Goal: Book appointment/travel/reservation

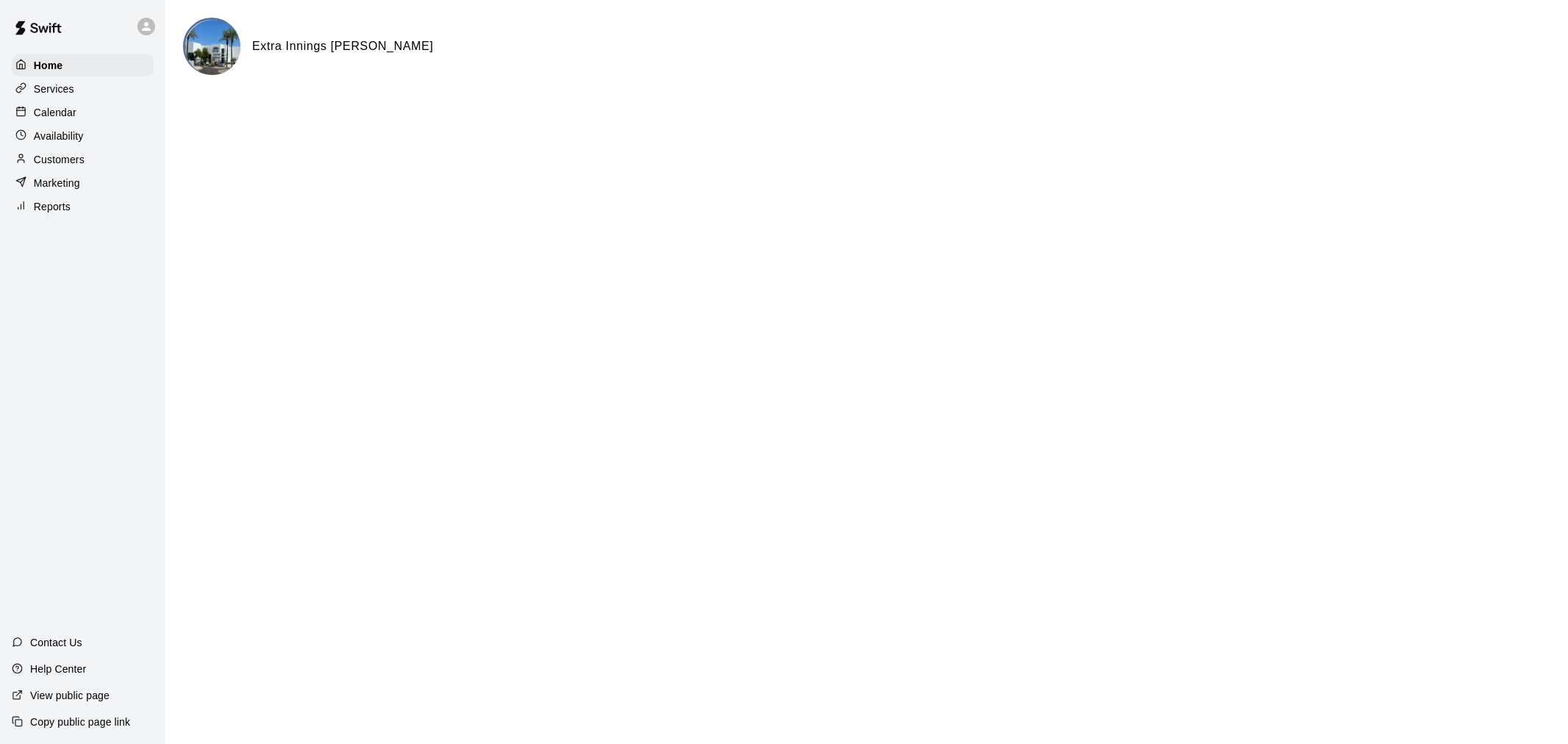
click at [79, 120] on div "Calendar" at bounding box center [82, 112] width 142 height 22
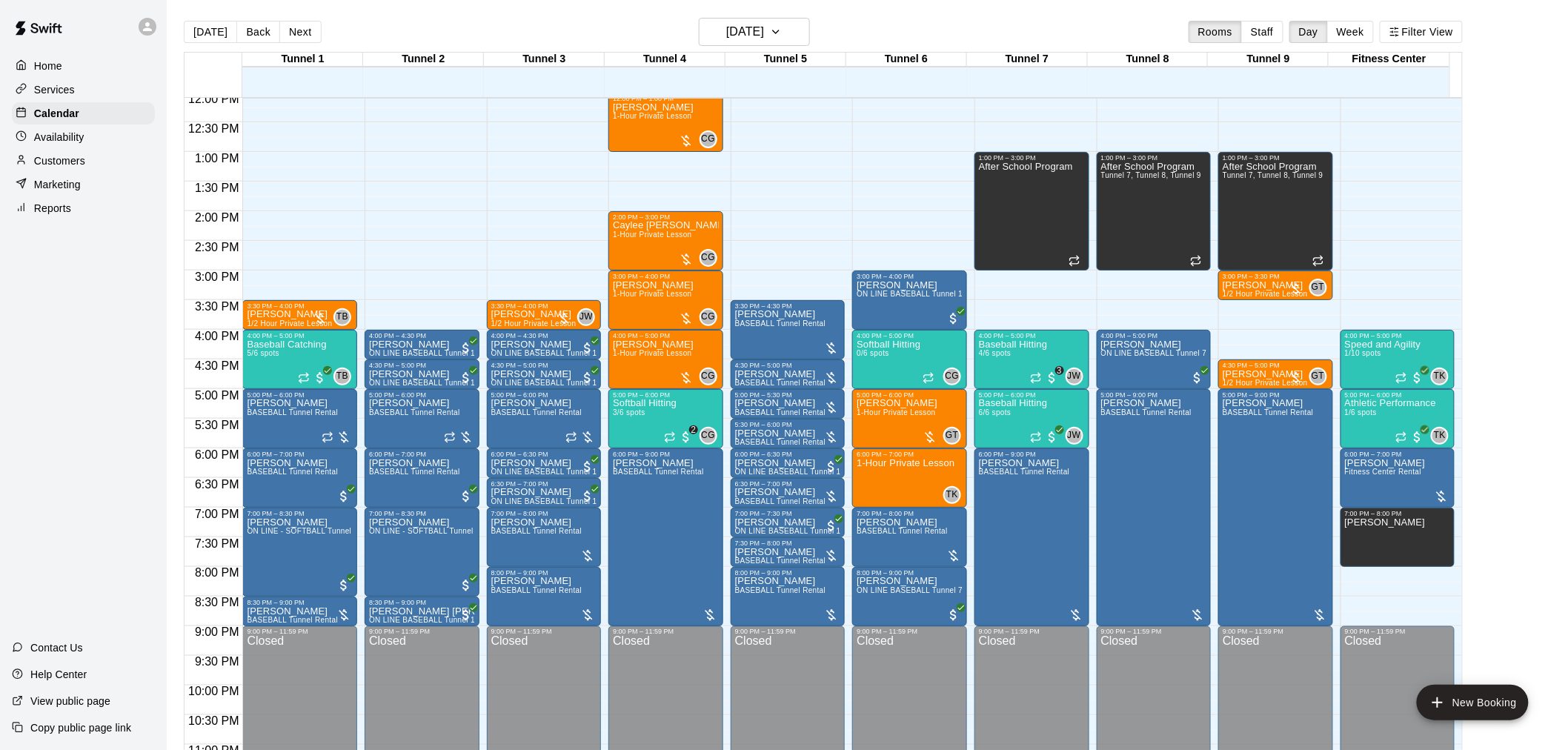
scroll to position [754, 0]
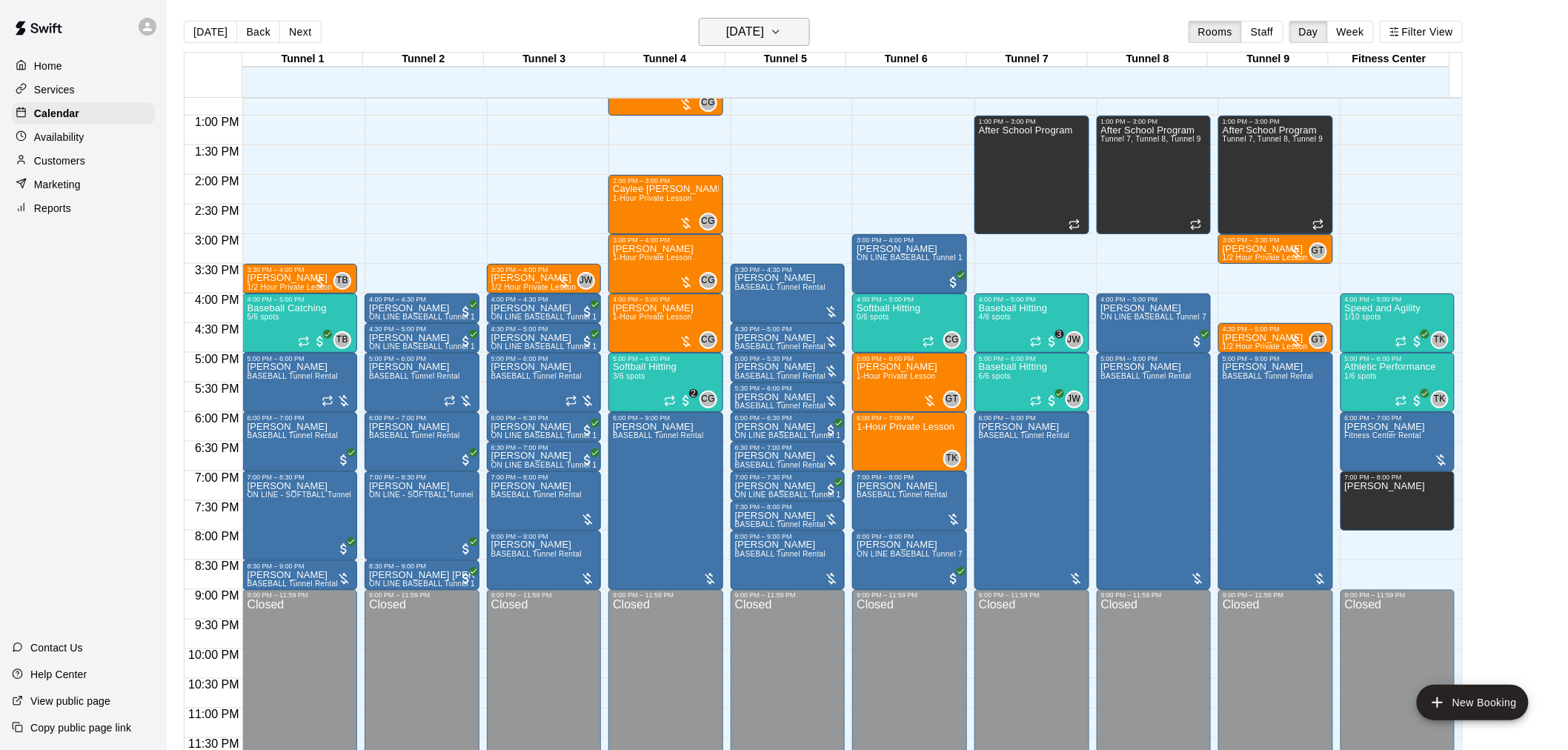
click at [759, 29] on h6 "[DATE]" at bounding box center [745, 31] width 37 height 21
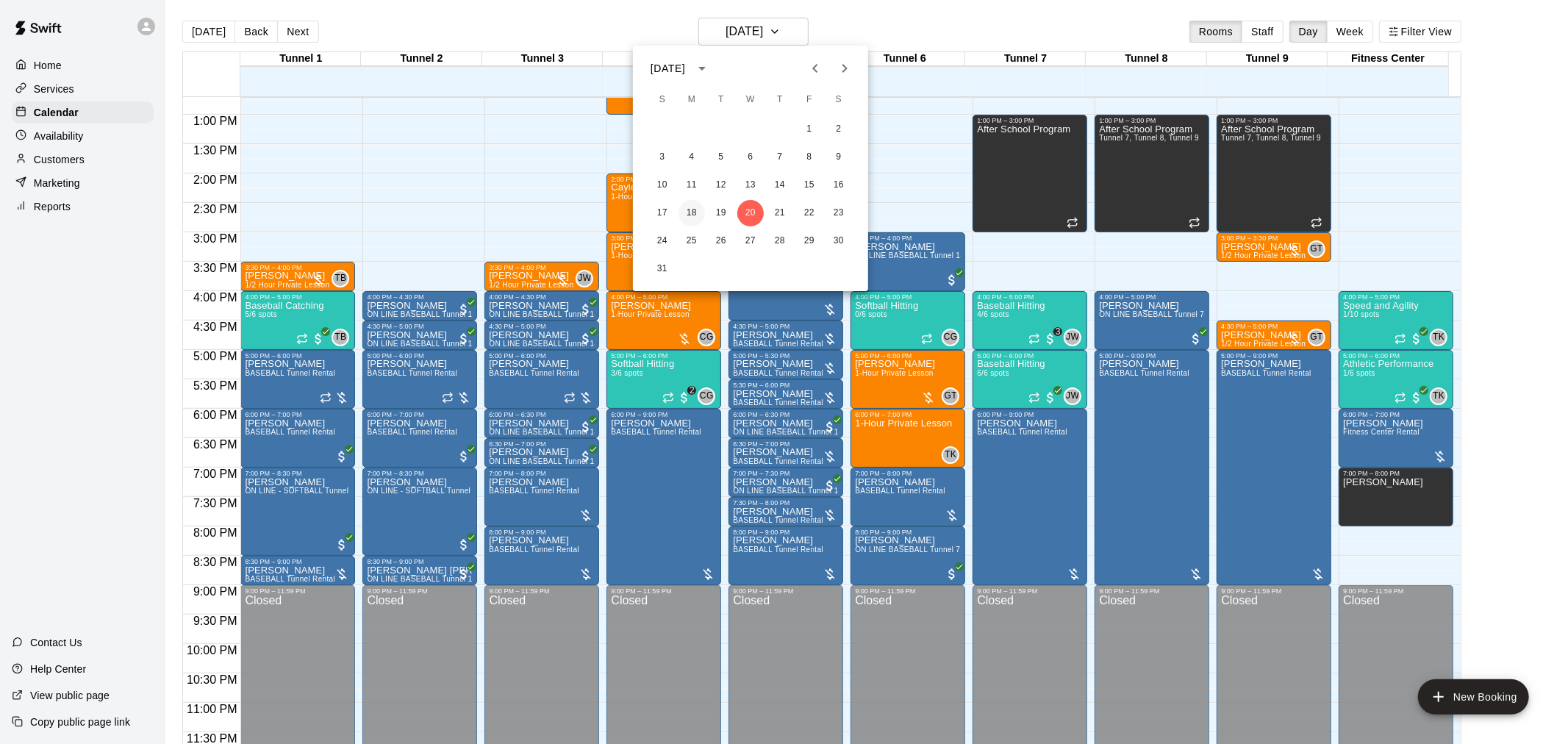
click at [686, 214] on button "18" at bounding box center [691, 213] width 27 height 27
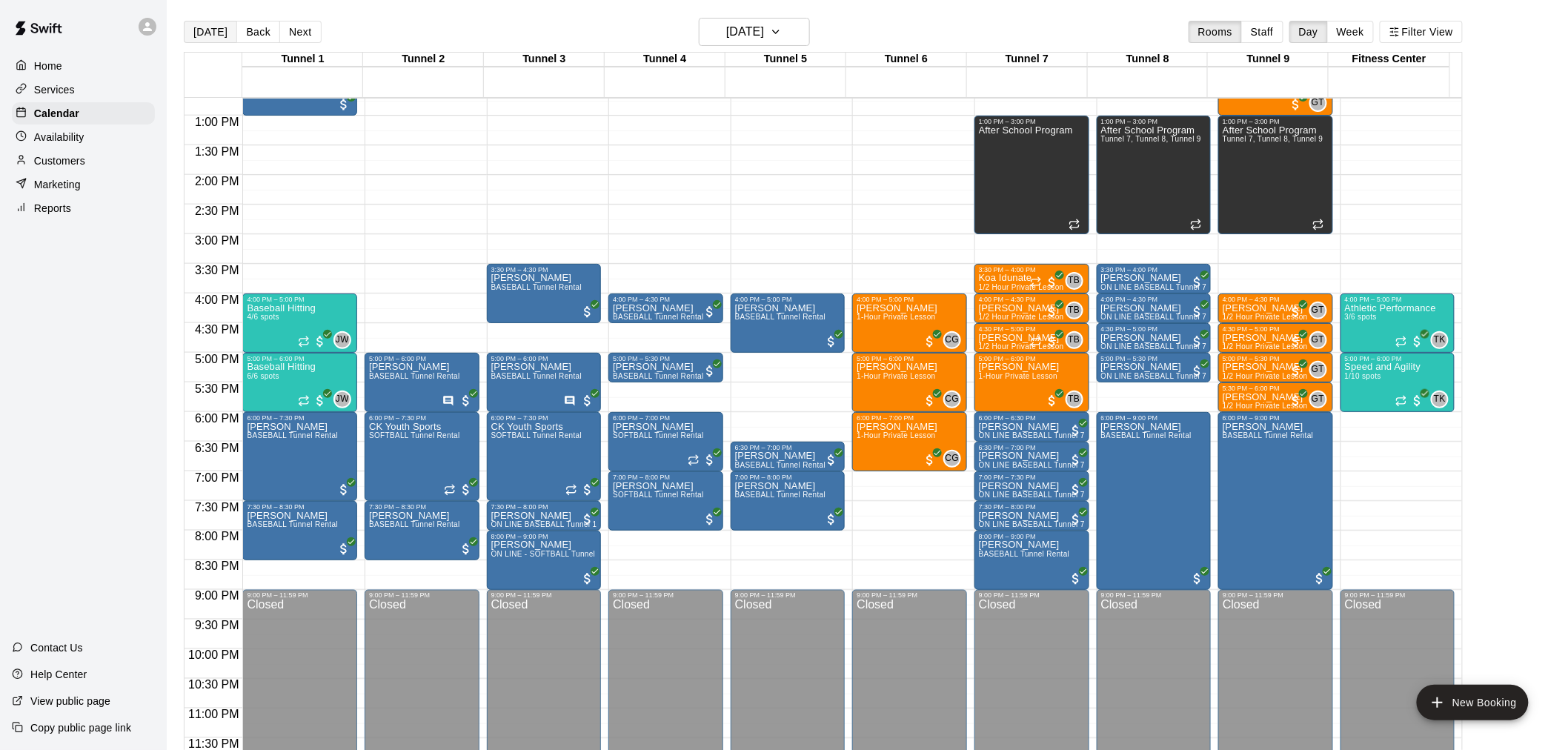
click at [215, 36] on button "[DATE]" at bounding box center [211, 31] width 54 height 22
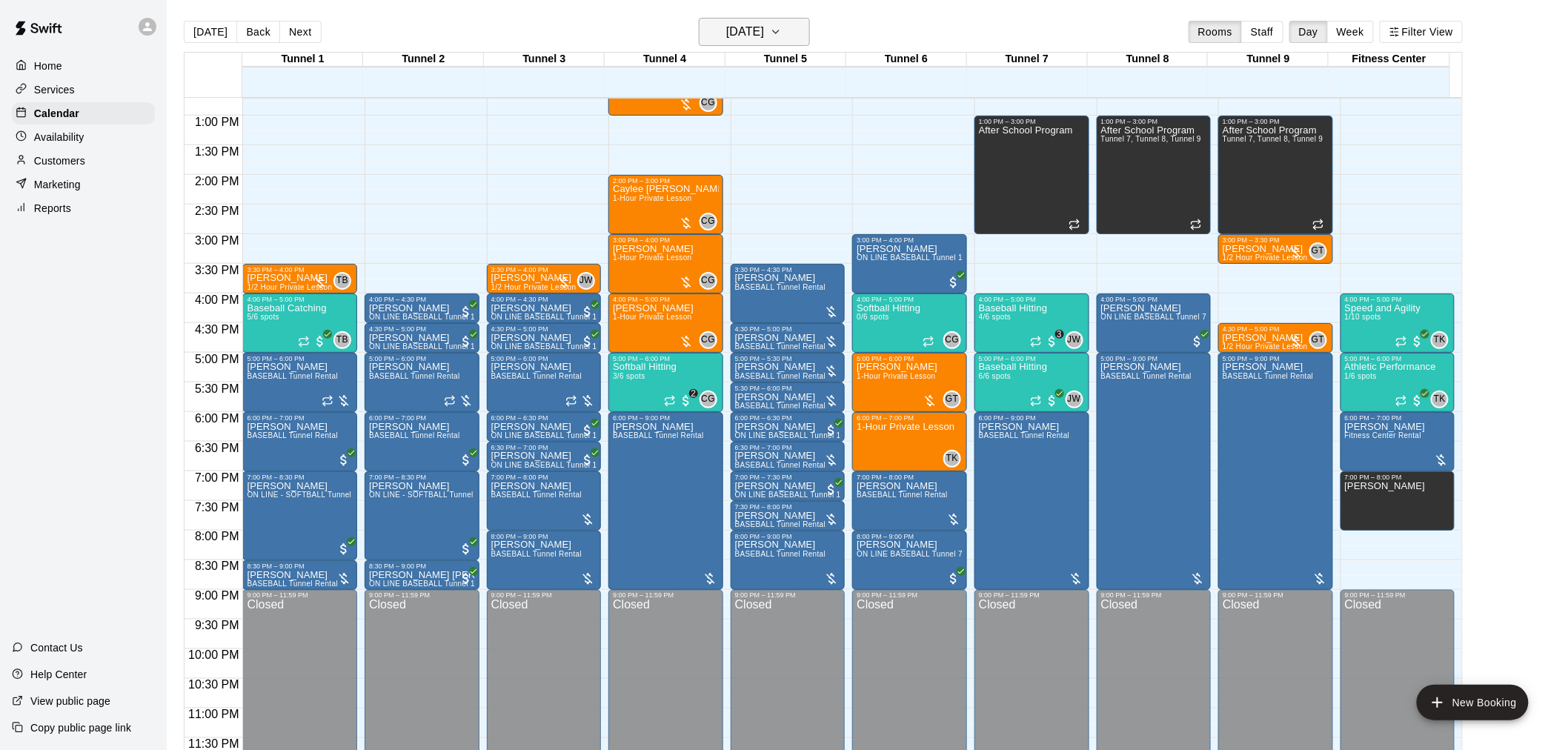
click at [801, 26] on button "[DATE]" at bounding box center [754, 32] width 112 height 29
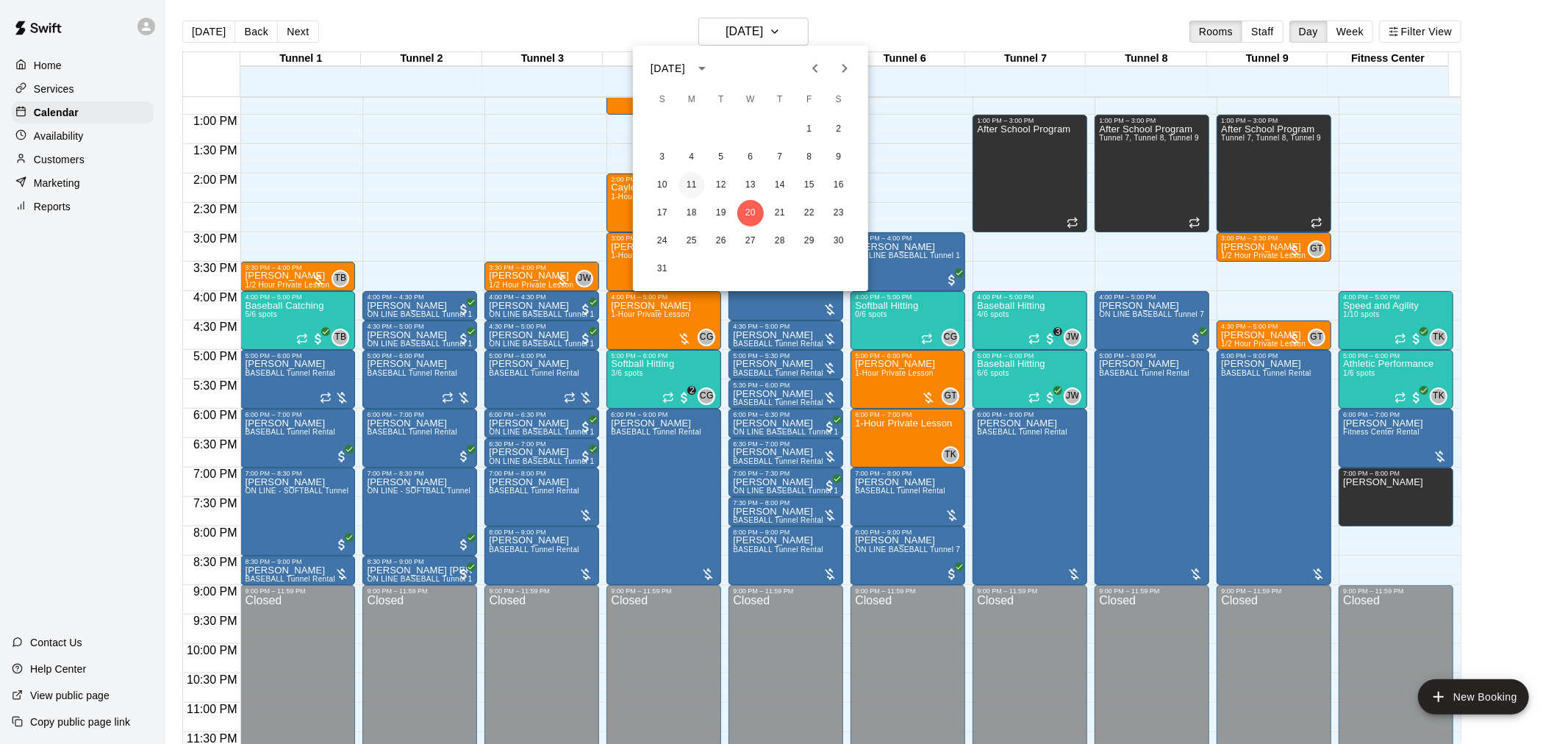
click at [692, 189] on button "11" at bounding box center [691, 185] width 27 height 27
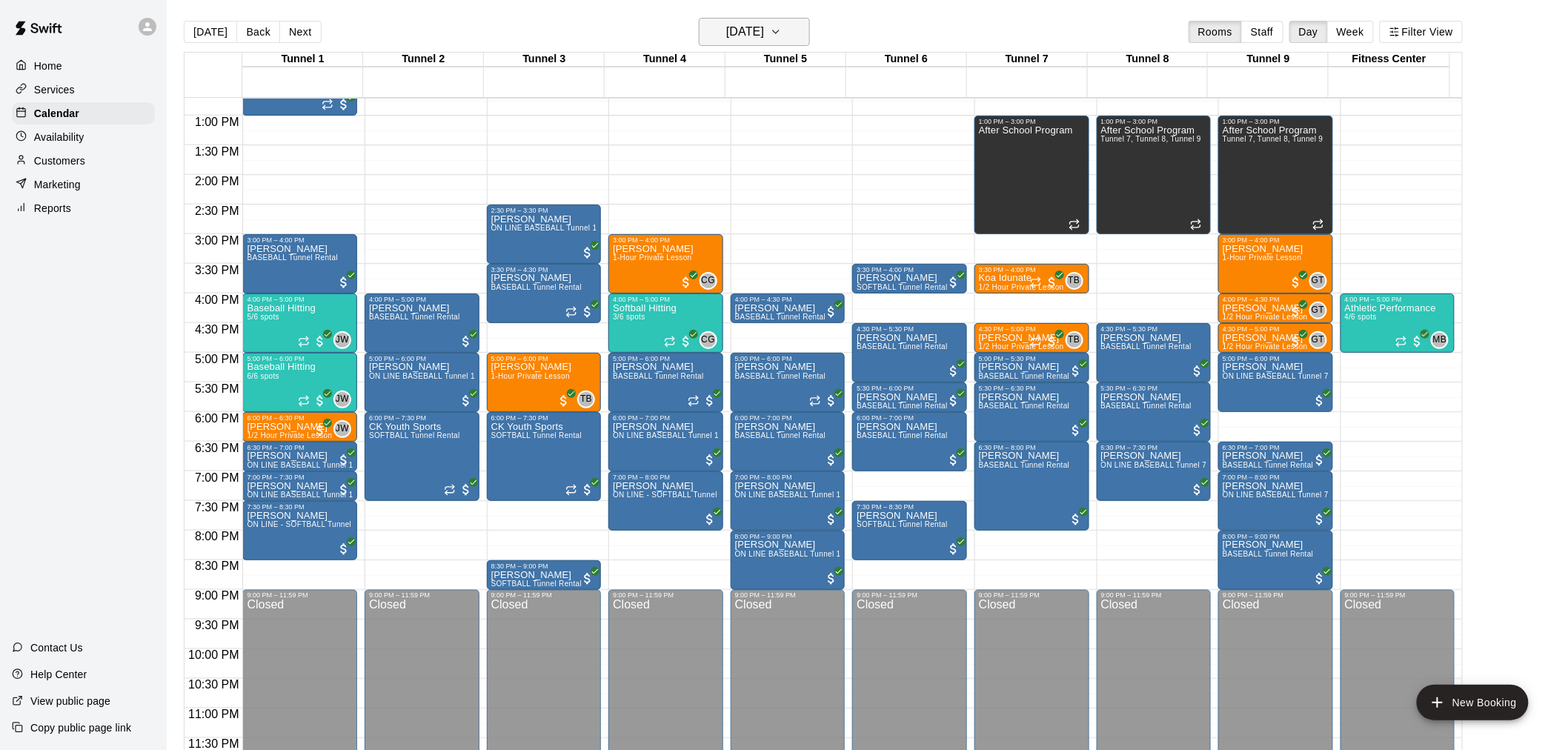
click at [759, 23] on h6 "[DATE]" at bounding box center [745, 31] width 37 height 21
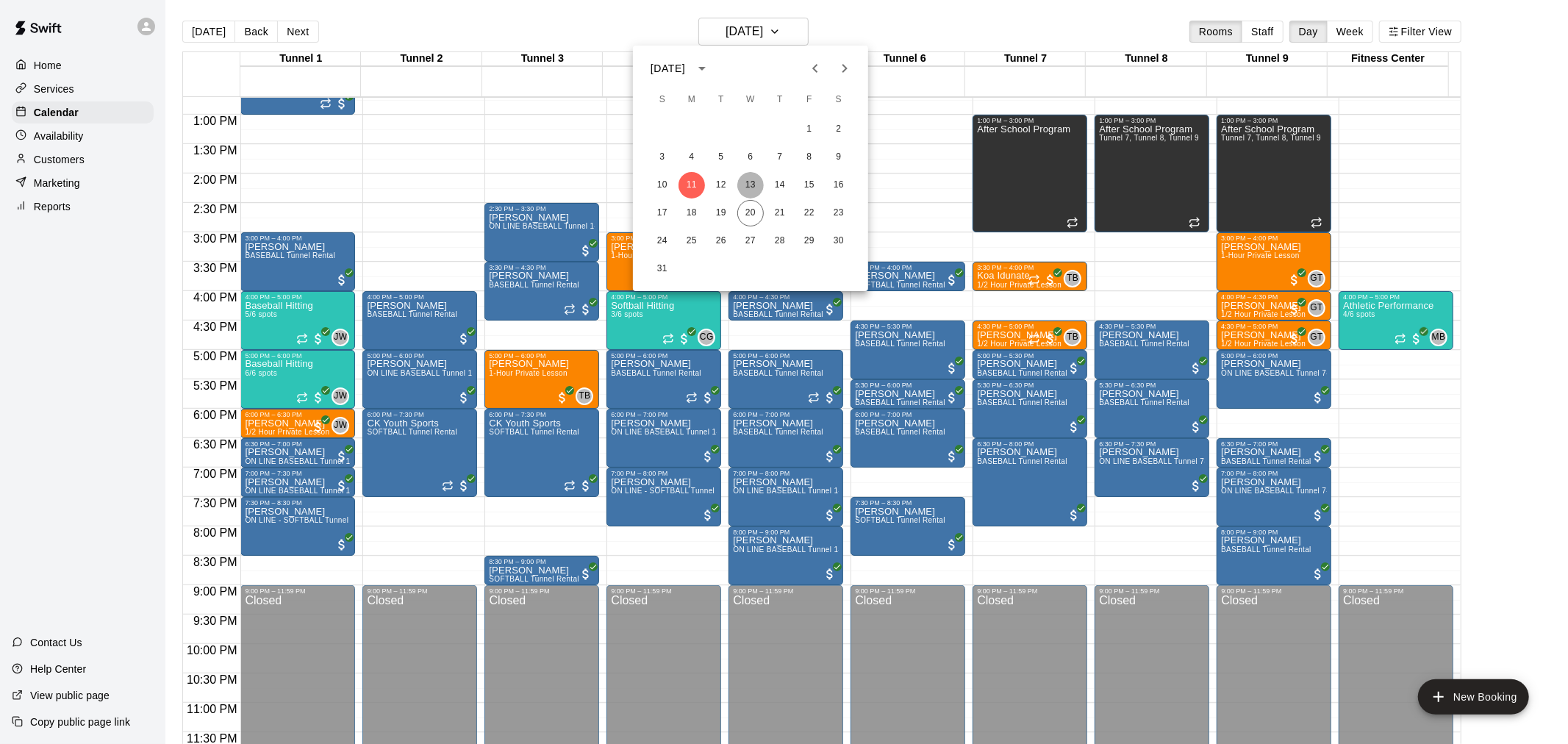
click at [757, 184] on button "13" at bounding box center [751, 185] width 27 height 27
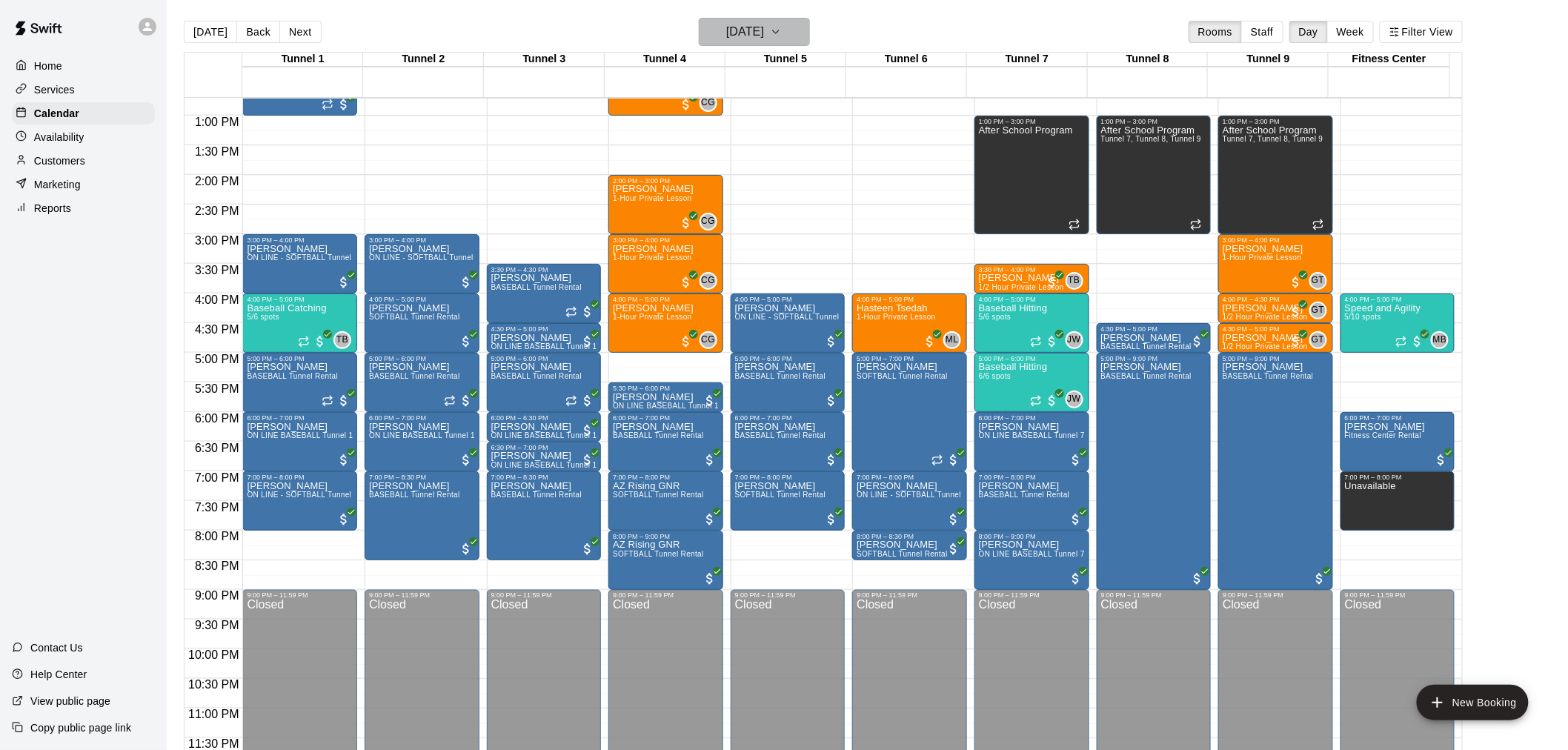
click at [726, 41] on h6 "[DATE]" at bounding box center [745, 31] width 37 height 21
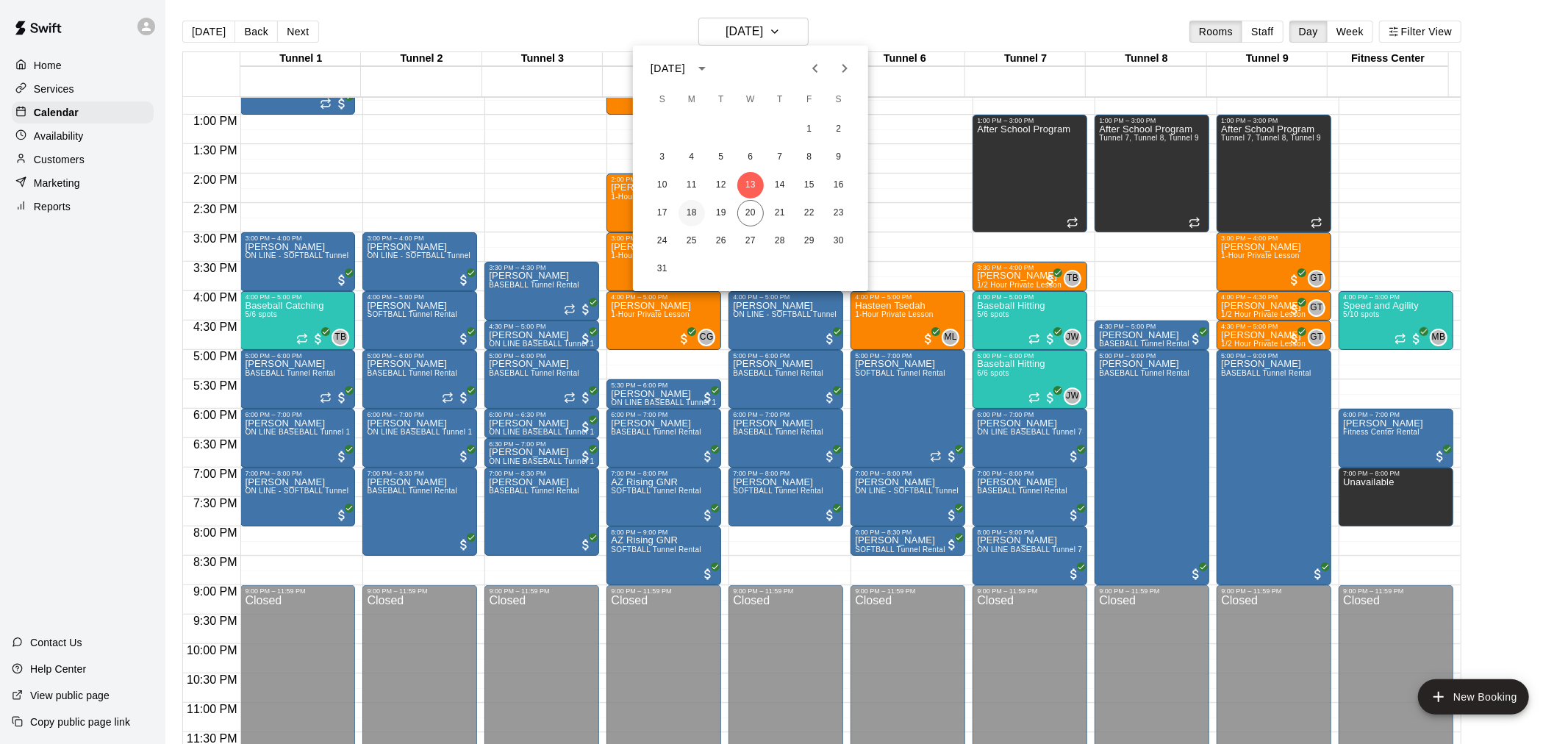
click at [694, 209] on button "18" at bounding box center [691, 213] width 27 height 27
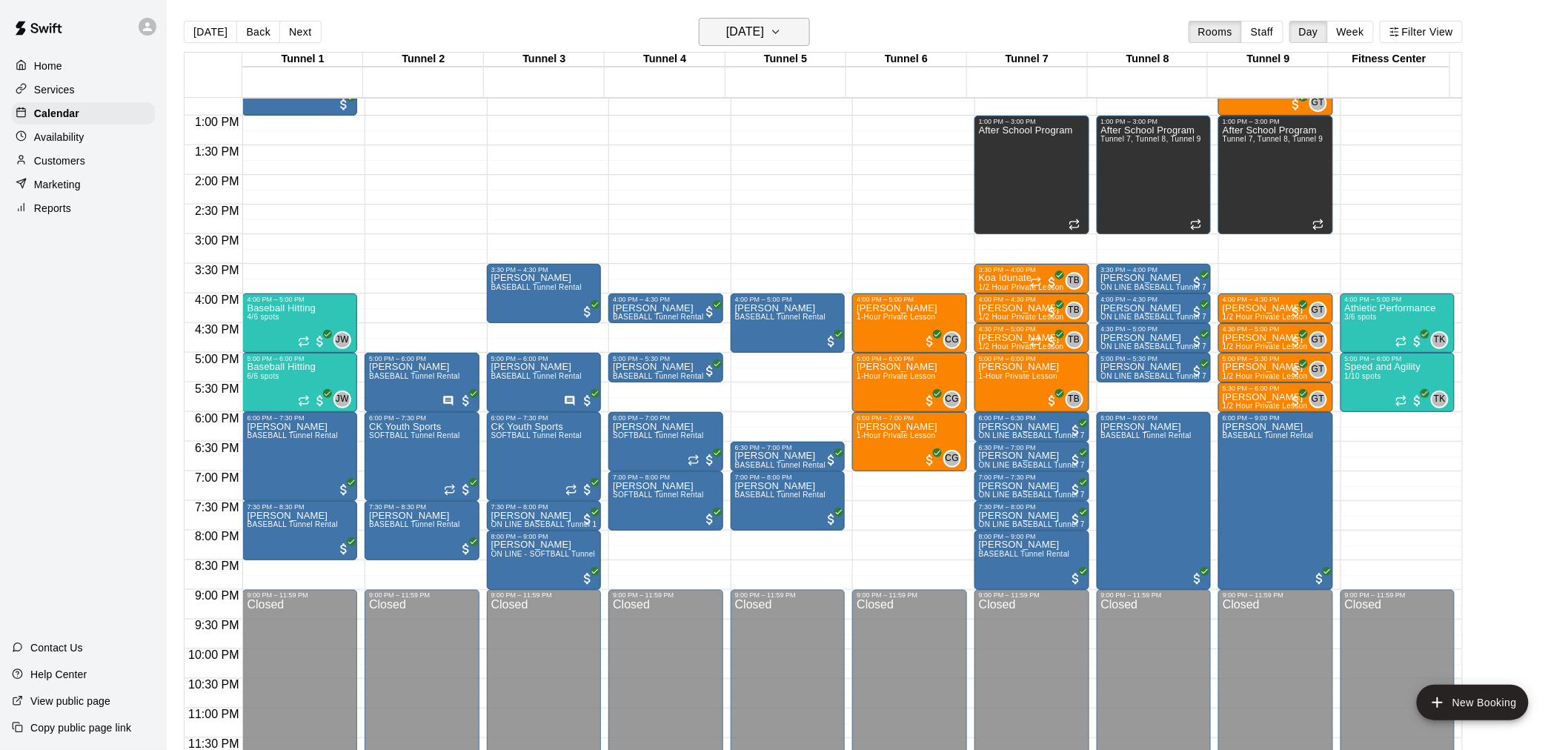
click at [764, 24] on h6 "[DATE]" at bounding box center [745, 31] width 37 height 21
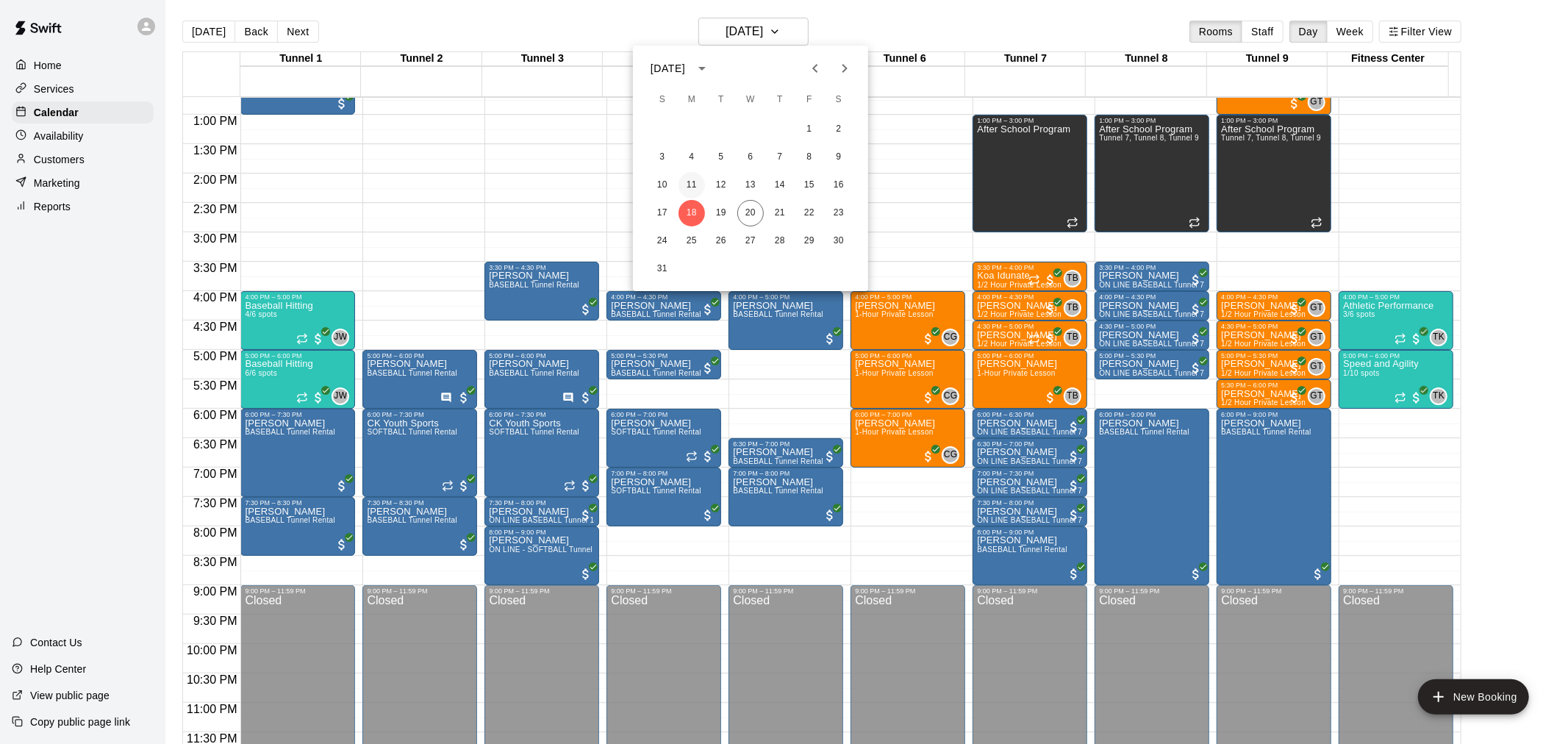
click at [703, 190] on button "11" at bounding box center [691, 185] width 27 height 27
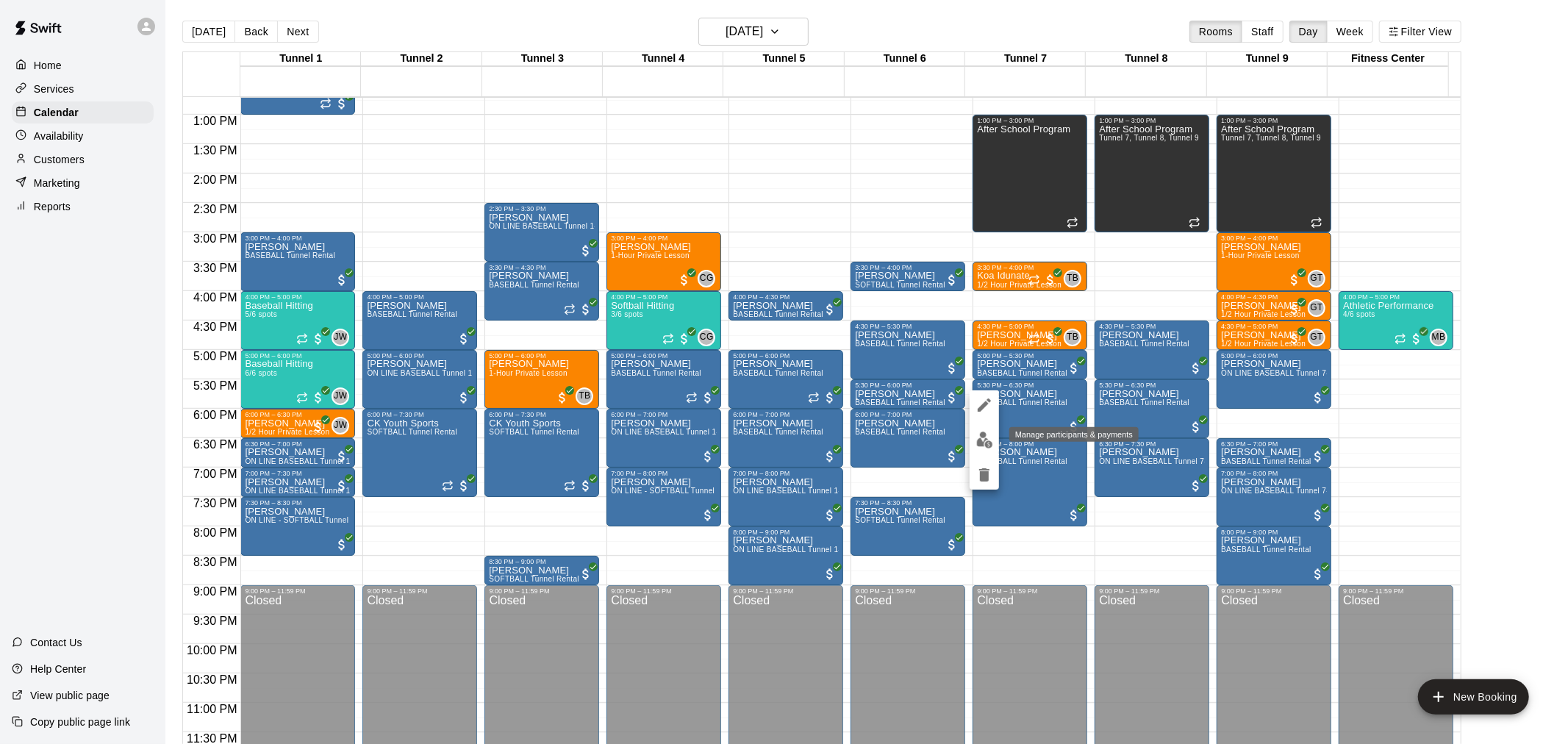
click at [986, 437] on img "edit" at bounding box center [984, 439] width 17 height 17
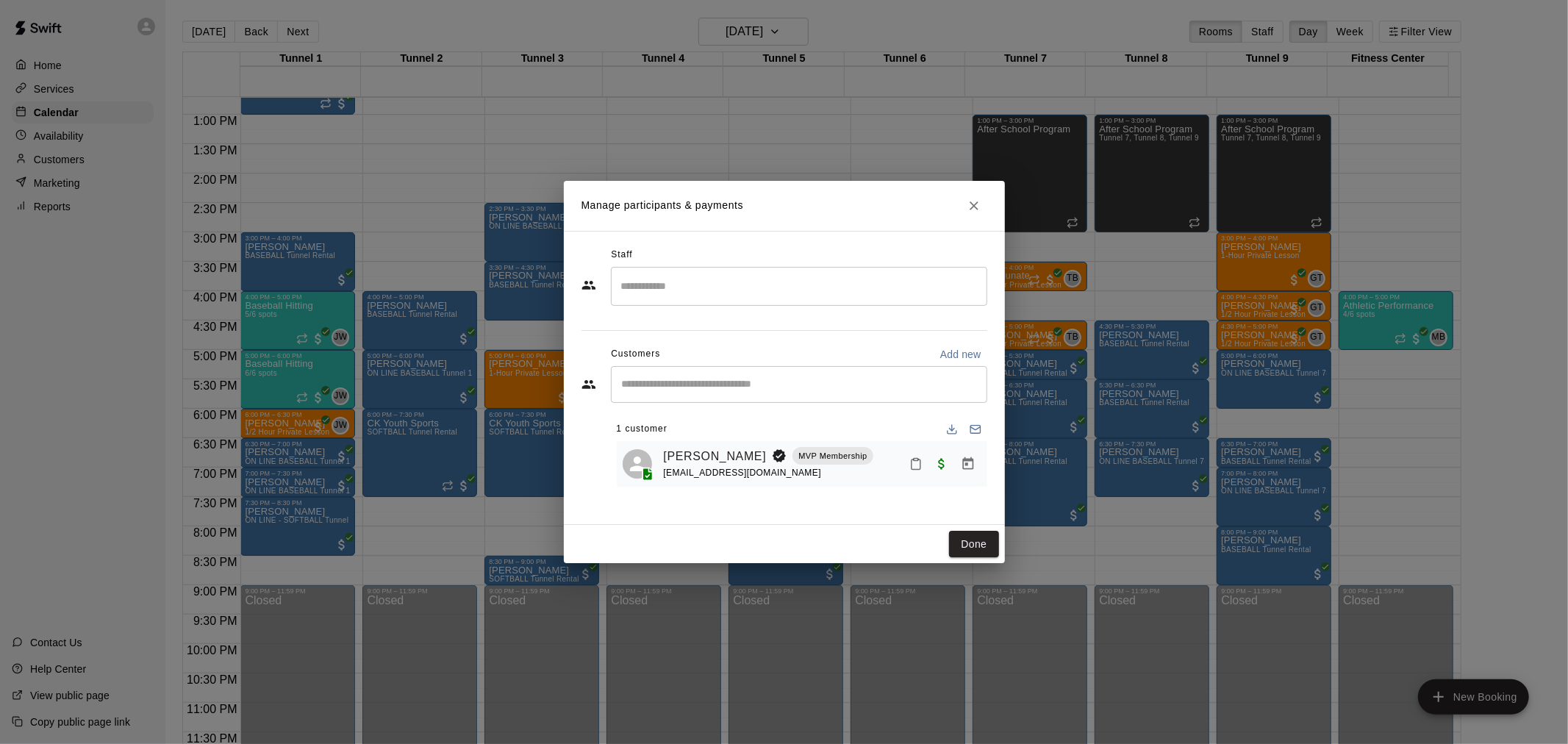
click at [692, 444] on div "[PERSON_NAME] MVP Membership [EMAIL_ADDRESS][DOMAIN_NAME]" at bounding box center [801, 464] width 370 height 46
click at [697, 459] on link "[PERSON_NAME]" at bounding box center [715, 457] width 103 height 19
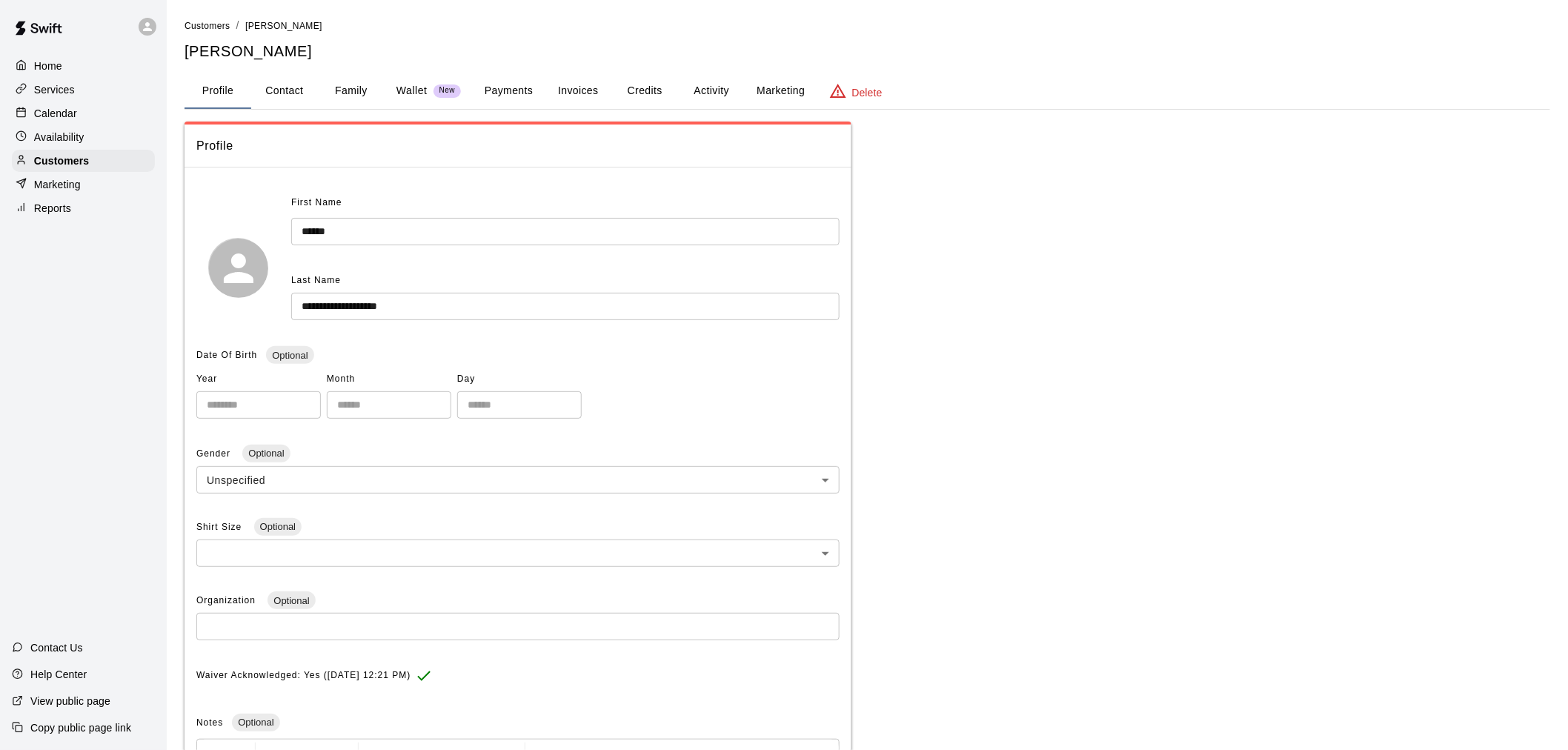
click at [347, 96] on button "Family" at bounding box center [351, 91] width 67 height 36
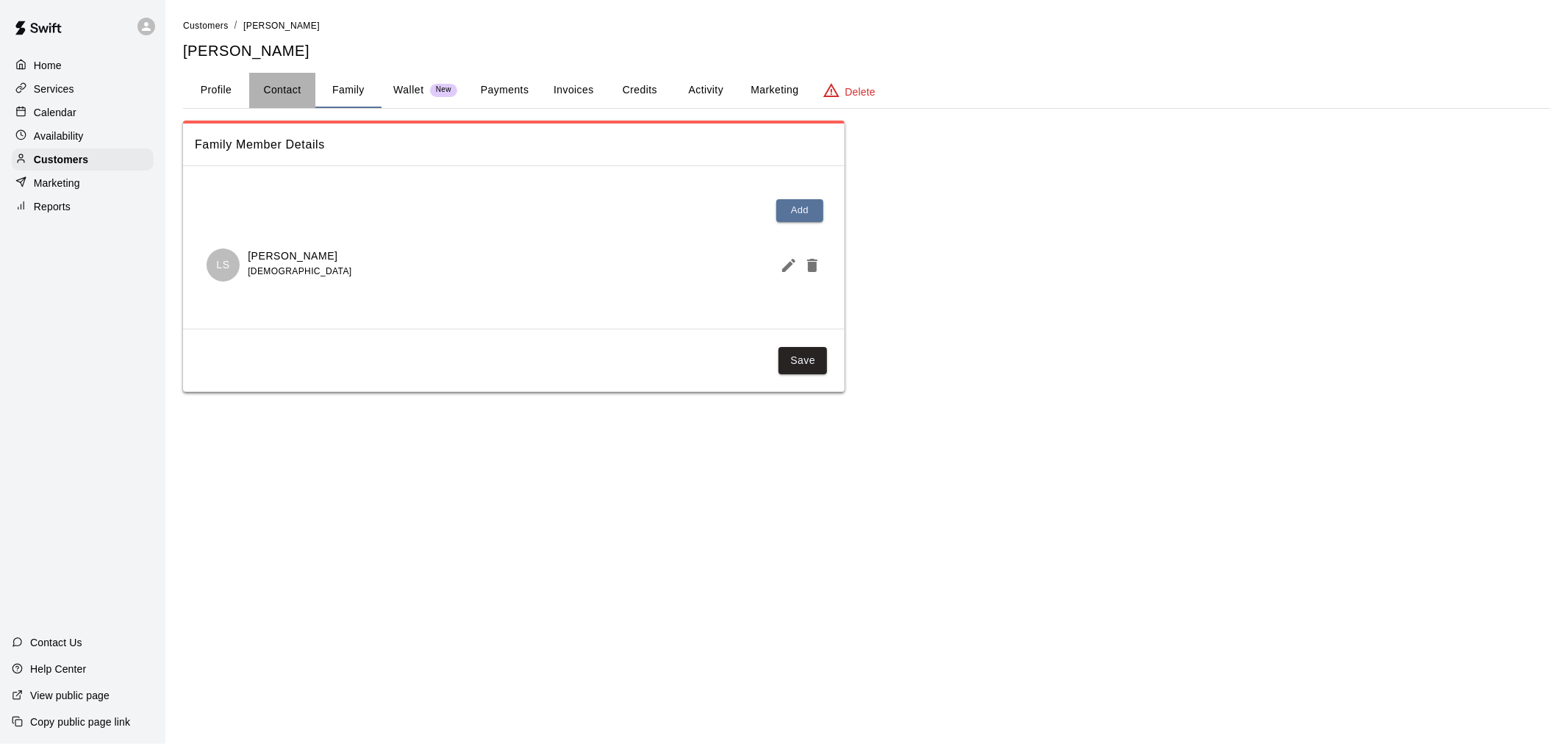
click at [296, 102] on button "Contact" at bounding box center [282, 90] width 66 height 35
select select "**"
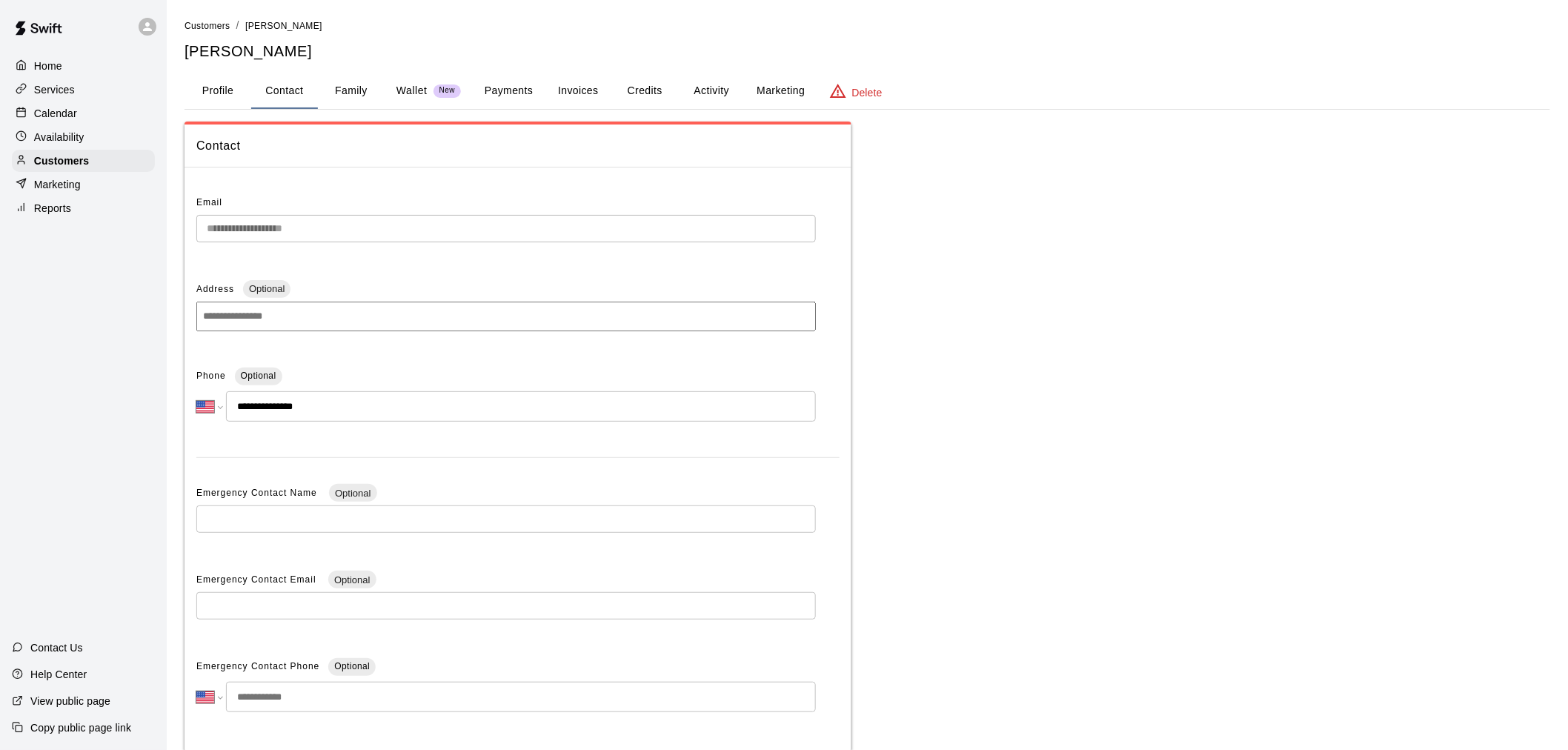
click at [120, 117] on div "Calendar" at bounding box center [83, 113] width 143 height 22
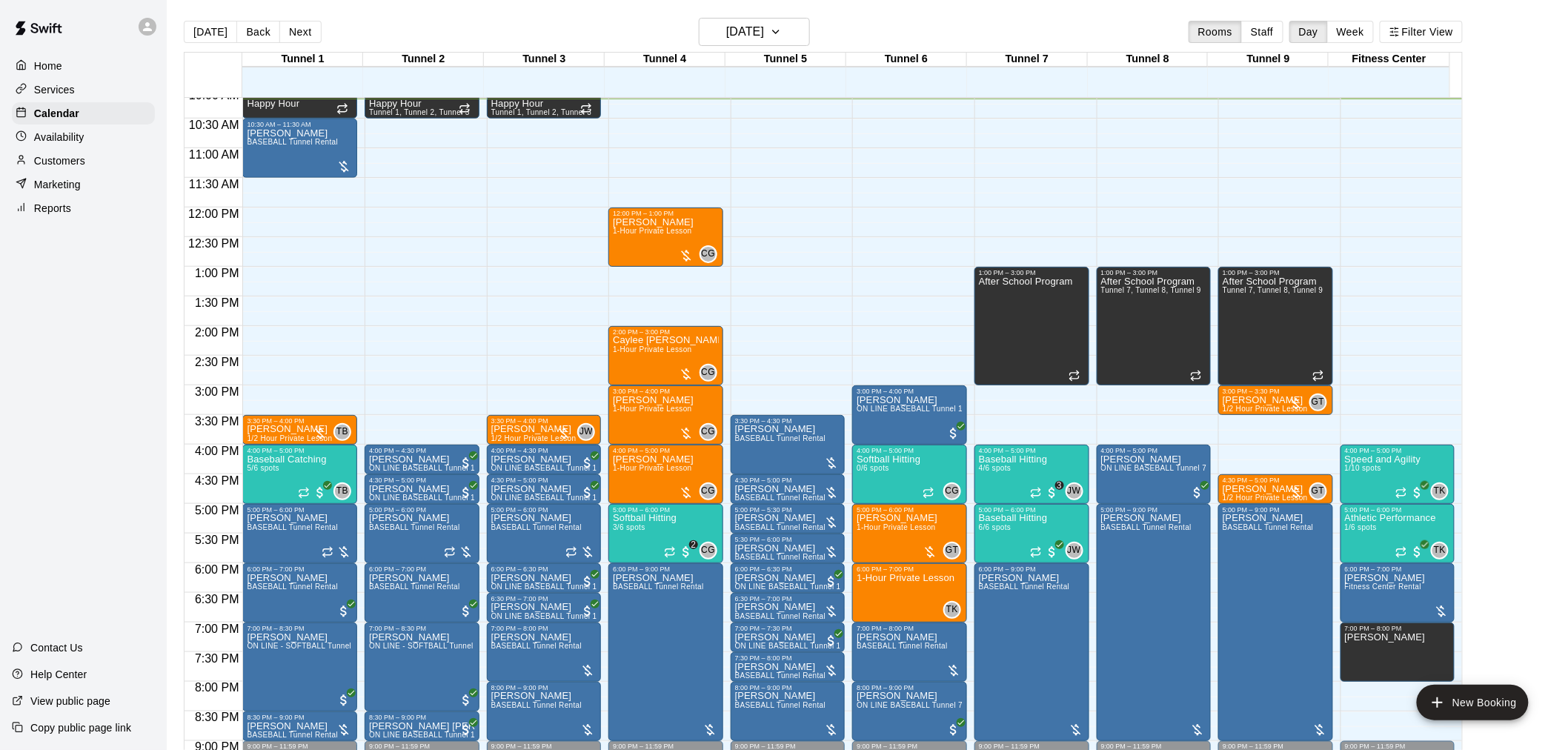
scroll to position [685, 0]
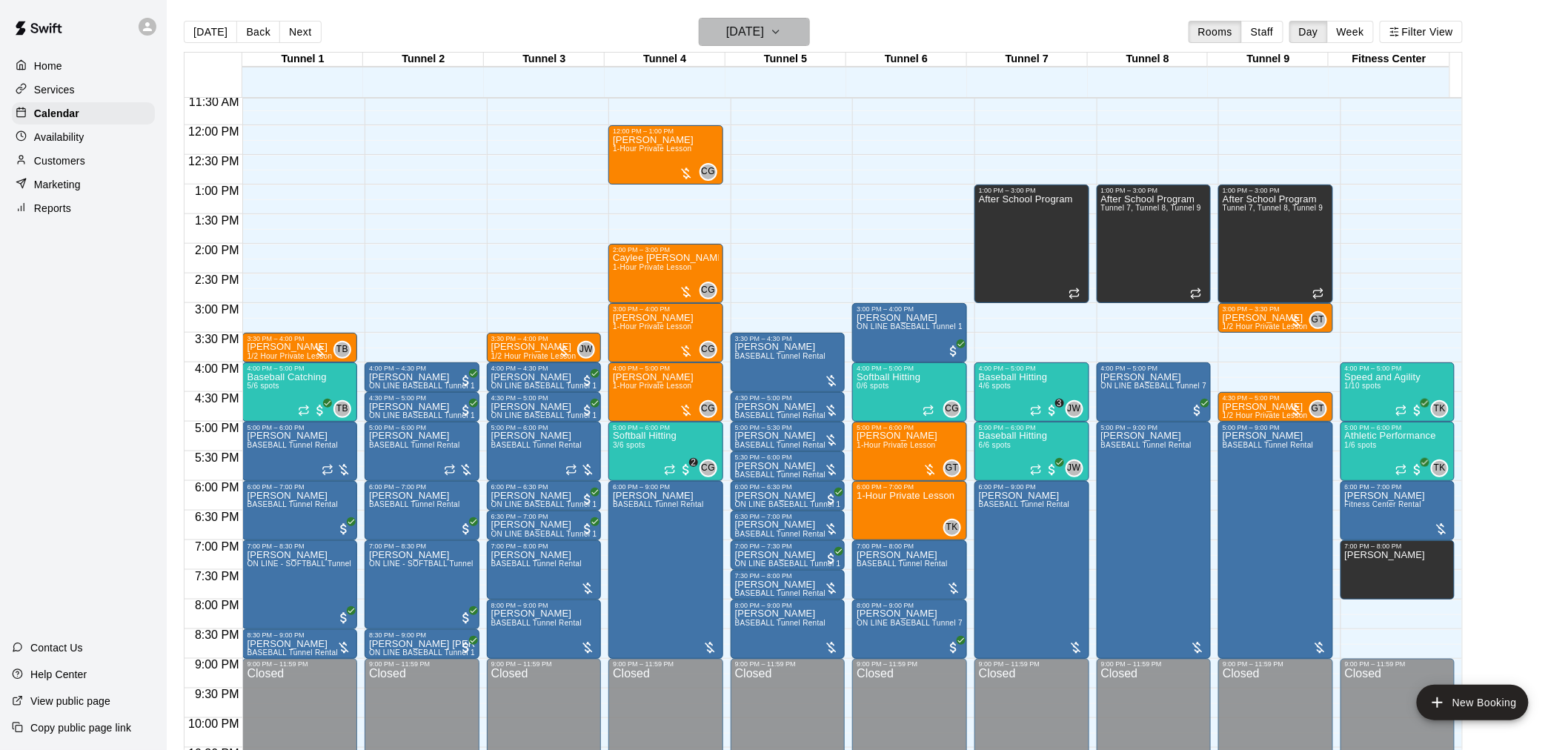
click at [726, 22] on h6 "[DATE]" at bounding box center [745, 31] width 37 height 21
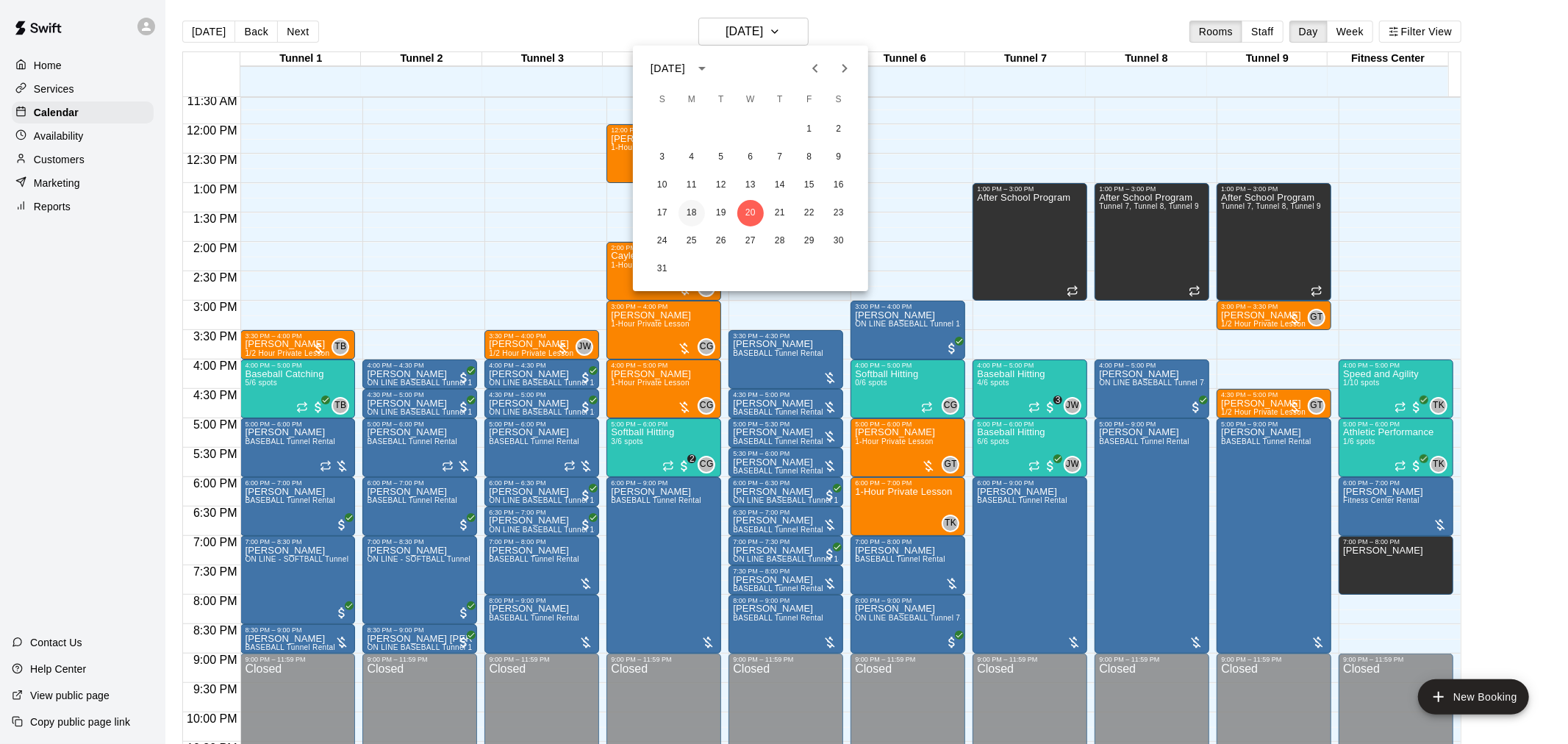
click at [694, 223] on button "18" at bounding box center [691, 213] width 27 height 27
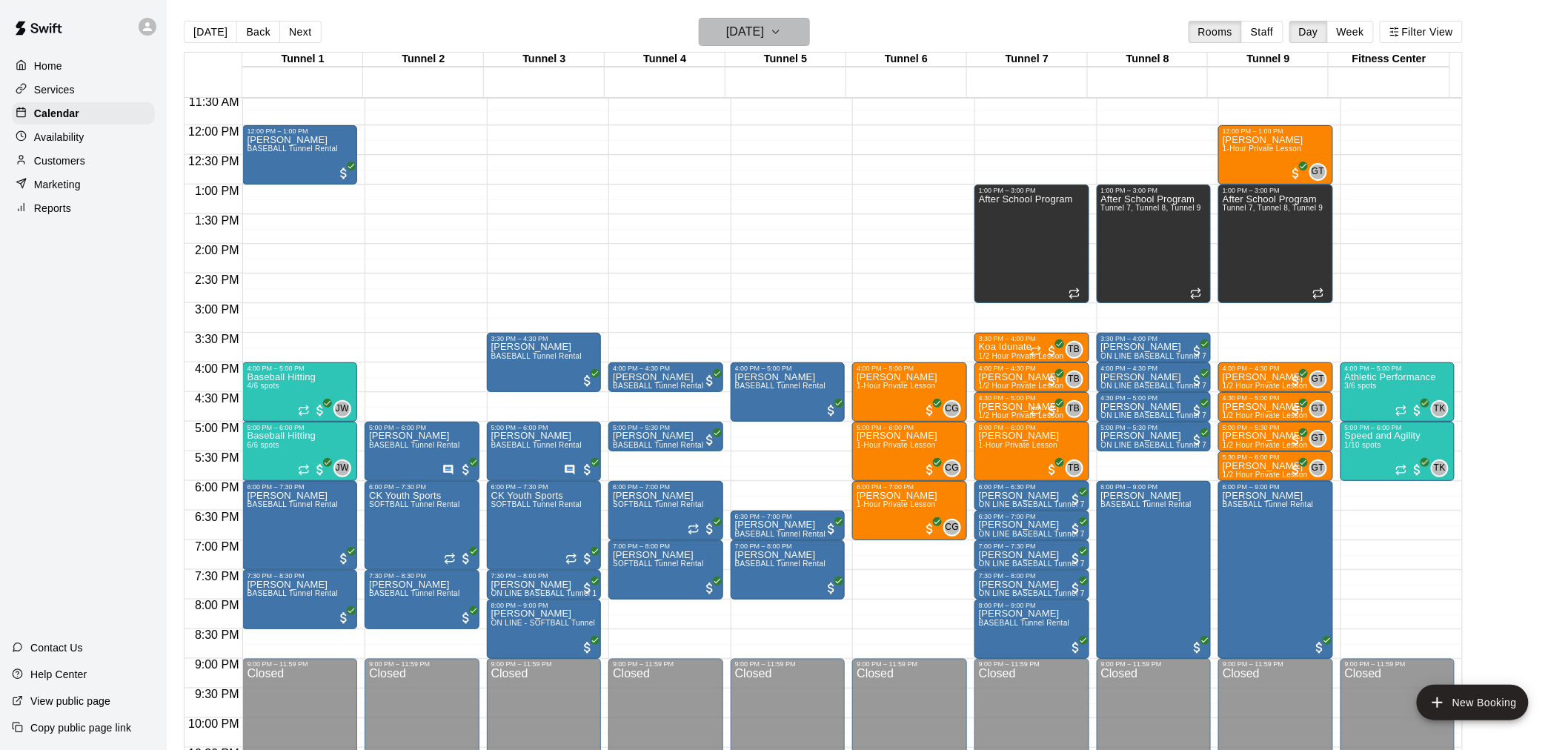
click at [753, 29] on h6 "[DATE]" at bounding box center [745, 31] width 37 height 21
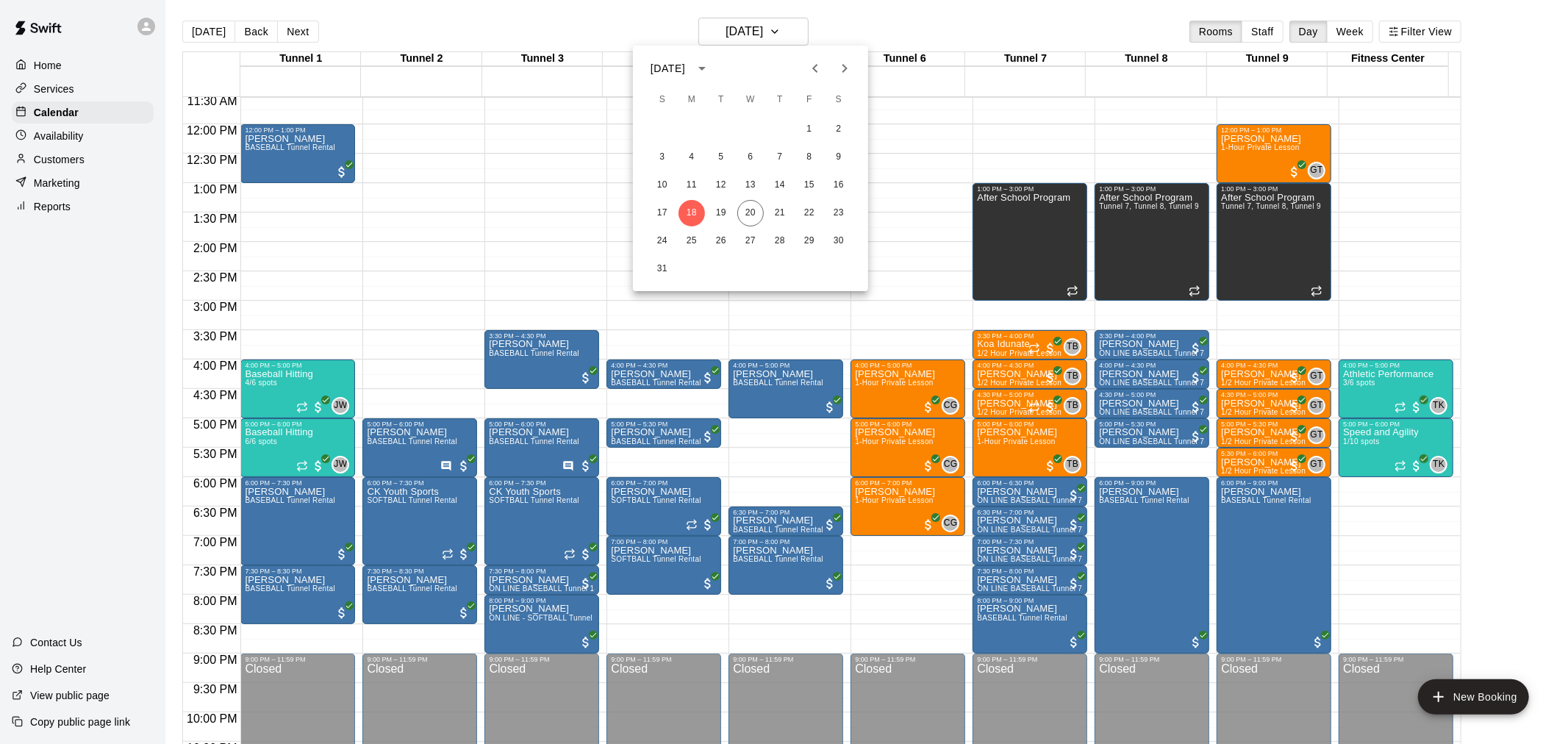
click at [693, 200] on div "17 18 19 20 21 22 23" at bounding box center [751, 213] width 236 height 27
click at [693, 189] on button "11" at bounding box center [691, 185] width 27 height 27
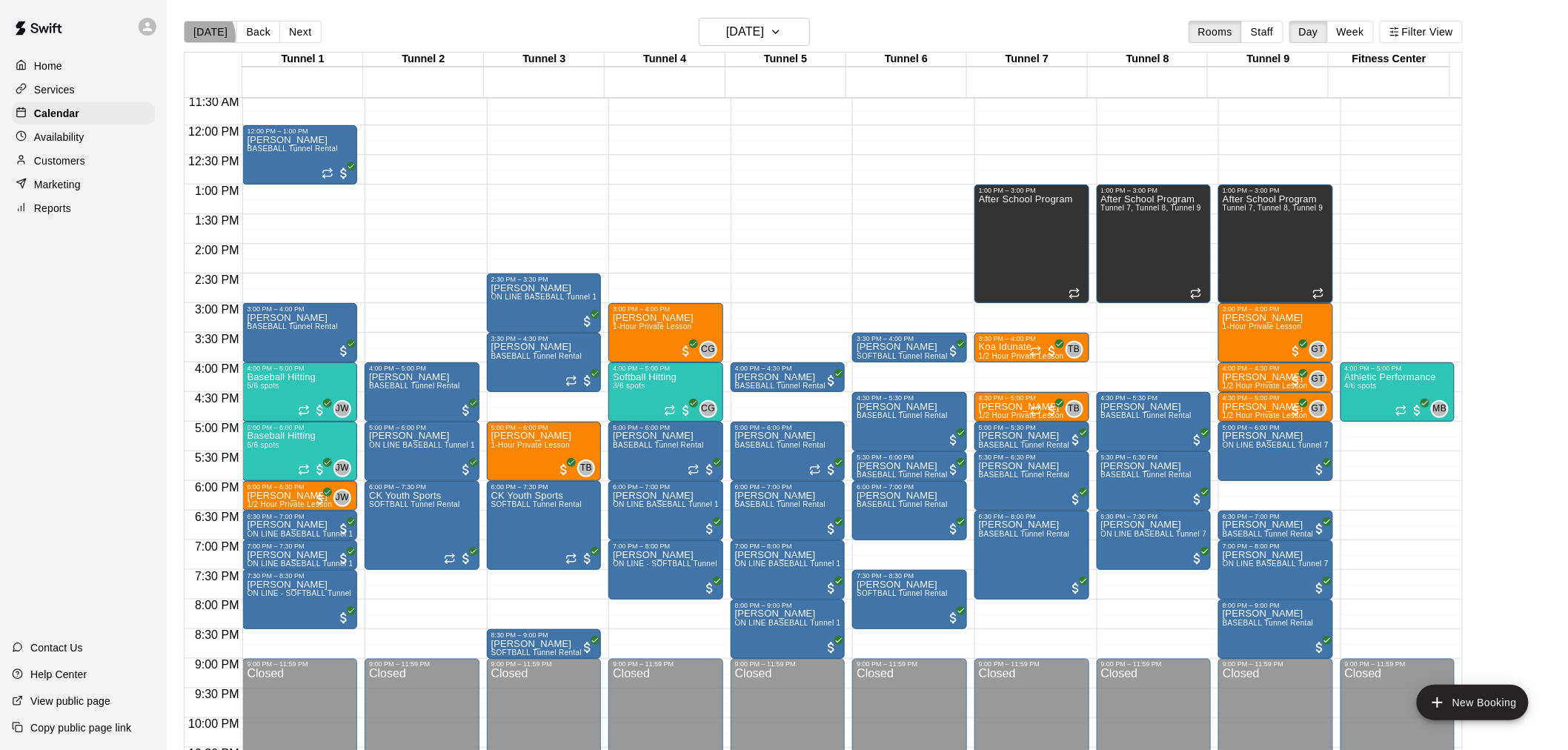
click at [196, 38] on button "[DATE]" at bounding box center [211, 31] width 54 height 22
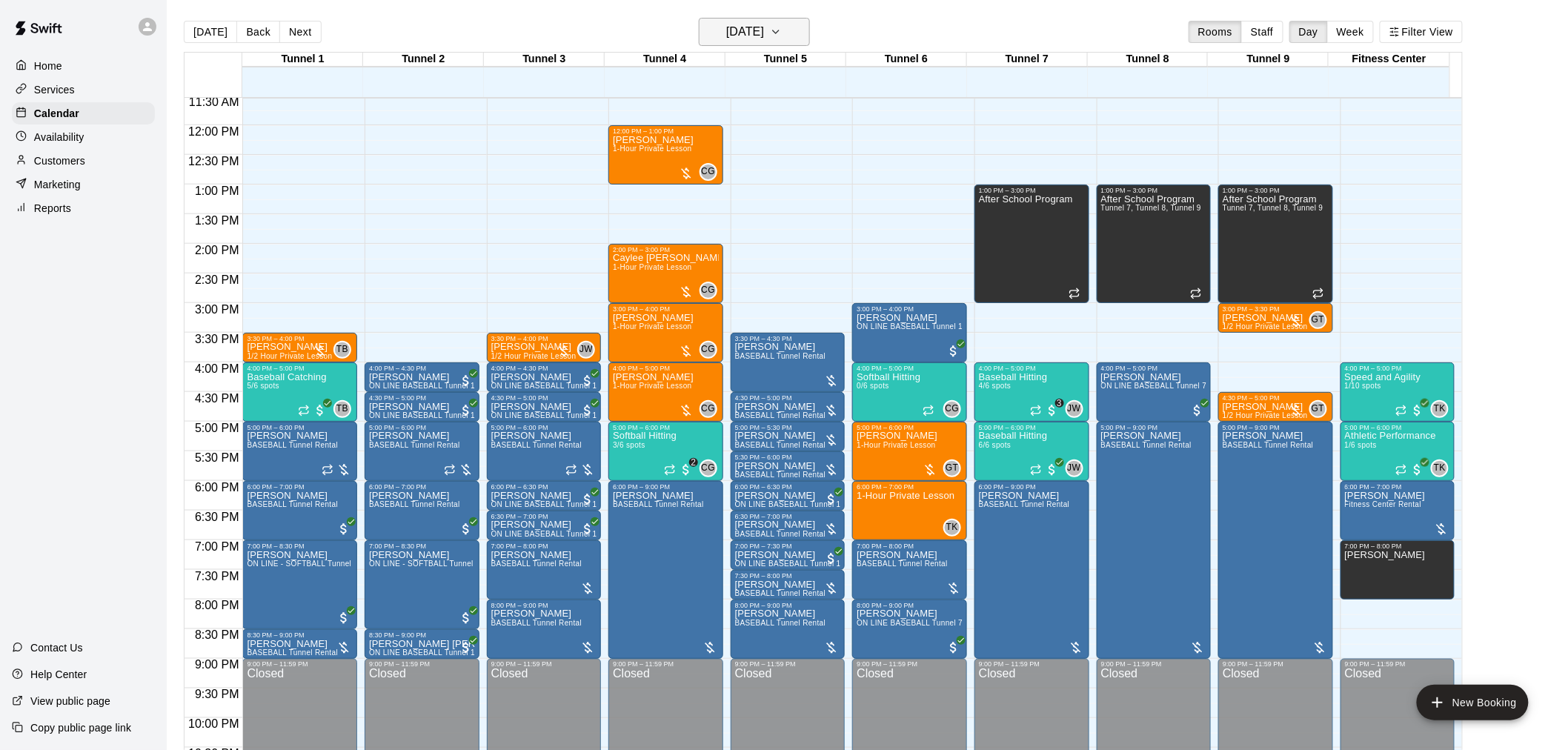
click at [749, 20] on button "[DATE]" at bounding box center [754, 32] width 112 height 29
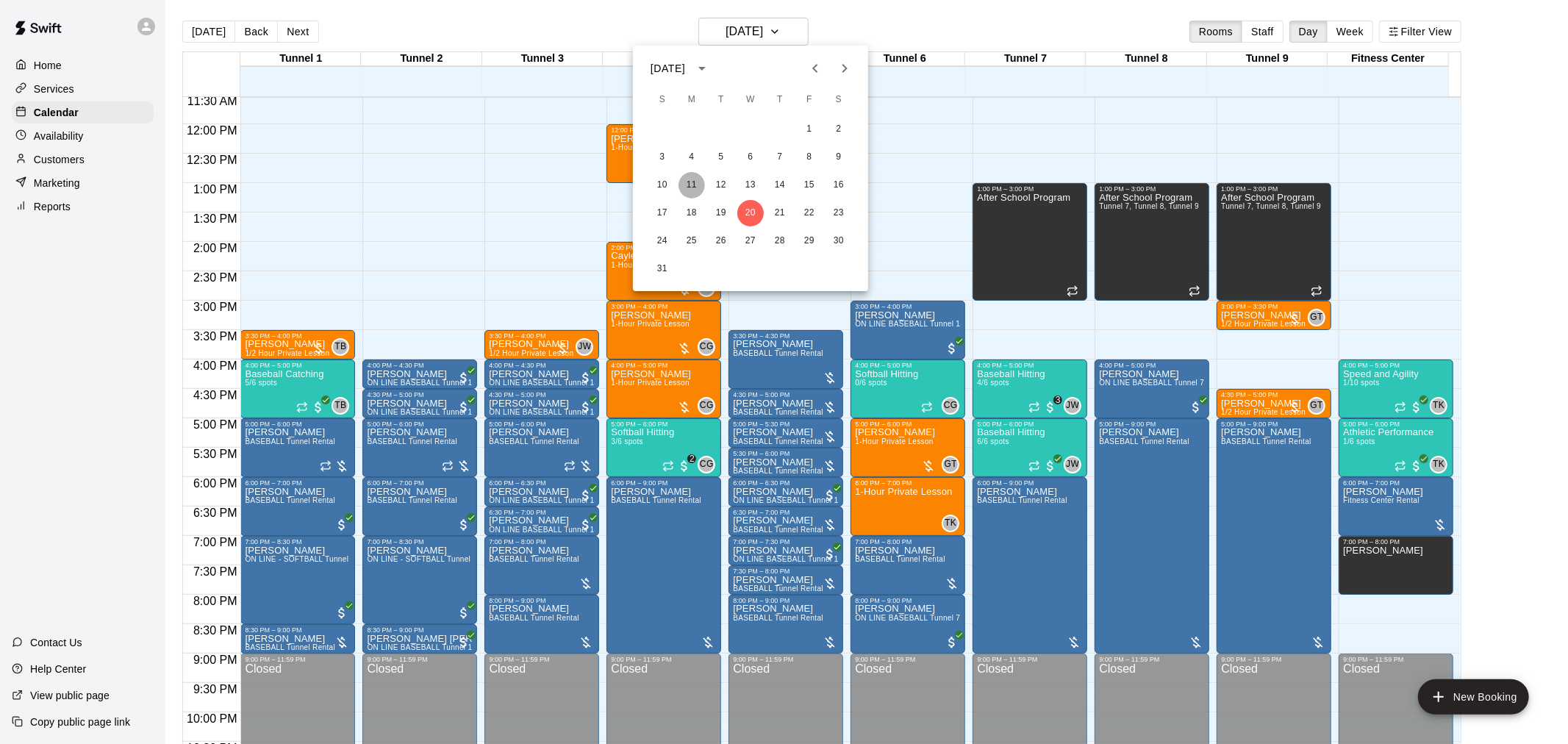
click at [691, 182] on button "11" at bounding box center [691, 185] width 27 height 27
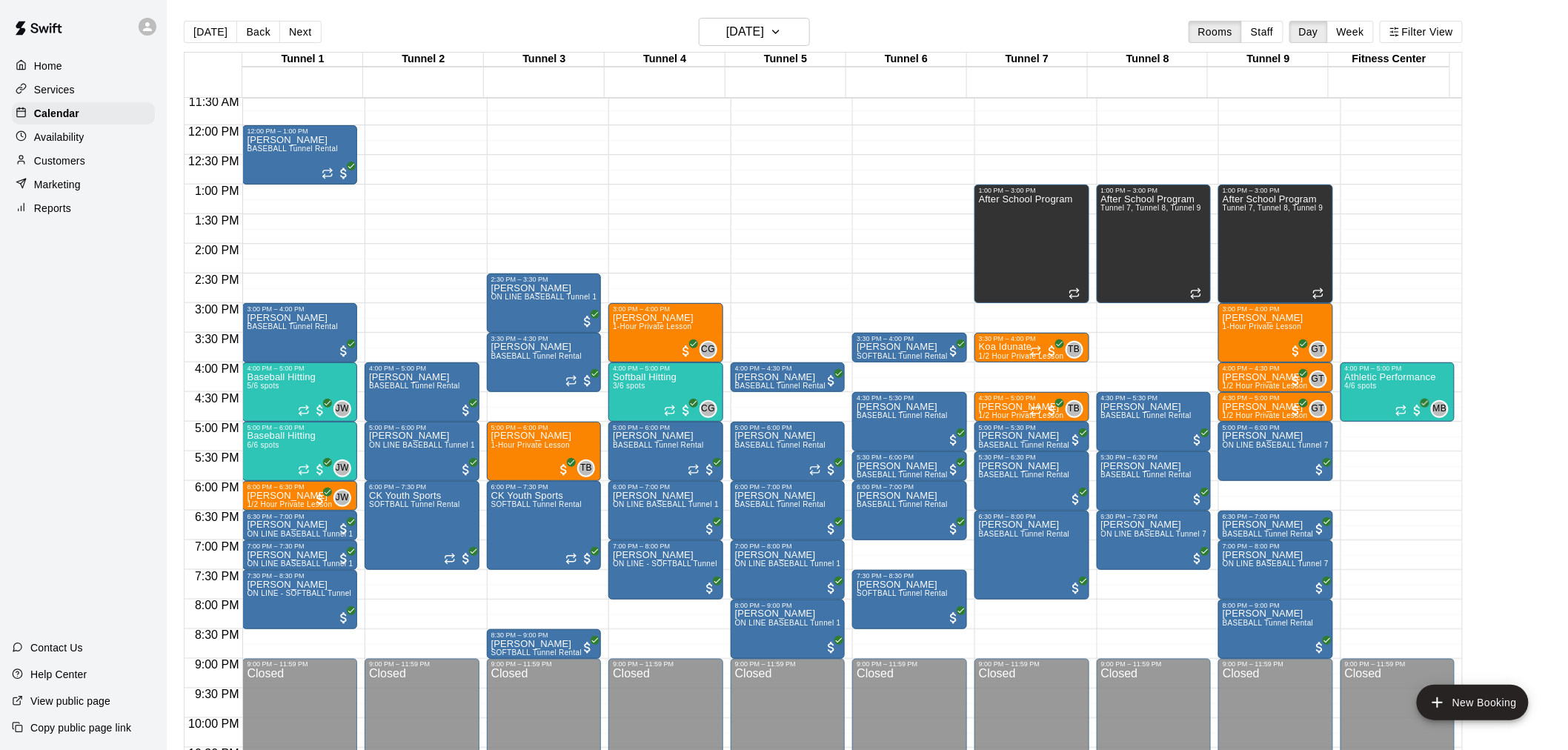
drag, startPoint x: 203, startPoint y: 41, endPoint x: 364, endPoint y: 158, distance: 199.0
click at [203, 41] on button "[DATE]" at bounding box center [211, 31] width 54 height 22
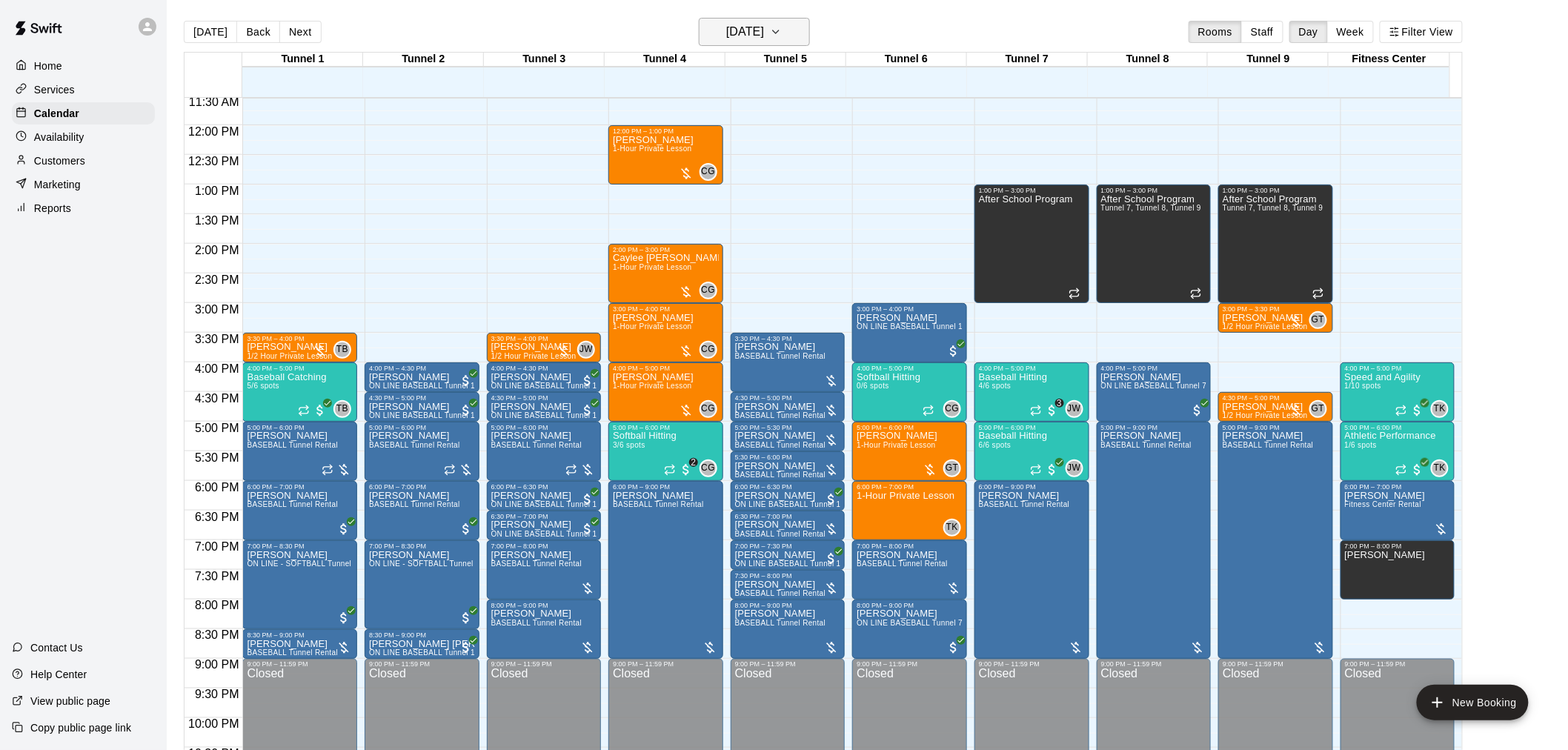
click at [764, 22] on h6 "[DATE]" at bounding box center [745, 31] width 37 height 21
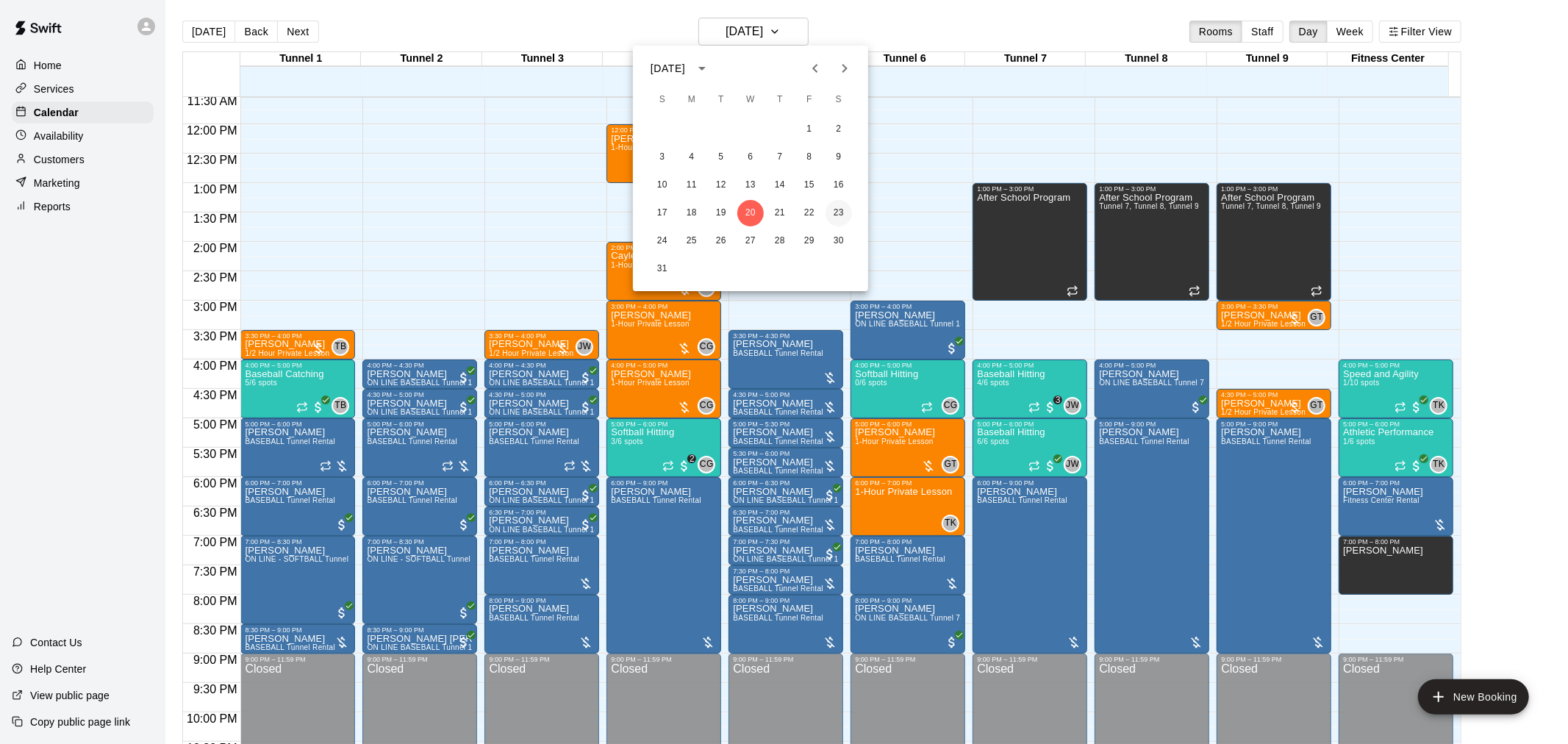
click at [835, 212] on button "23" at bounding box center [838, 213] width 27 height 27
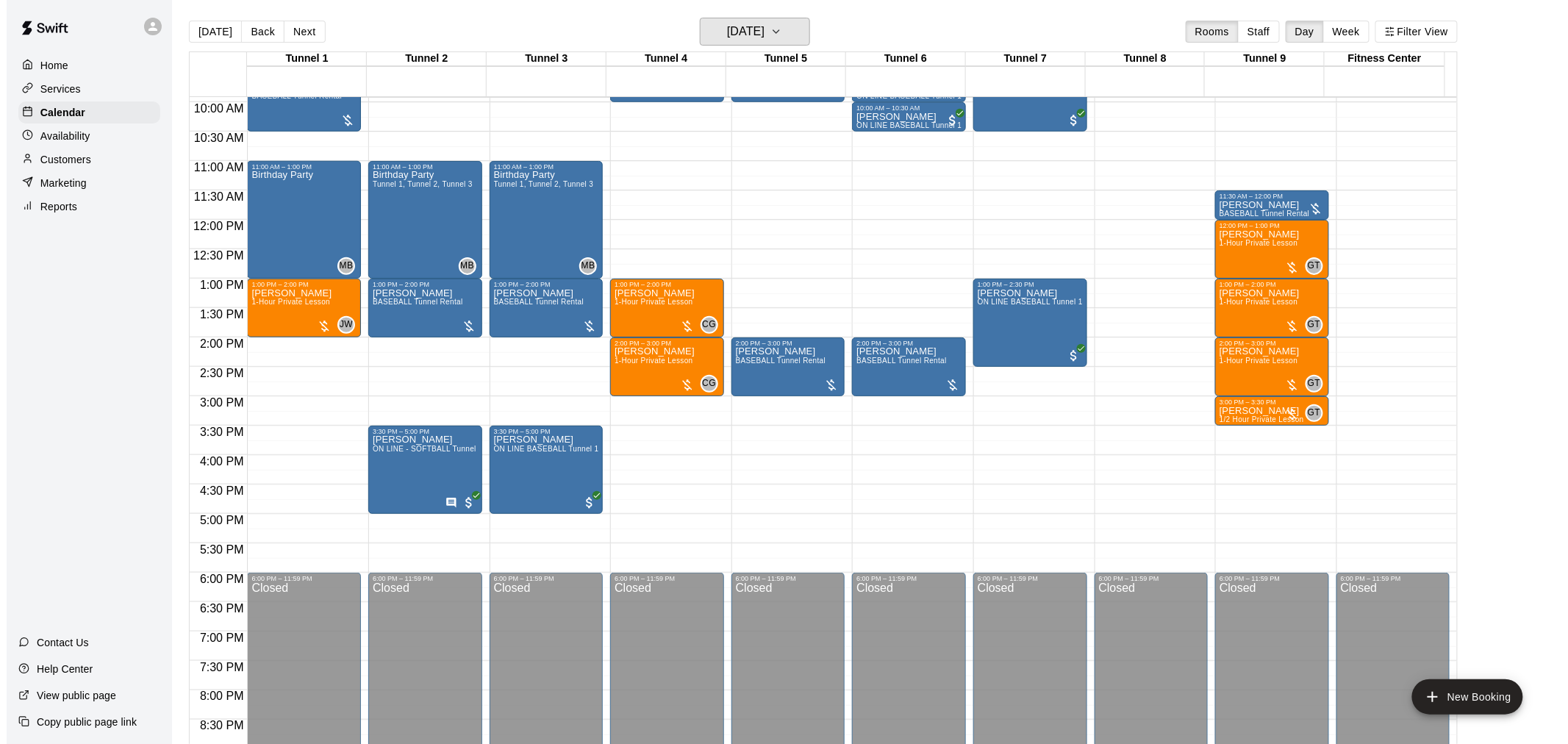
scroll to position [353, 0]
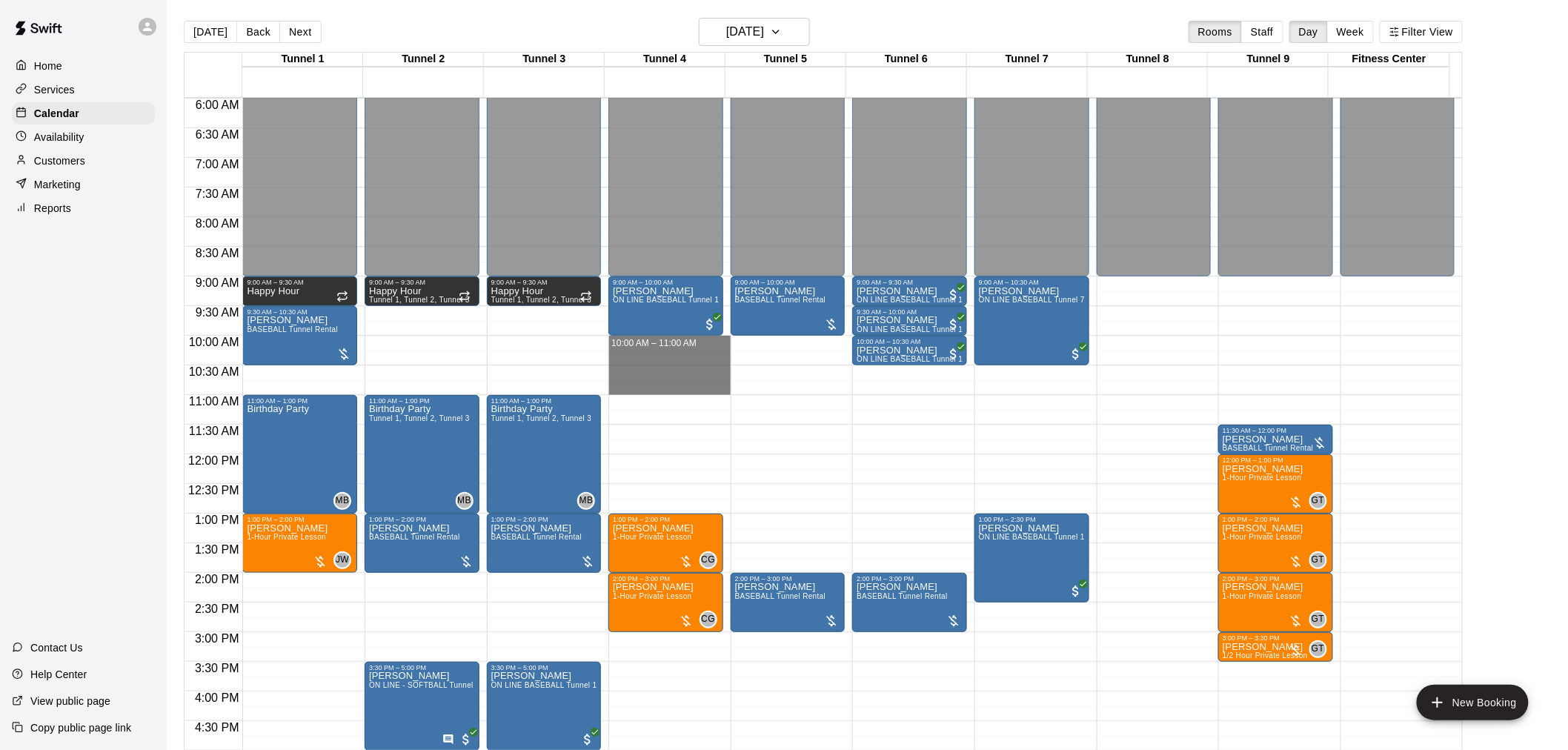
drag, startPoint x: 652, startPoint y: 343, endPoint x: 655, endPoint y: 390, distance: 47.1
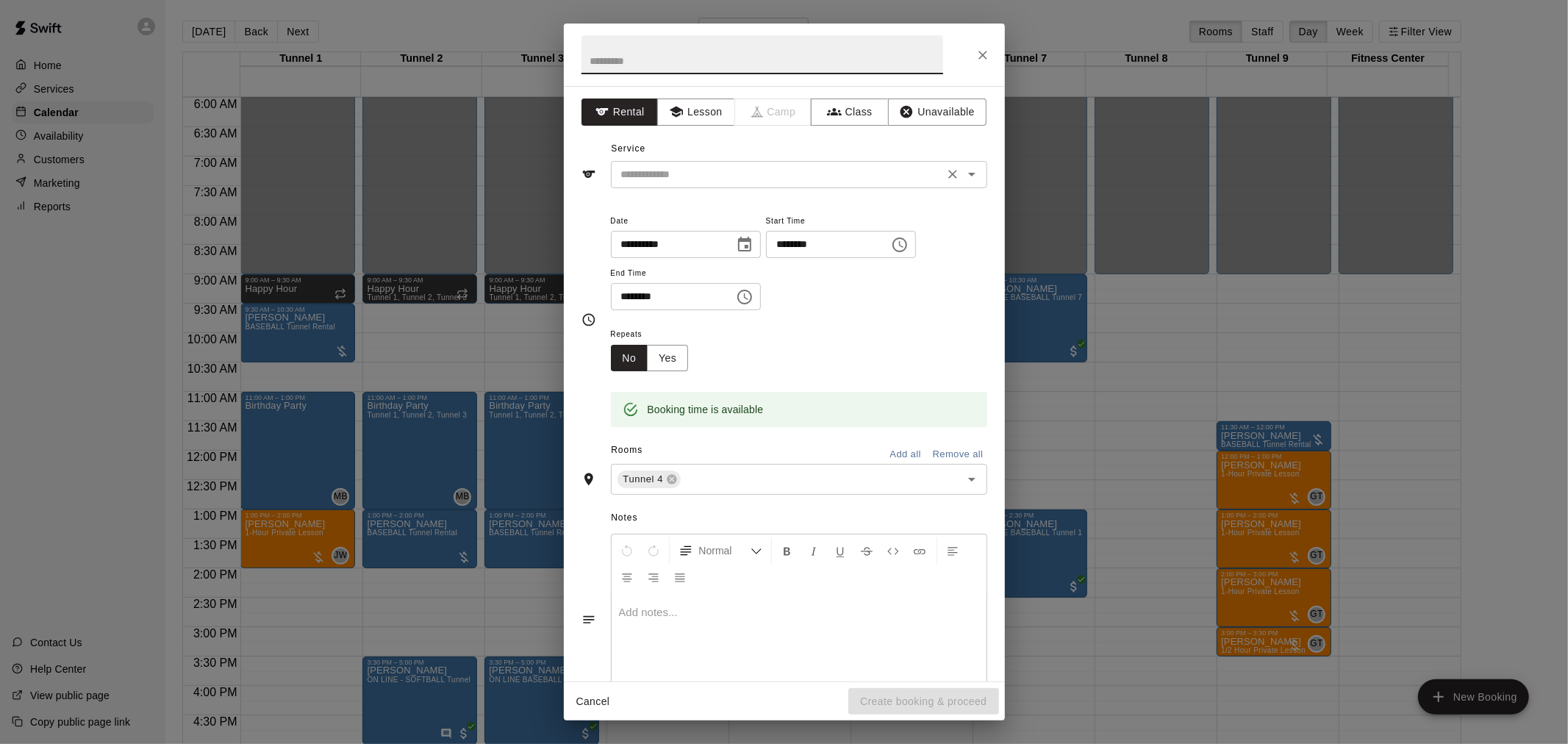
click at [714, 162] on div "​" at bounding box center [799, 174] width 376 height 27
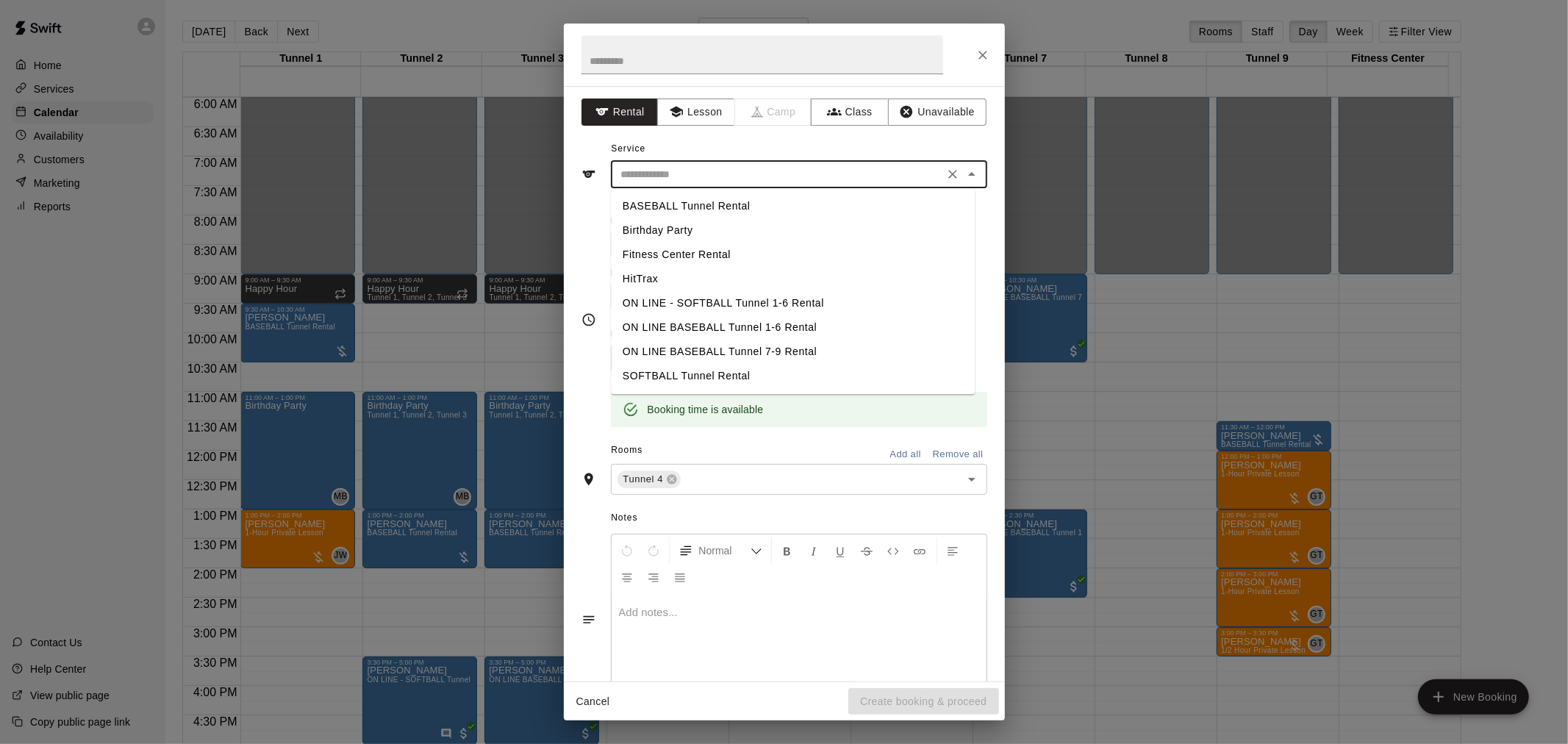
click at [690, 377] on li "SOFTBALL Tunnel Rental" at bounding box center [792, 376] width 364 height 24
type input "**********"
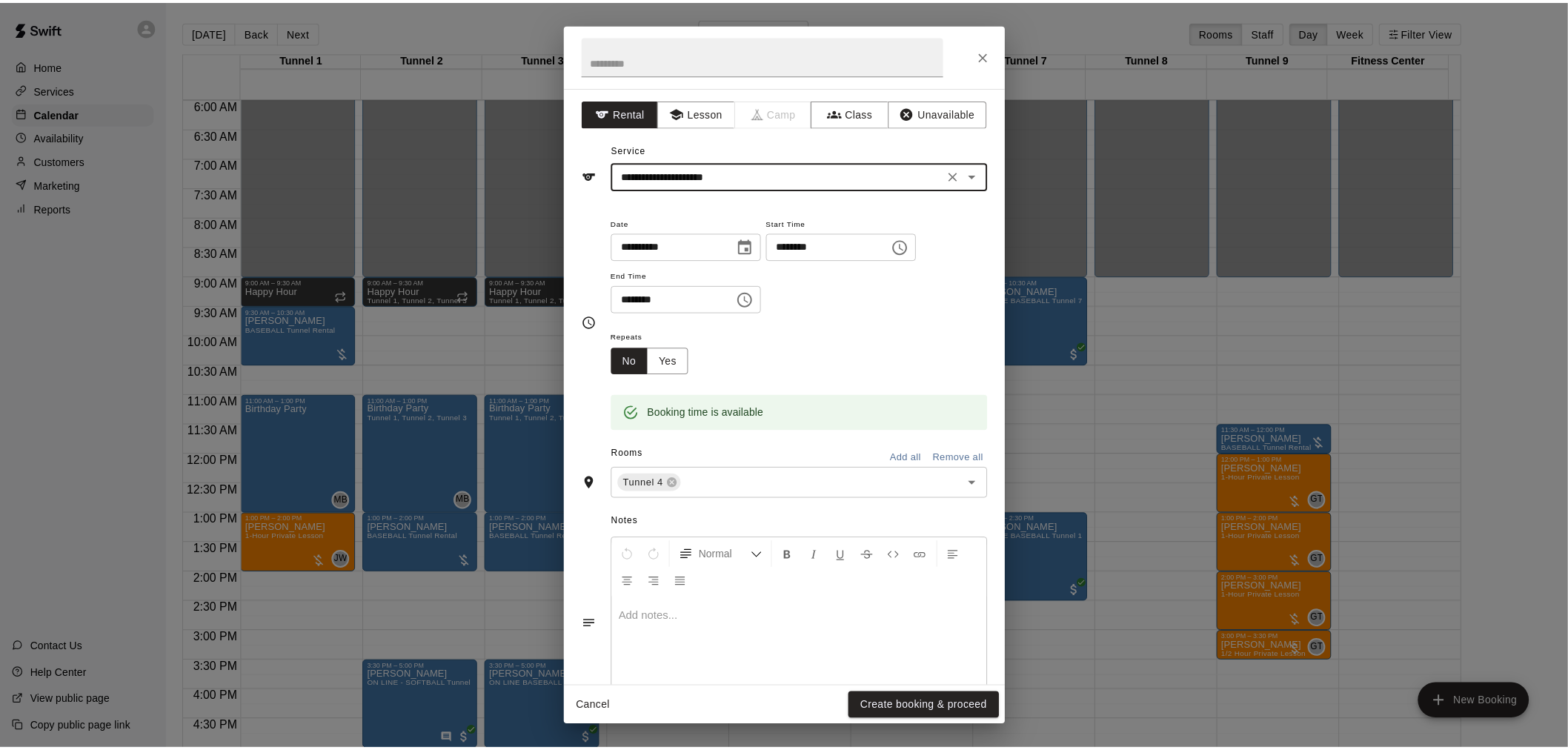
scroll to position [52, 0]
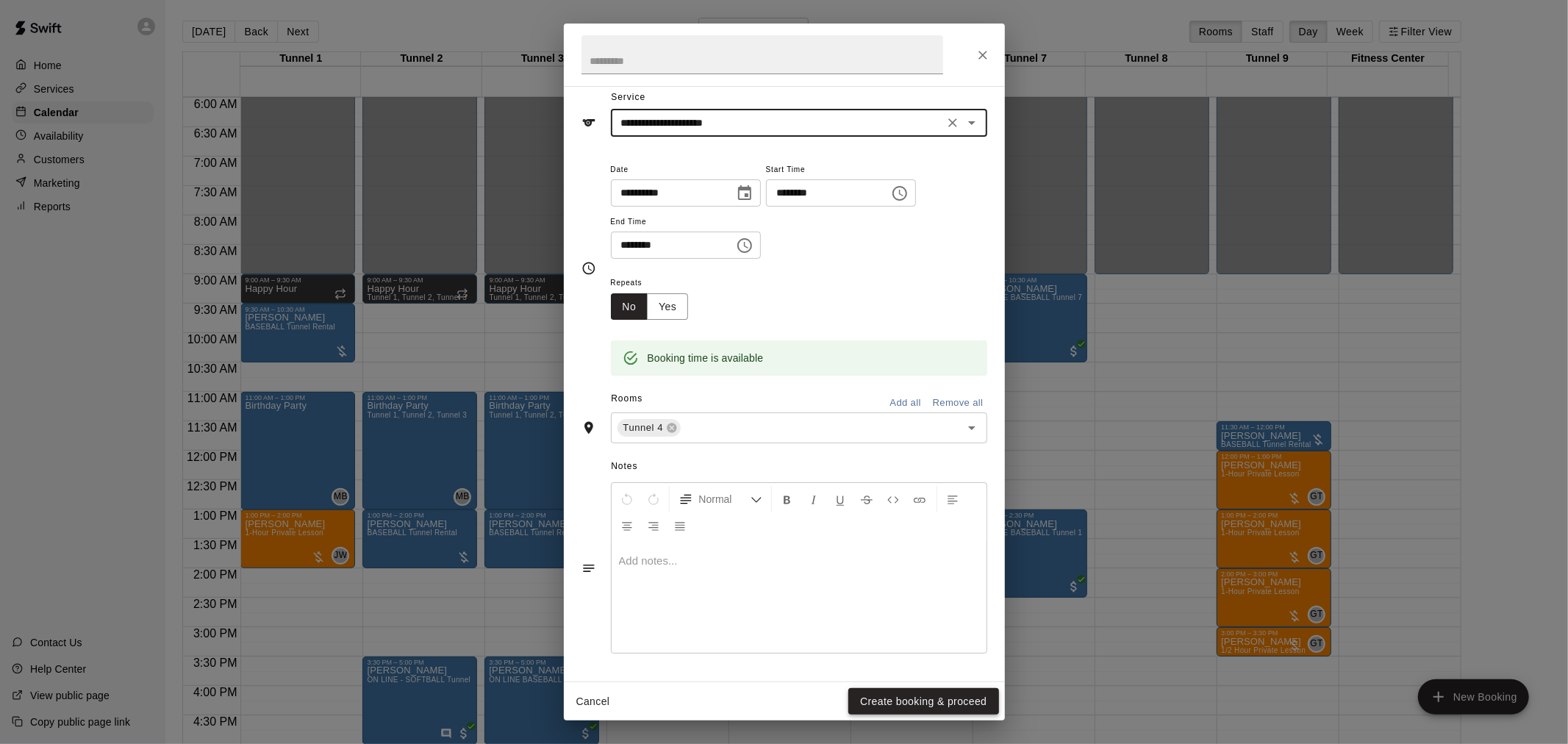
click at [946, 694] on button "Create booking & proceed" at bounding box center [923, 701] width 150 height 27
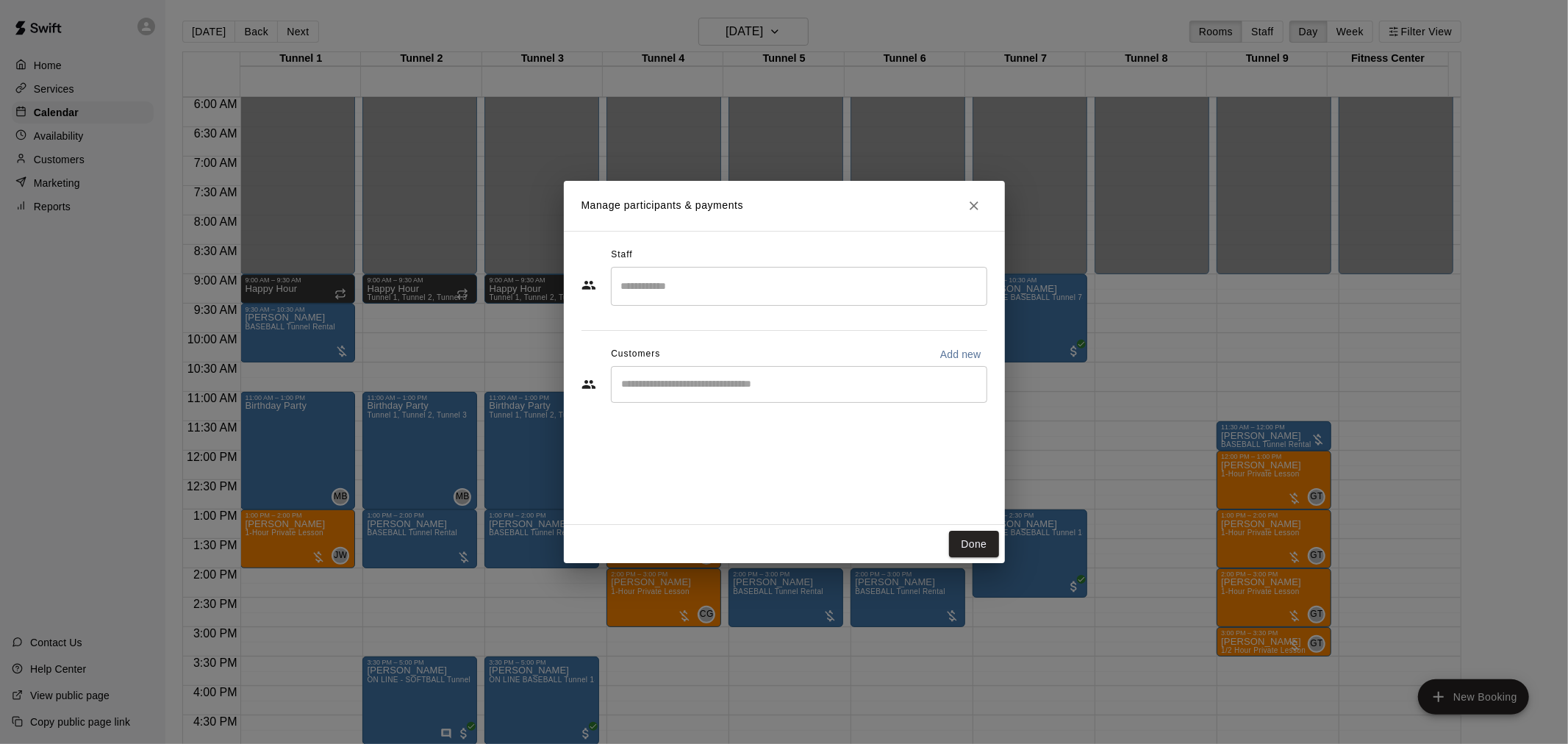
click at [693, 392] on div "​" at bounding box center [799, 384] width 376 height 37
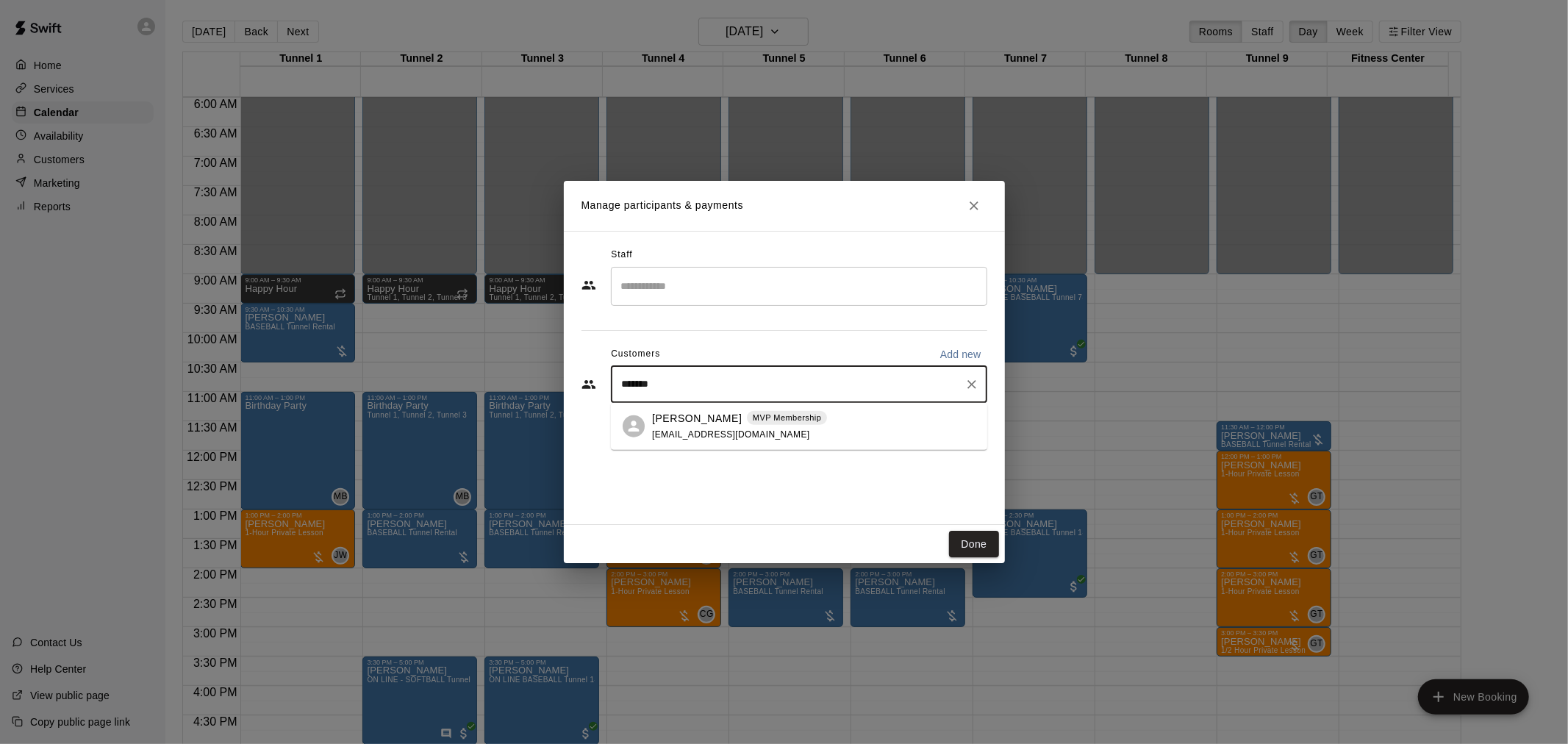
type input "********"
click at [746, 418] on span "MVP Membership" at bounding box center [786, 418] width 80 height 12
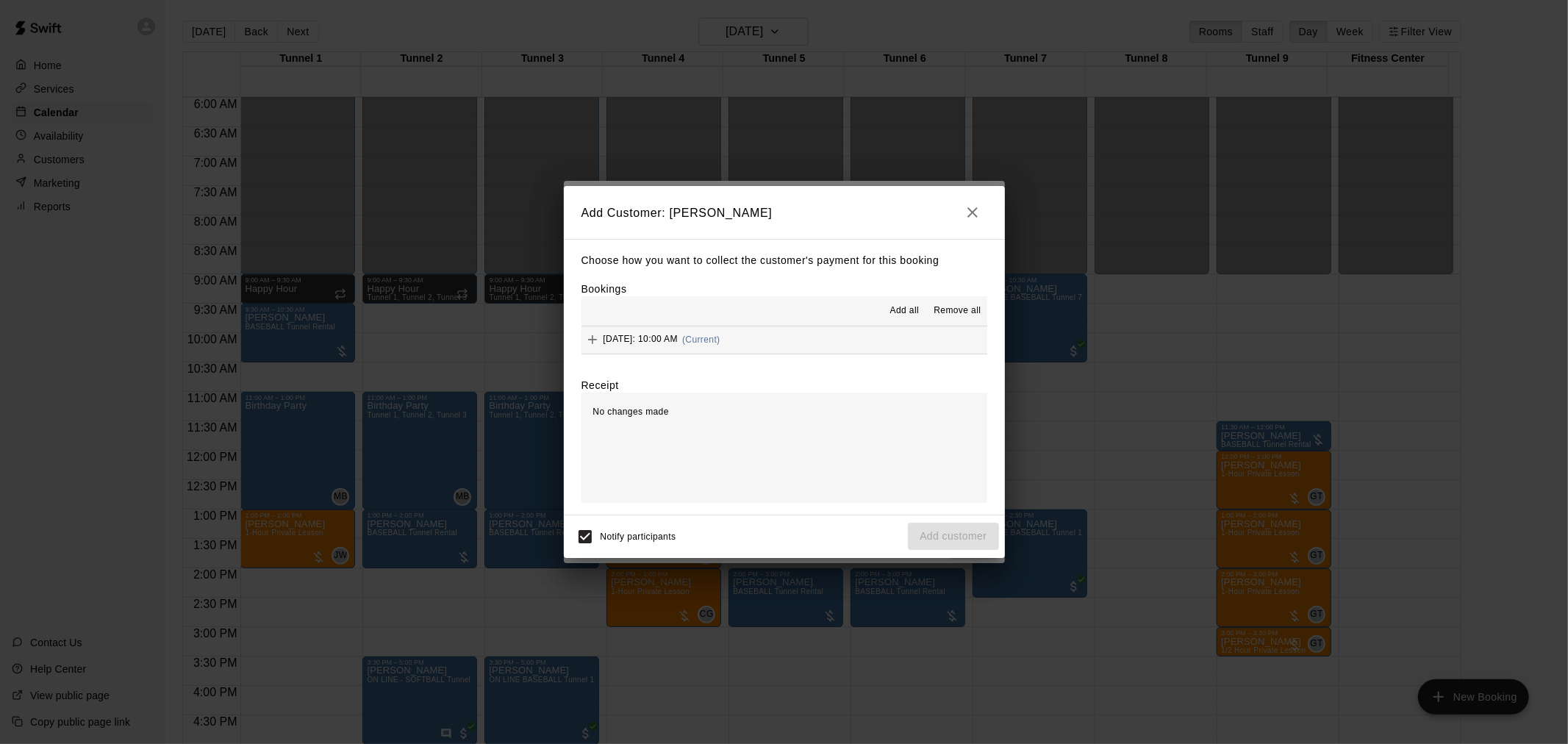
click at [764, 329] on button "[DATE]: 10:00 AM (Current)" at bounding box center [784, 340] width 406 height 27
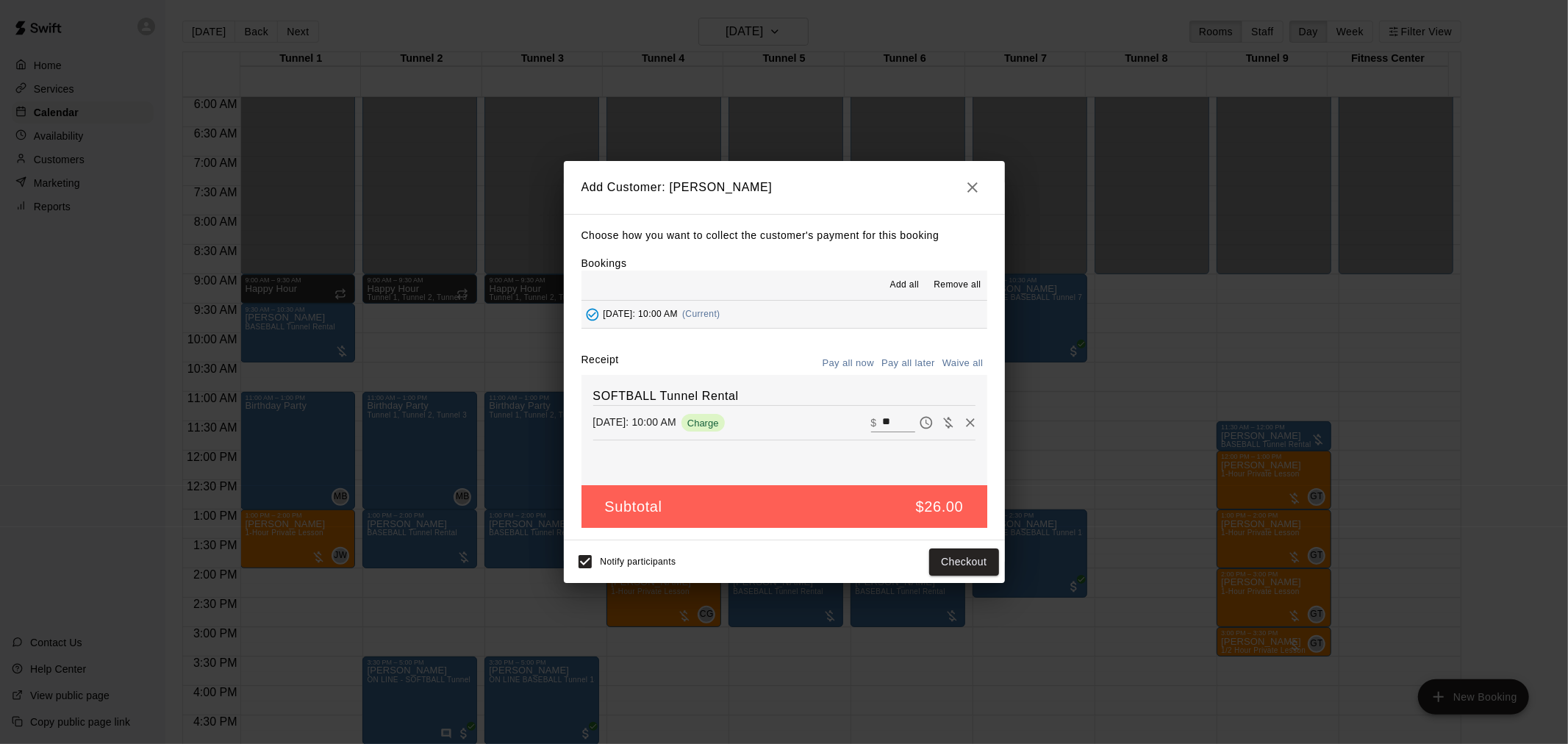
click at [908, 365] on button "Pay all later" at bounding box center [908, 364] width 61 height 23
click at [933, 559] on button "Add customer" at bounding box center [953, 562] width 90 height 27
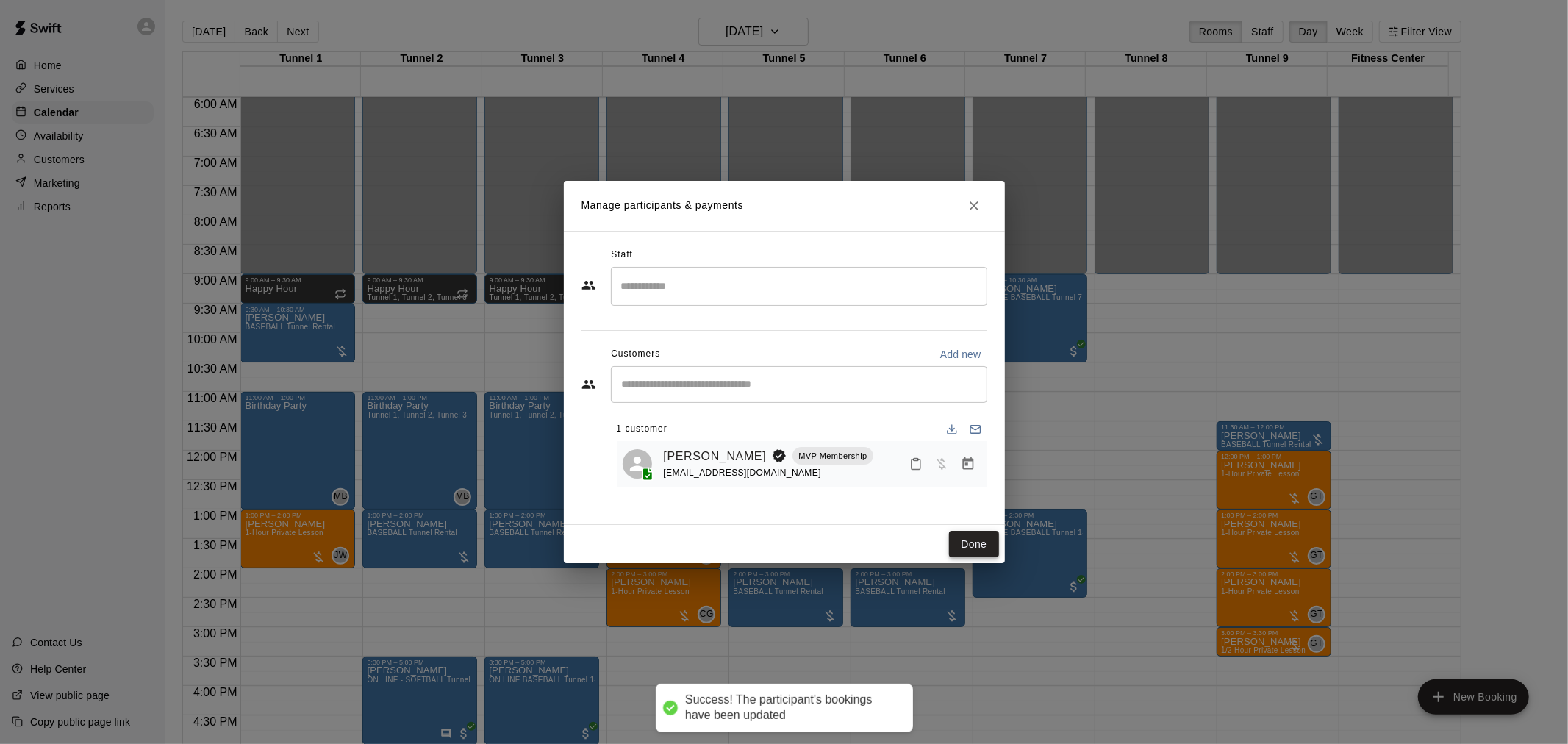
click at [985, 542] on button "Done" at bounding box center [974, 544] width 50 height 27
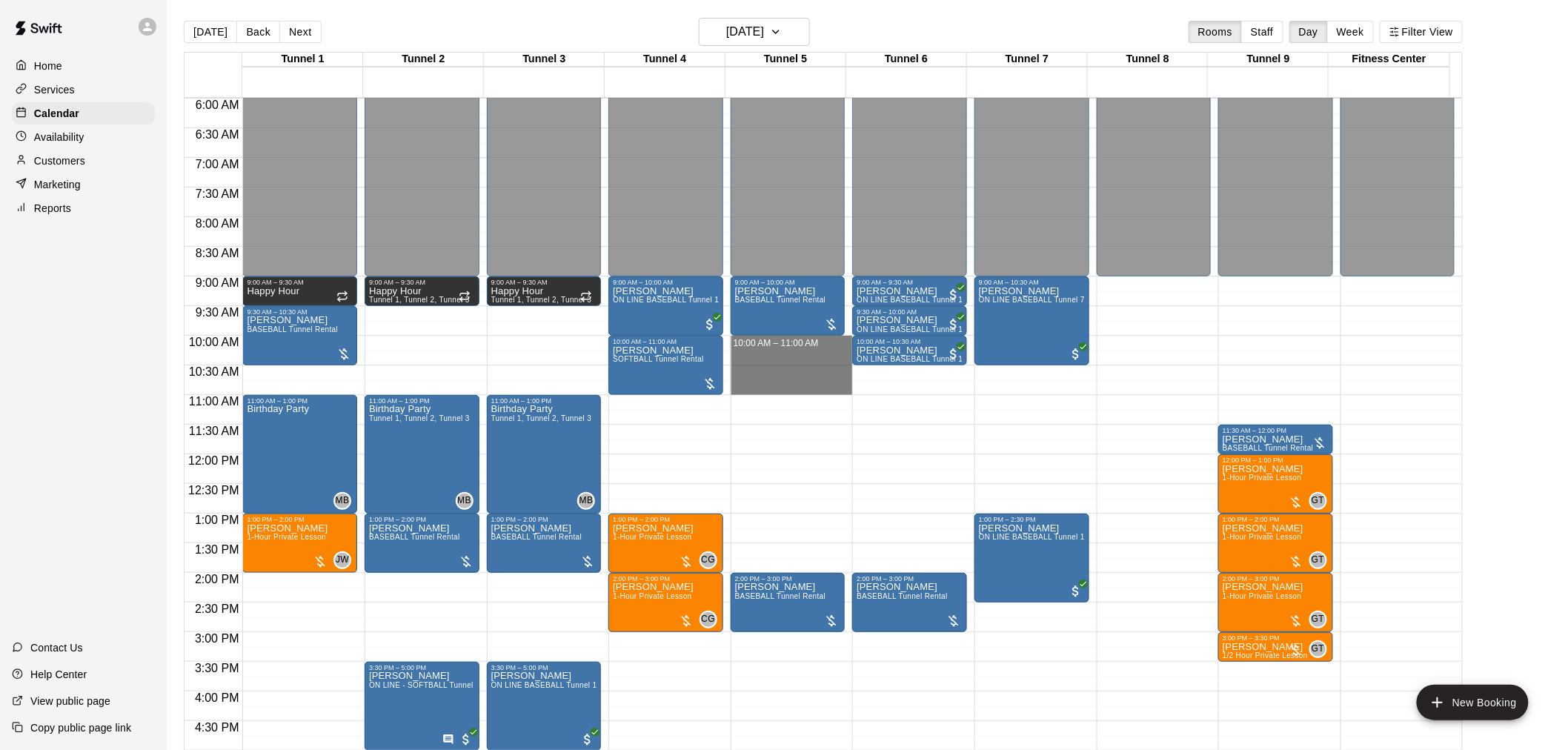
drag, startPoint x: 737, startPoint y: 342, endPoint x: 739, endPoint y: 393, distance: 51.0
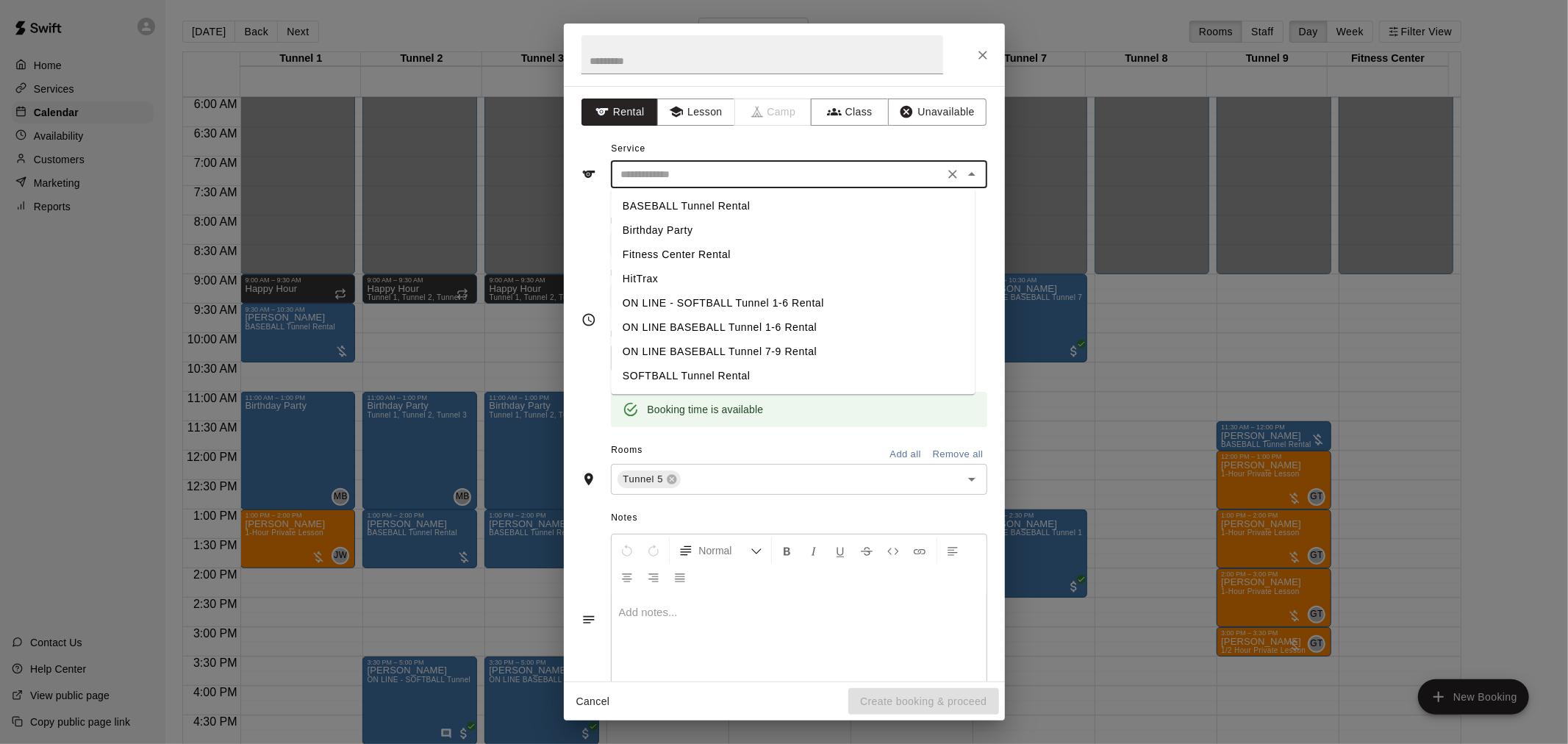
click at [677, 166] on input "text" at bounding box center [777, 174] width 324 height 19
click at [702, 370] on li "SOFTBALL Tunnel Rental" at bounding box center [792, 376] width 364 height 24
type input "**********"
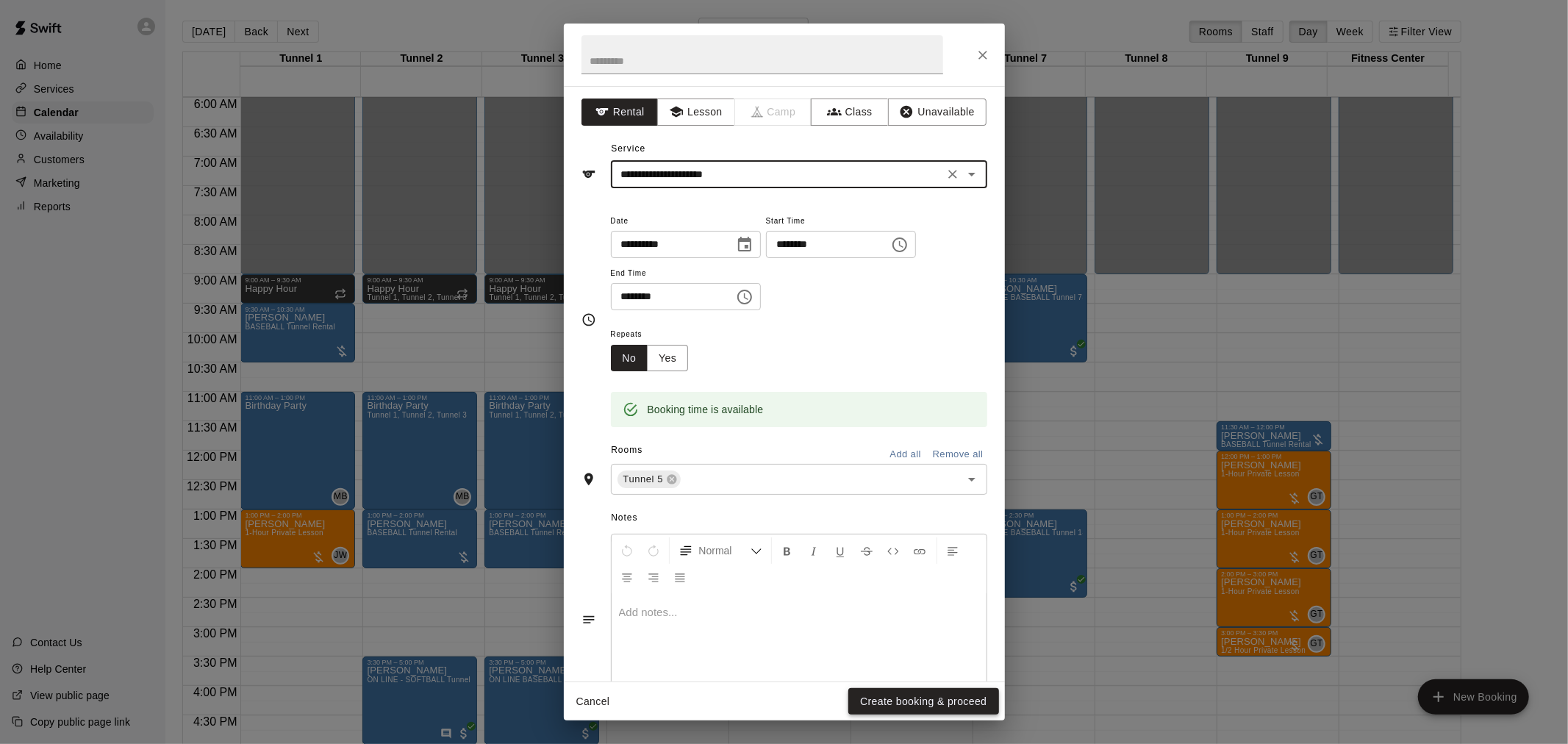
click at [915, 701] on button "Create booking & proceed" at bounding box center [923, 701] width 150 height 27
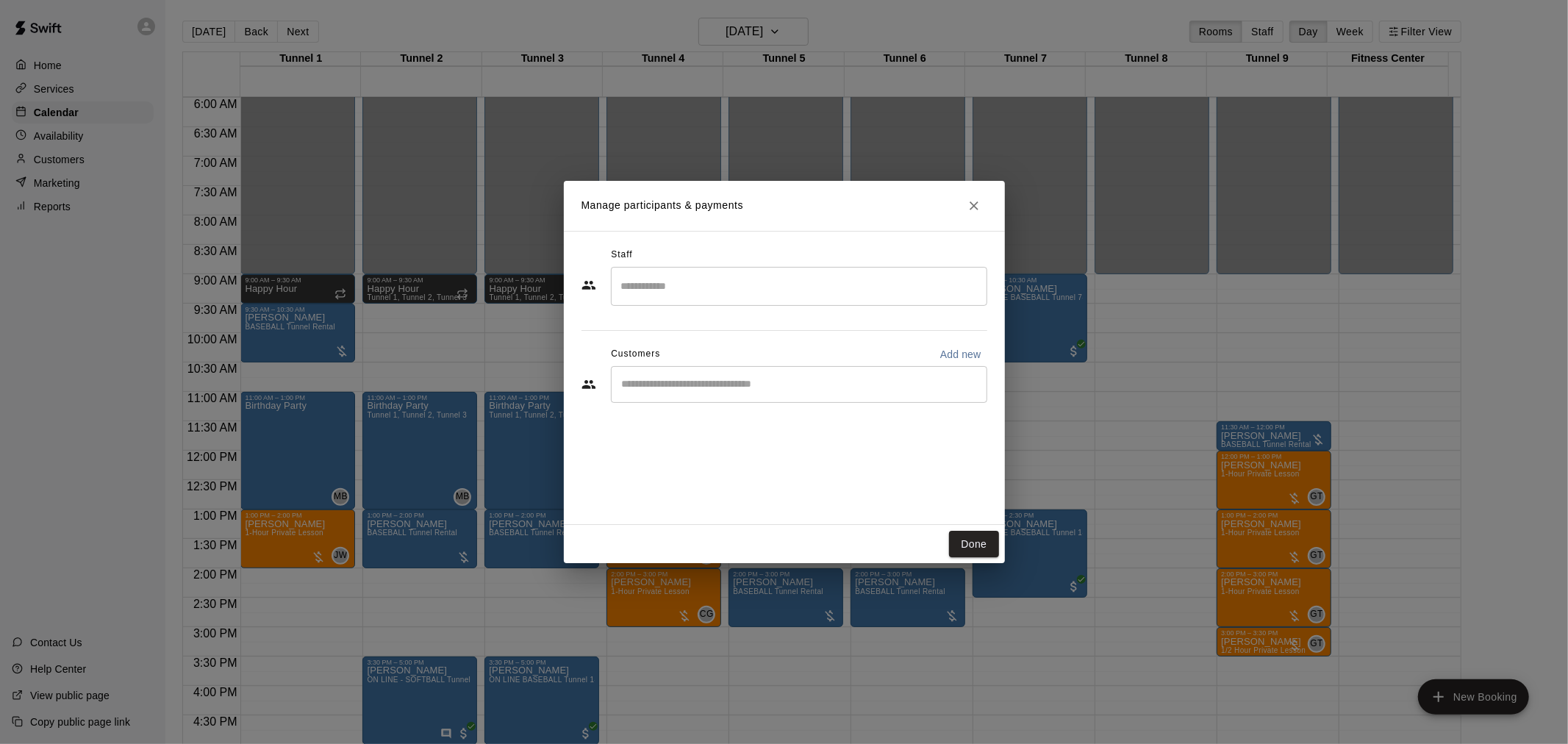
click at [697, 391] on div "​" at bounding box center [799, 384] width 376 height 37
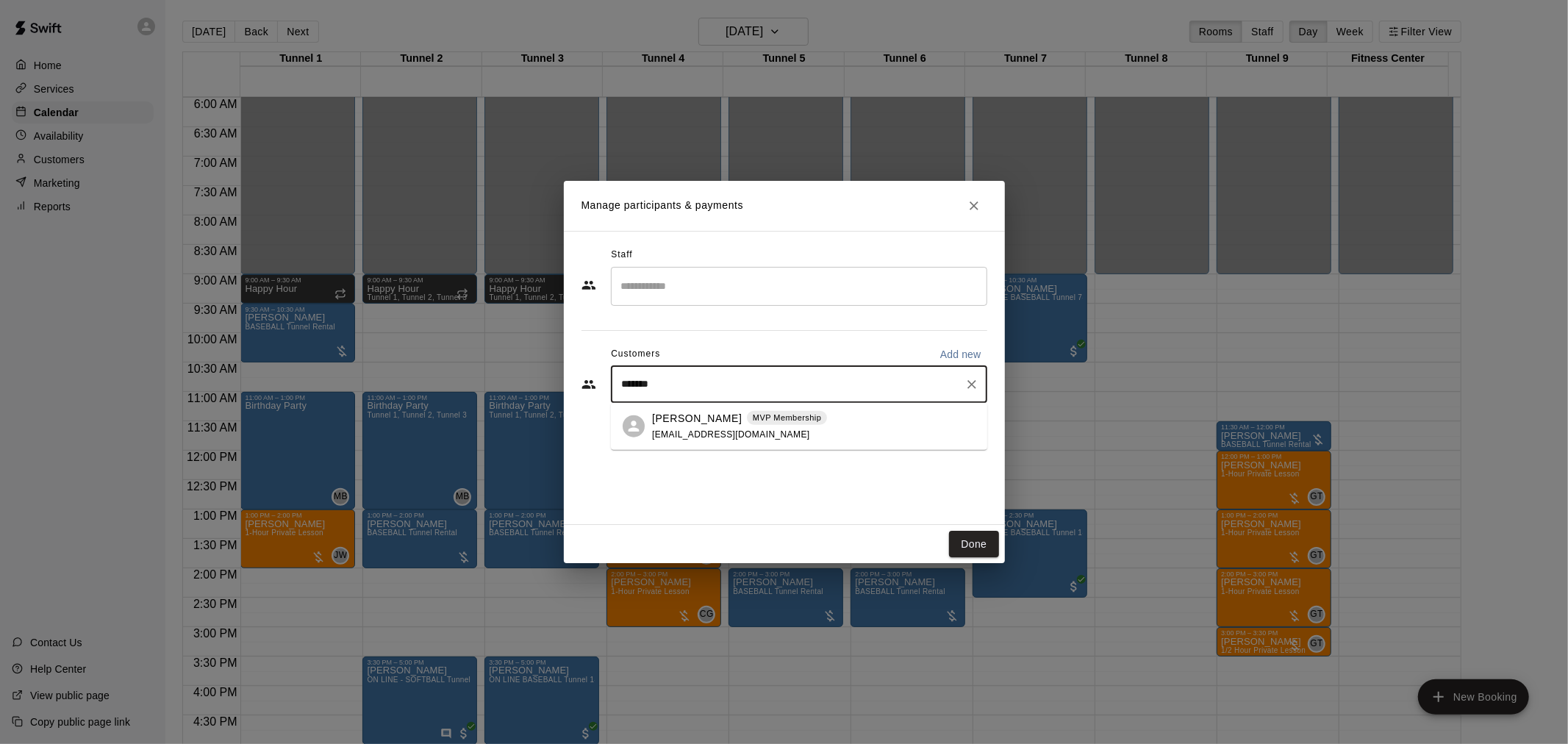
type input "********"
click at [794, 430] on div "[PERSON_NAME] MVP Membership [EMAIL_ADDRESS][DOMAIN_NAME]" at bounding box center [813, 426] width 323 height 32
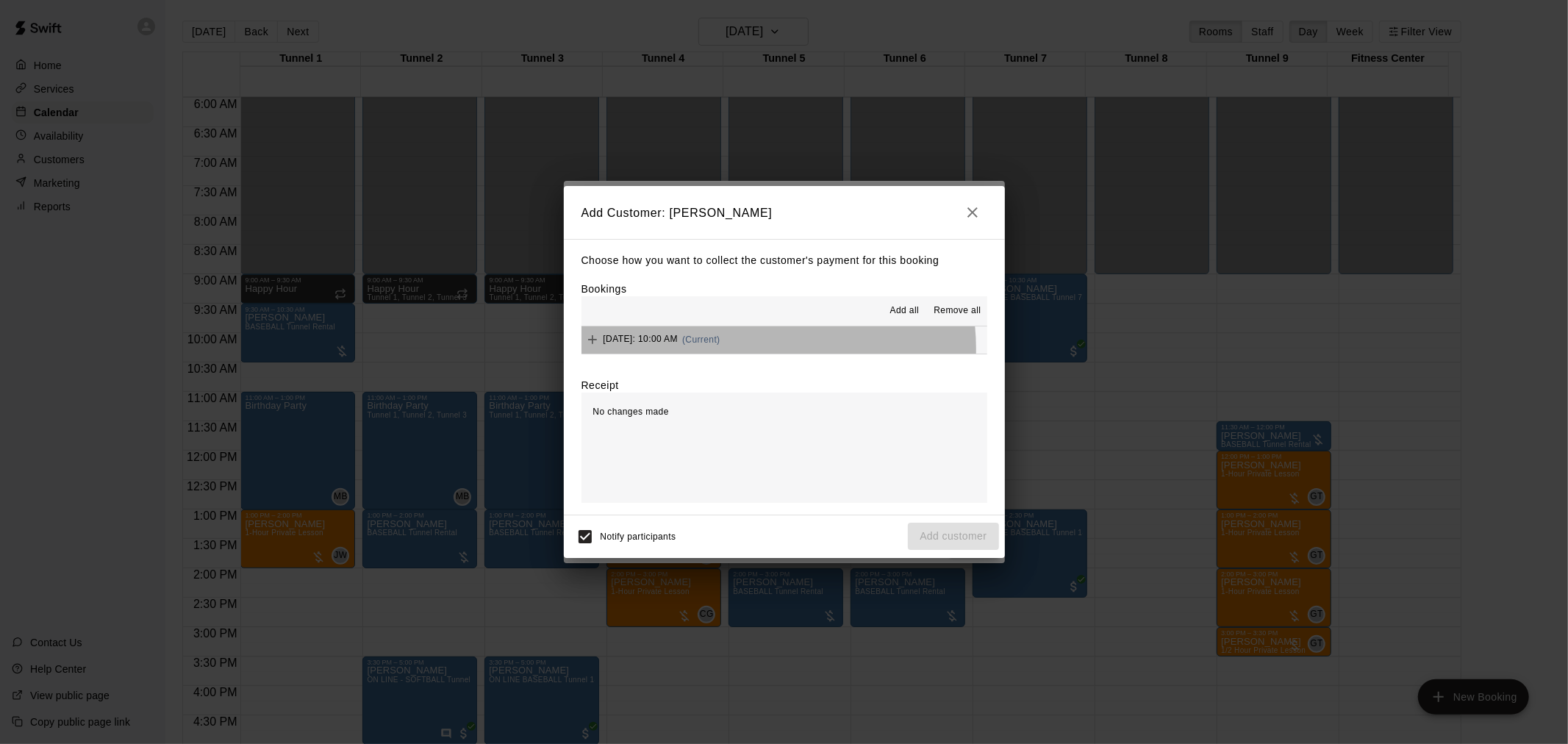
click at [721, 350] on div "[DATE]: 10:00 AM (Current)" at bounding box center [651, 339] width 139 height 22
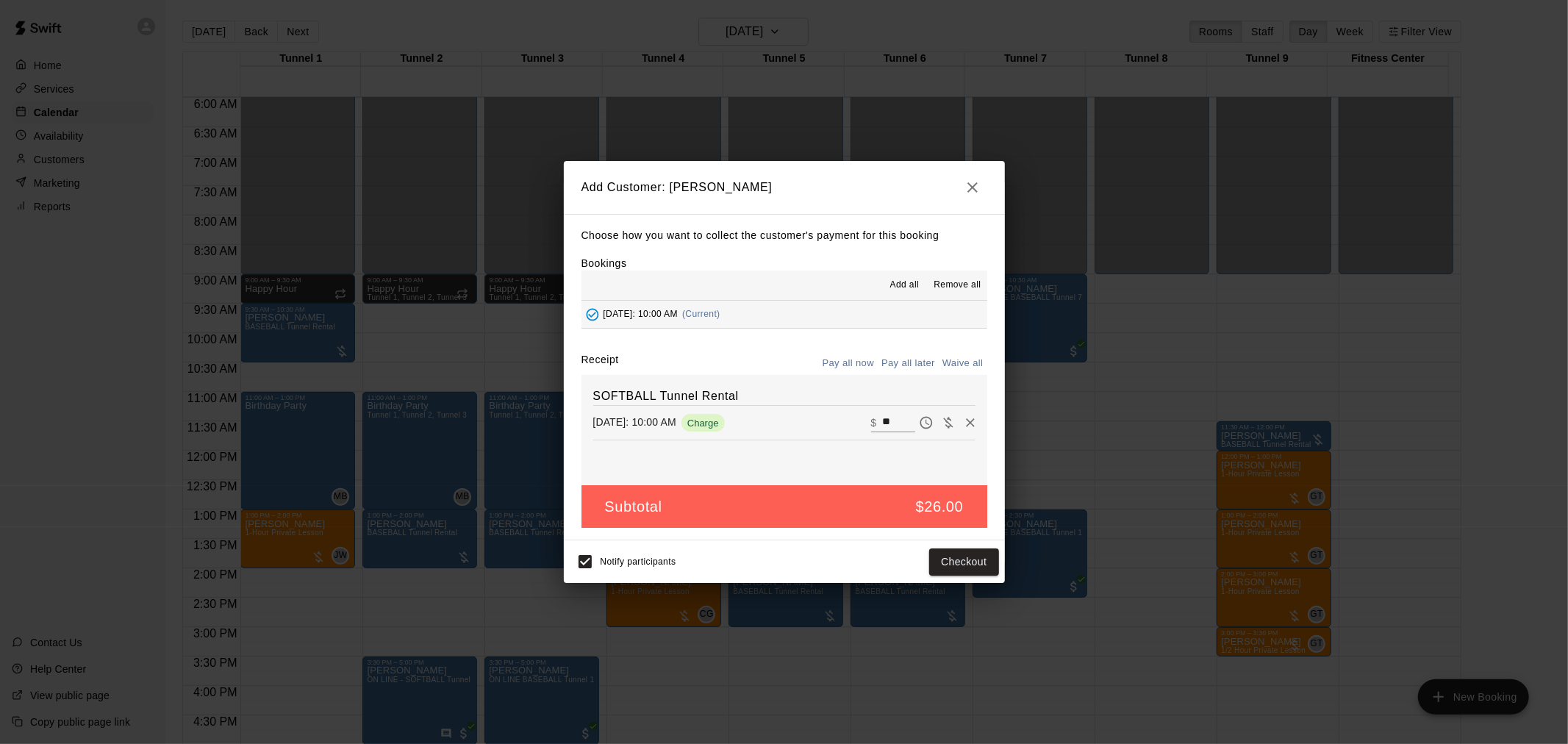
click at [897, 364] on button "Pay all later" at bounding box center [908, 364] width 61 height 23
click at [935, 561] on button "Add customer" at bounding box center [953, 562] width 90 height 27
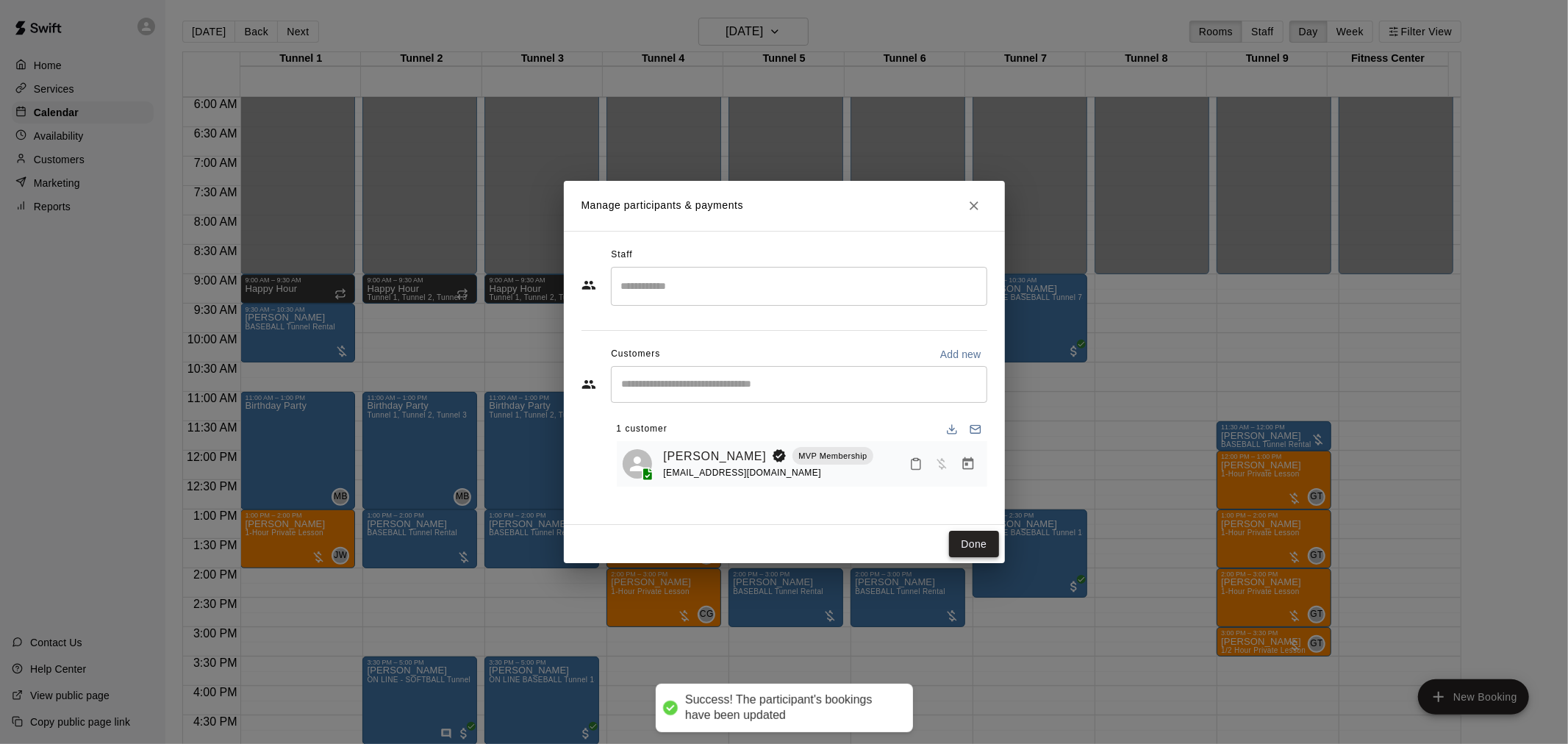
click at [971, 542] on button "Done" at bounding box center [974, 544] width 50 height 27
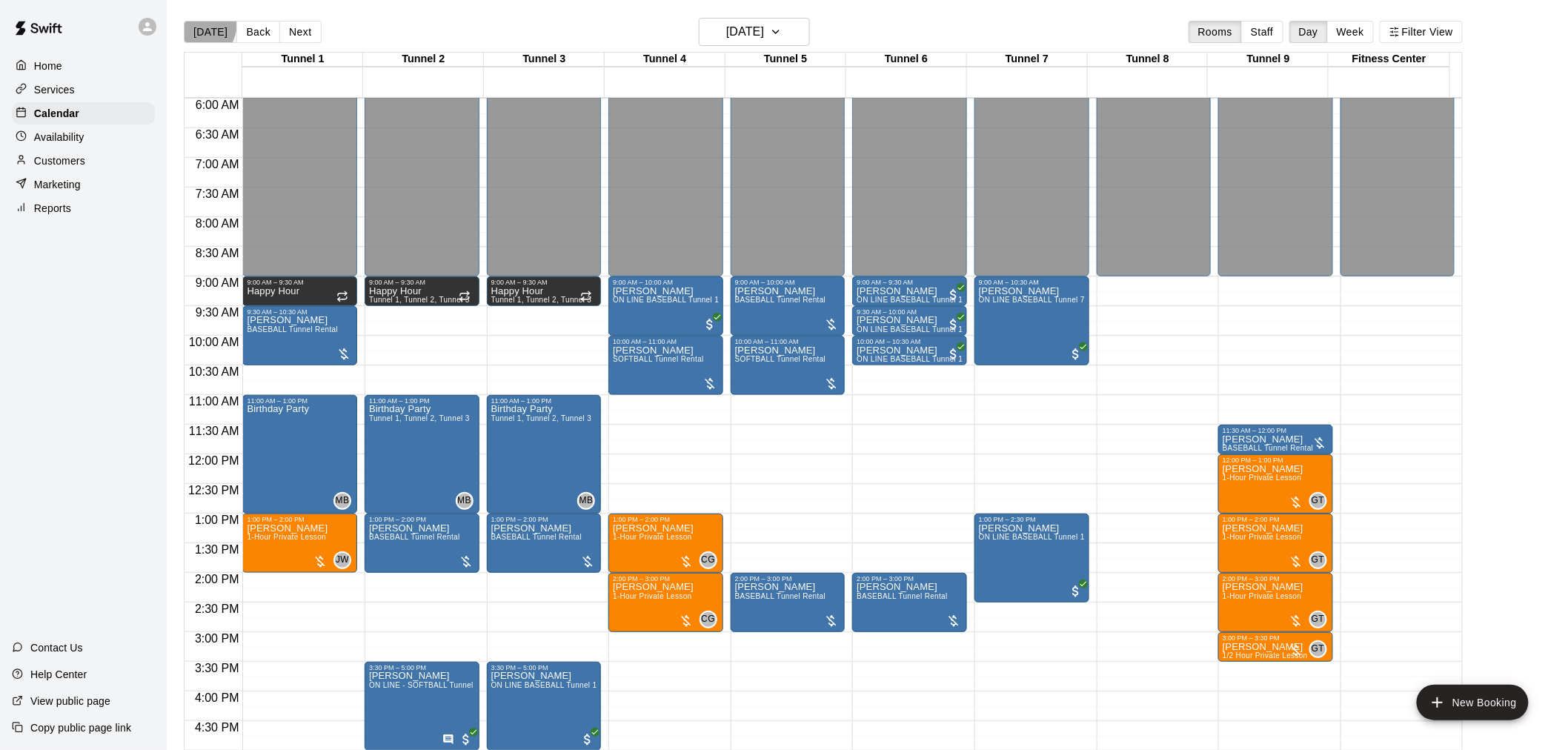
click at [195, 23] on button "[DATE]" at bounding box center [211, 31] width 54 height 22
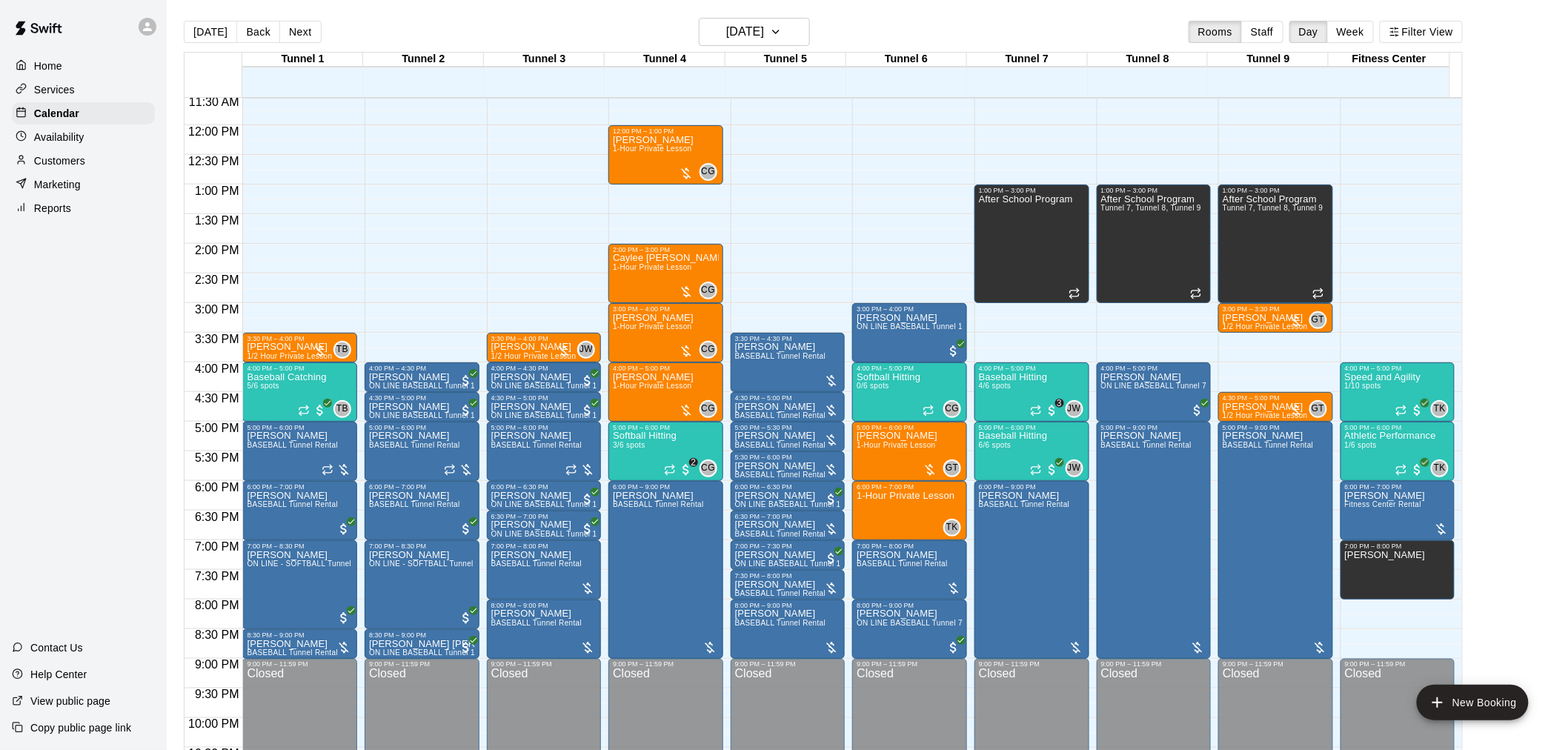
scroll to position [754, 0]
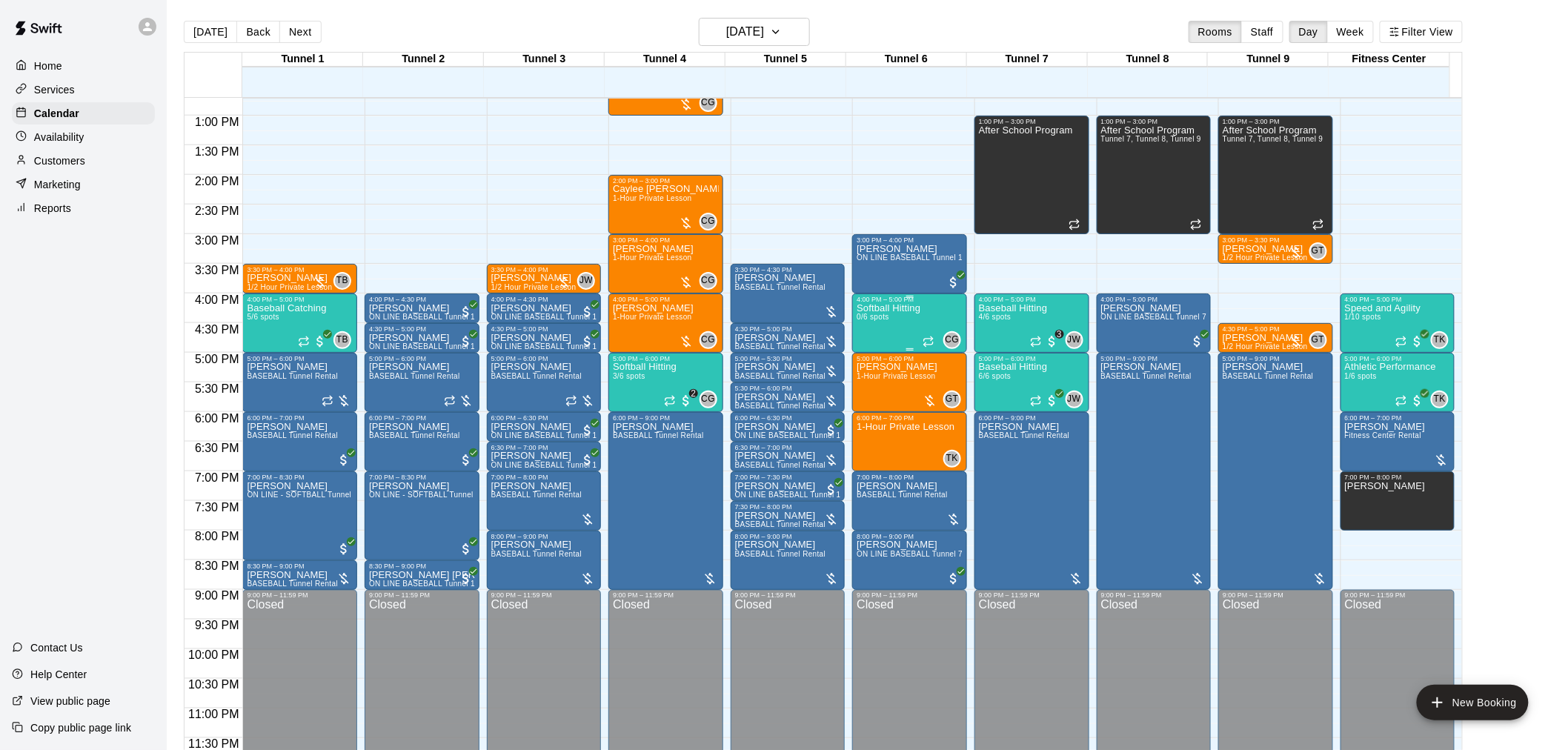
click at [899, 330] on div "Softball Hitting 0/6 spots" at bounding box center [888, 679] width 63 height 750
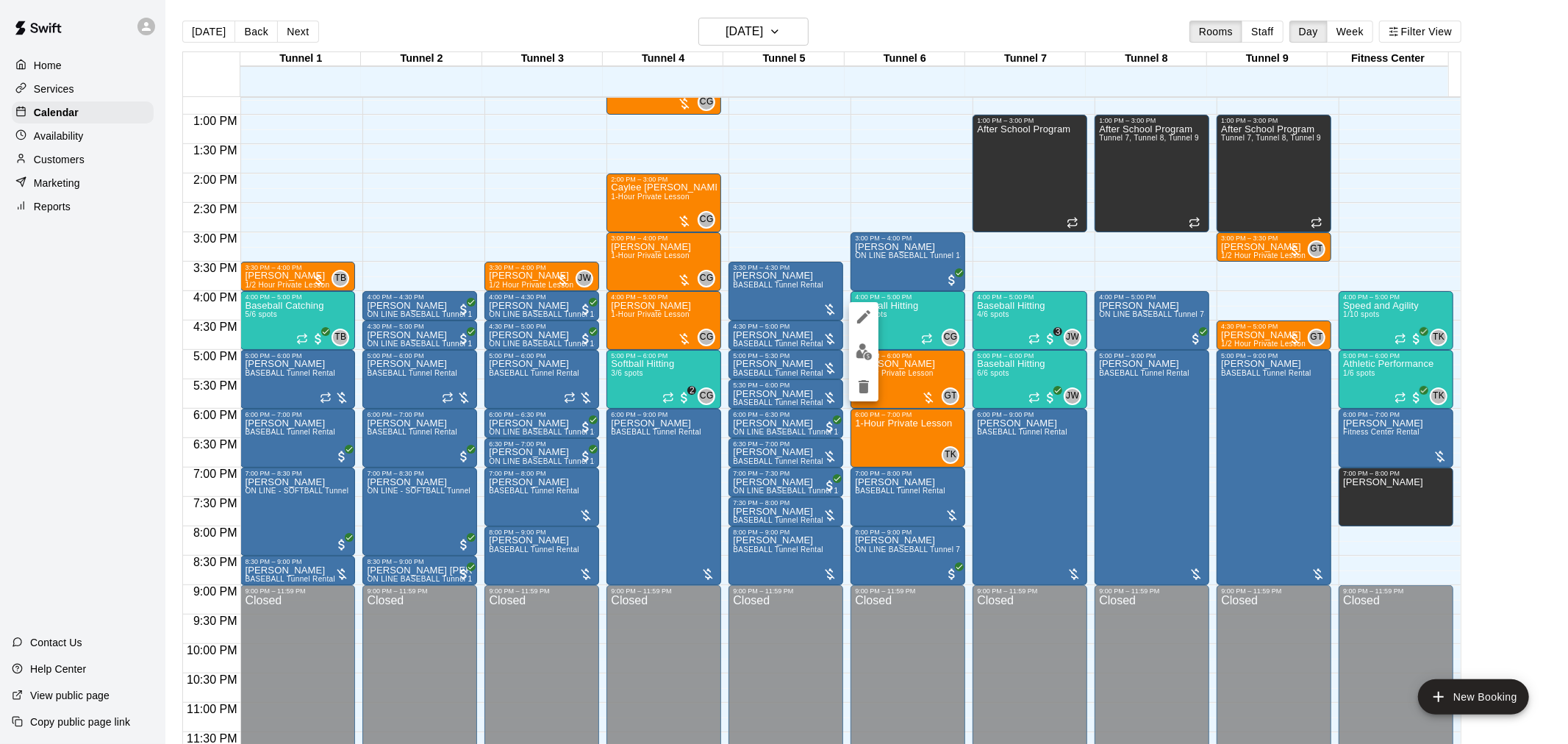
click at [460, 19] on div at bounding box center [784, 372] width 1568 height 744
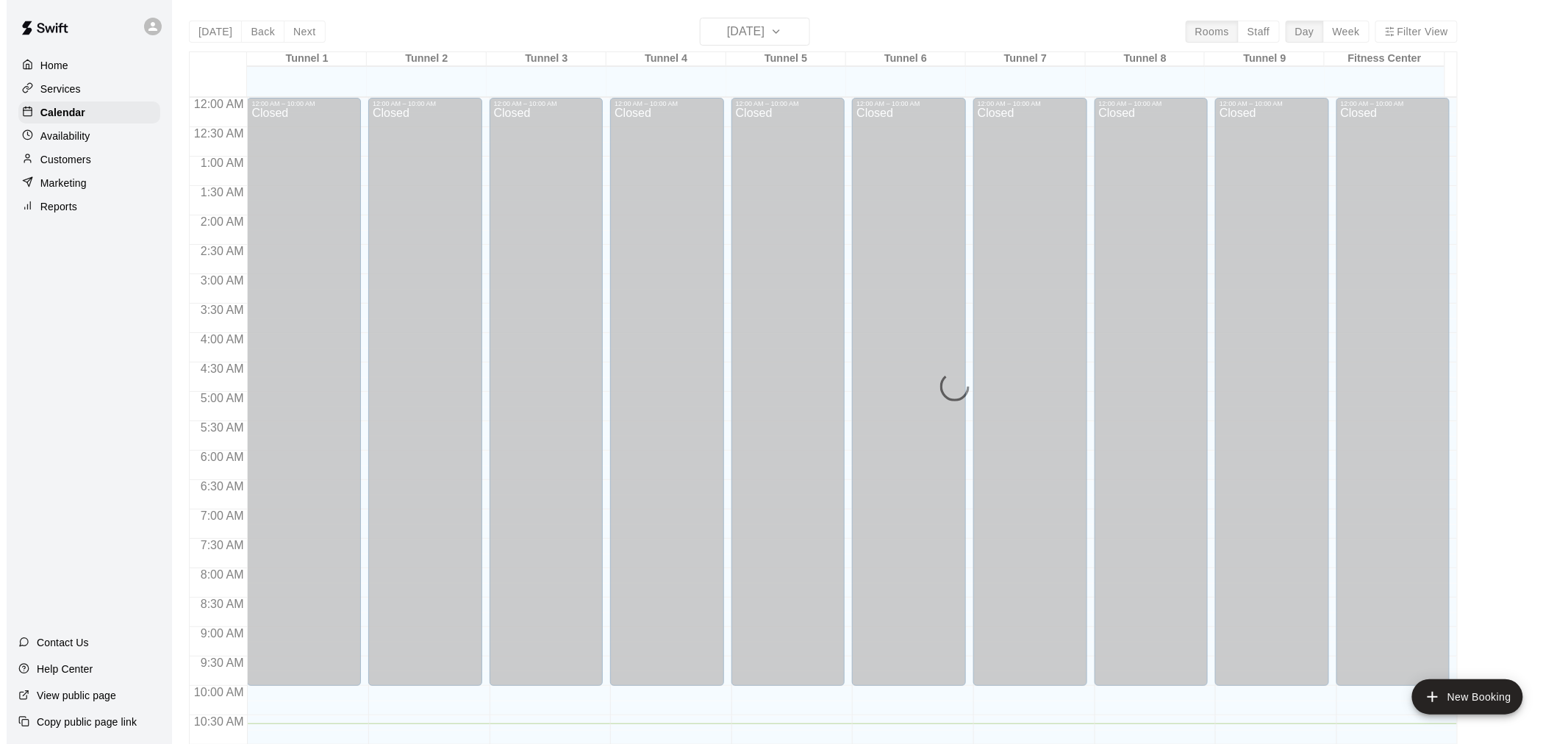
scroll to position [625, 0]
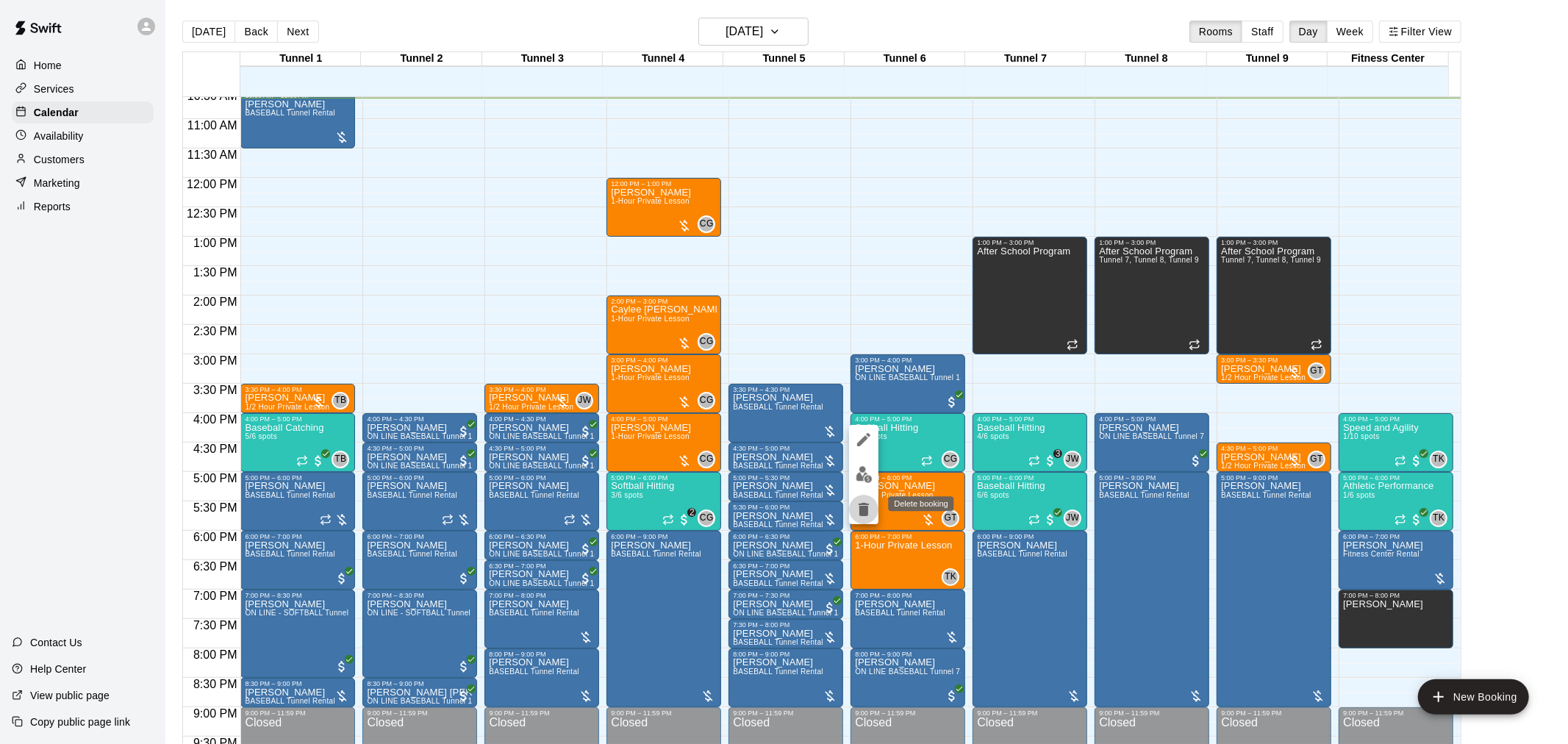
click at [863, 506] on icon "delete" at bounding box center [864, 509] width 11 height 13
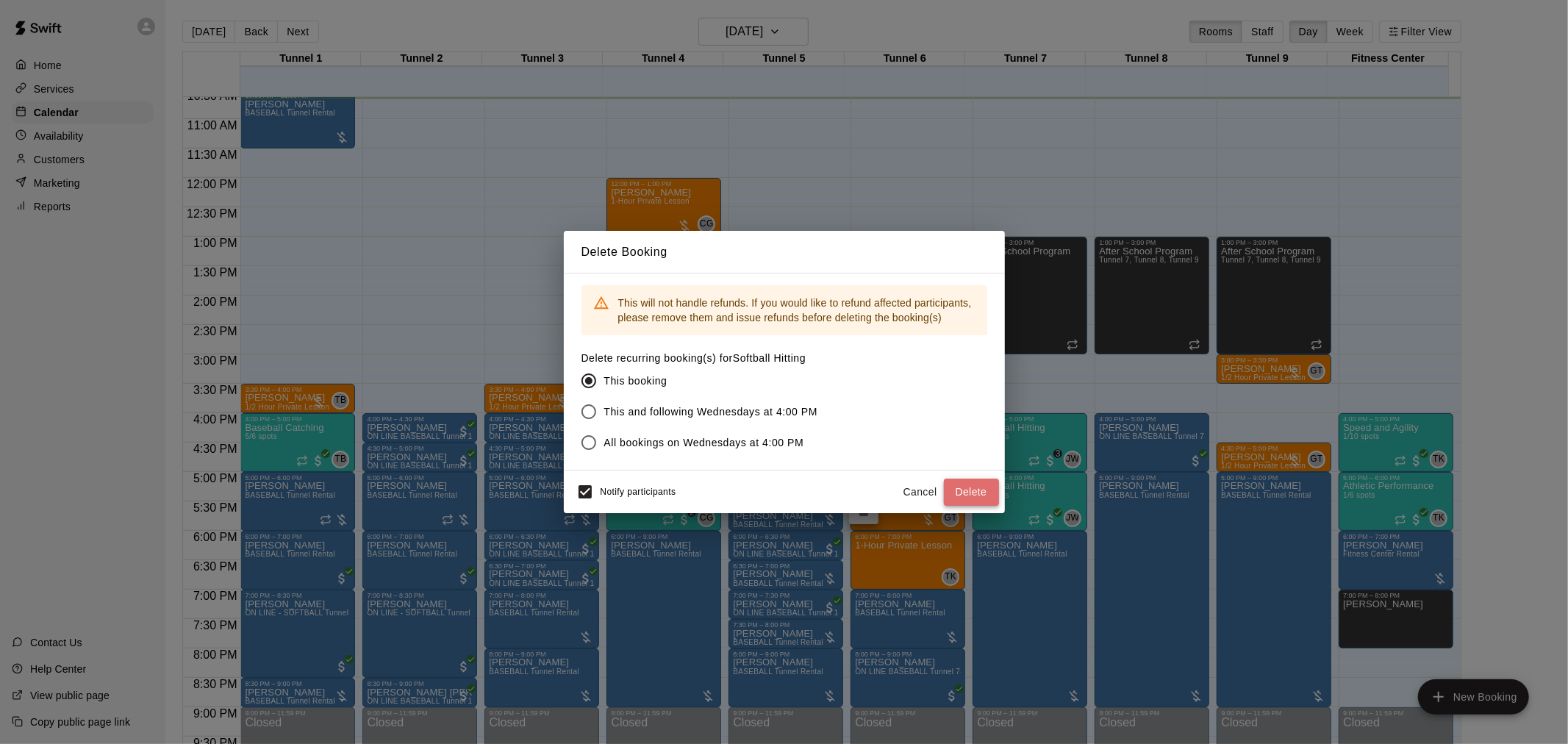
click at [971, 484] on button "Delete" at bounding box center [971, 492] width 55 height 27
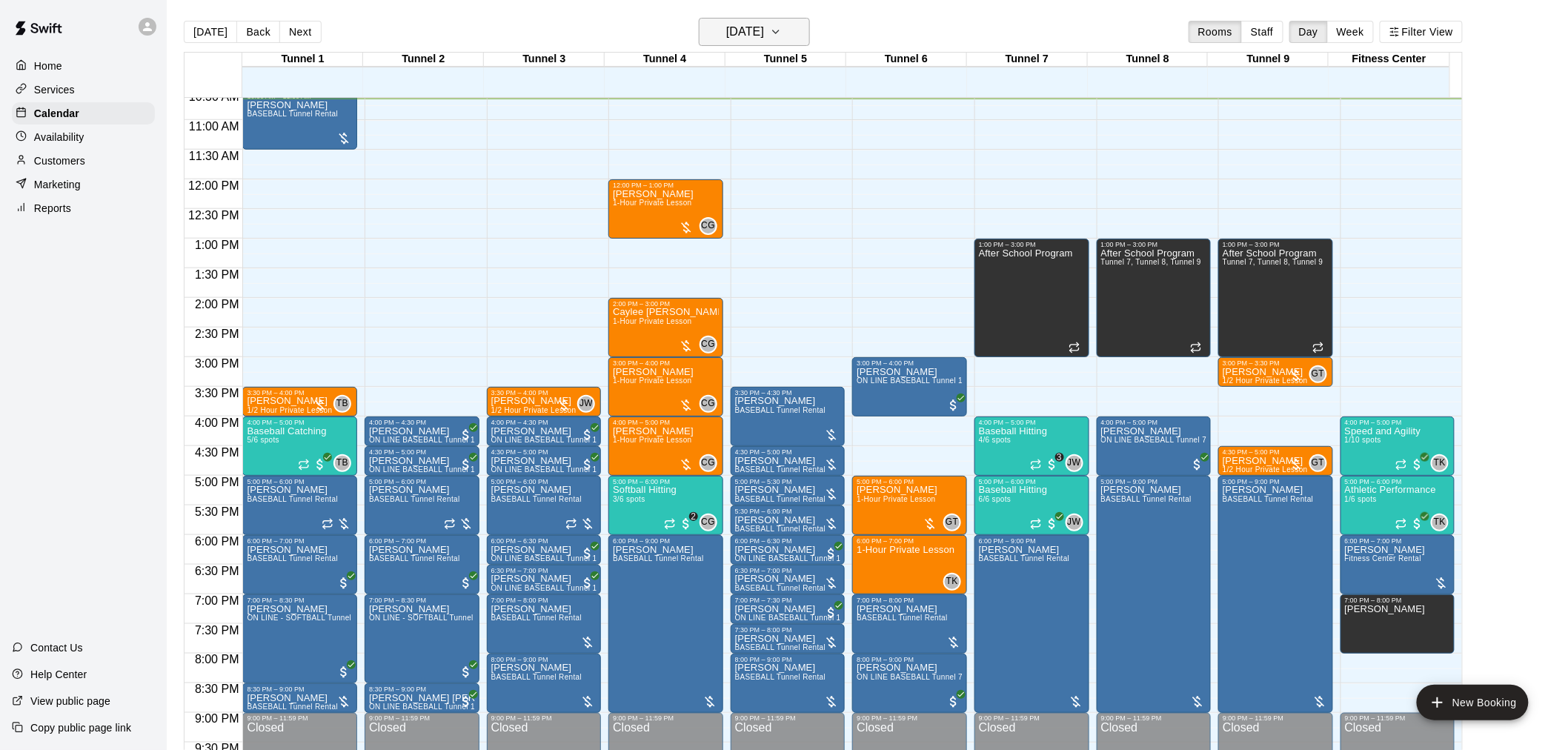
click at [753, 31] on h6 "[DATE]" at bounding box center [745, 31] width 37 height 21
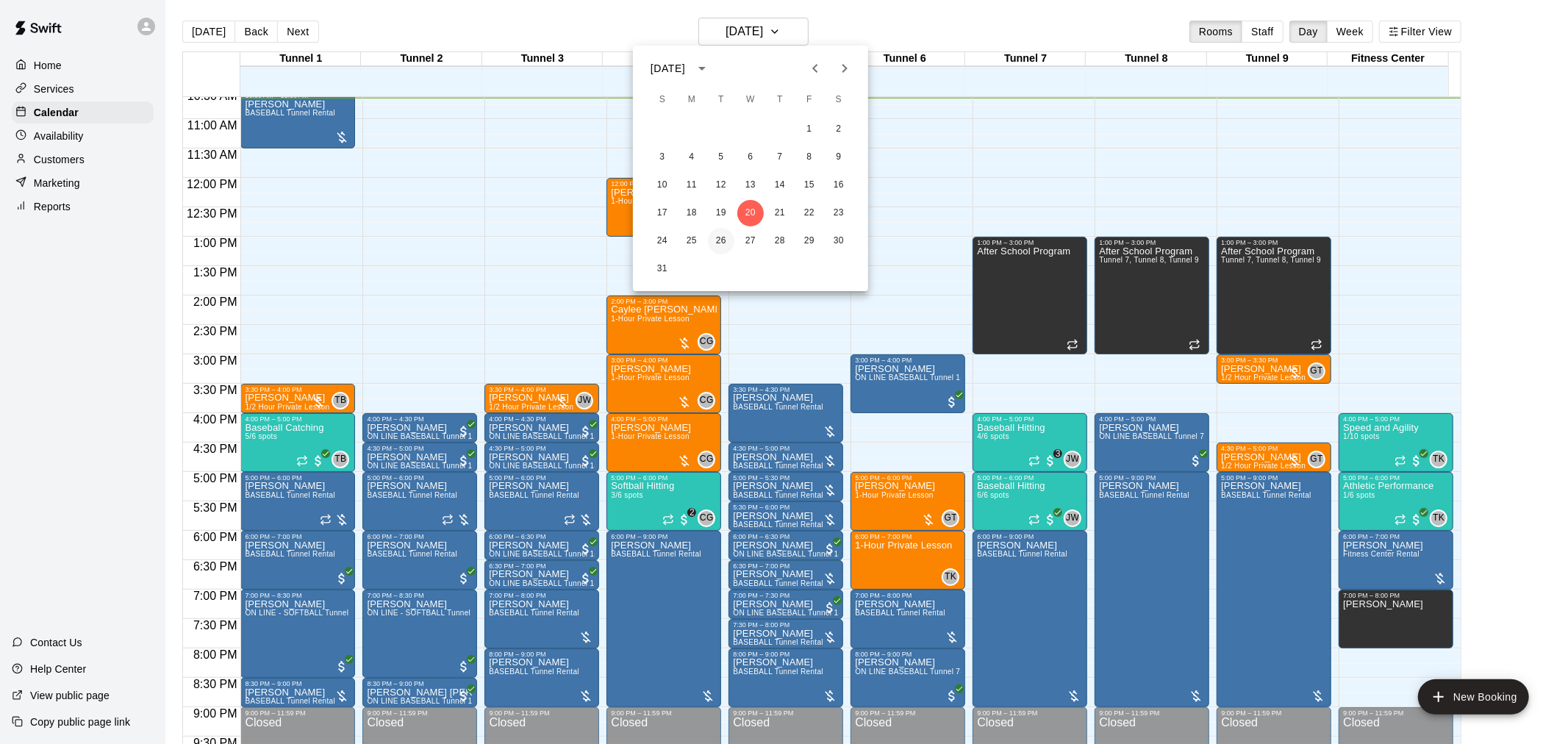
click at [722, 234] on button "26" at bounding box center [721, 241] width 27 height 27
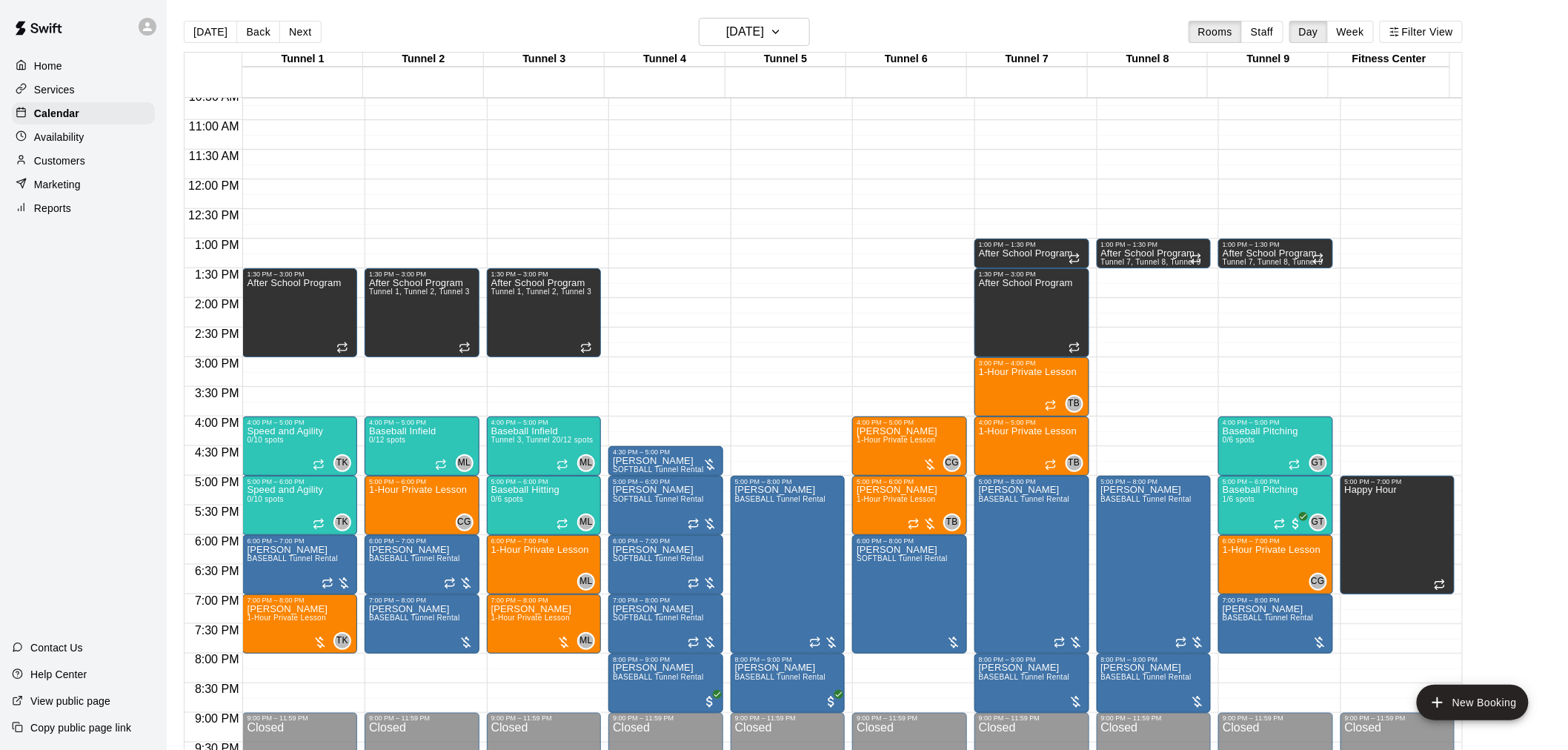
click at [775, 13] on main "Today Back Next Tuesday Aug 26 Rooms Staff Day Week Filter View Tunnel 1 26 Tue…" at bounding box center [867, 387] width 1401 height 774
click at [764, 24] on h6 "Tuesday Aug 26" at bounding box center [745, 31] width 37 height 21
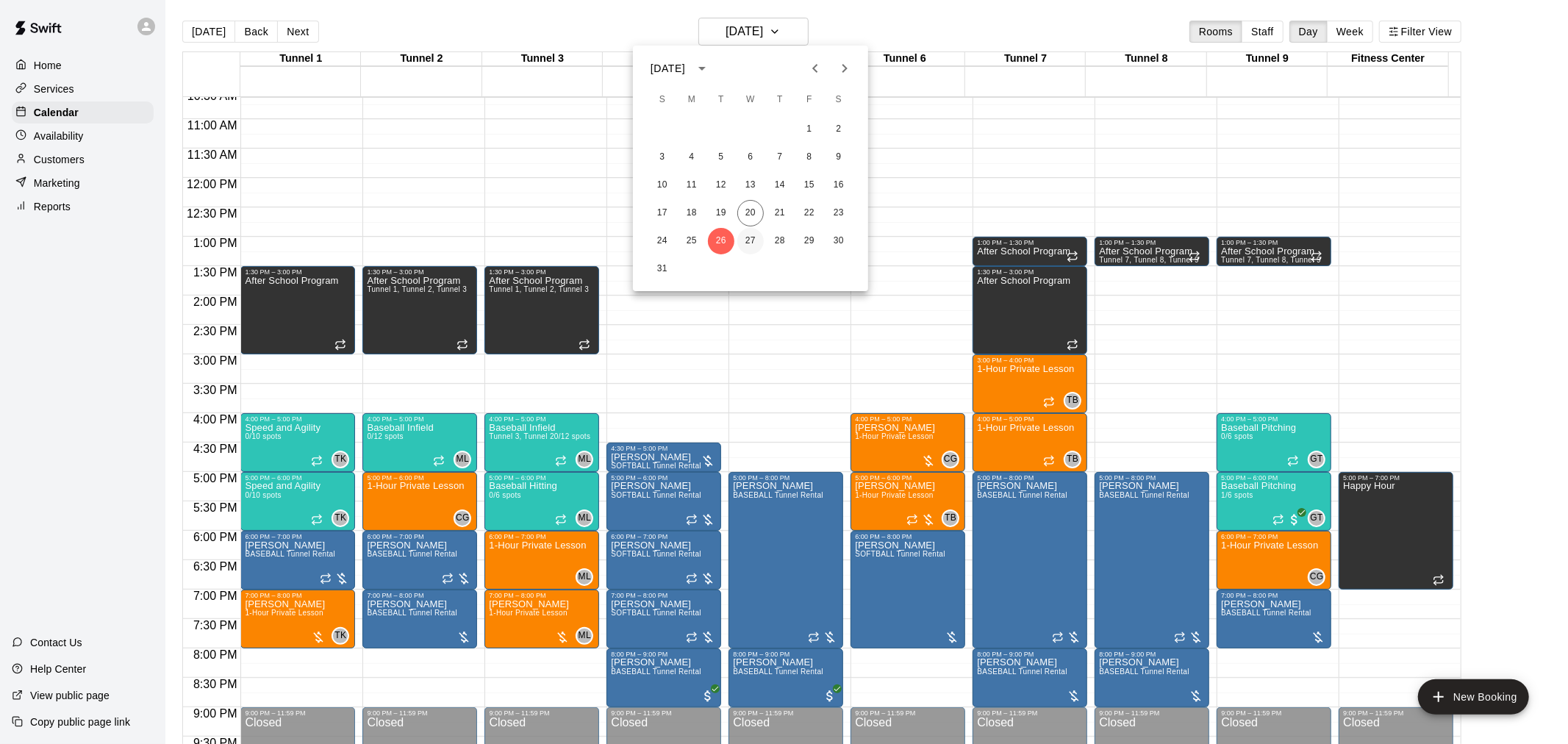
click at [747, 244] on button "27" at bounding box center [751, 241] width 27 height 27
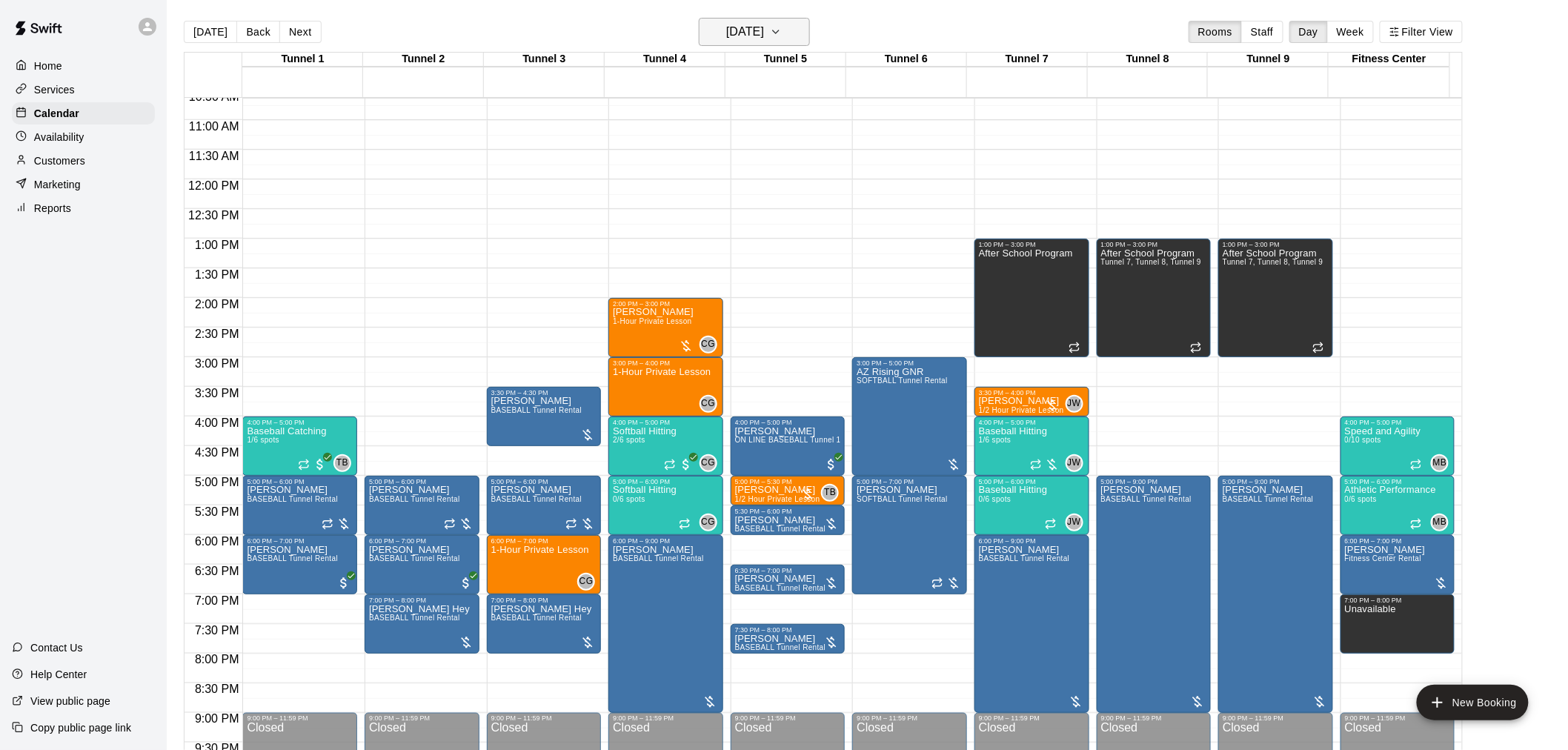
click at [746, 30] on h6 "Wednesday Aug 27" at bounding box center [745, 31] width 37 height 21
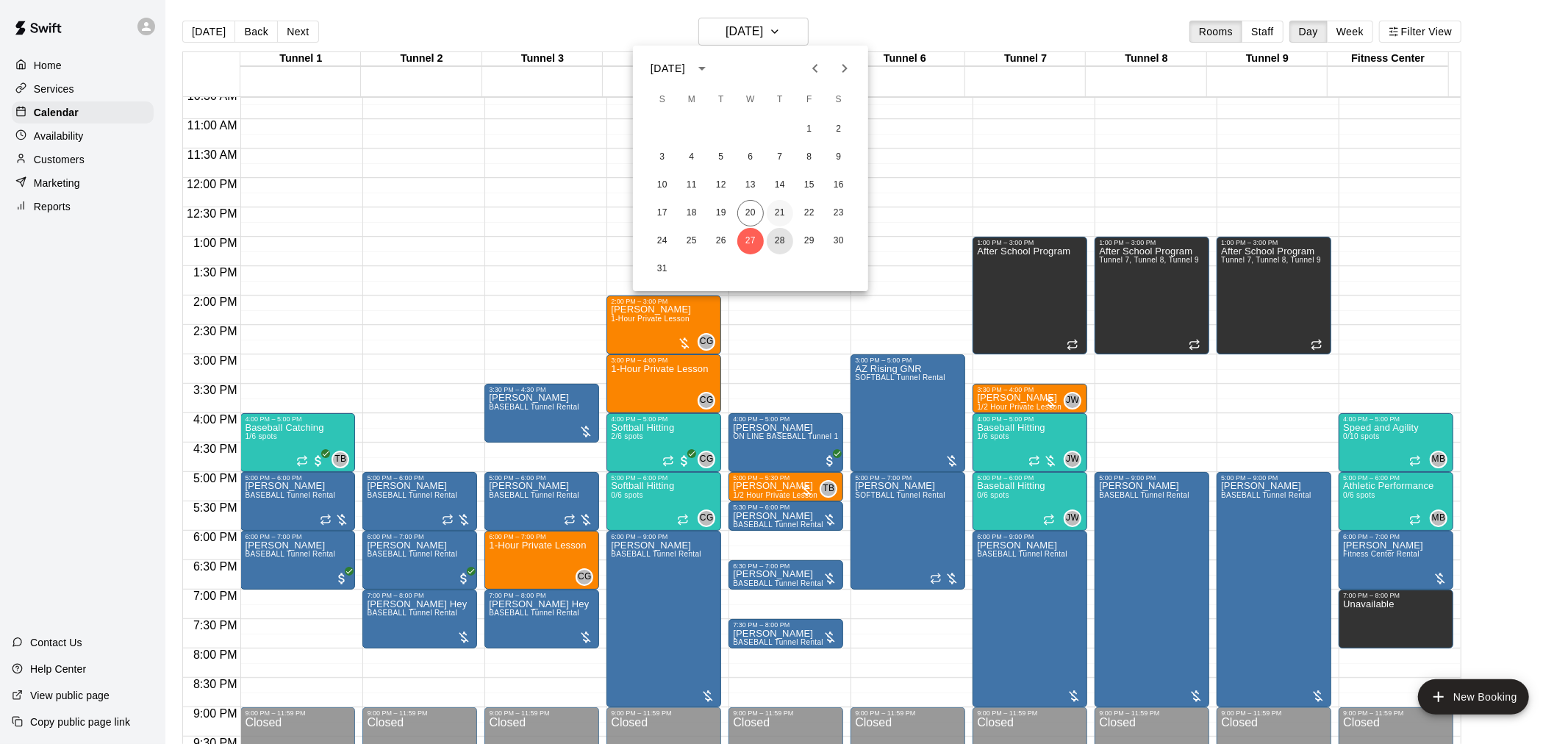
drag, startPoint x: 781, startPoint y: 240, endPoint x: 781, endPoint y: 202, distance: 38.0
click at [781, 240] on button "28" at bounding box center [780, 241] width 27 height 27
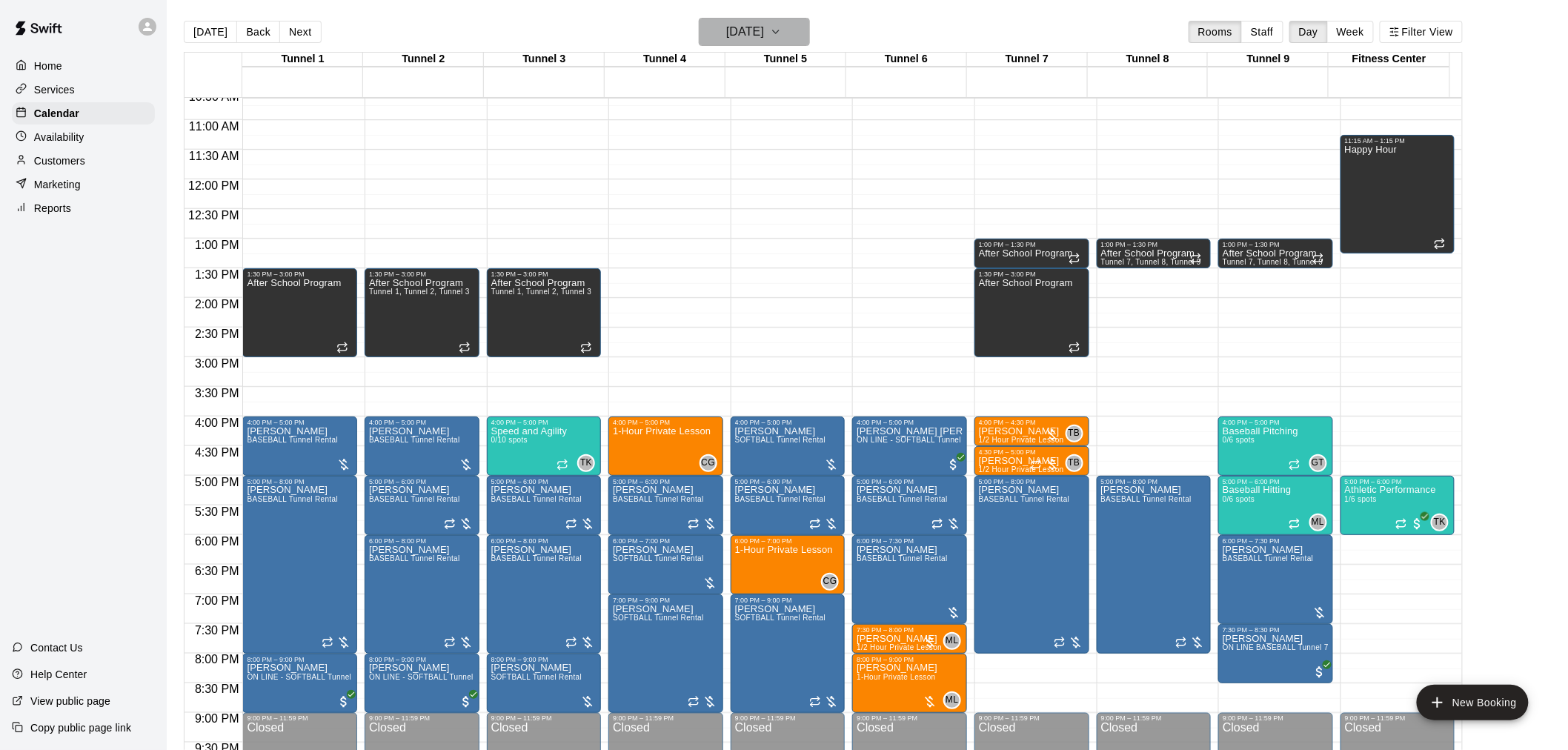
click at [764, 27] on h6 "Thursday Aug 28" at bounding box center [745, 31] width 37 height 21
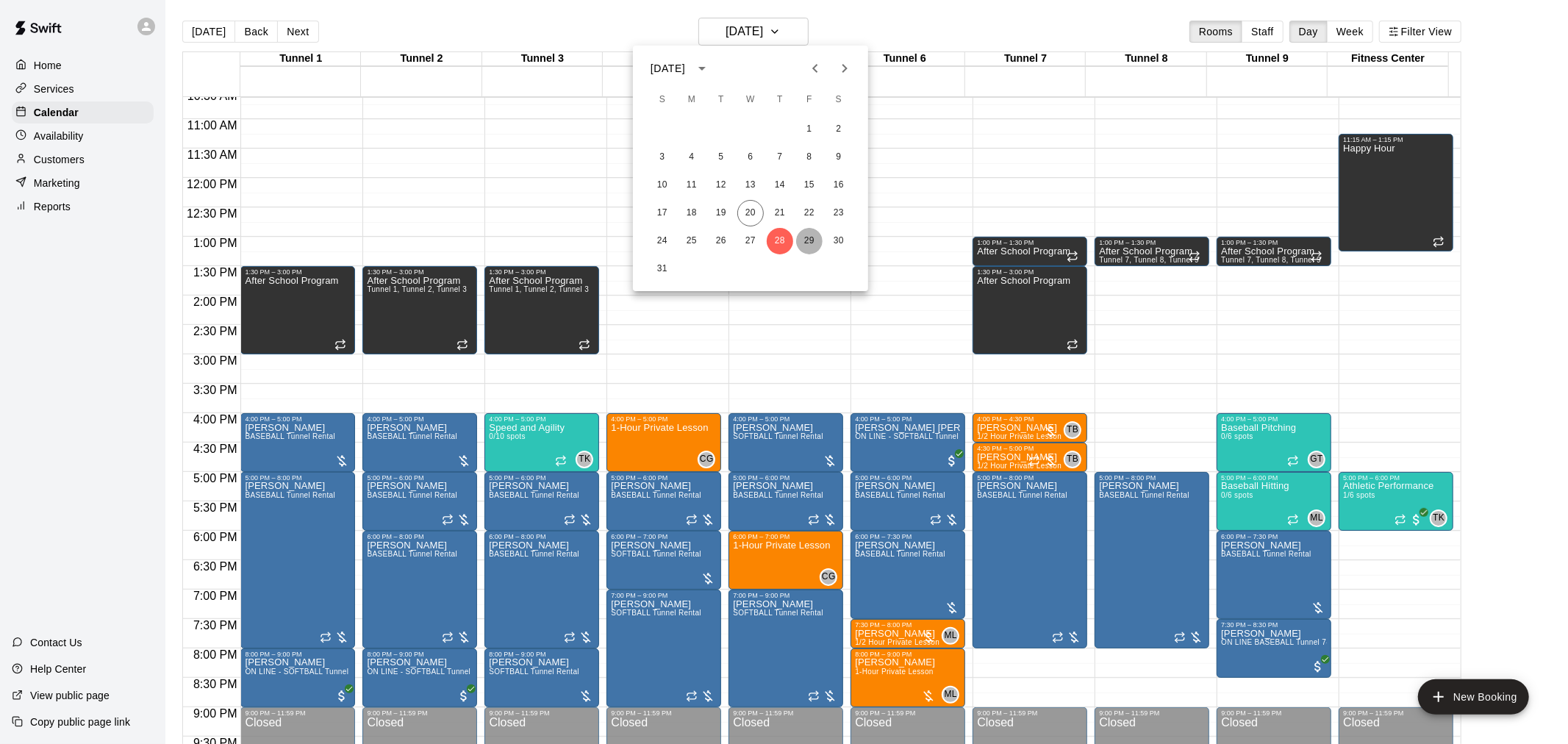
click at [805, 240] on button "29" at bounding box center [809, 241] width 27 height 27
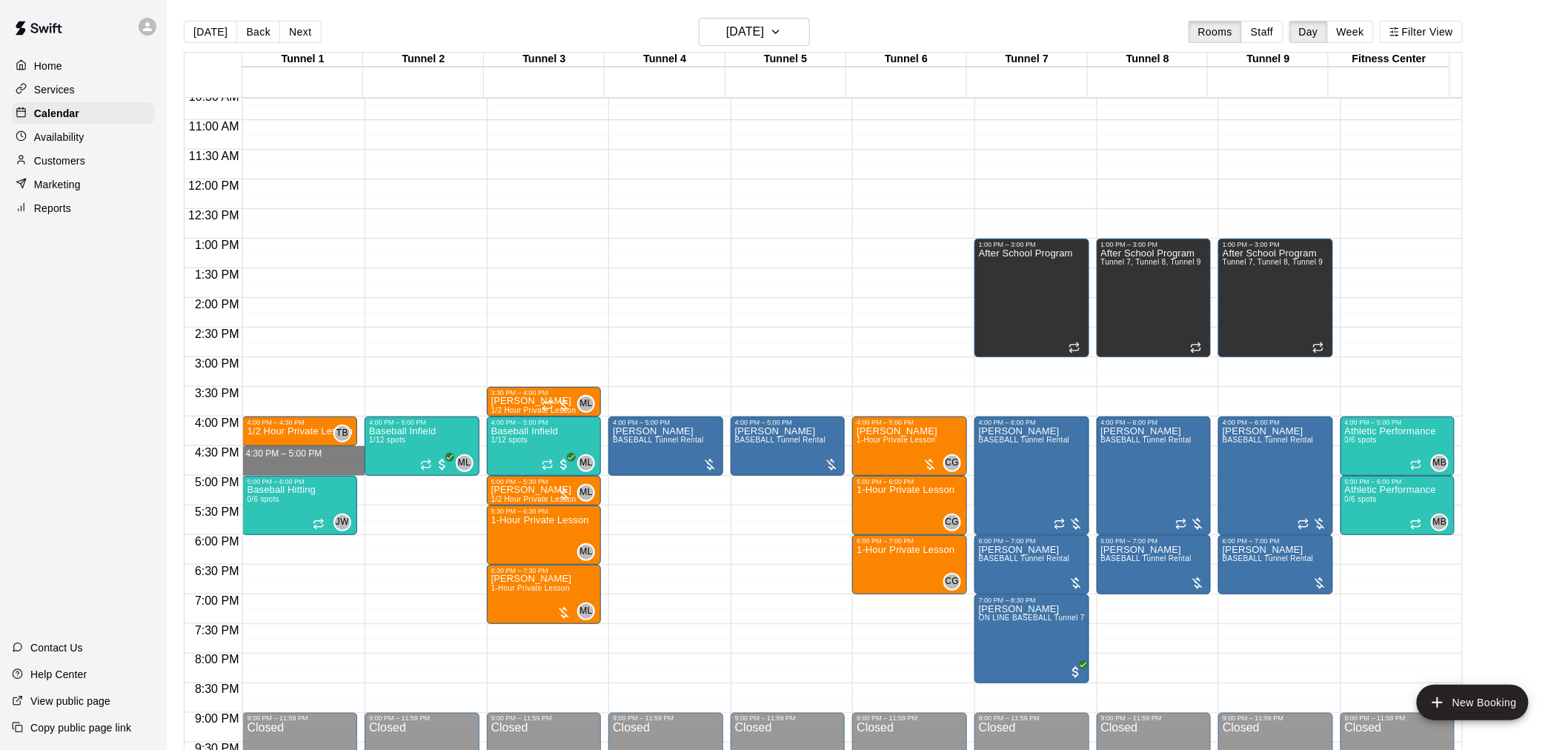
drag, startPoint x: 322, startPoint y: 453, endPoint x: 323, endPoint y: 465, distance: 12.0
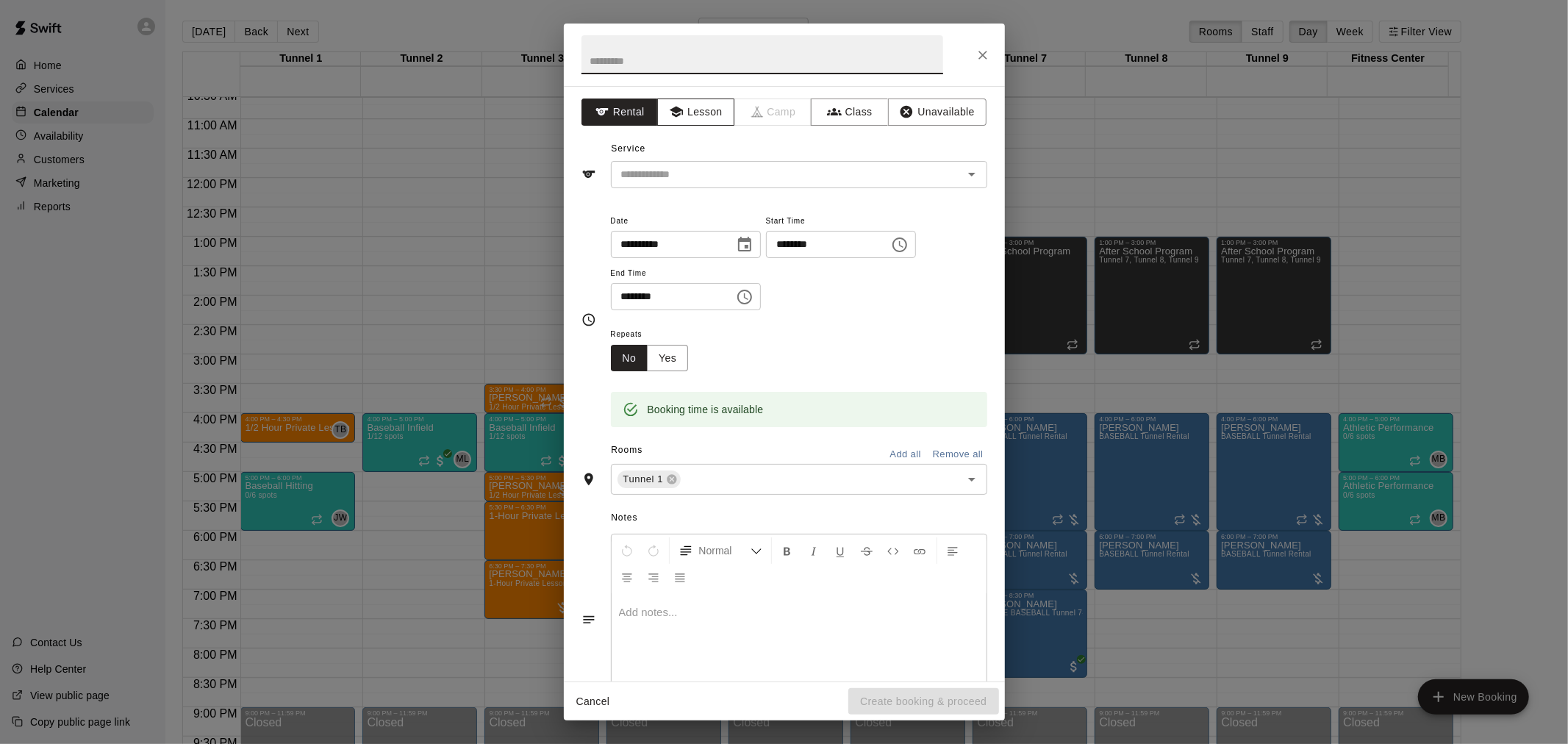
click at [692, 111] on button "Lesson" at bounding box center [695, 112] width 77 height 27
click at [694, 180] on input "text" at bounding box center [777, 174] width 324 height 19
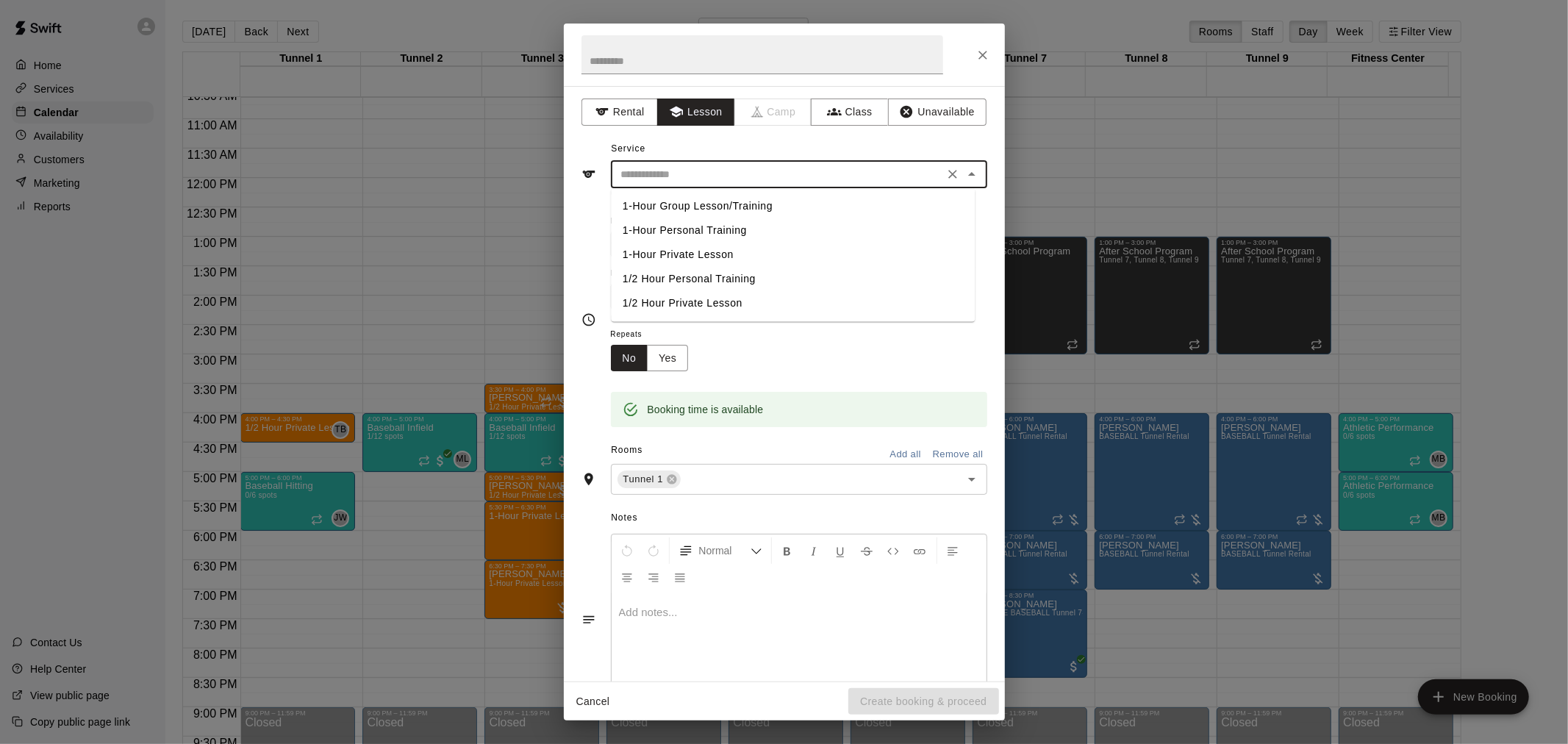
click at [704, 302] on li "1/2 Hour Private Lesson" at bounding box center [792, 303] width 364 height 24
type input "**********"
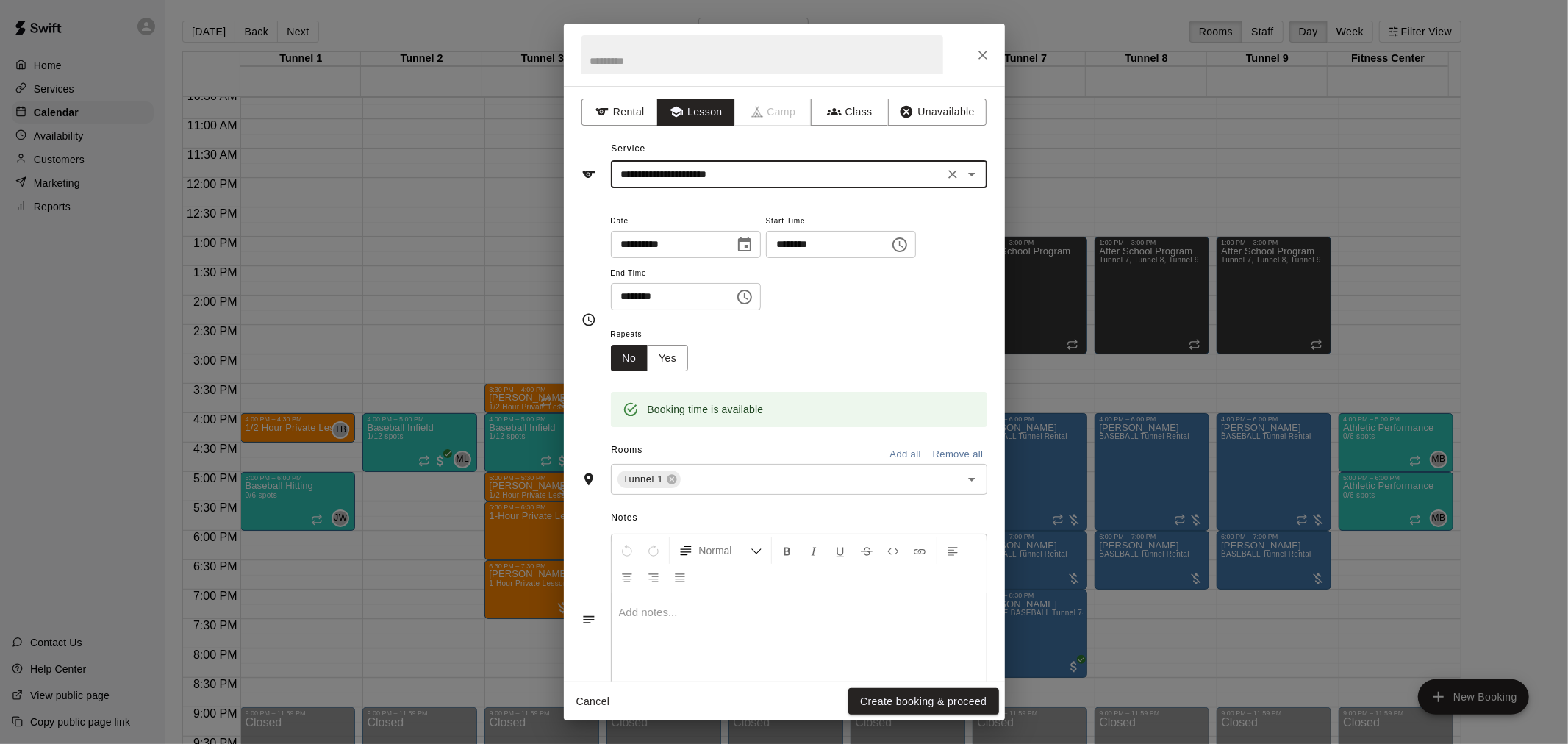
click at [927, 703] on button "Create booking & proceed" at bounding box center [923, 701] width 150 height 27
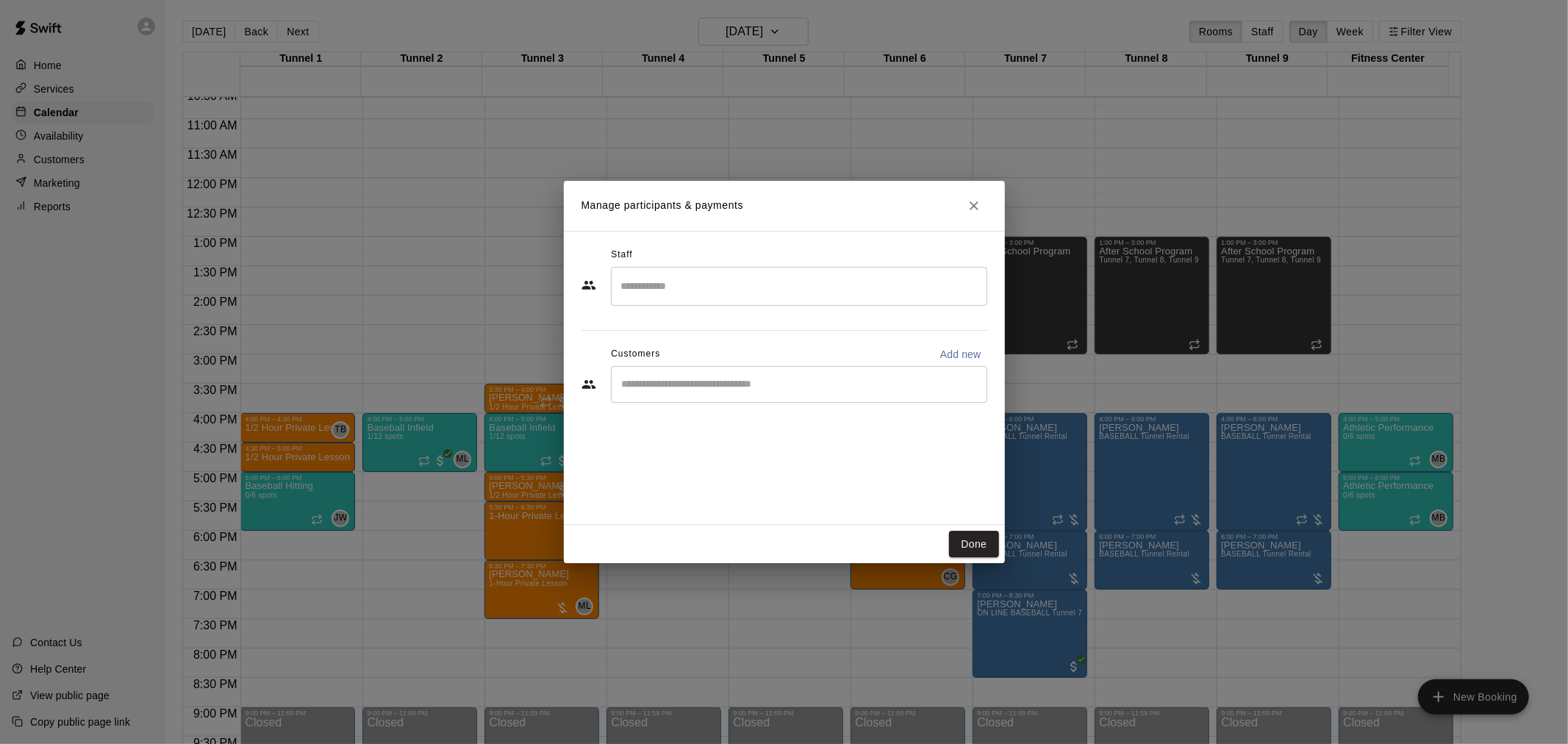
click at [671, 279] on input "Search staff" at bounding box center [799, 286] width 363 height 26
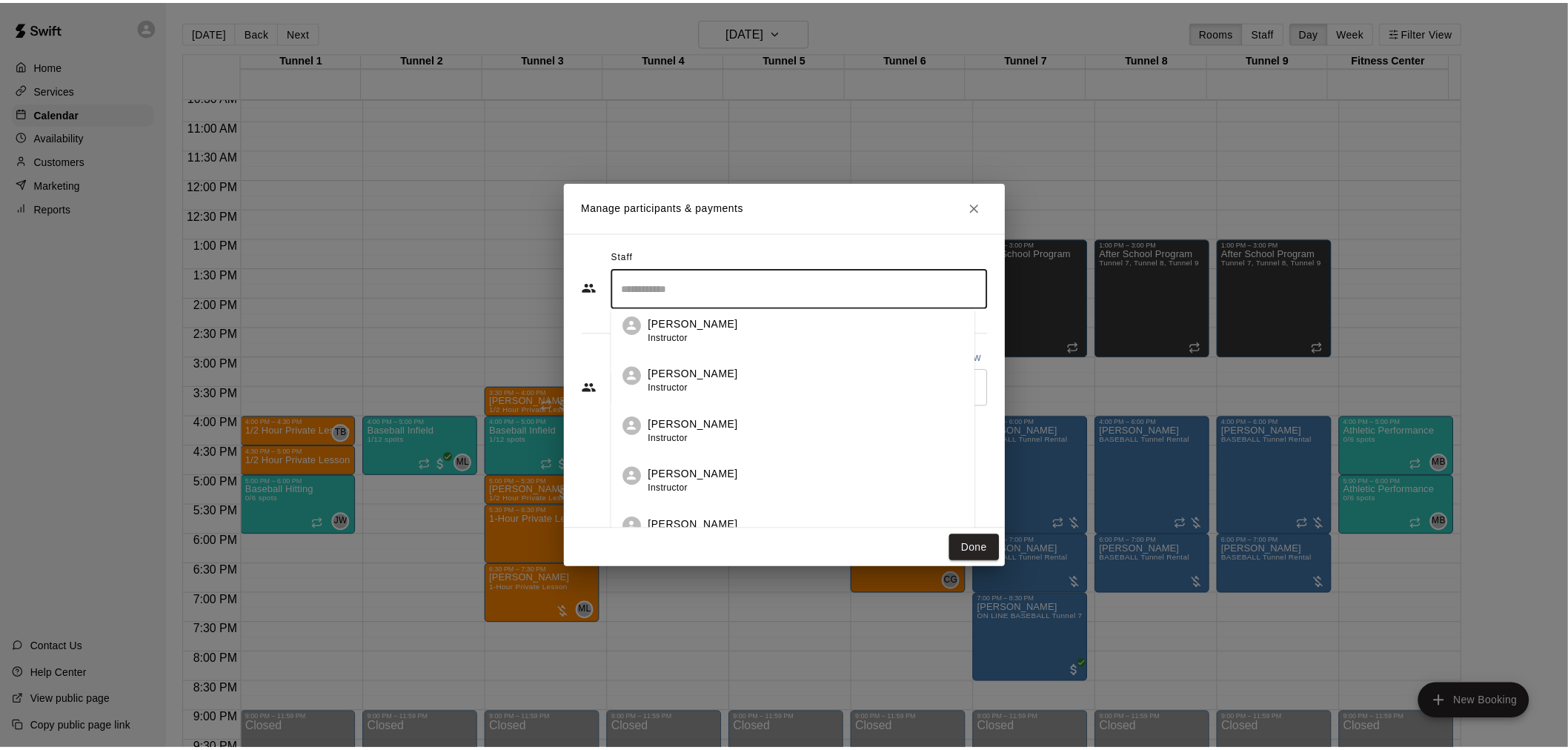
scroll to position [658, 0]
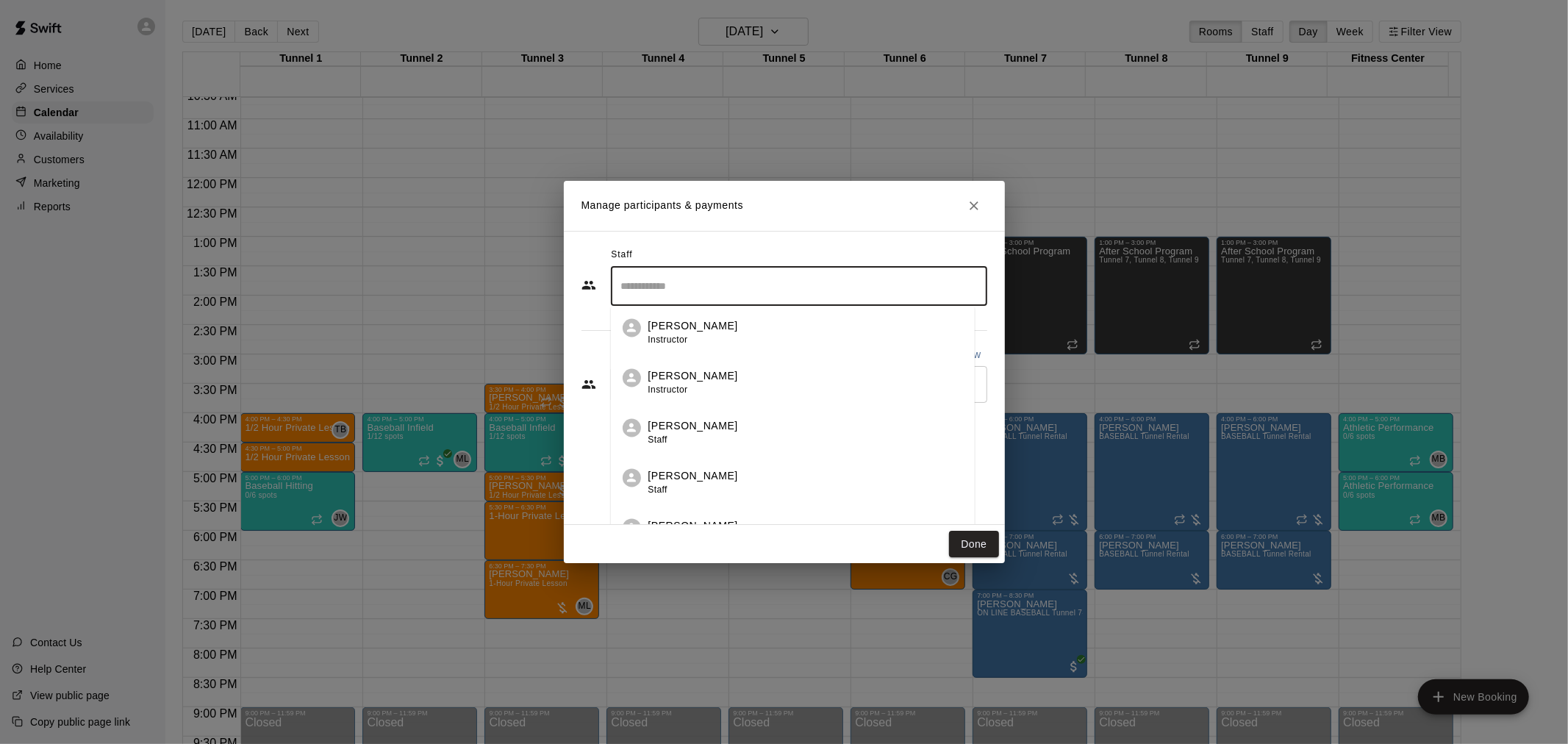
click at [722, 436] on div "Tate Budnick Staff" at bounding box center [805, 433] width 314 height 28
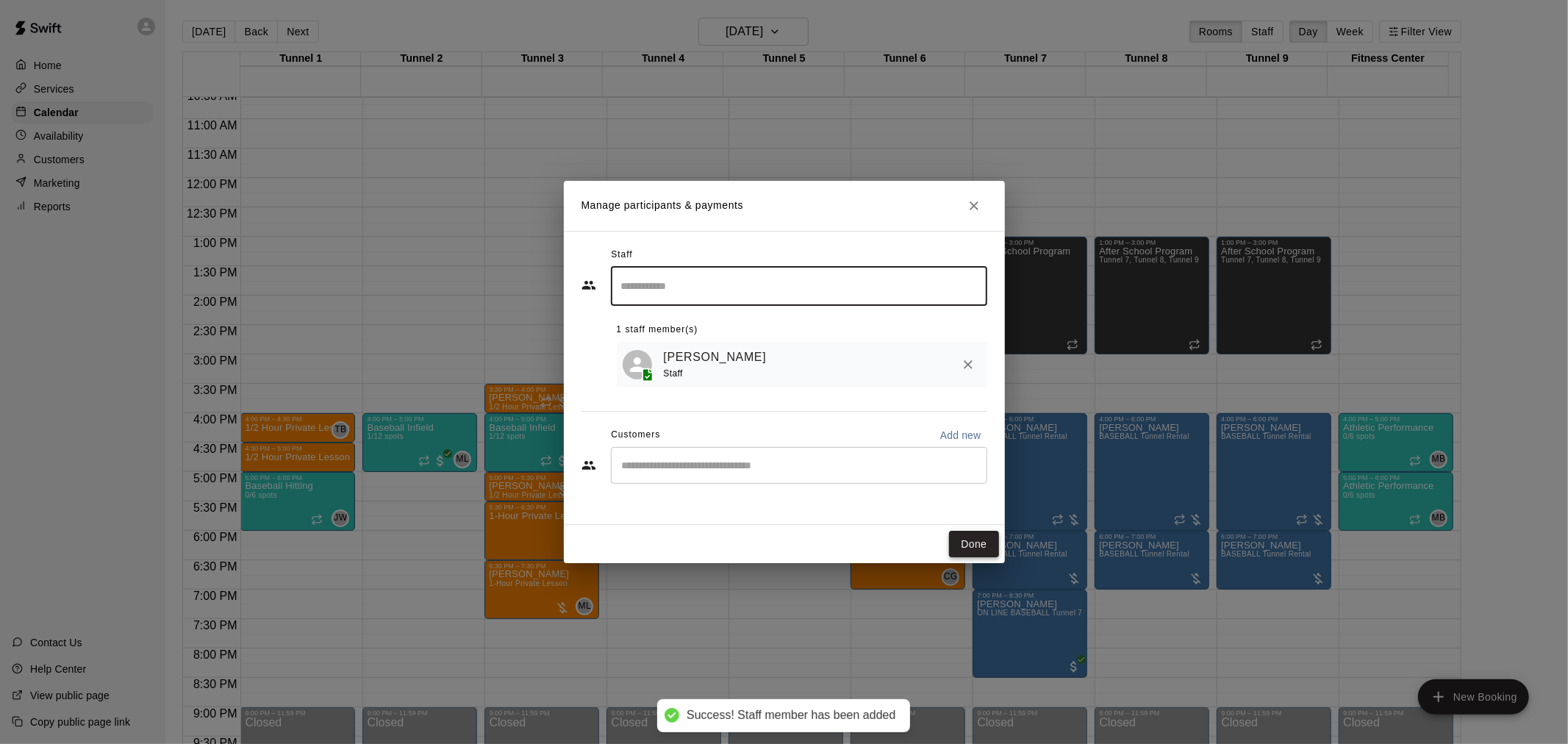
click at [967, 545] on button "Done" at bounding box center [974, 544] width 50 height 27
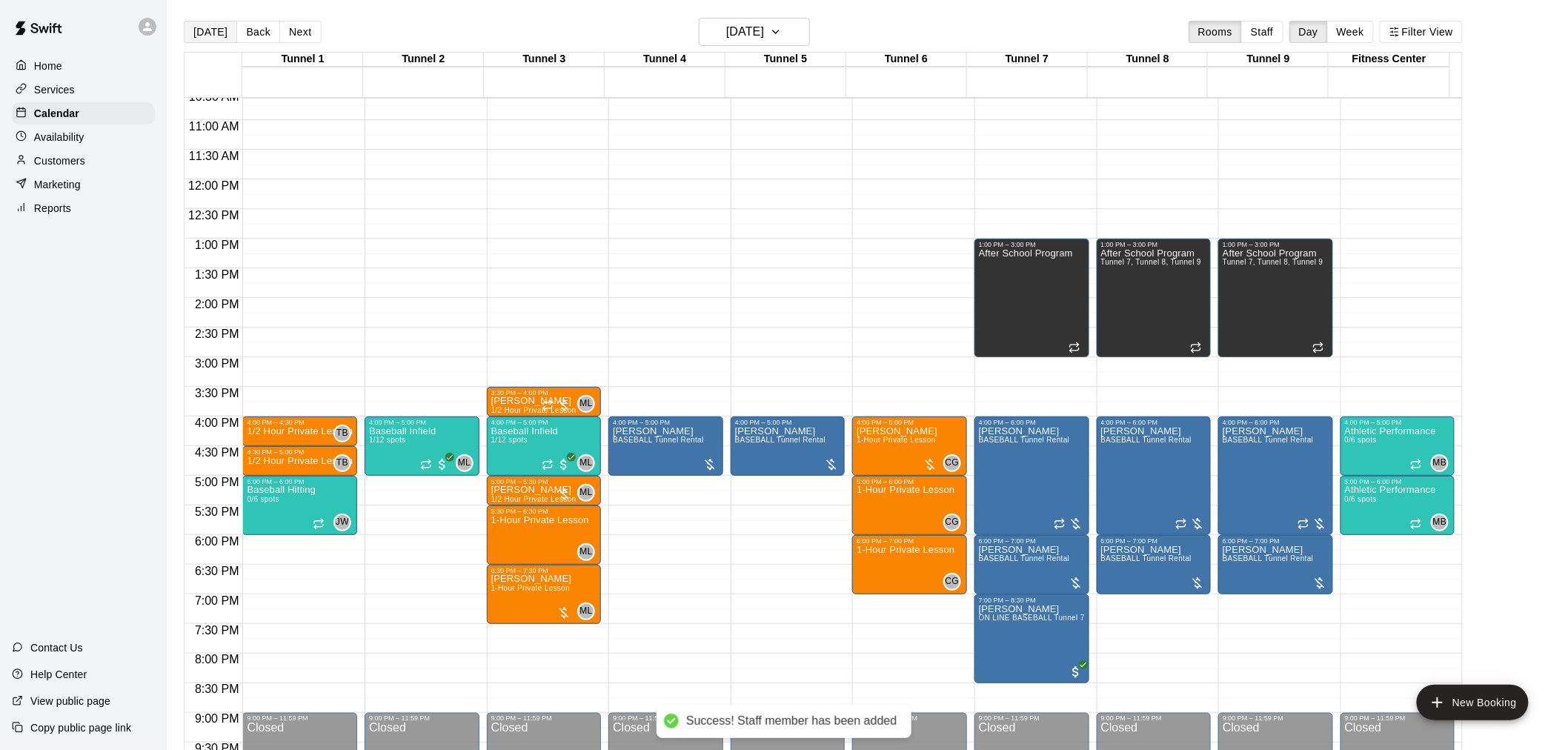
click at [207, 29] on button "[DATE]" at bounding box center [211, 31] width 54 height 22
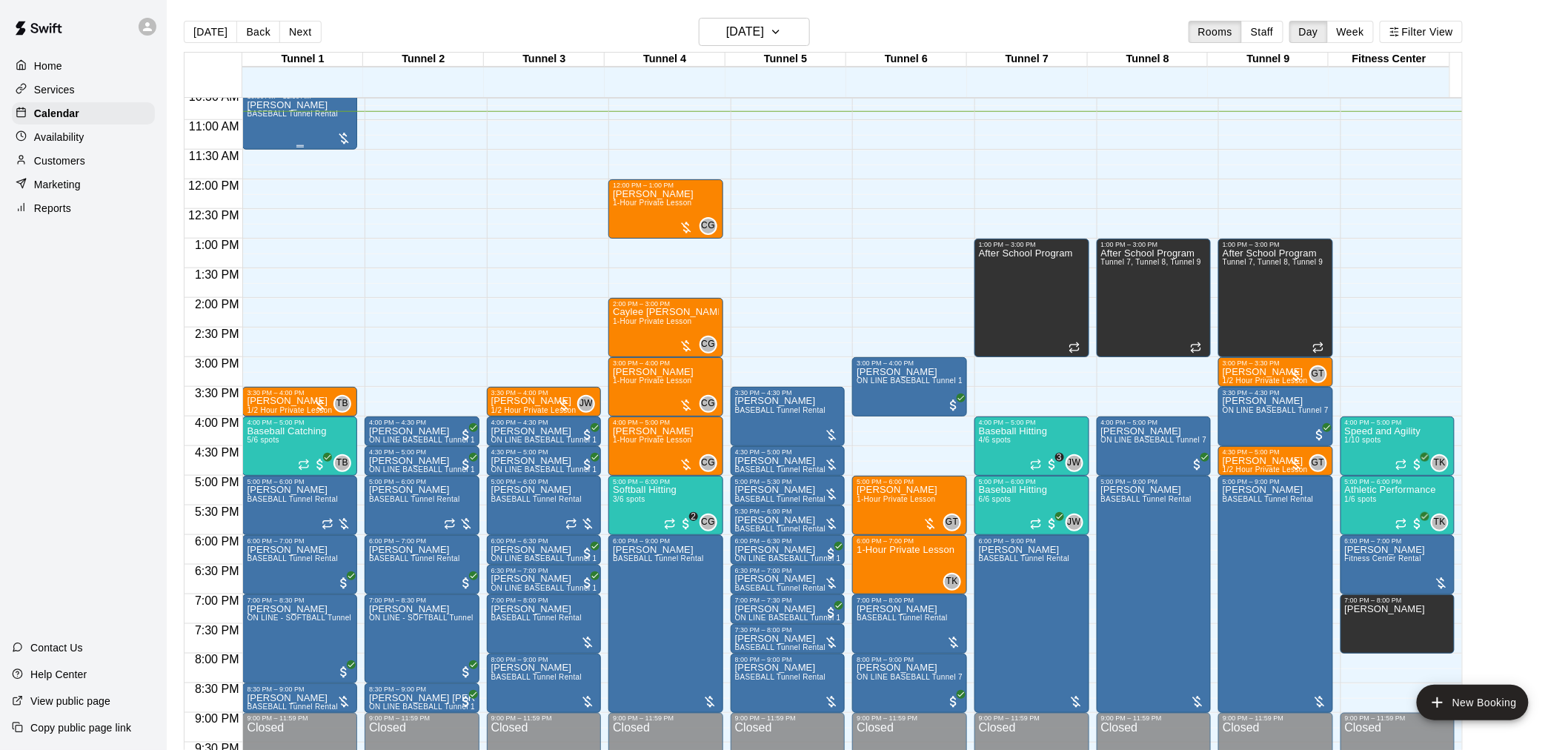
click at [308, 112] on span "BASEBALL Tunnel Rental" at bounding box center [292, 113] width 91 height 8
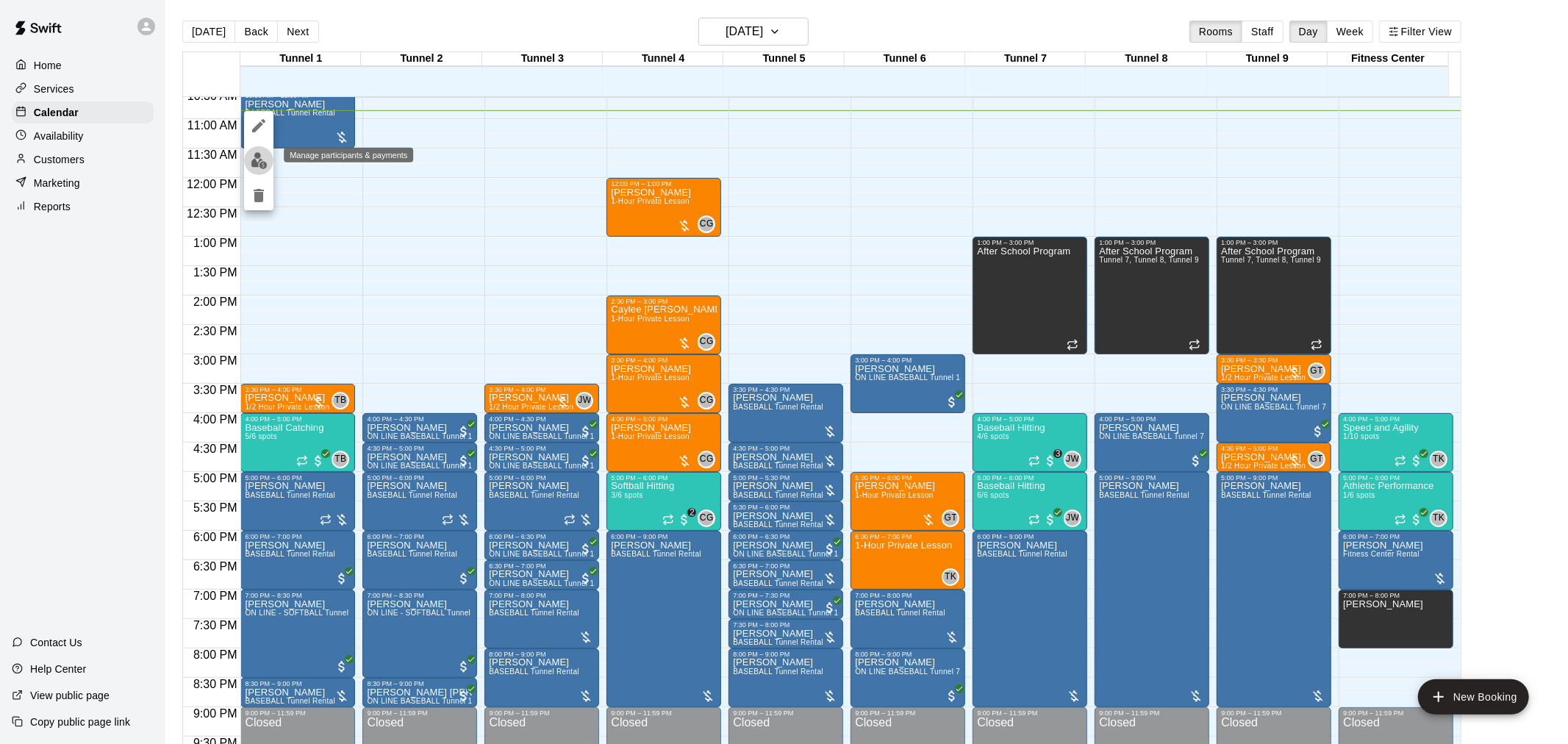
click at [259, 160] on img "edit" at bounding box center [259, 160] width 17 height 17
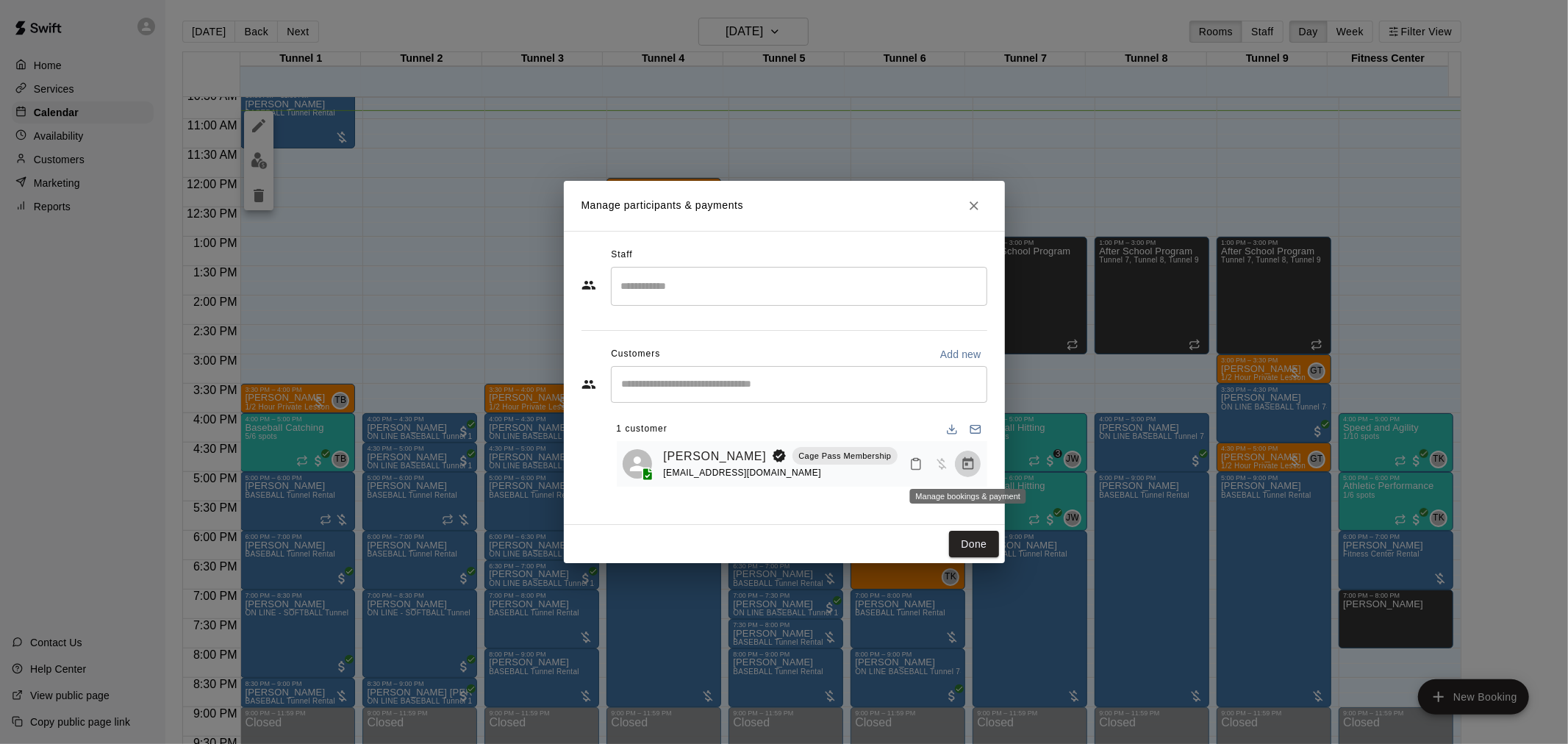
click at [971, 471] on icon "Manage bookings & payment" at bounding box center [968, 464] width 15 height 15
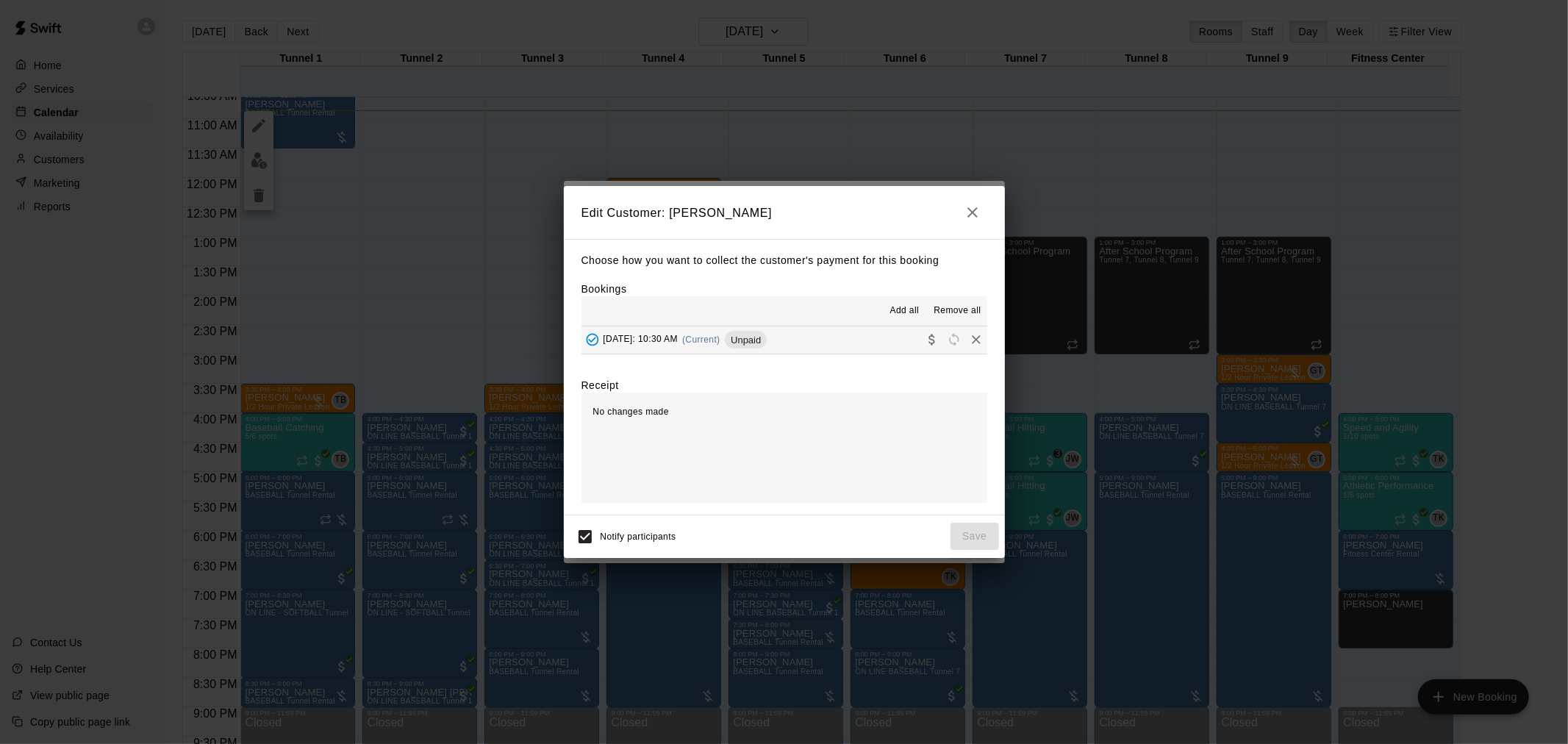
click at [772, 353] on button "Wednesday, August 20: 10:30 AM (Current) Unpaid" at bounding box center [784, 340] width 406 height 27
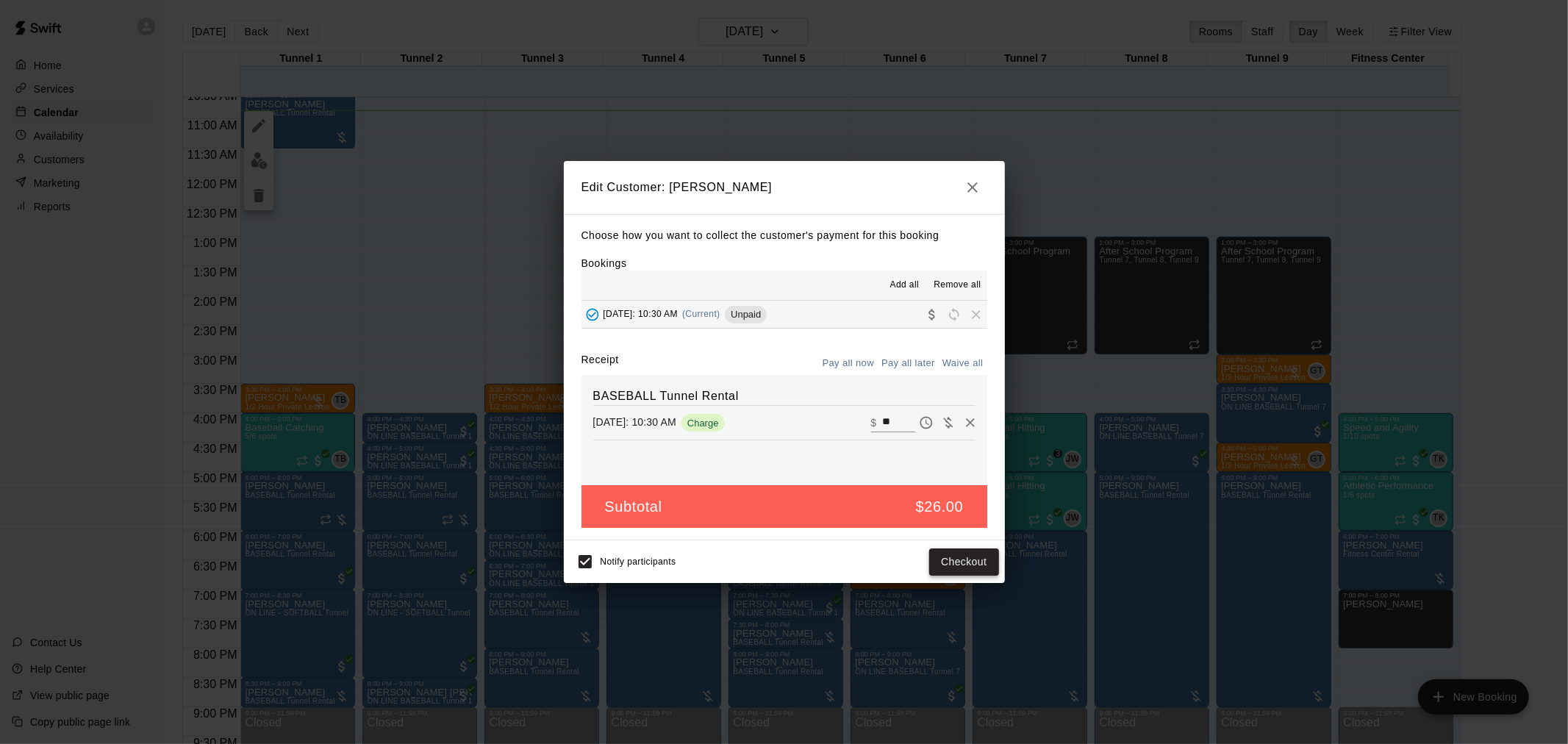
click at [952, 555] on button "Checkout" at bounding box center [963, 562] width 69 height 27
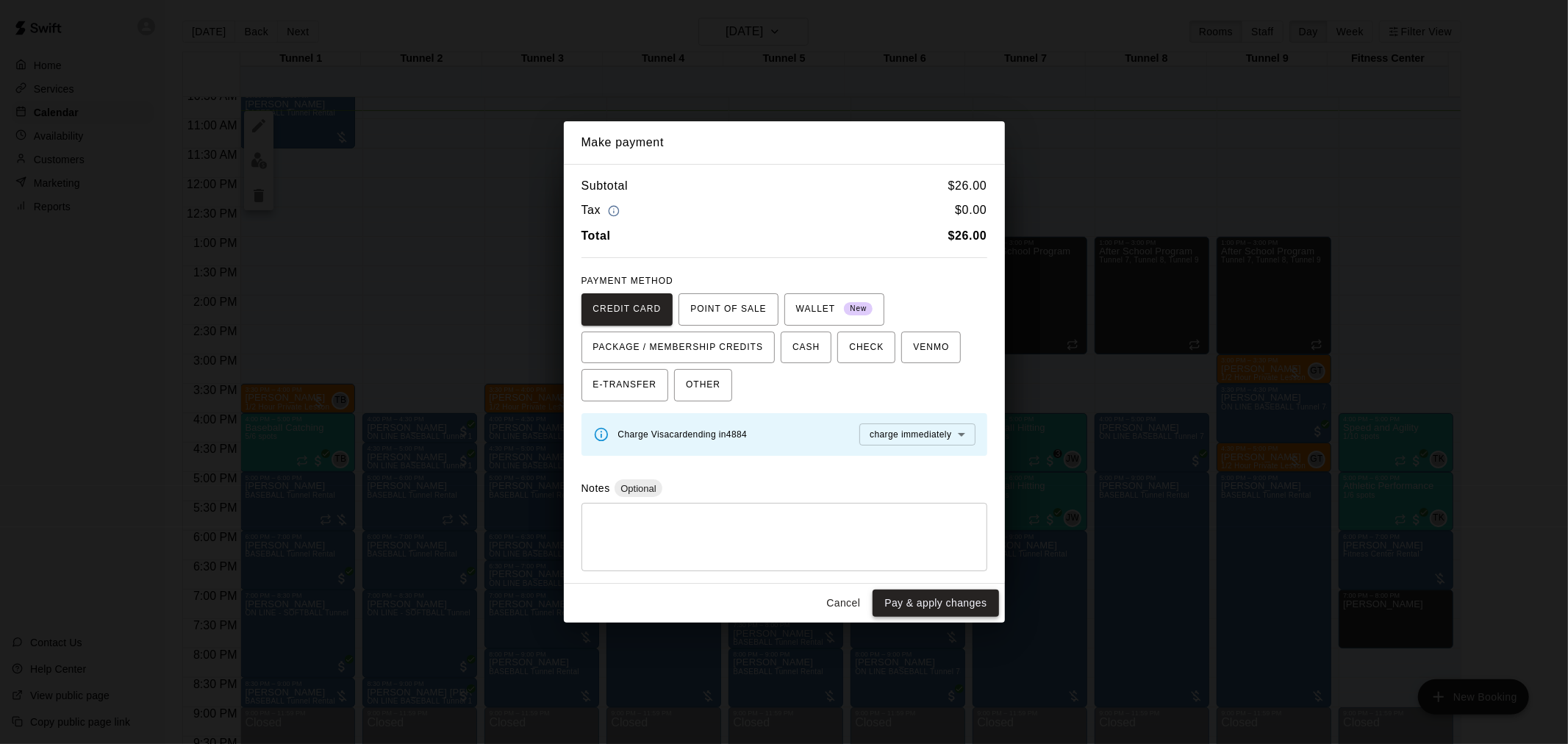
click at [942, 616] on button "Pay & apply changes" at bounding box center [935, 603] width 126 height 27
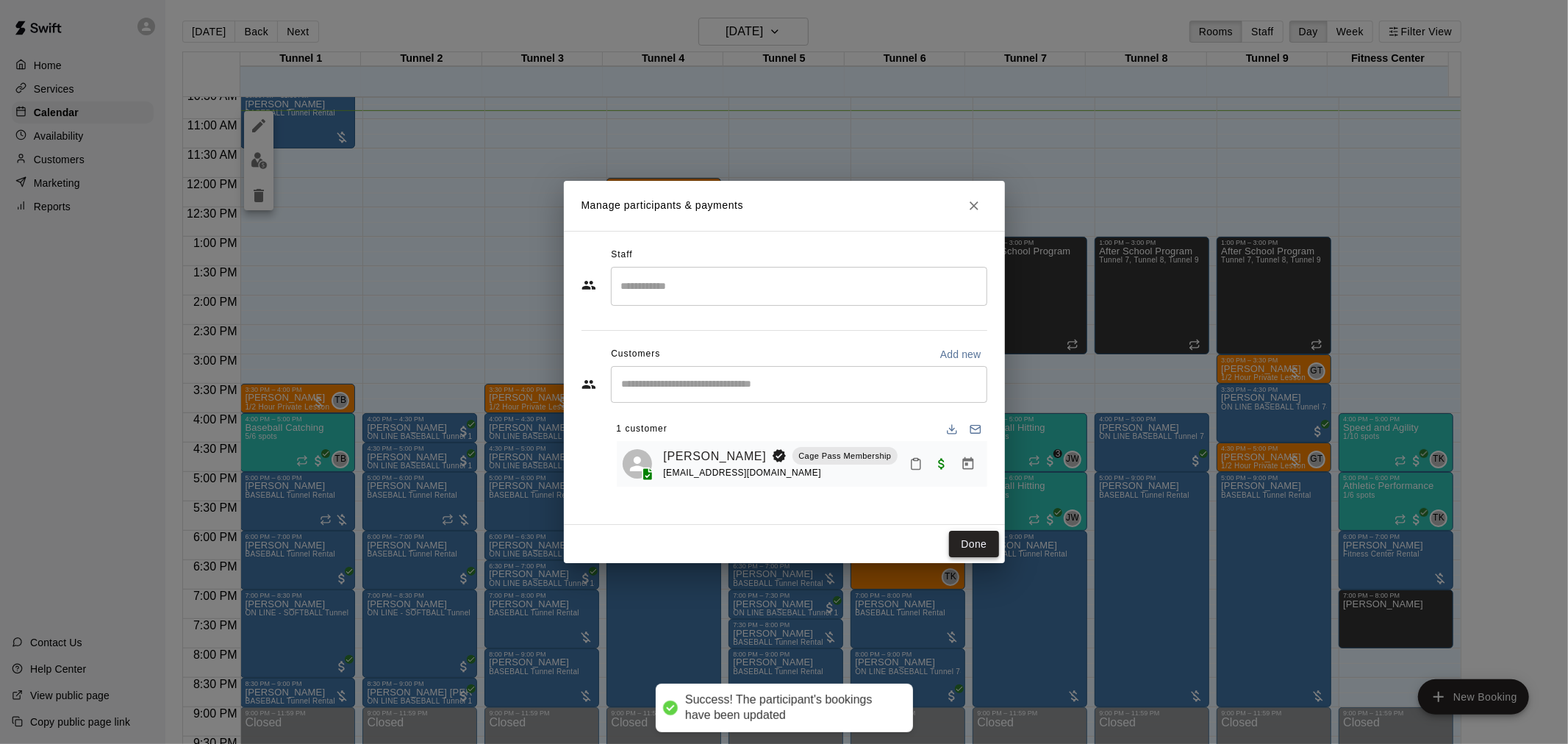
click at [963, 549] on button "Done" at bounding box center [974, 544] width 50 height 27
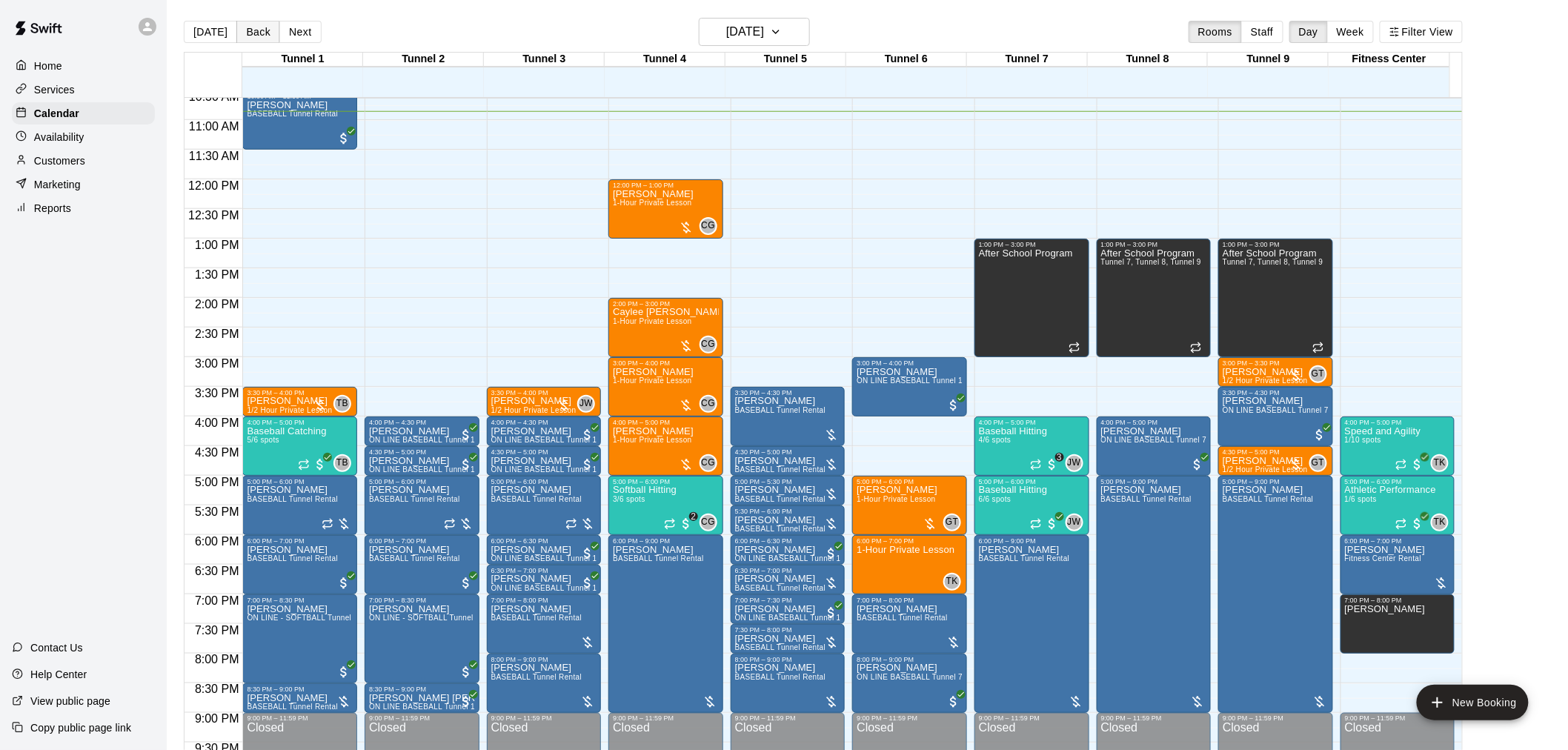
click at [258, 26] on button "Back" at bounding box center [258, 31] width 44 height 22
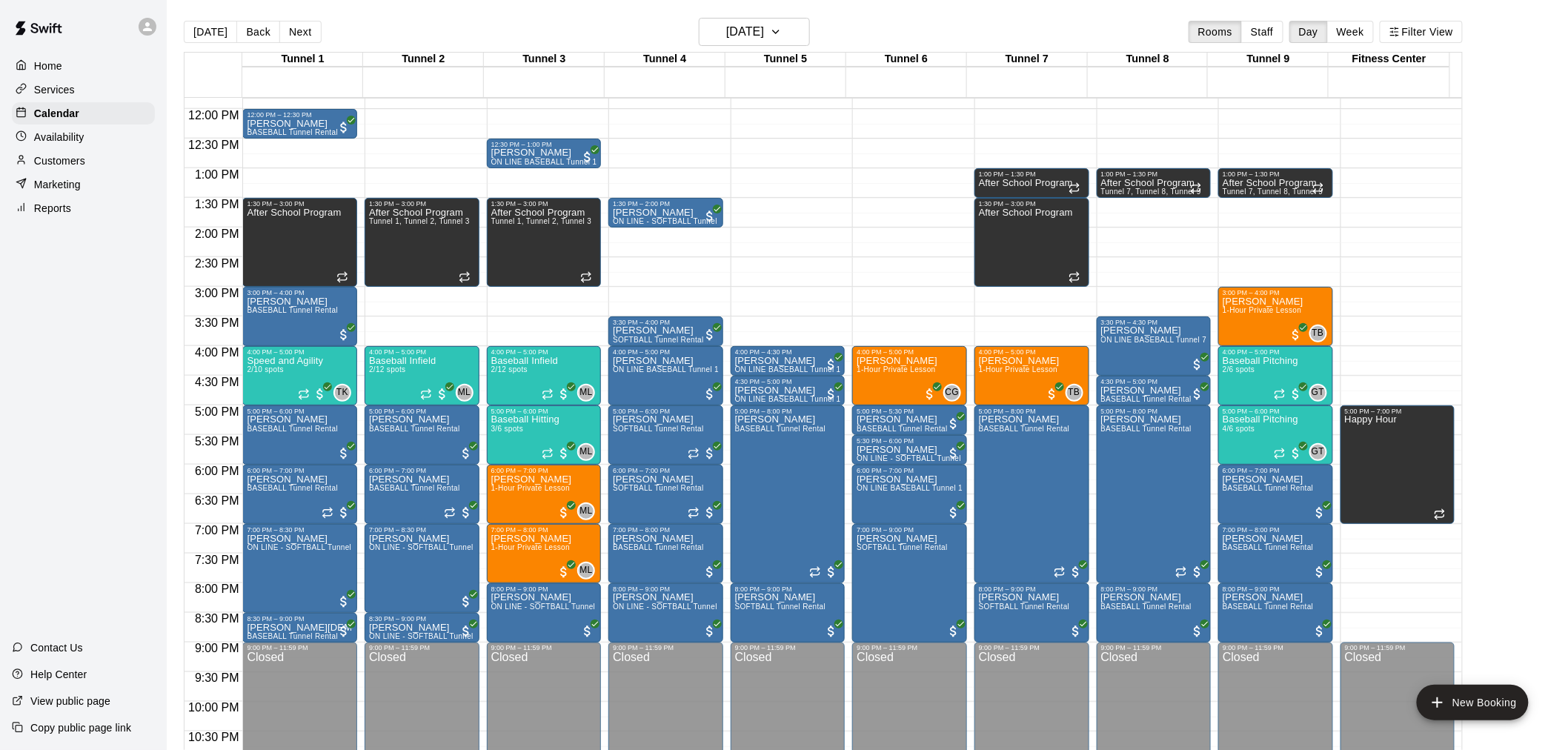
scroll to position [713, 0]
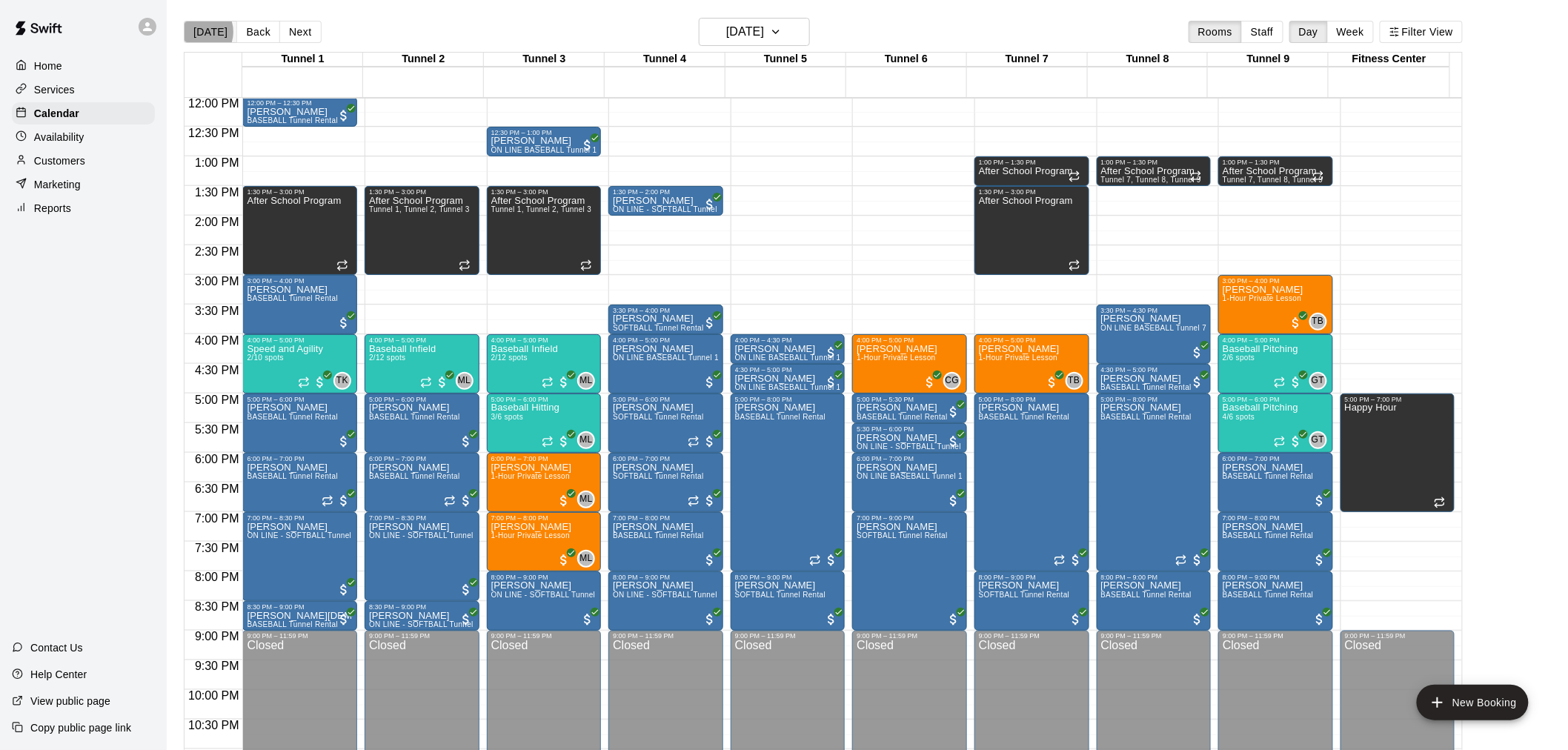
click at [198, 32] on button "[DATE]" at bounding box center [211, 31] width 54 height 22
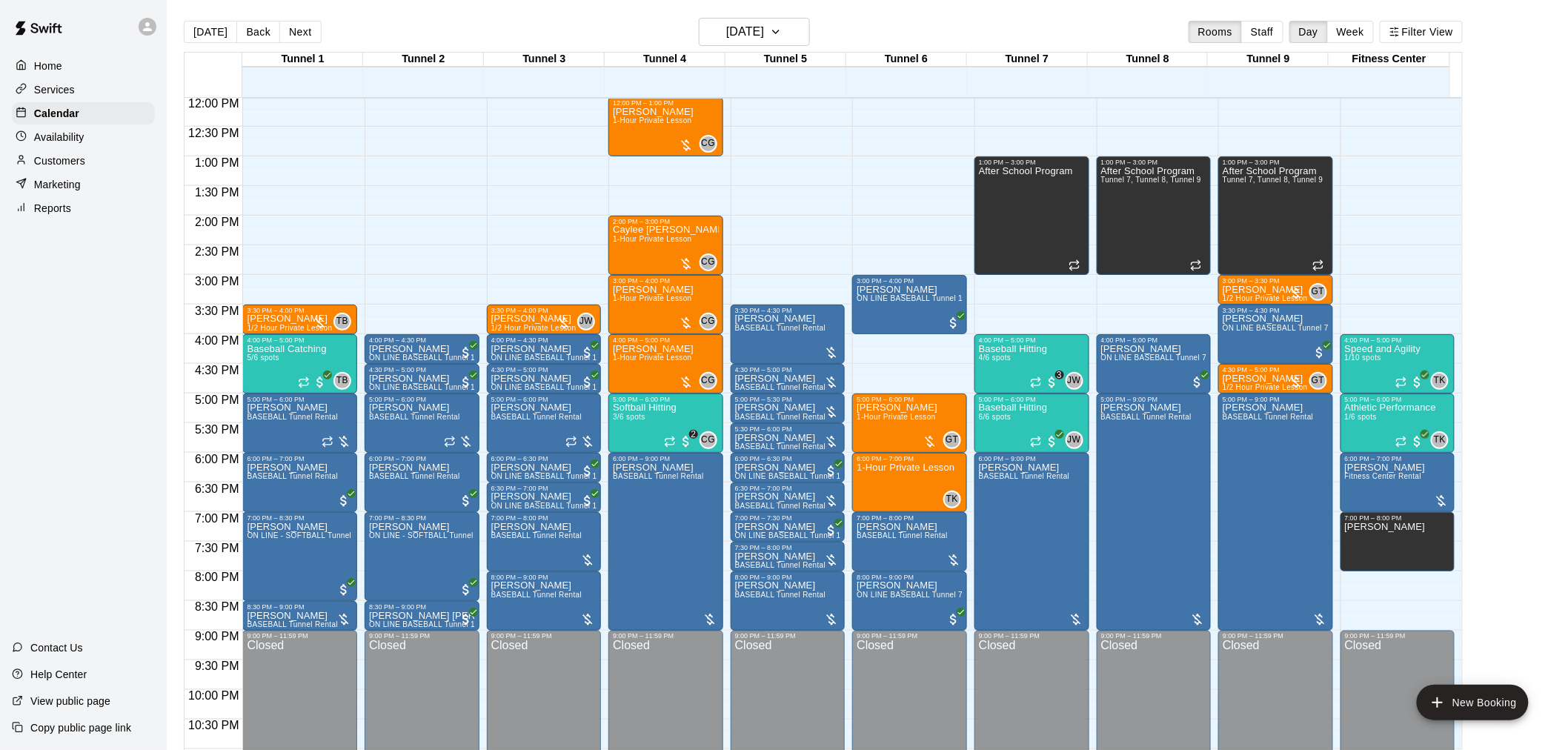
click at [825, 22] on div "Today Back Next Wednesday Aug 20 Rooms Staff Day Week Filter View" at bounding box center [823, 35] width 1279 height 34
click at [776, 43] on button "[DATE]" at bounding box center [754, 32] width 112 height 29
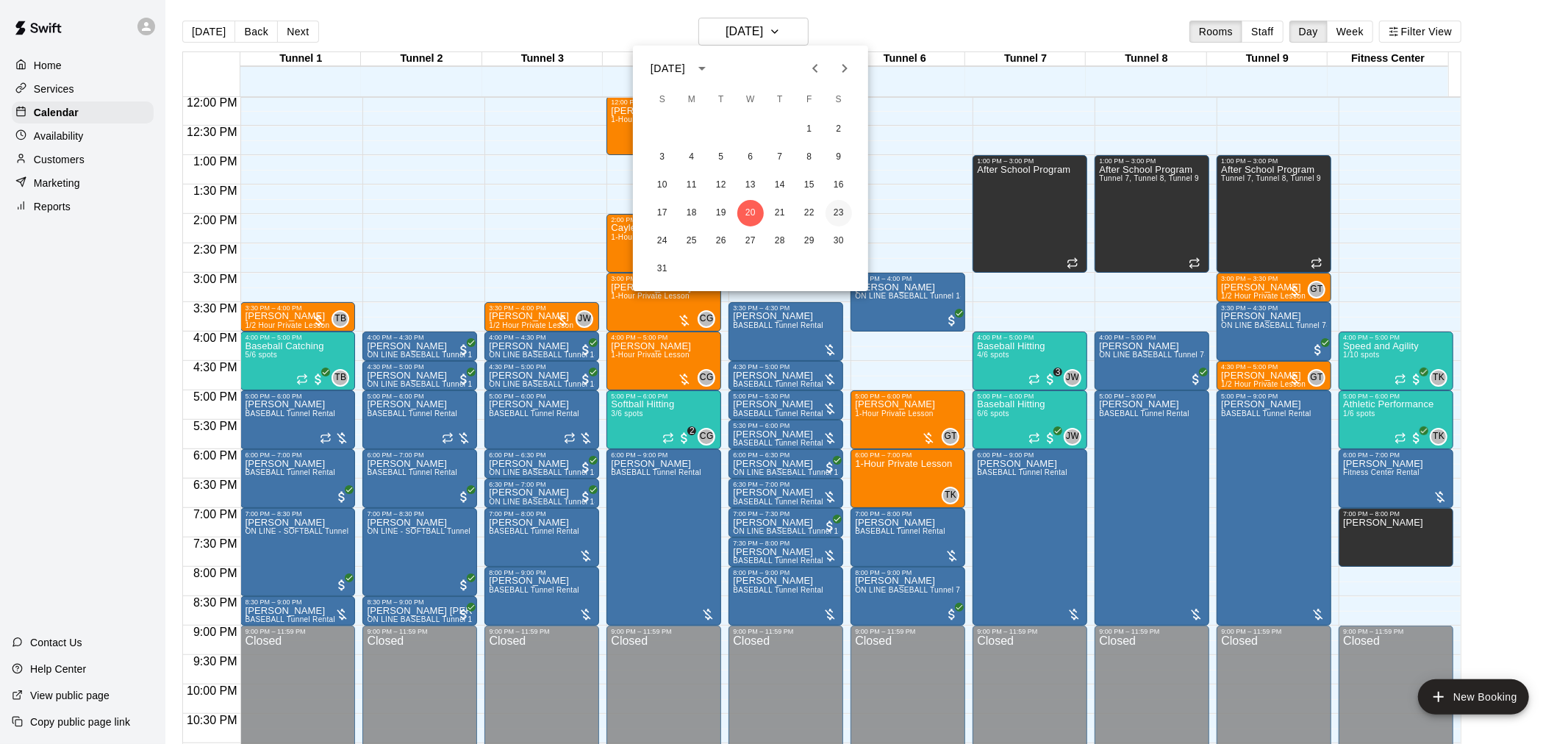
click at [834, 217] on button "23" at bounding box center [838, 213] width 27 height 27
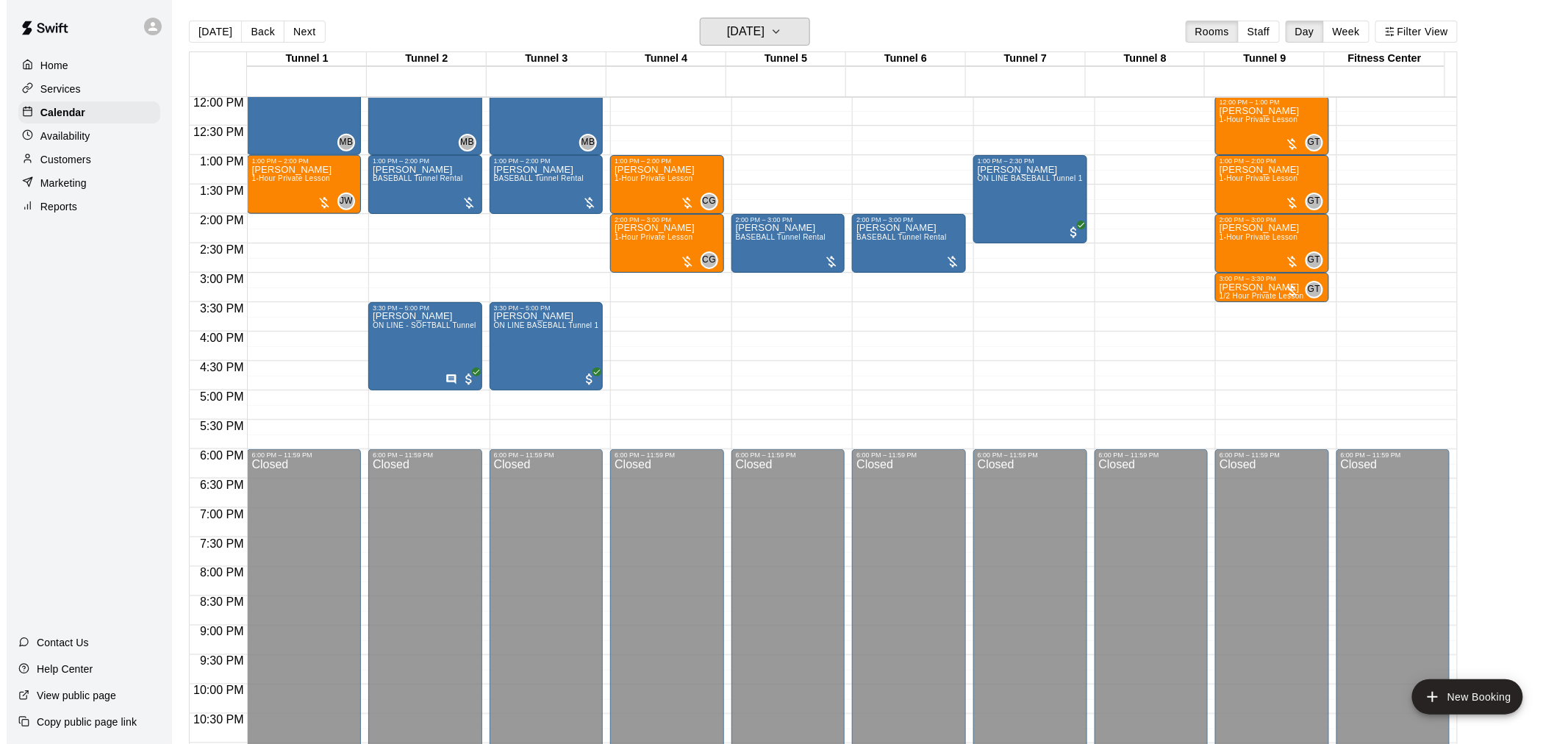
scroll to position [461, 0]
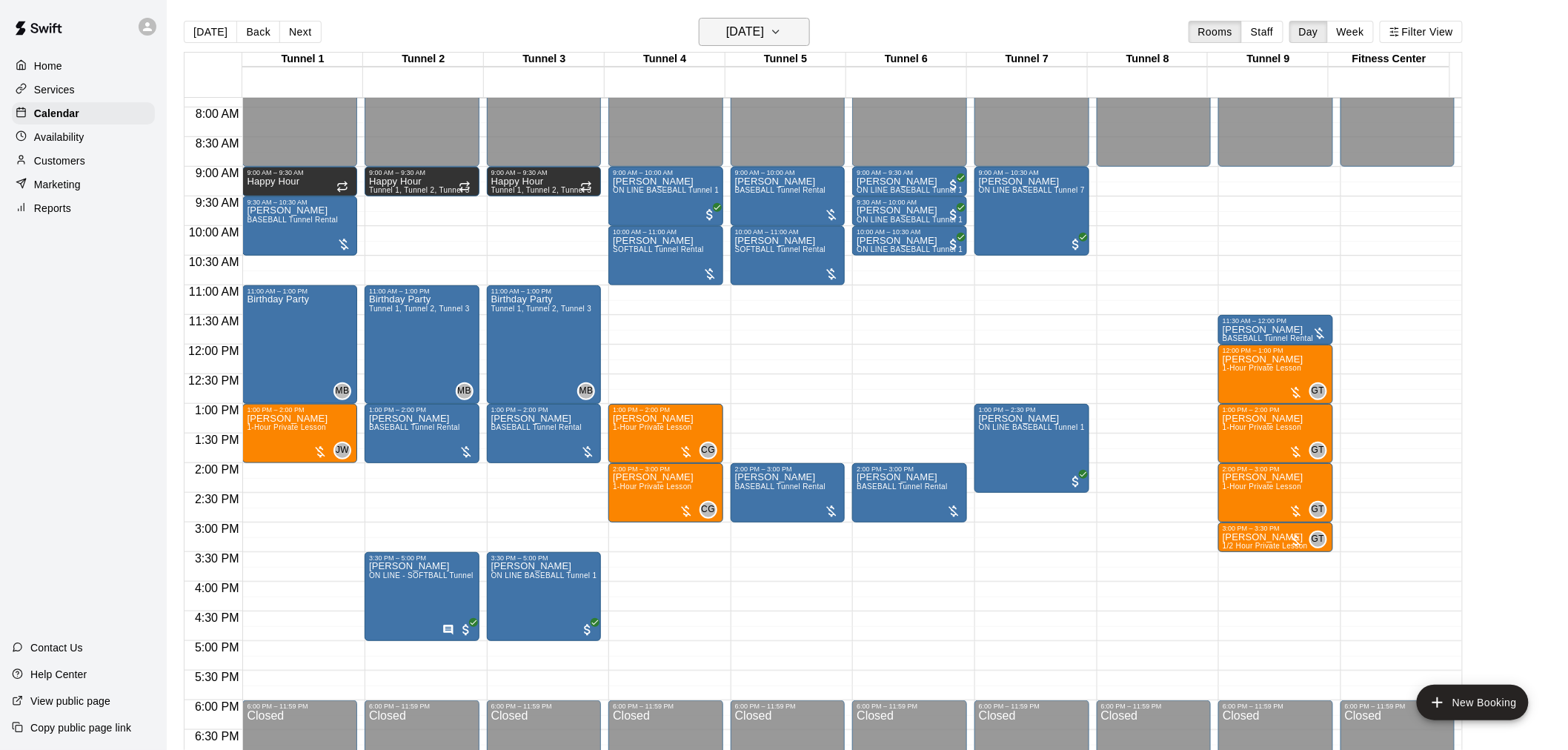
click at [759, 25] on h6 "[DATE]" at bounding box center [745, 31] width 37 height 21
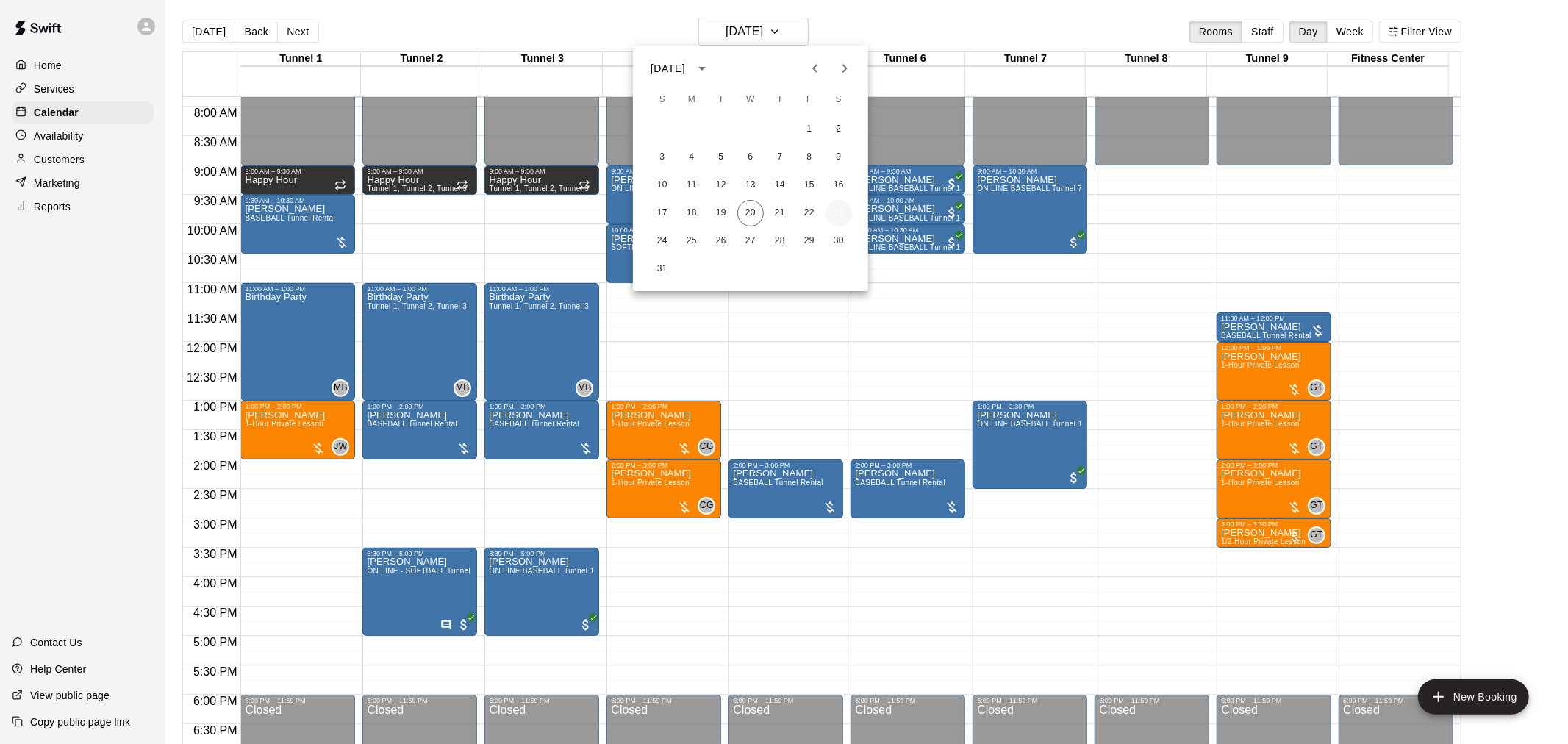
click at [839, 209] on button "23" at bounding box center [838, 213] width 27 height 27
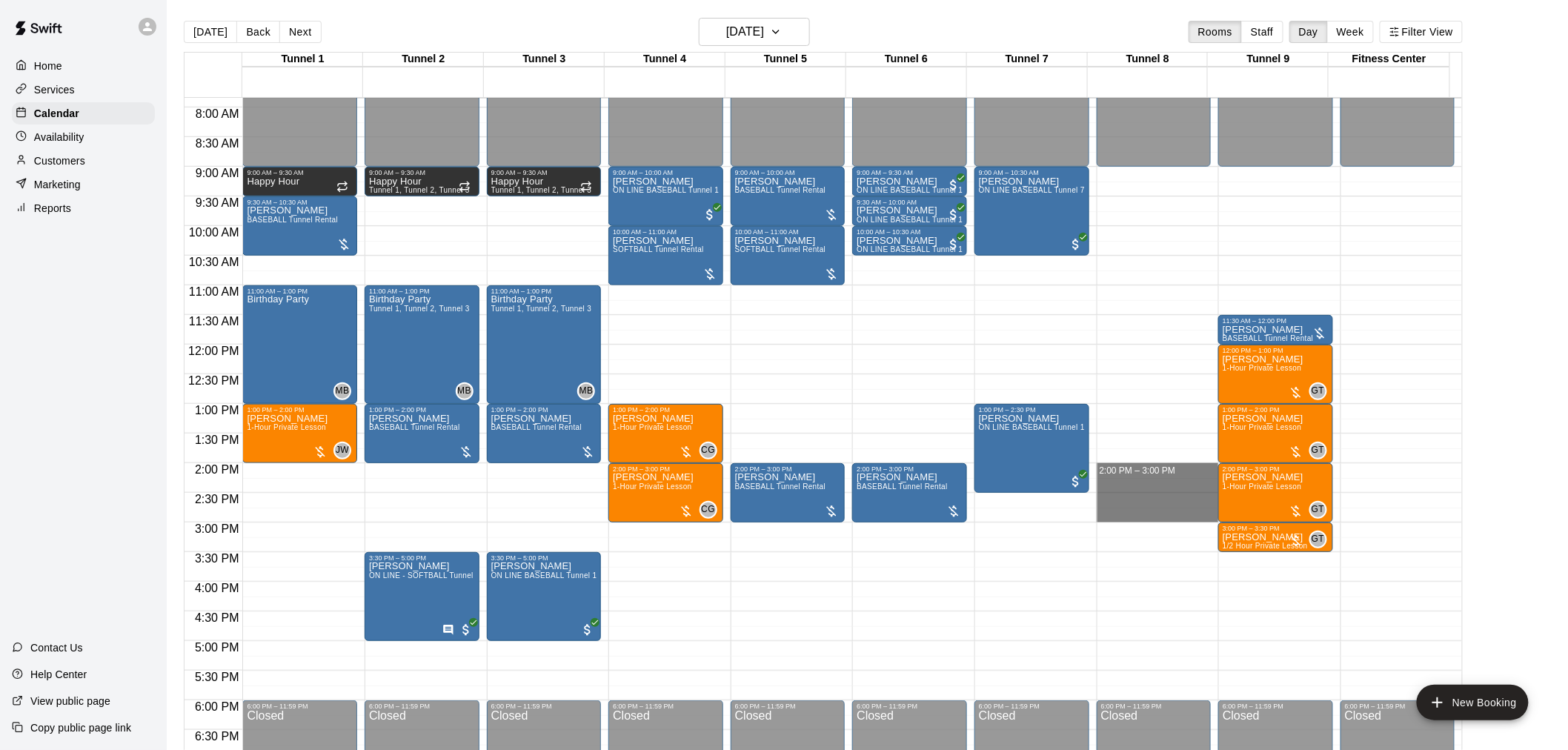
drag, startPoint x: 1121, startPoint y: 469, endPoint x: 1127, endPoint y: 520, distance: 51.4
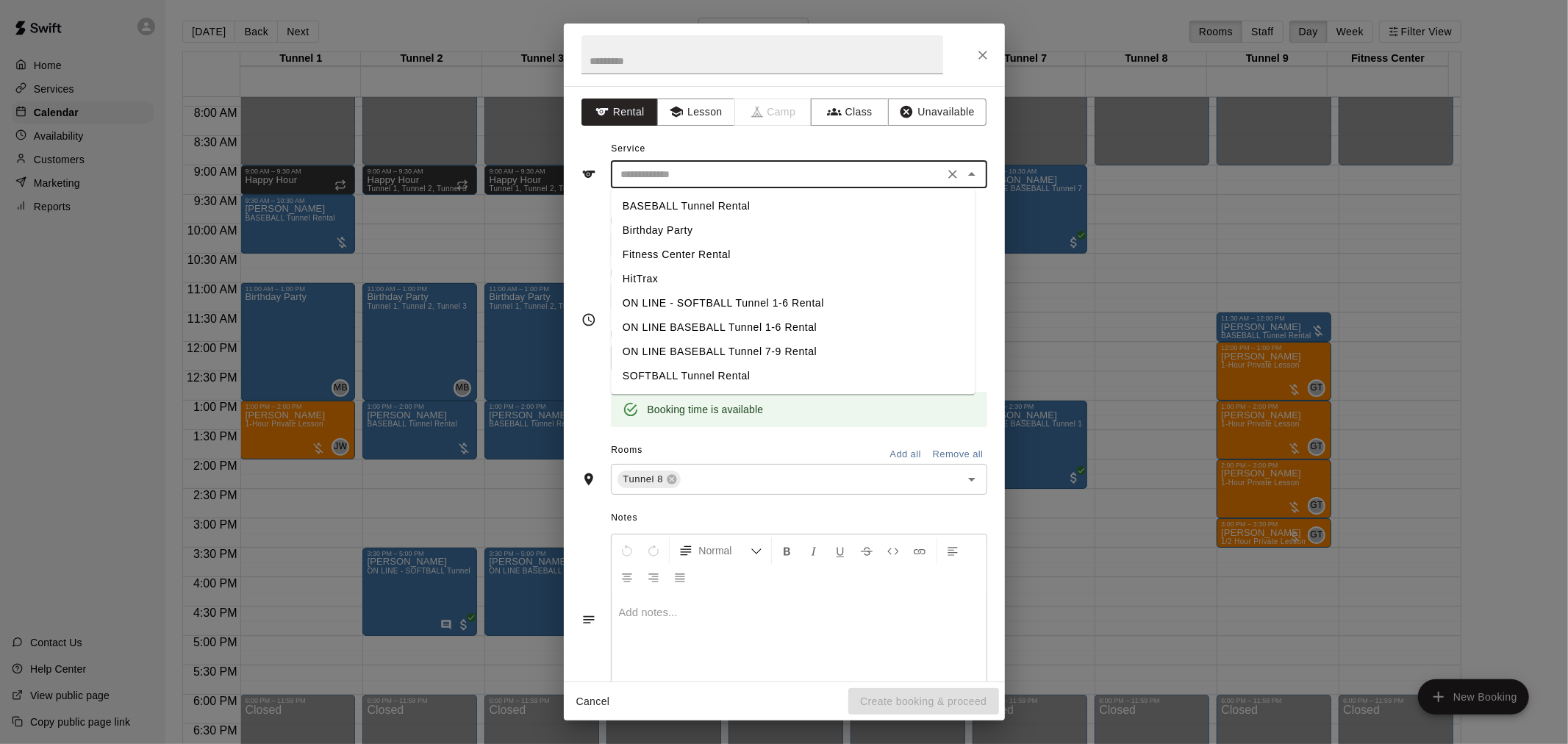
click at [699, 177] on input "text" at bounding box center [777, 174] width 324 height 19
click at [704, 214] on li "BASEBALL Tunnel Rental" at bounding box center [792, 205] width 364 height 24
type input "**********"
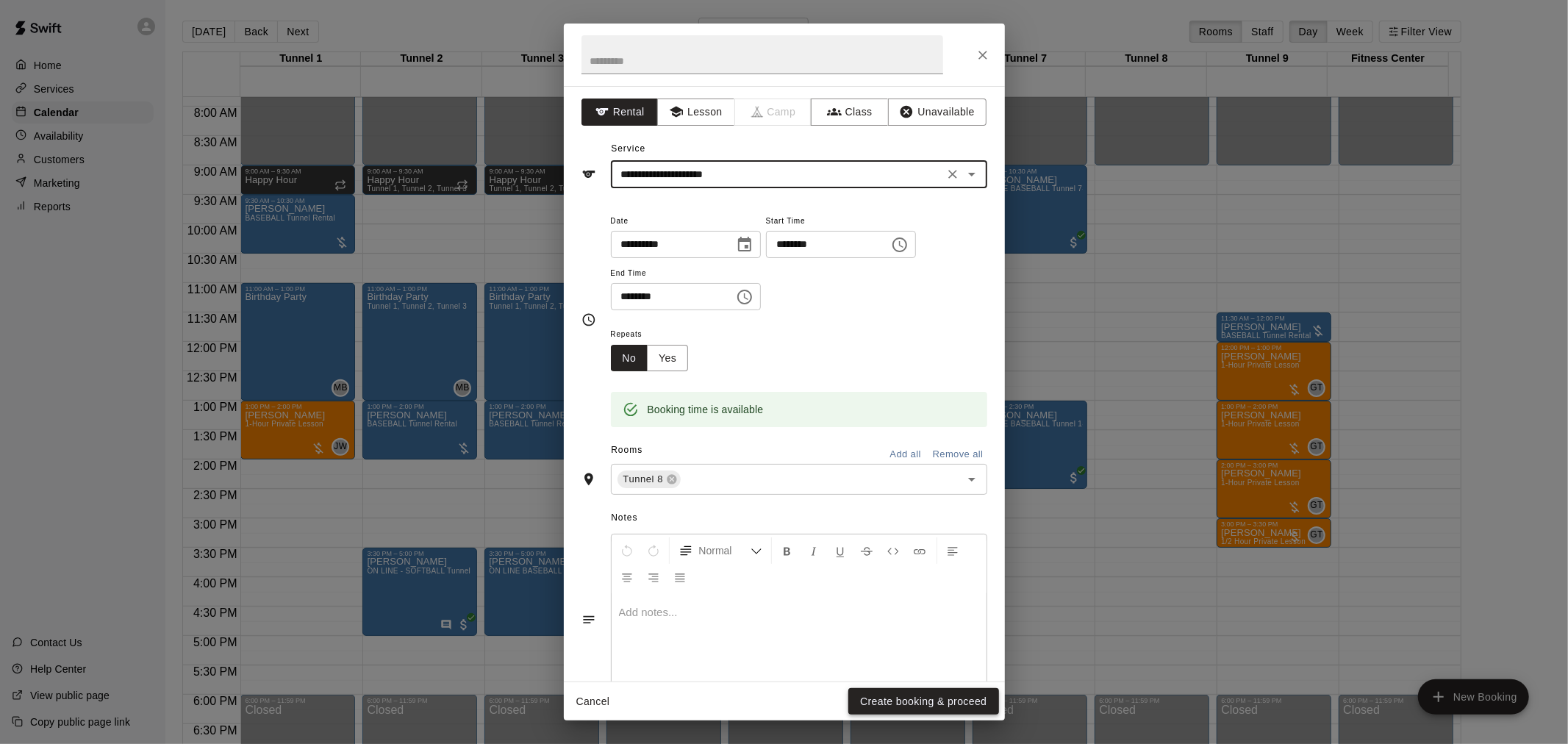
click at [912, 702] on button "Create booking & proceed" at bounding box center [923, 701] width 150 height 27
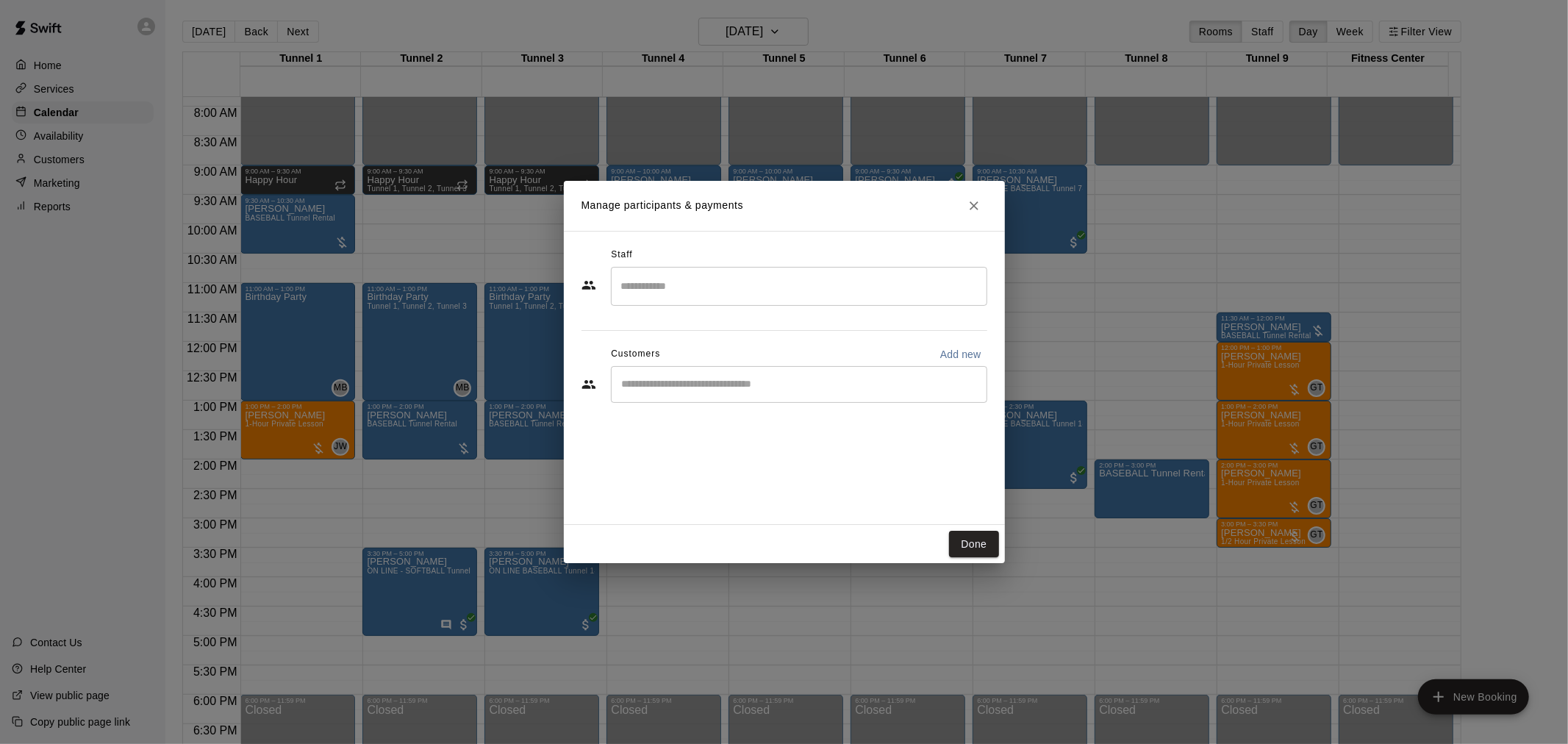
click at [730, 372] on div "​" at bounding box center [799, 384] width 376 height 37
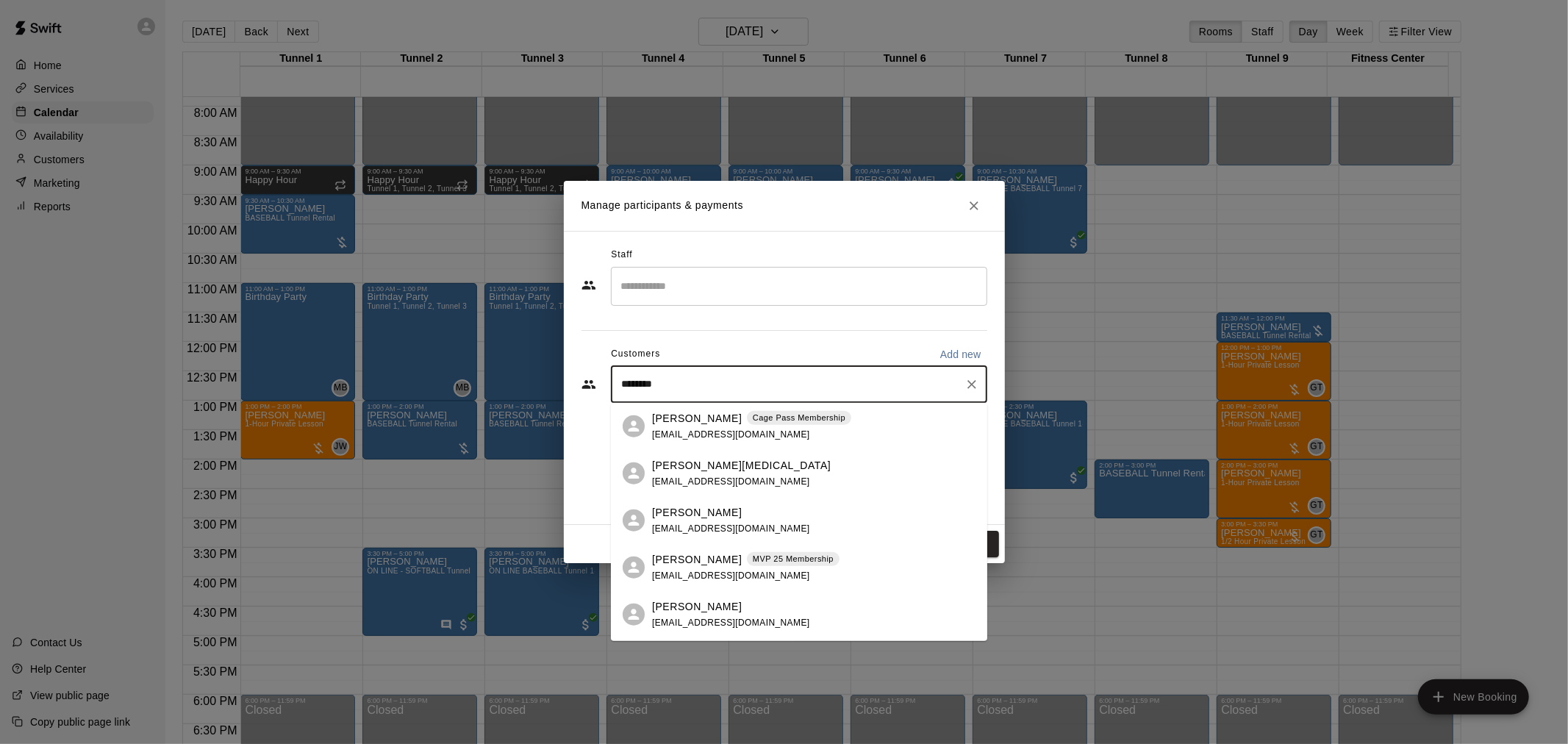
type input "*********"
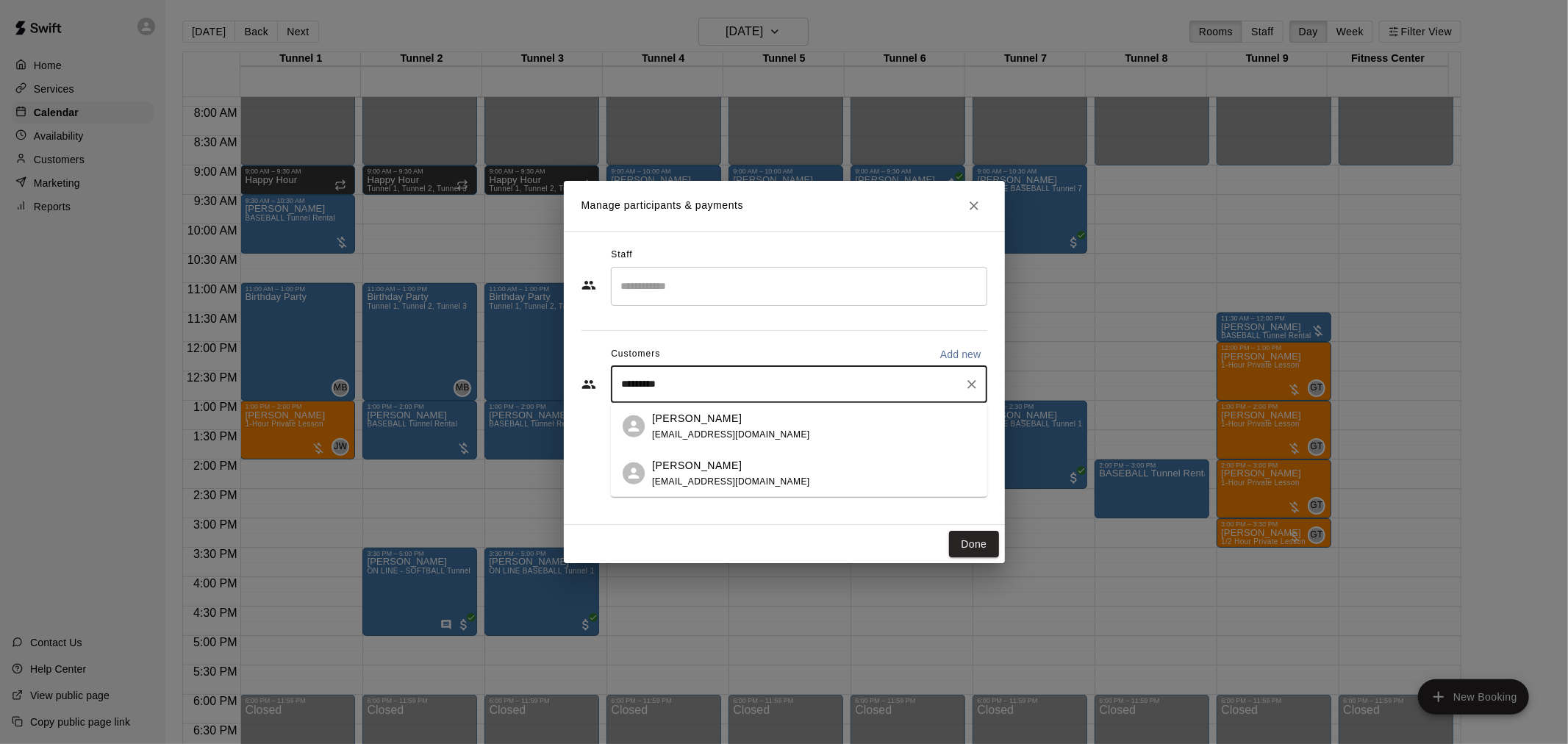
click at [838, 470] on div "Justin Watkins justinctlplumbing@gmail.com" at bounding box center [813, 473] width 323 height 32
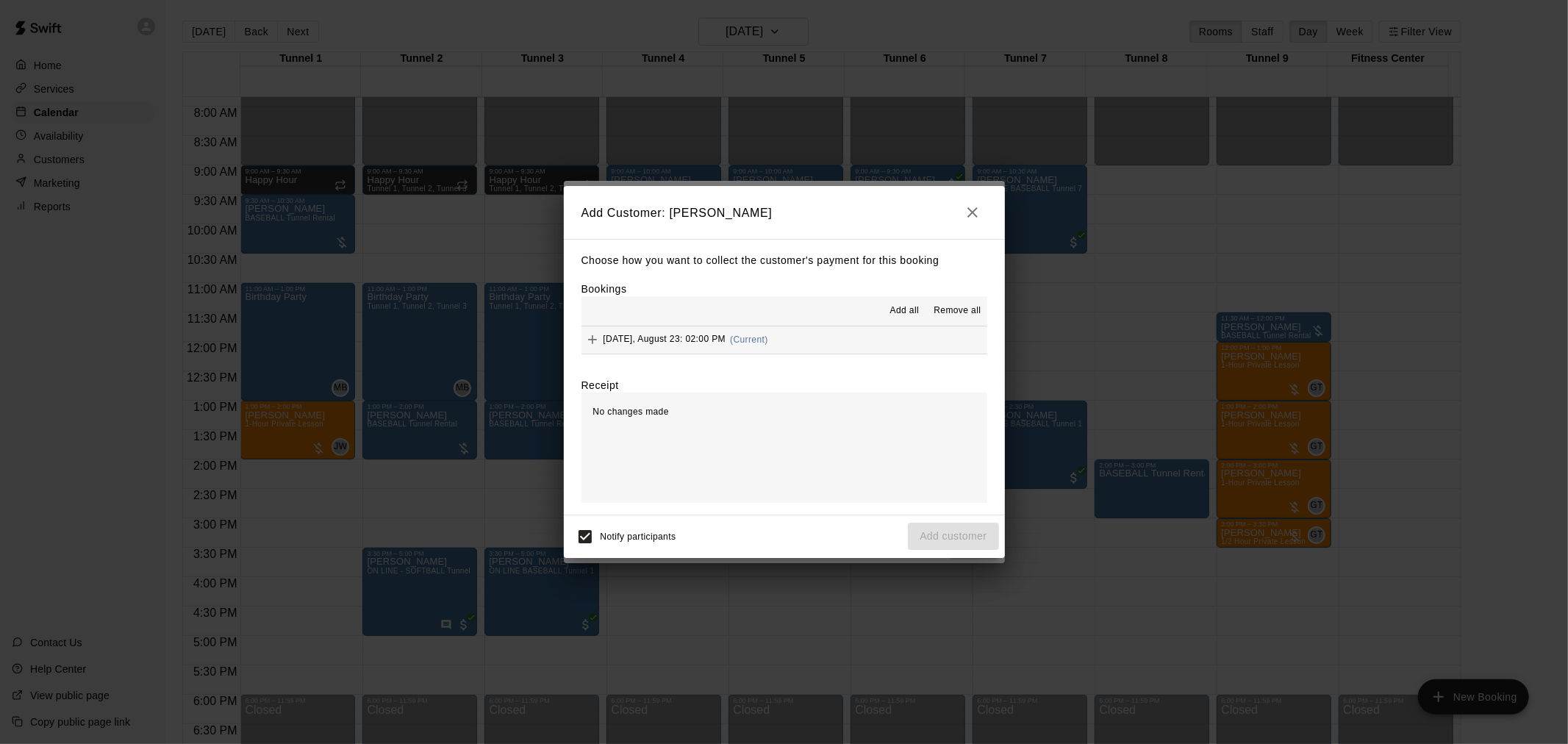
click at [715, 327] on button "Saturday, August 23: 02:00 PM (Current)" at bounding box center [784, 340] width 406 height 27
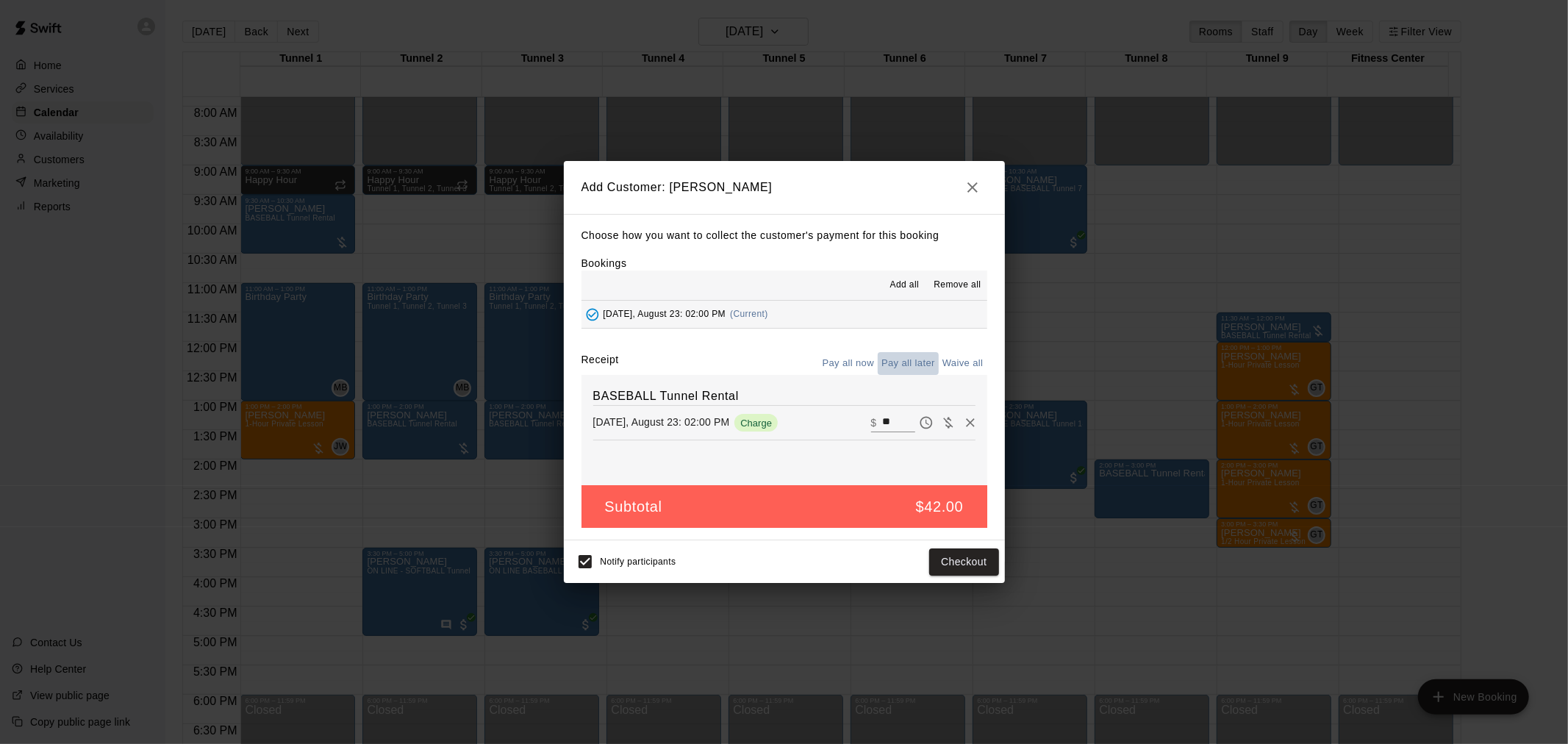
click at [904, 353] on button "Pay all later" at bounding box center [908, 364] width 61 height 23
click at [954, 561] on button "Add customer" at bounding box center [953, 562] width 90 height 27
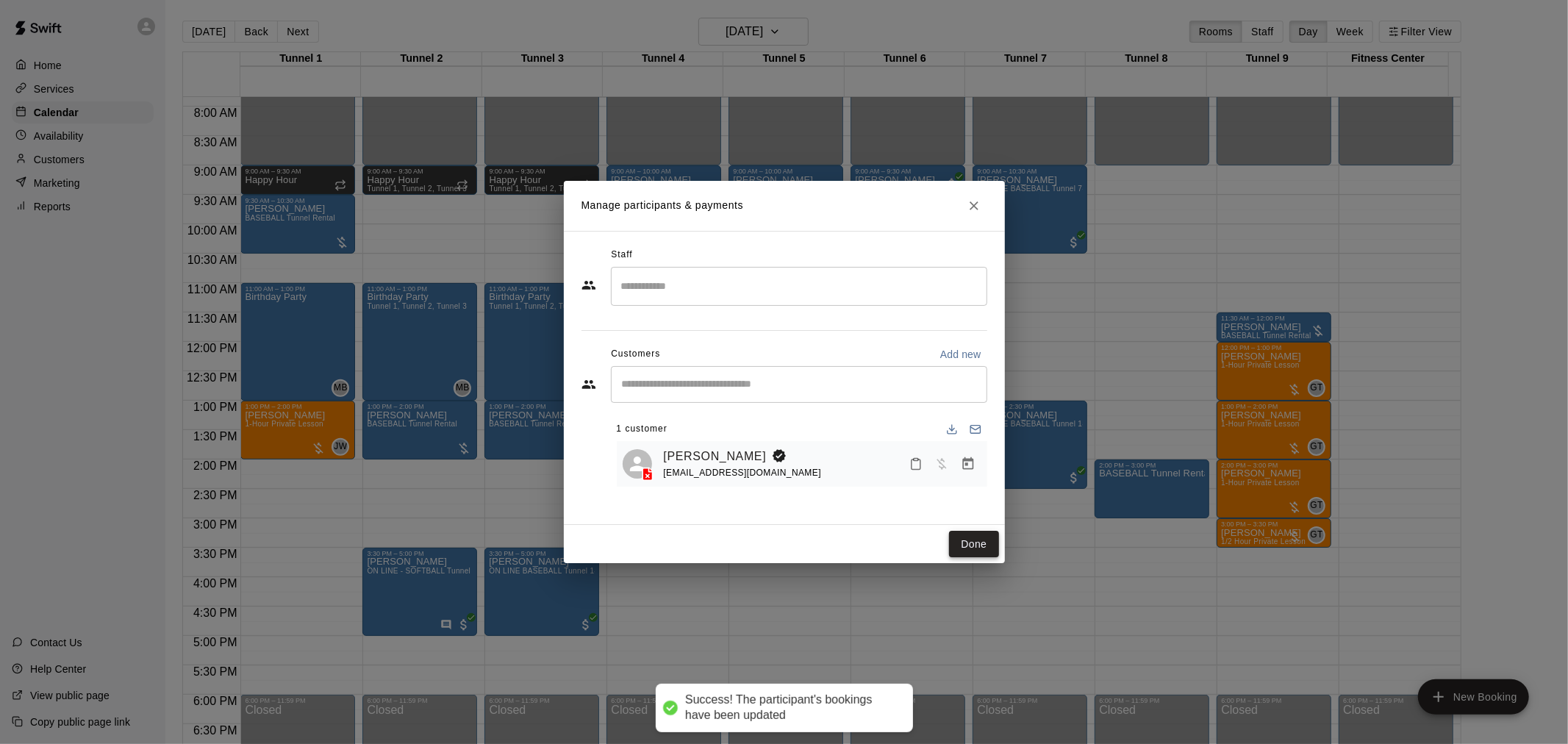
click at [989, 546] on button "Done" at bounding box center [974, 544] width 50 height 27
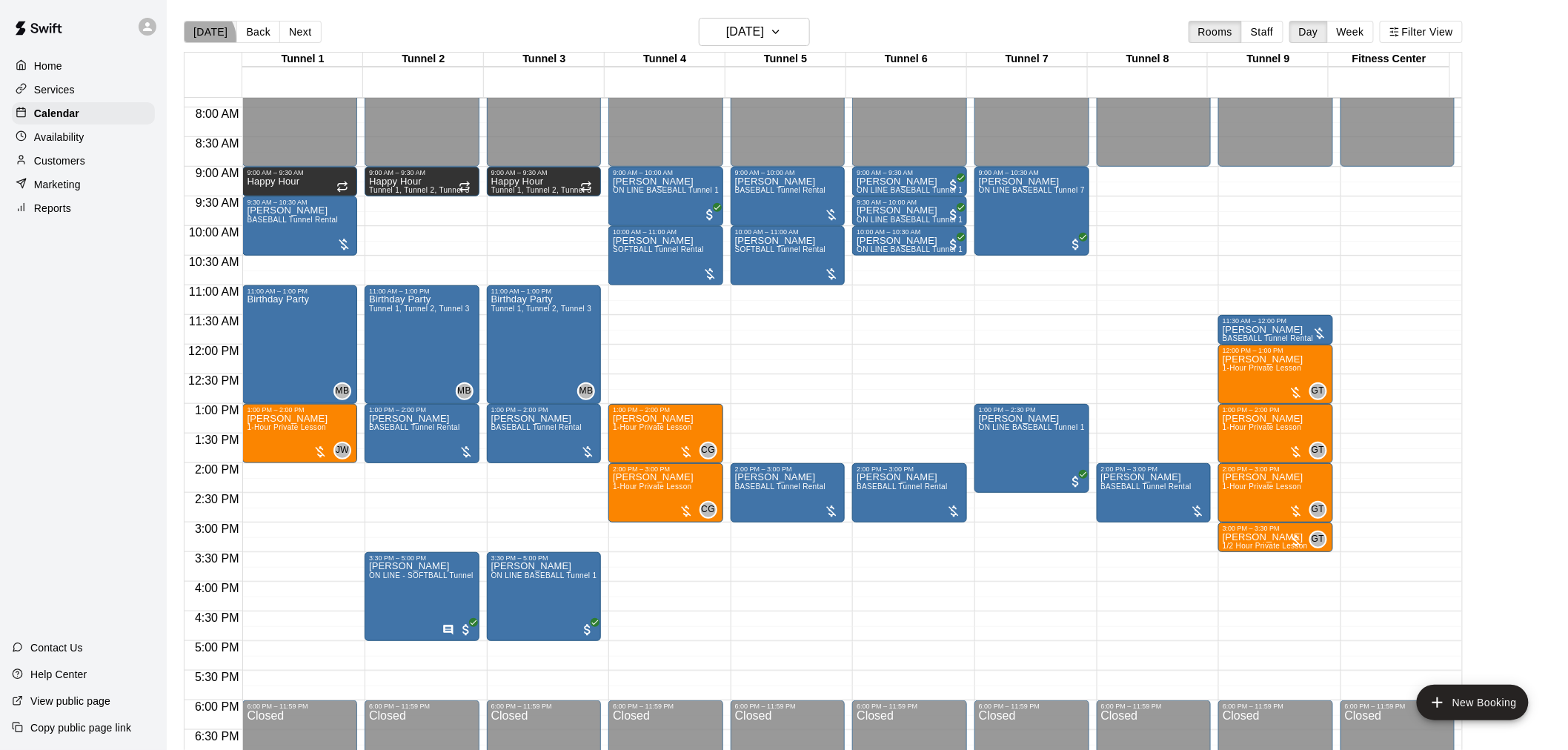
click at [201, 38] on button "[DATE]" at bounding box center [211, 31] width 54 height 22
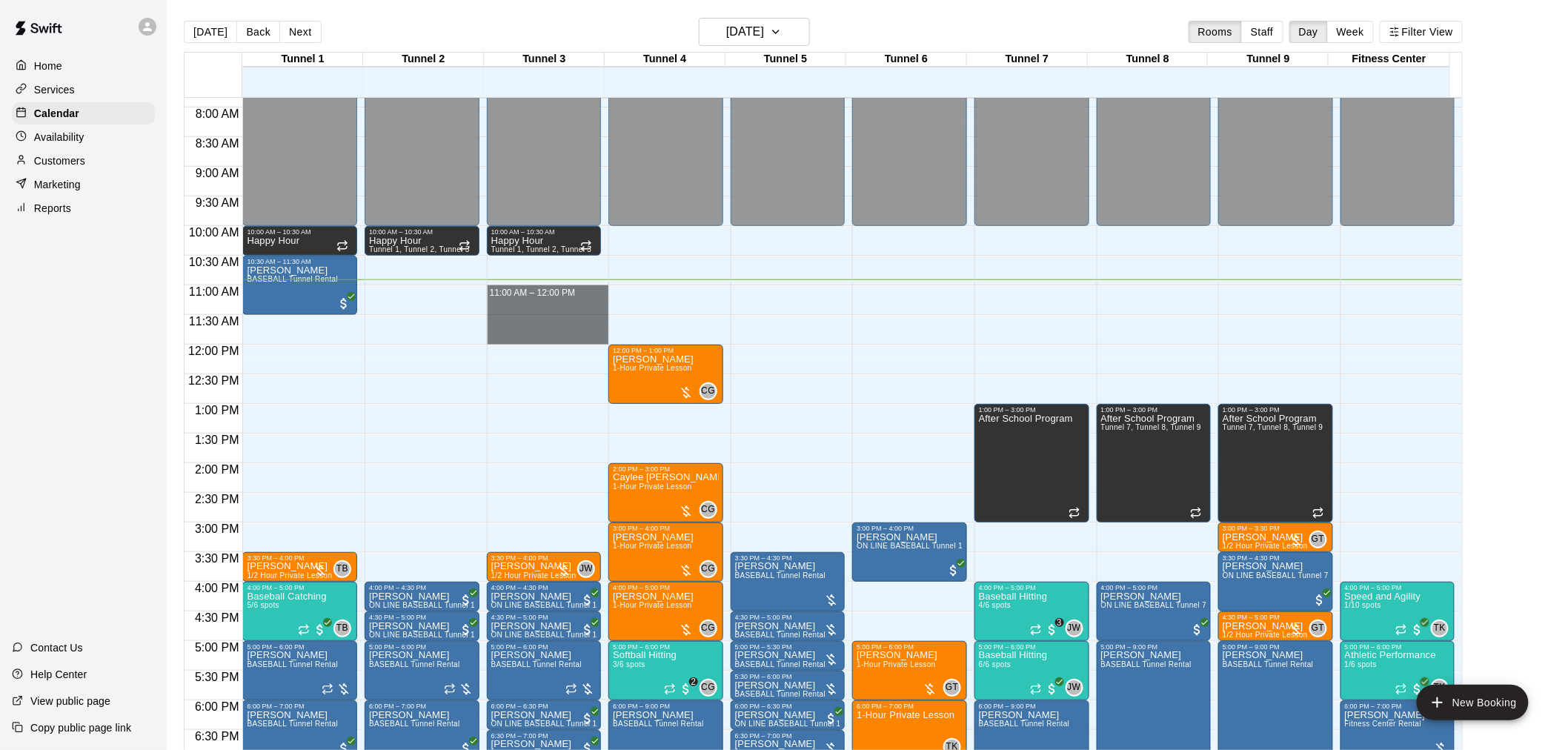
drag, startPoint x: 516, startPoint y: 289, endPoint x: 516, endPoint y: 332, distance: 43.0
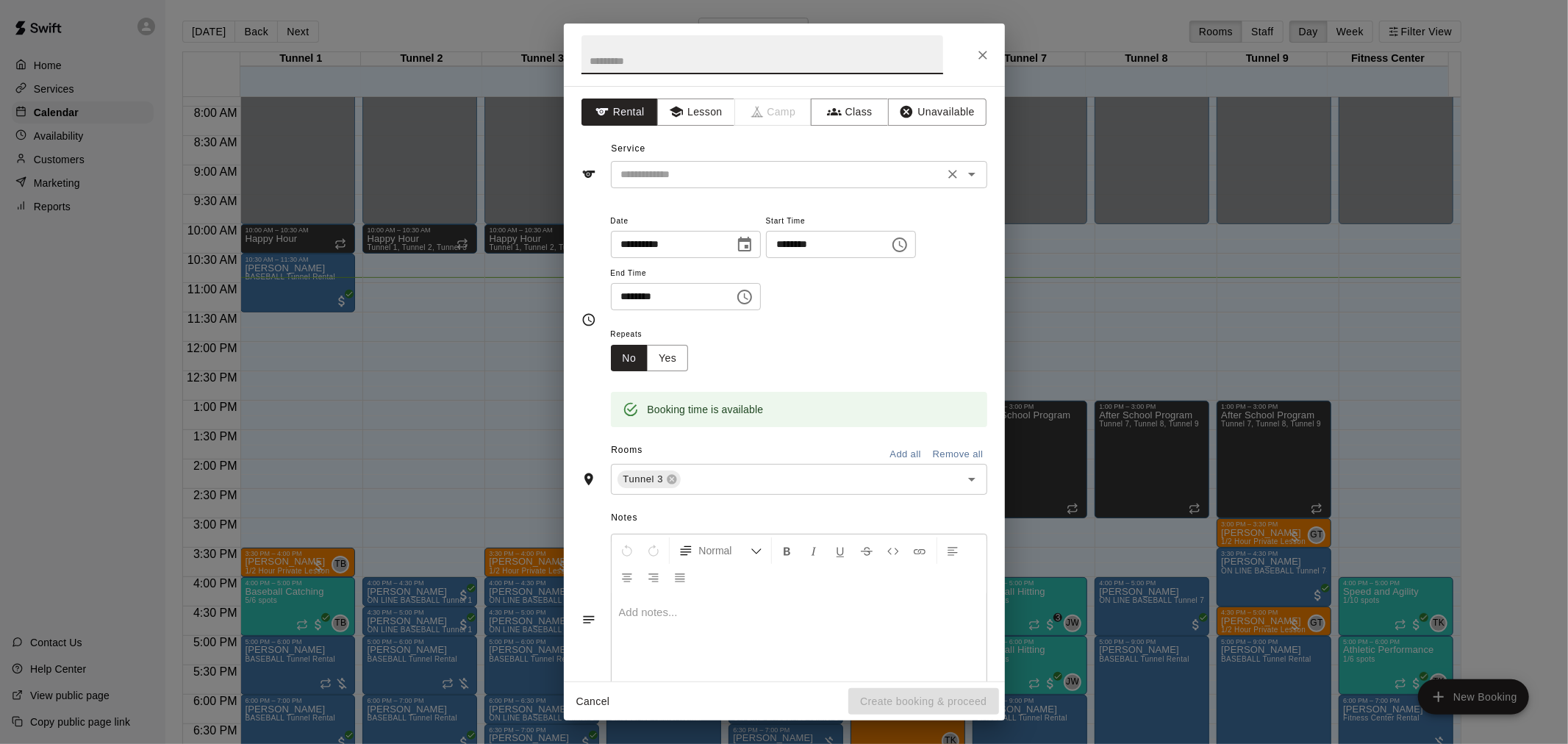
click at [731, 174] on input "text" at bounding box center [777, 174] width 324 height 19
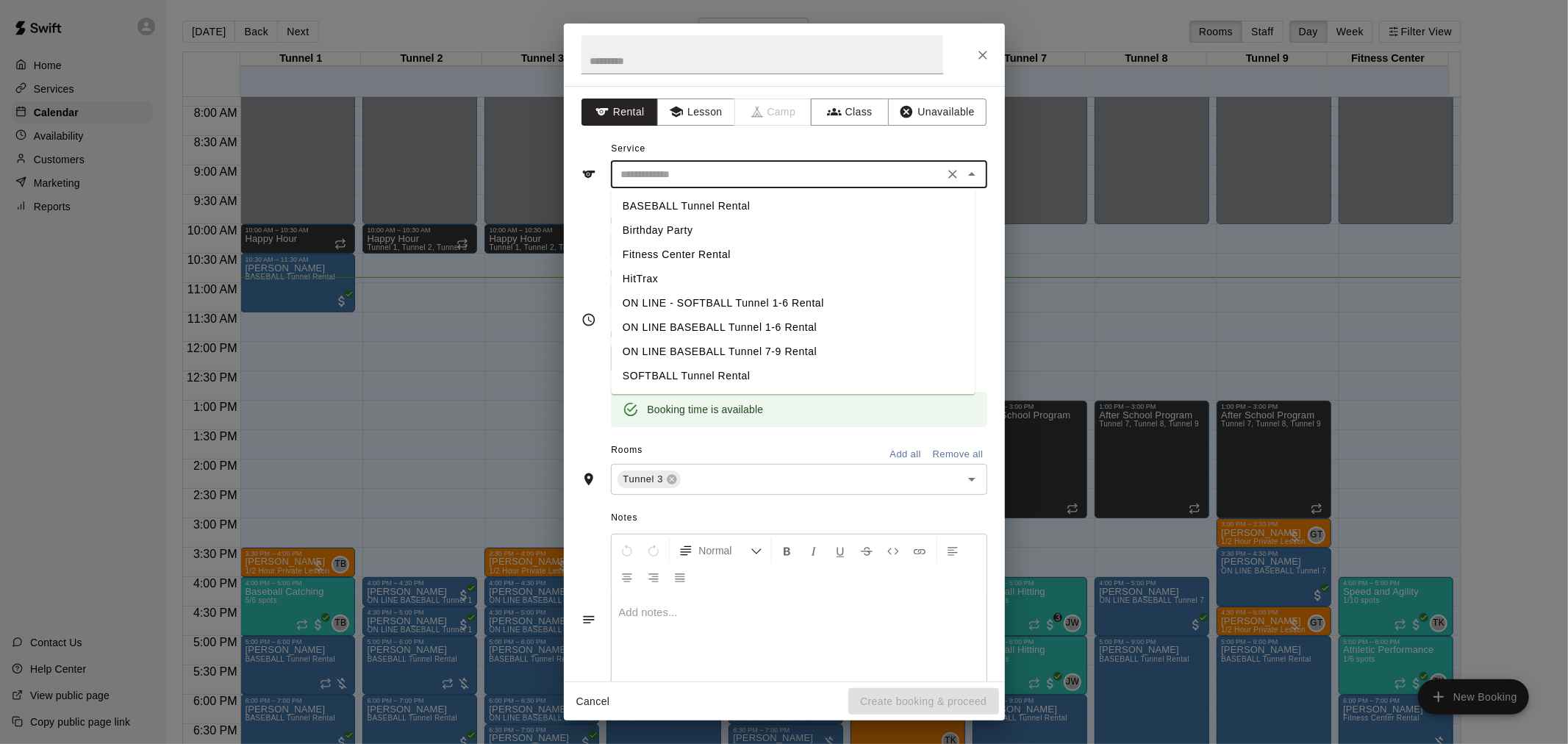
click at [730, 200] on li "BASEBALL Tunnel Rental" at bounding box center [792, 205] width 364 height 24
type input "**********"
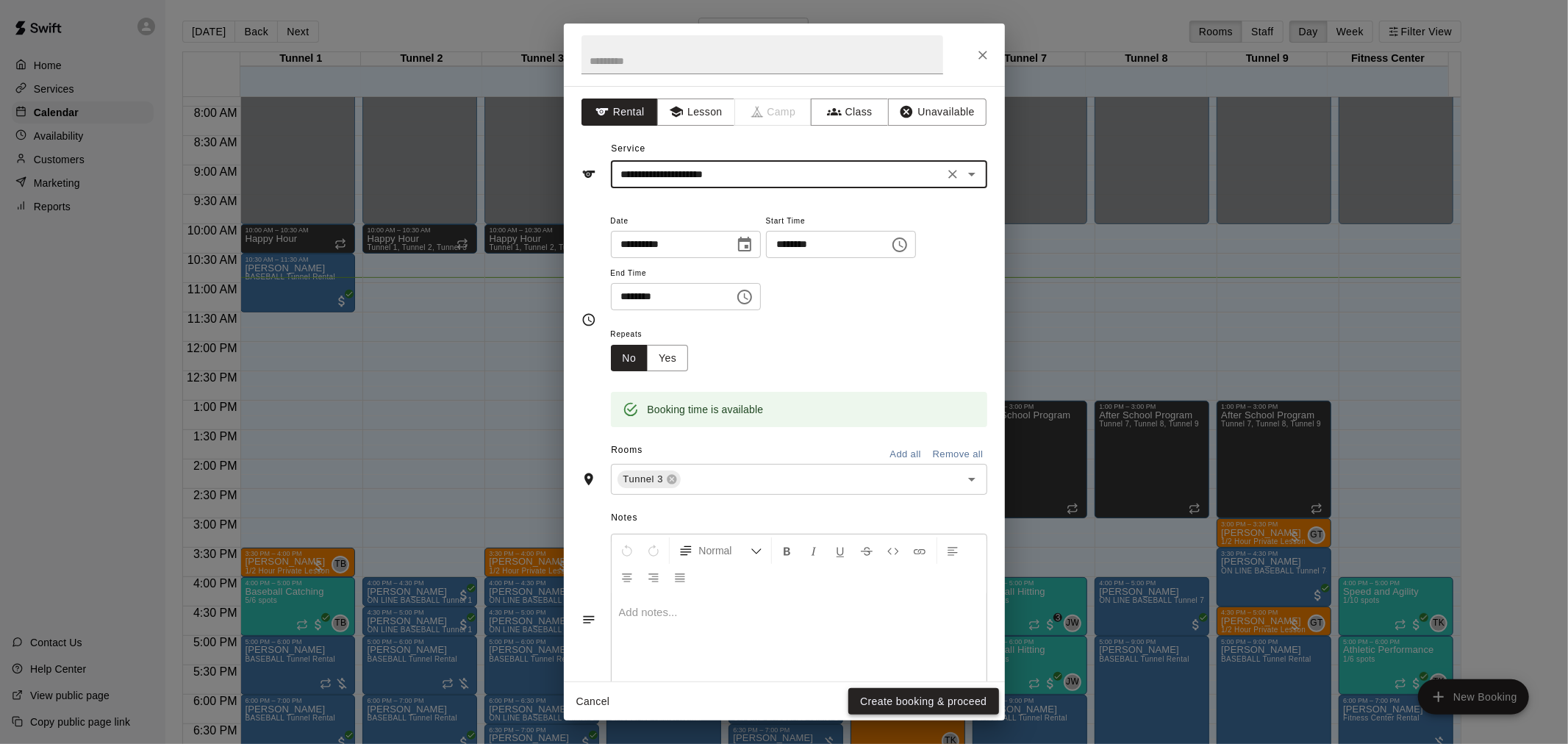
click at [938, 700] on button "Create booking & proceed" at bounding box center [923, 701] width 150 height 27
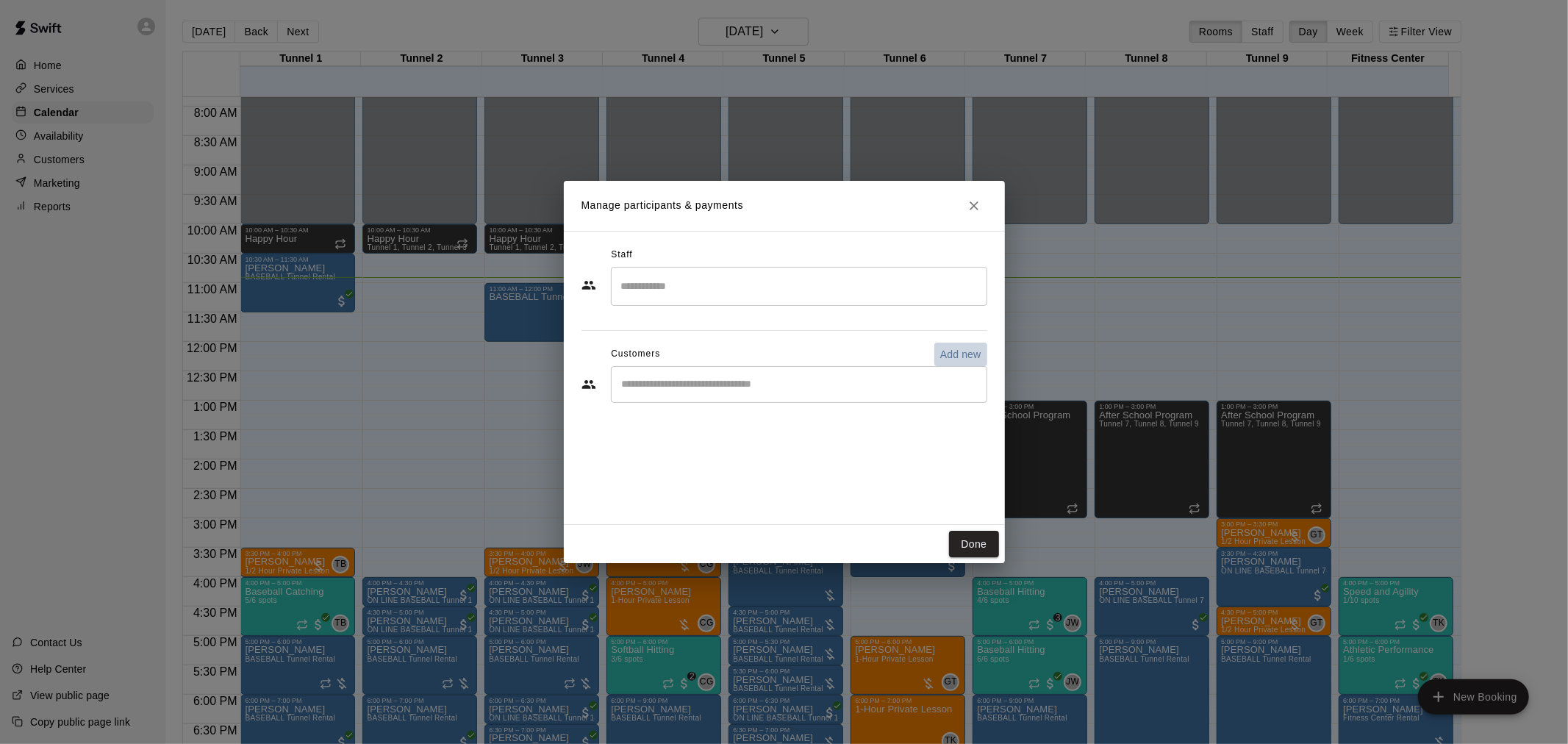
click at [954, 357] on p "Add new" at bounding box center [961, 354] width 41 height 15
select select "**"
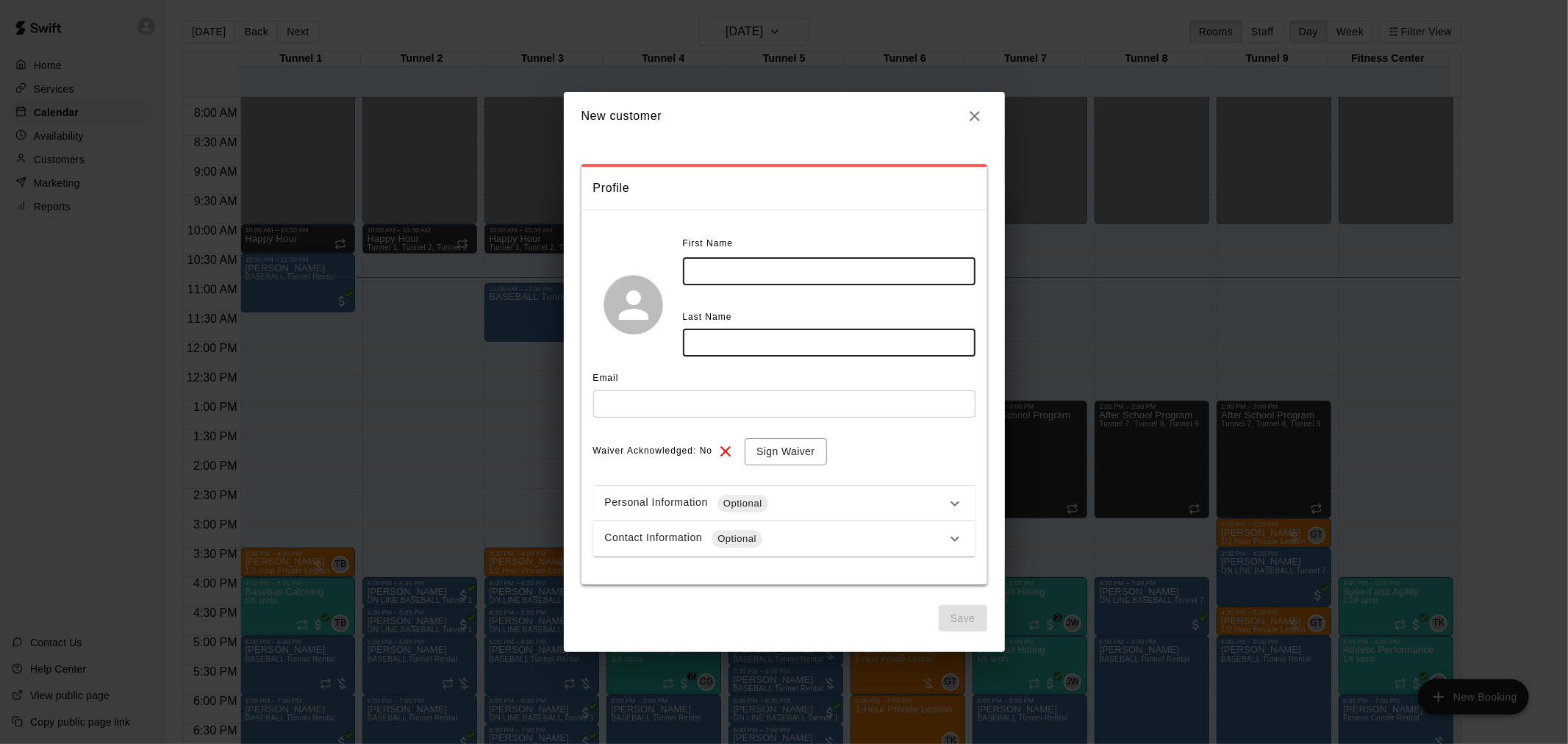
click at [799, 267] on input "text" at bounding box center [829, 271] width 292 height 27
type input "*****"
type input "********"
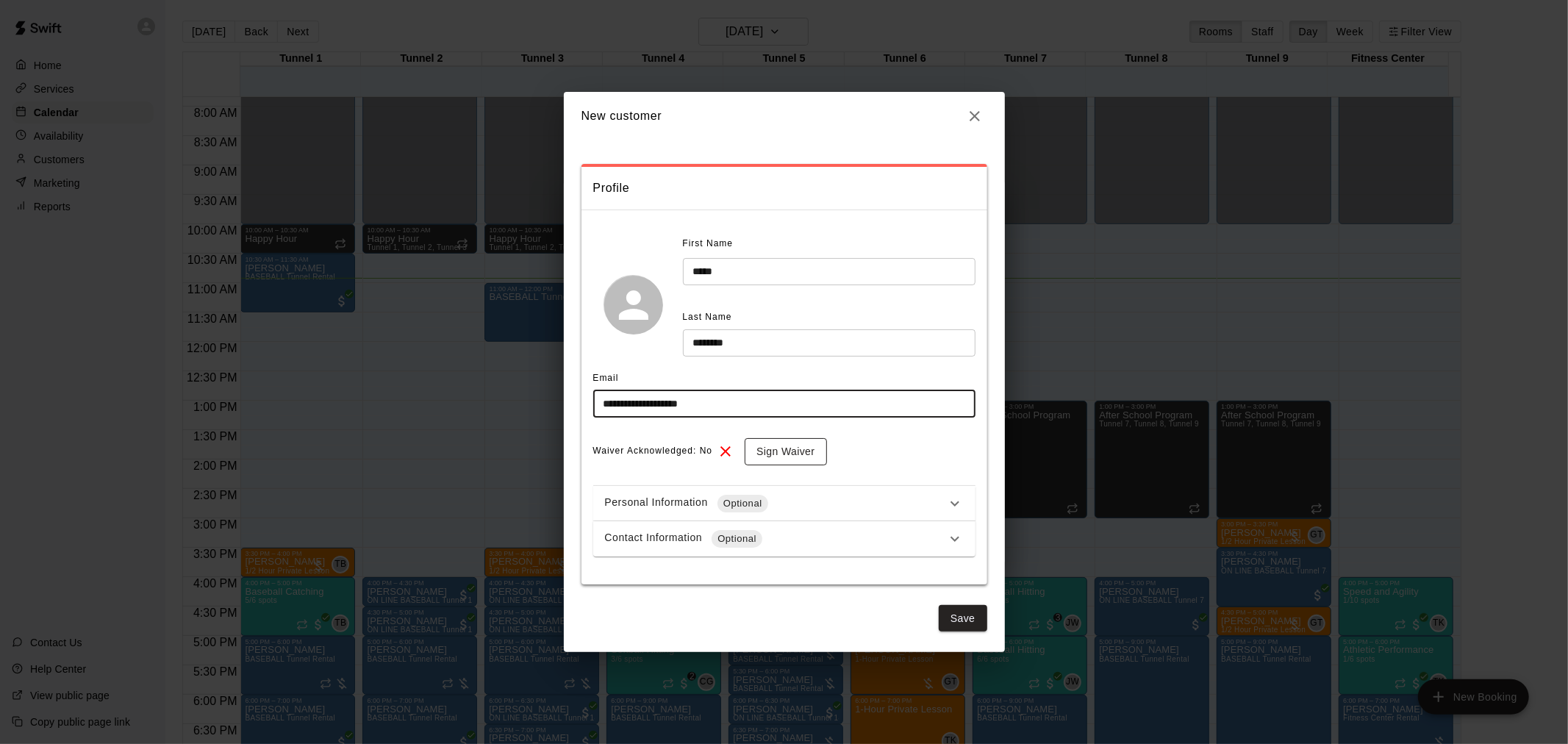
type input "**********"
click at [790, 457] on button "Sign Waiver" at bounding box center [785, 452] width 81 height 27
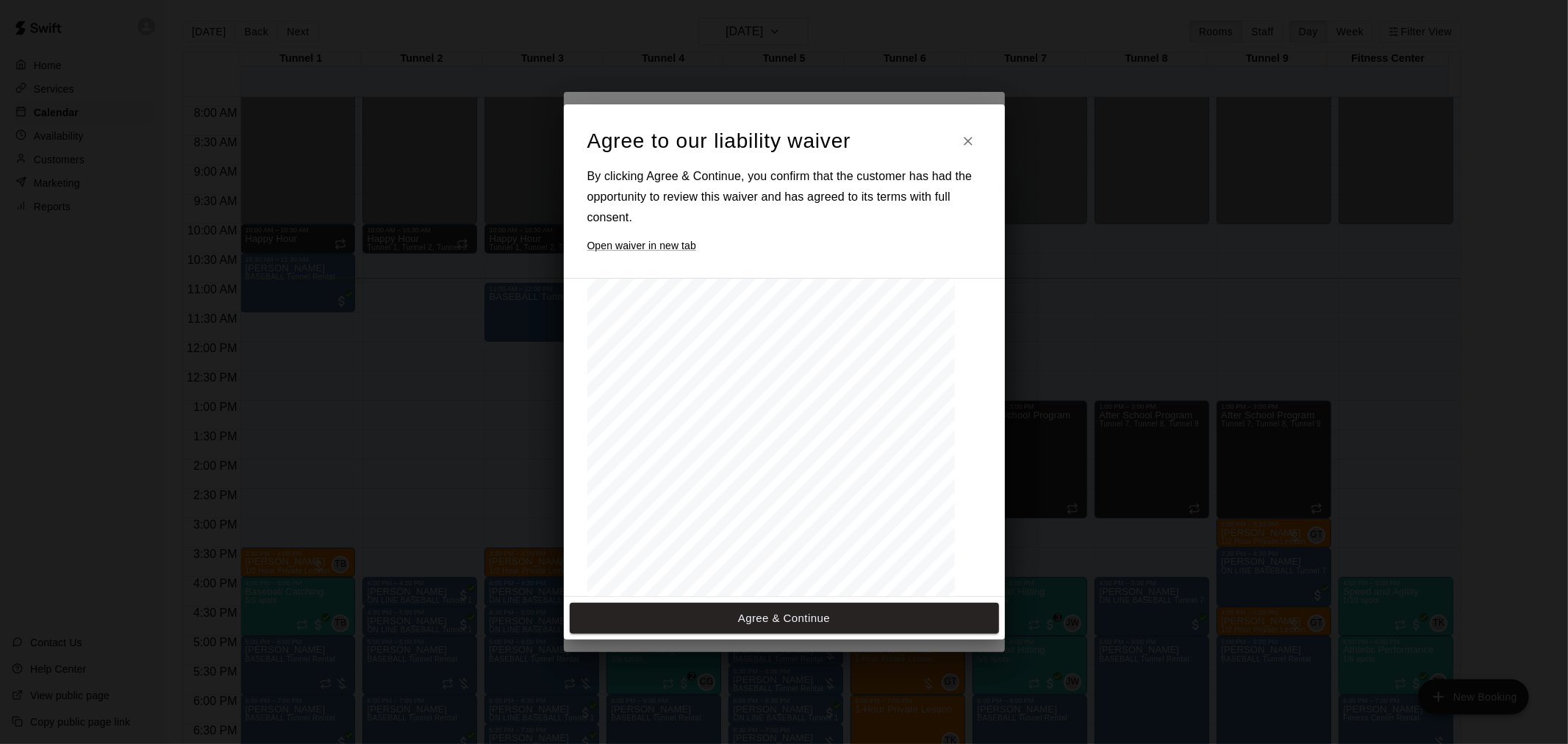
scroll to position [645, 0]
click at [799, 620] on button "Agree & Continue" at bounding box center [784, 618] width 429 height 31
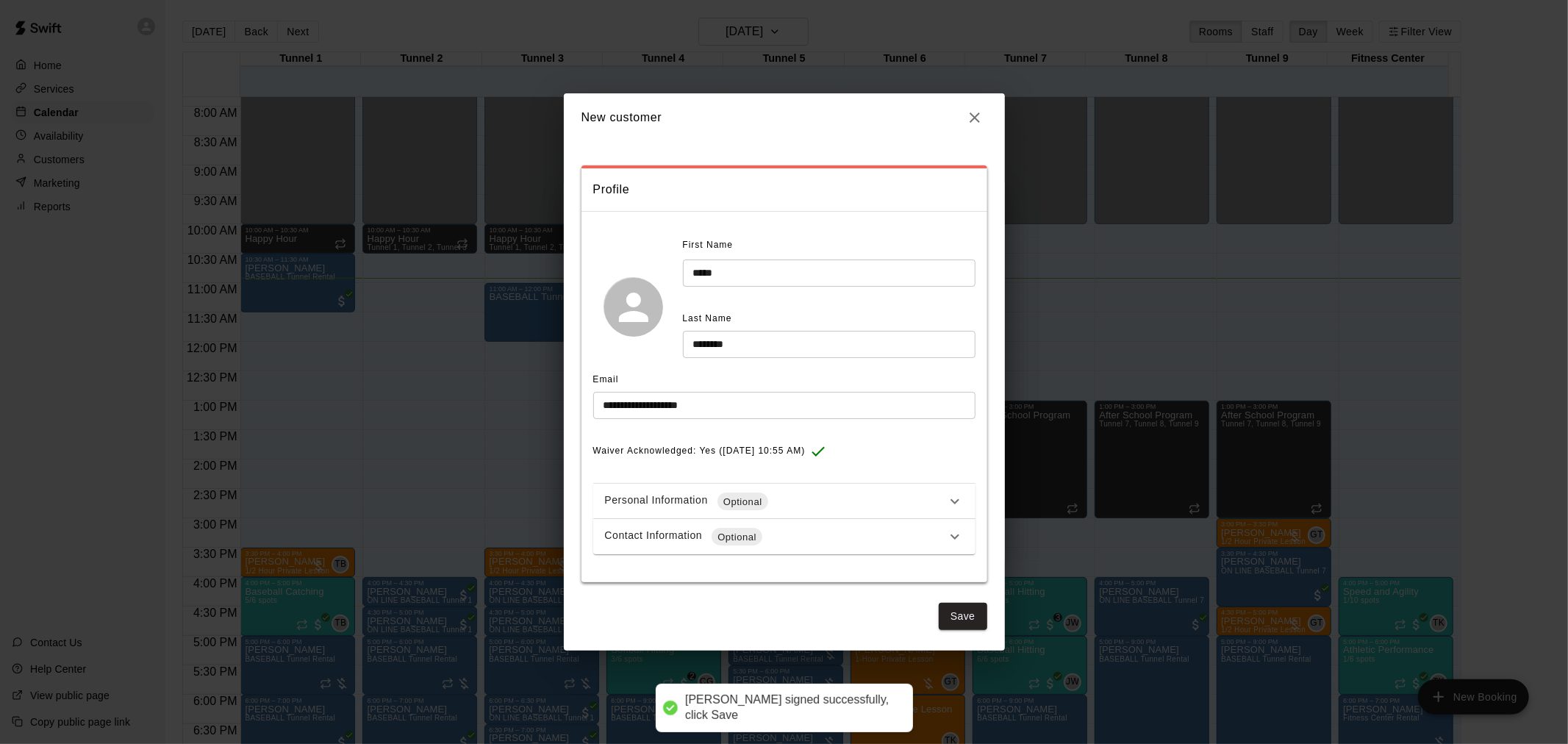
click at [838, 545] on div "Contact Information Optional" at bounding box center [775, 537] width 341 height 18
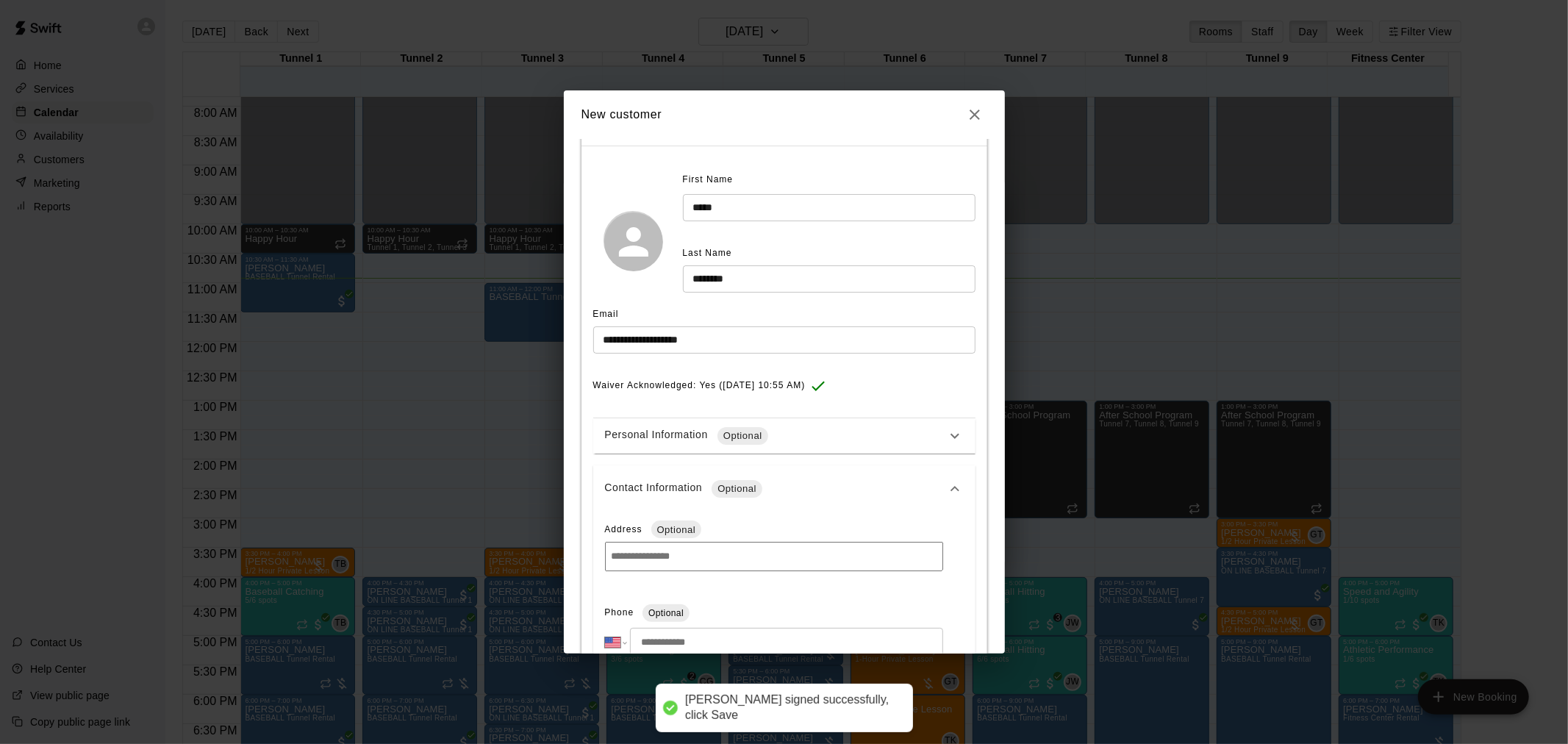
scroll to position [327, 0]
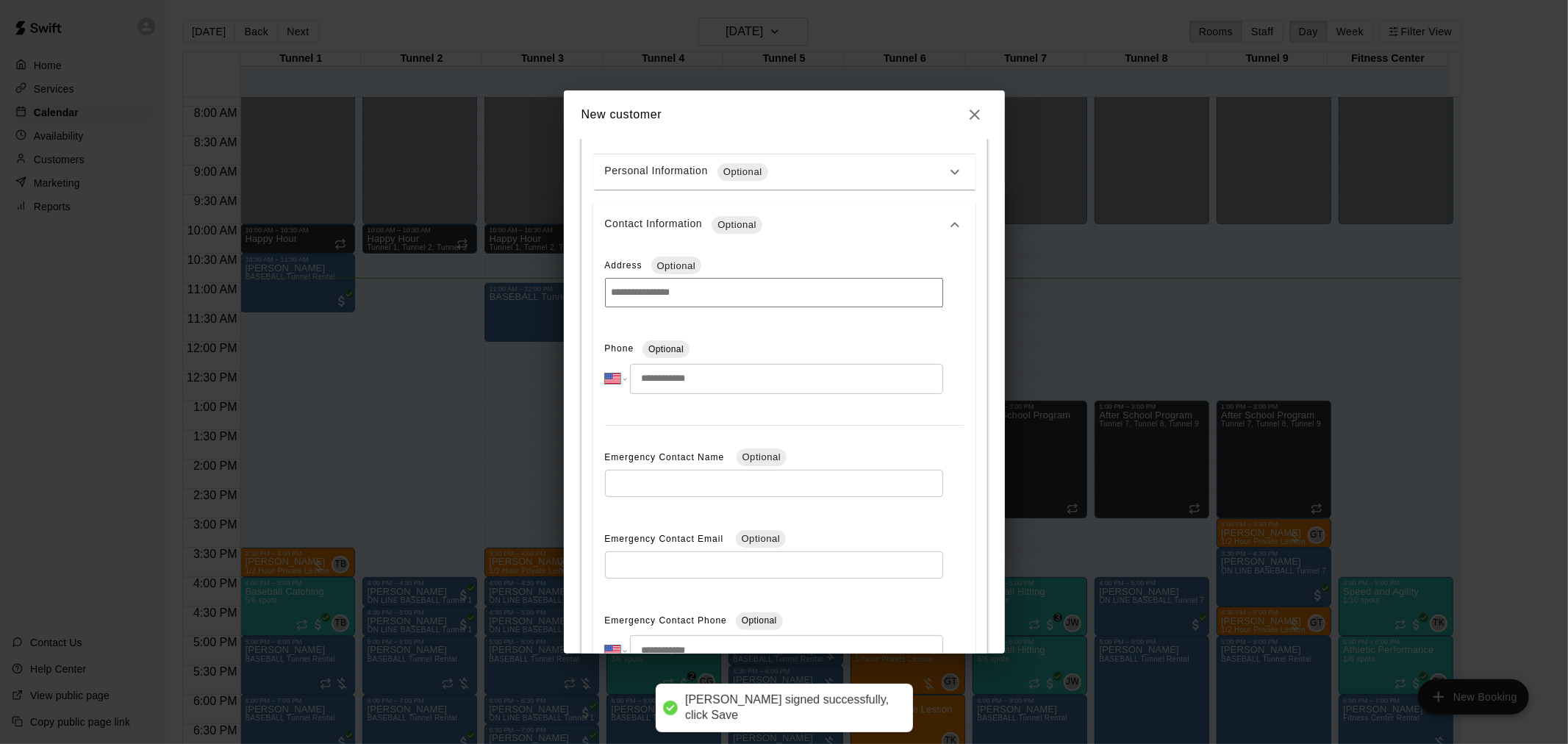
click at [681, 384] on input "tel" at bounding box center [785, 379] width 313 height 30
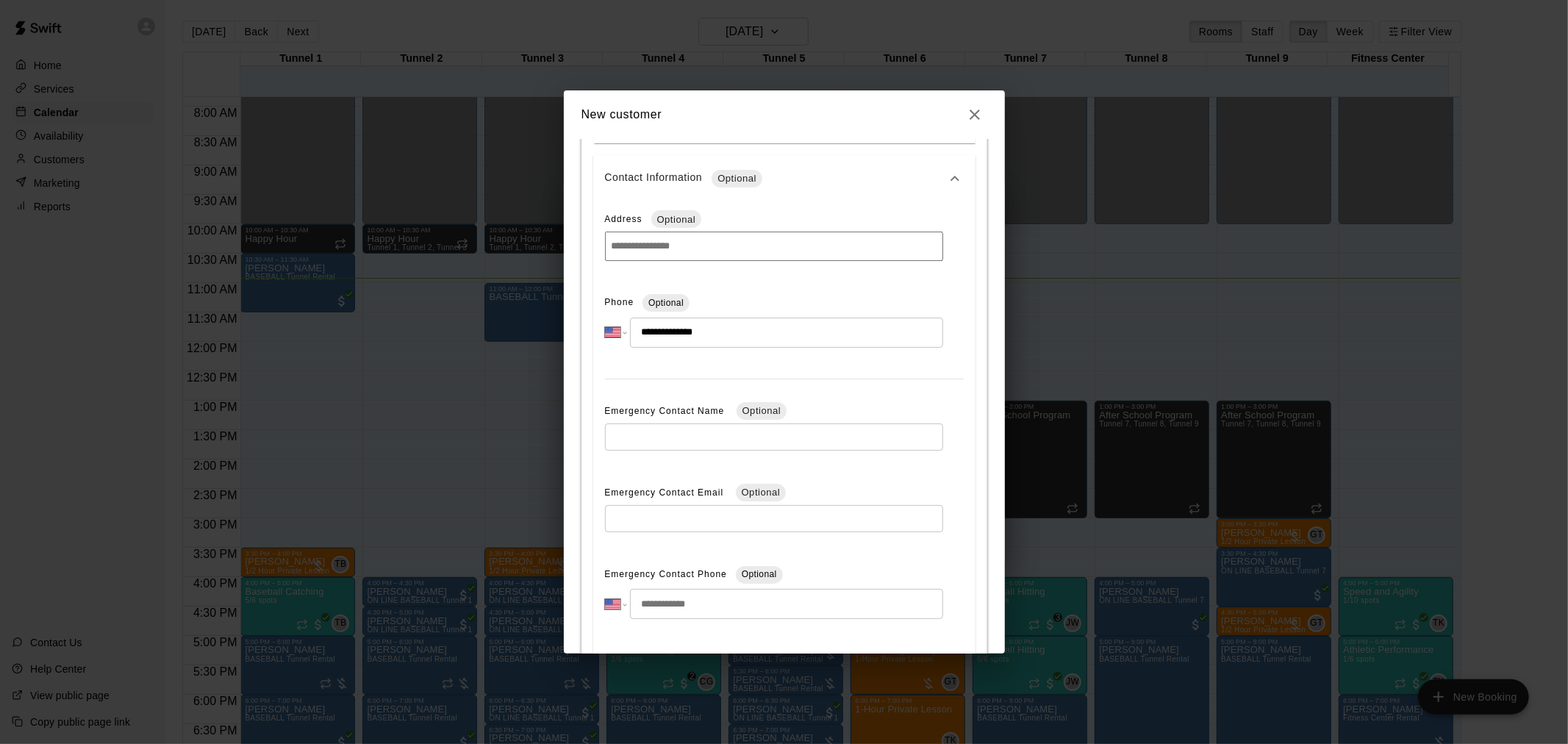
scroll to position [469, 0]
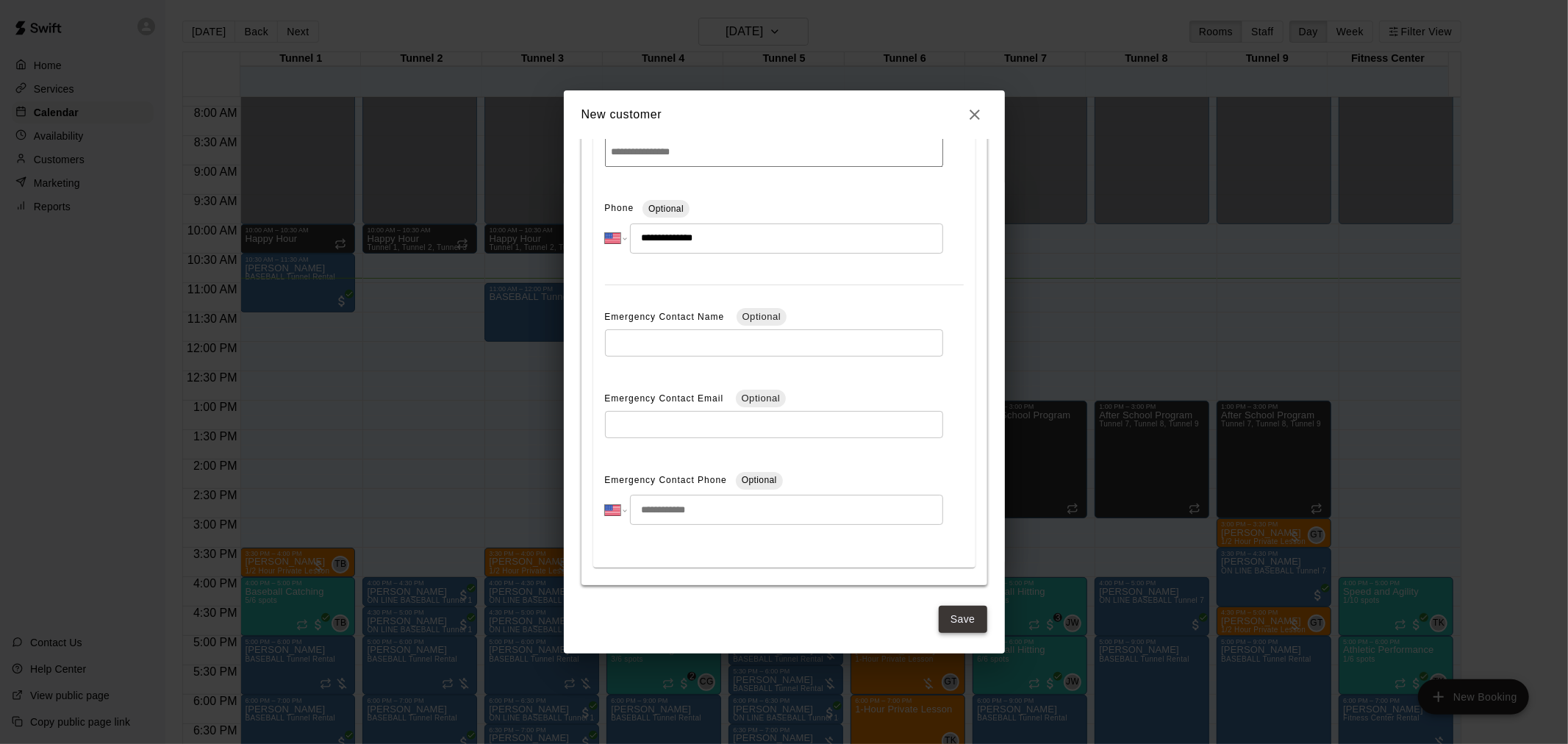
type input "**********"
click at [955, 625] on button "Save" at bounding box center [962, 619] width 49 height 27
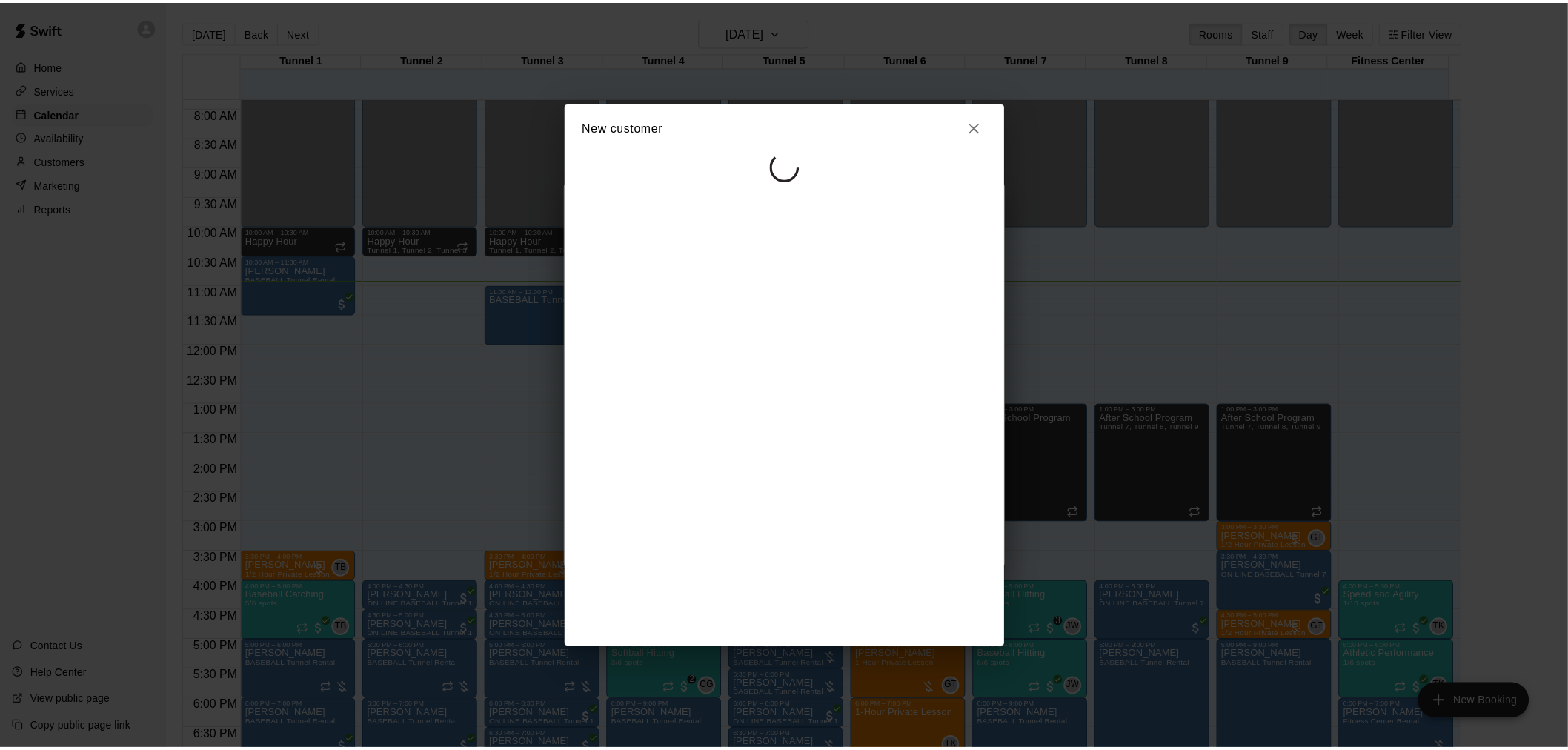
scroll to position [0, 0]
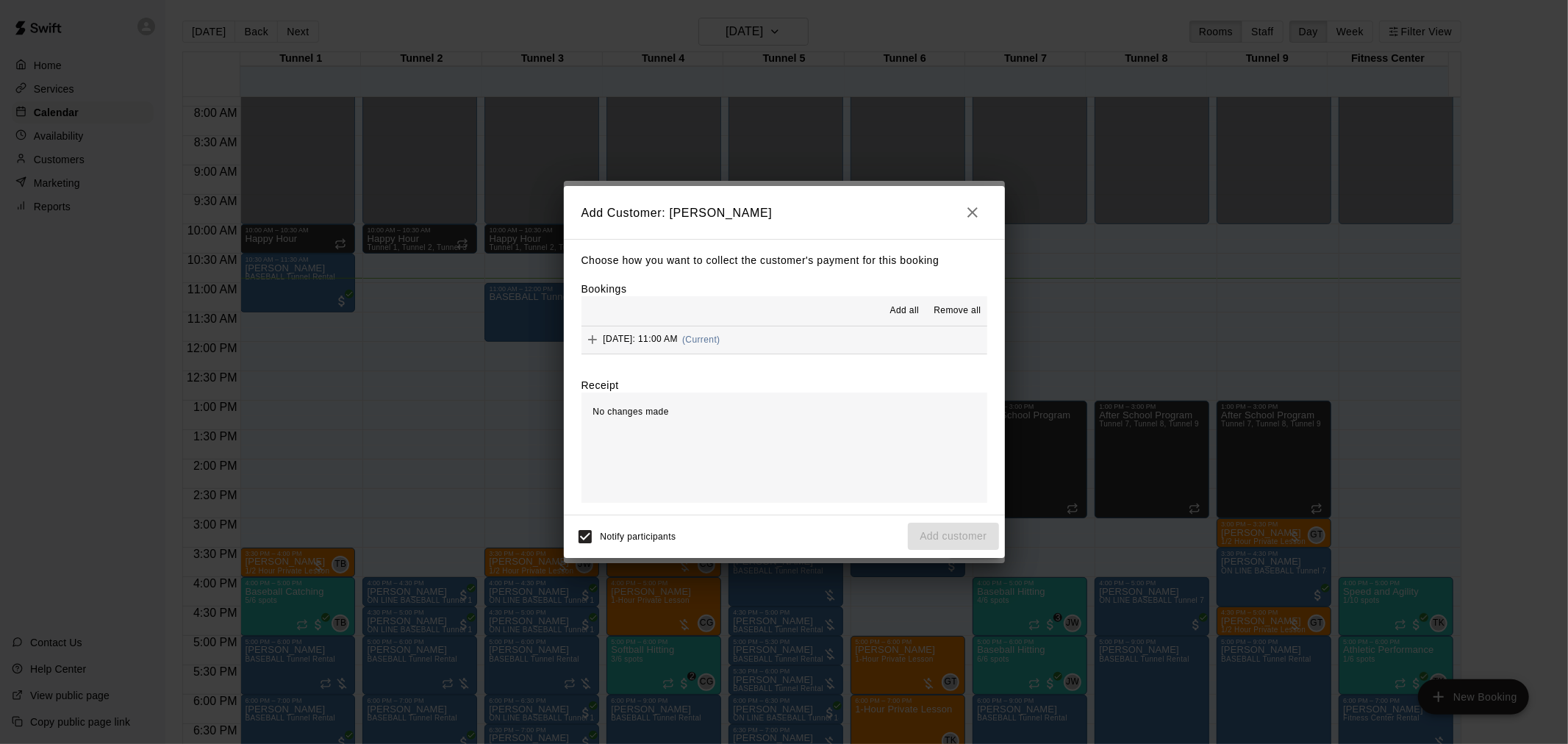
click at [721, 342] on span "(Current)" at bounding box center [700, 340] width 38 height 11
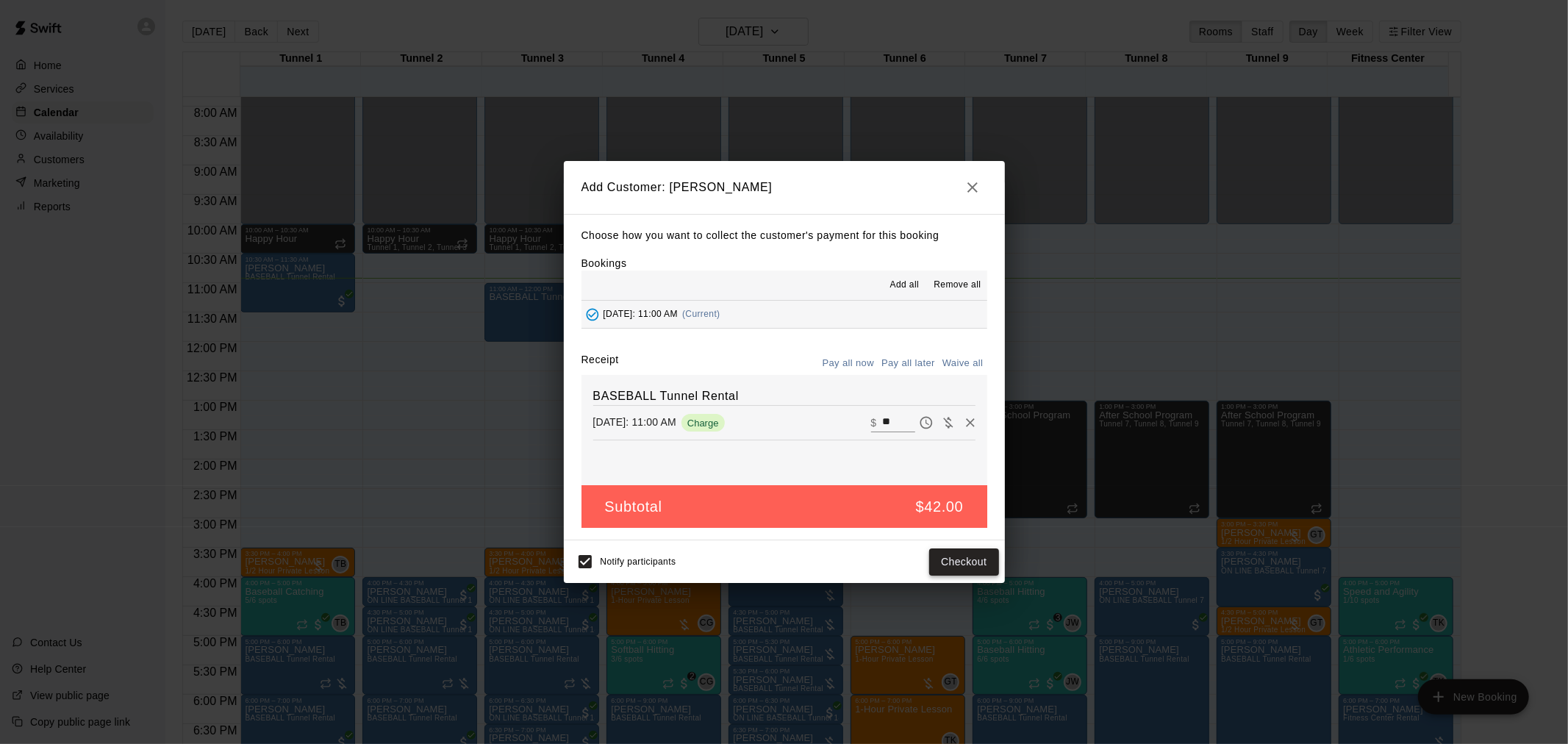
click at [965, 570] on button "Checkout" at bounding box center [963, 562] width 69 height 27
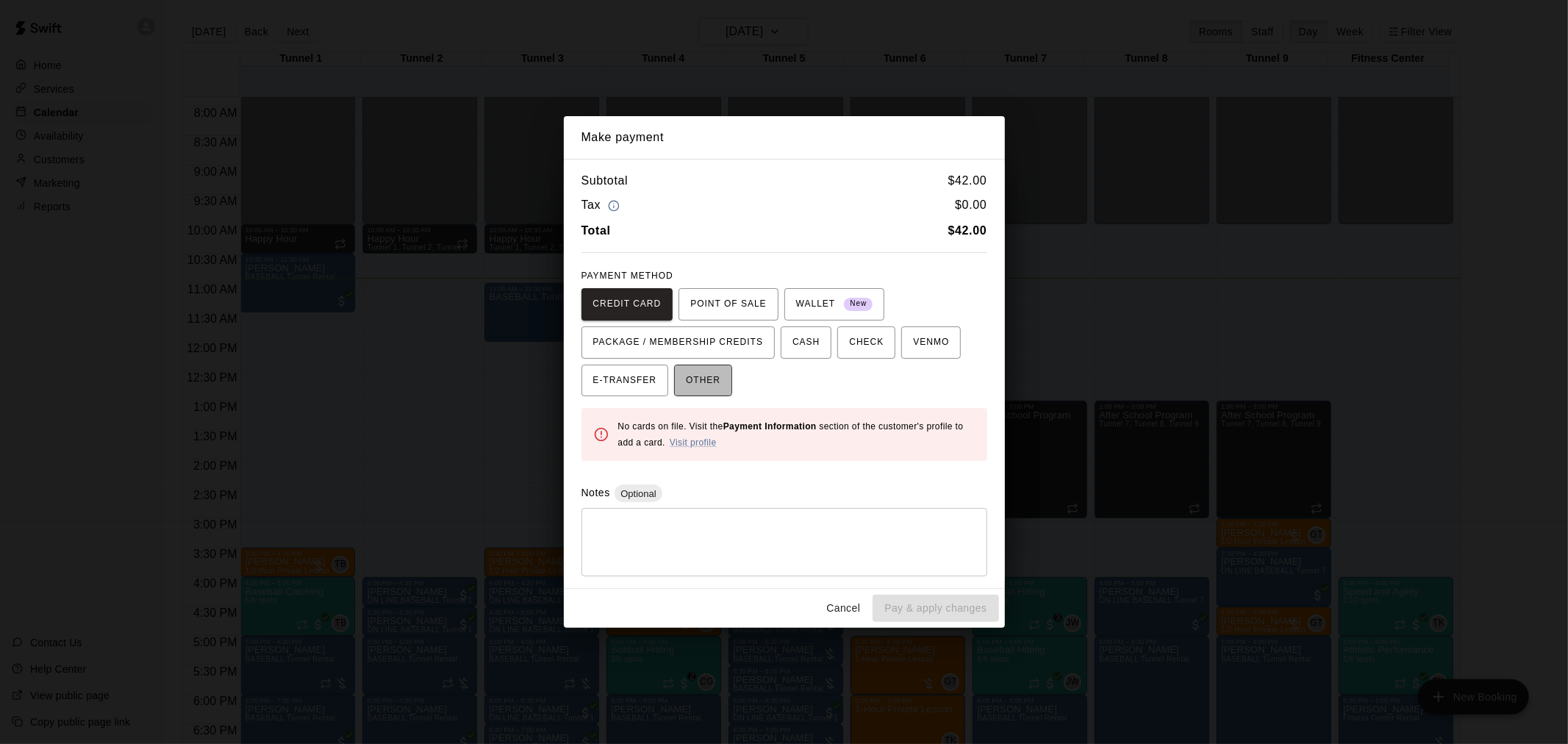
click at [717, 387] on span "OTHER" at bounding box center [703, 381] width 35 height 24
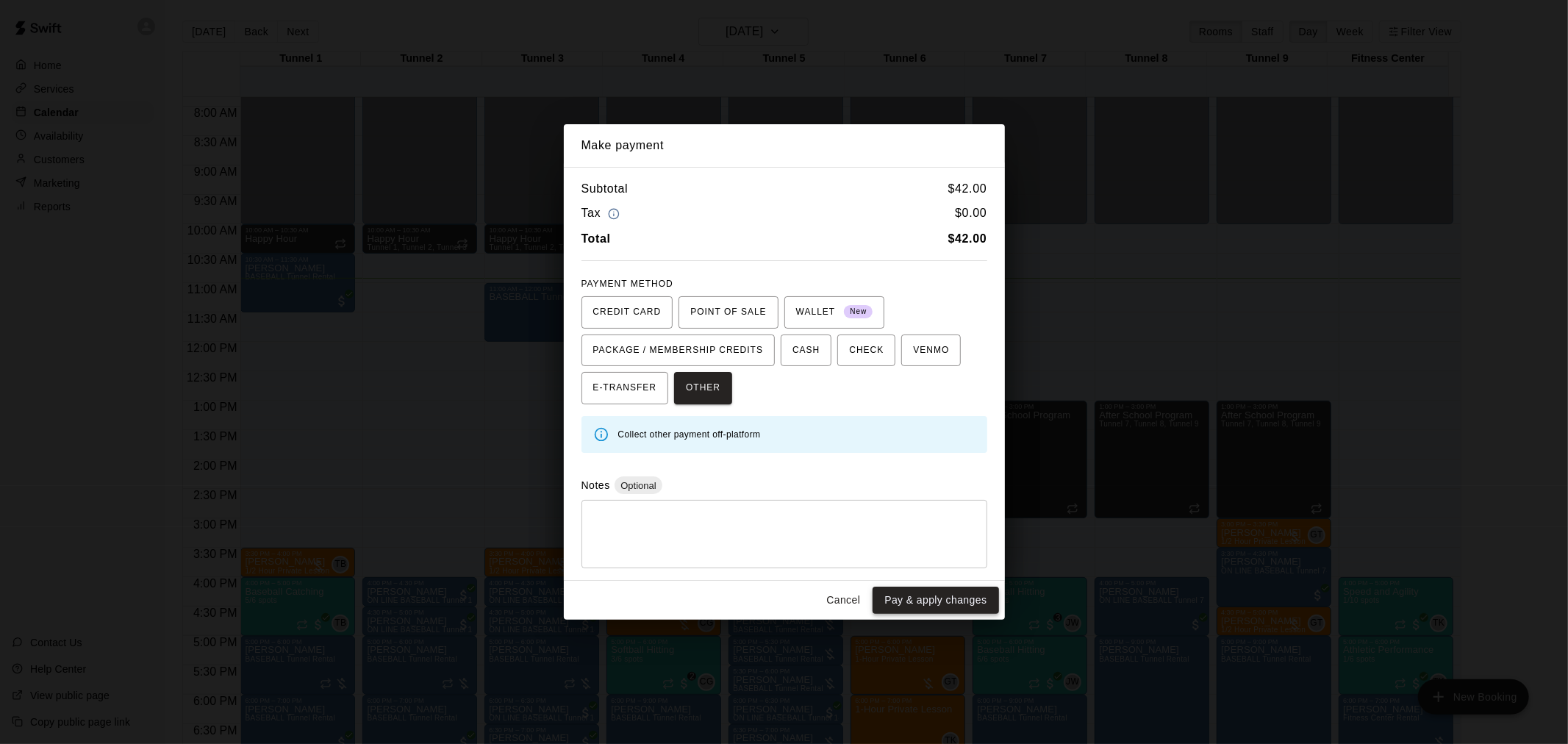
click at [913, 604] on button "Pay & apply changes" at bounding box center [935, 600] width 126 height 27
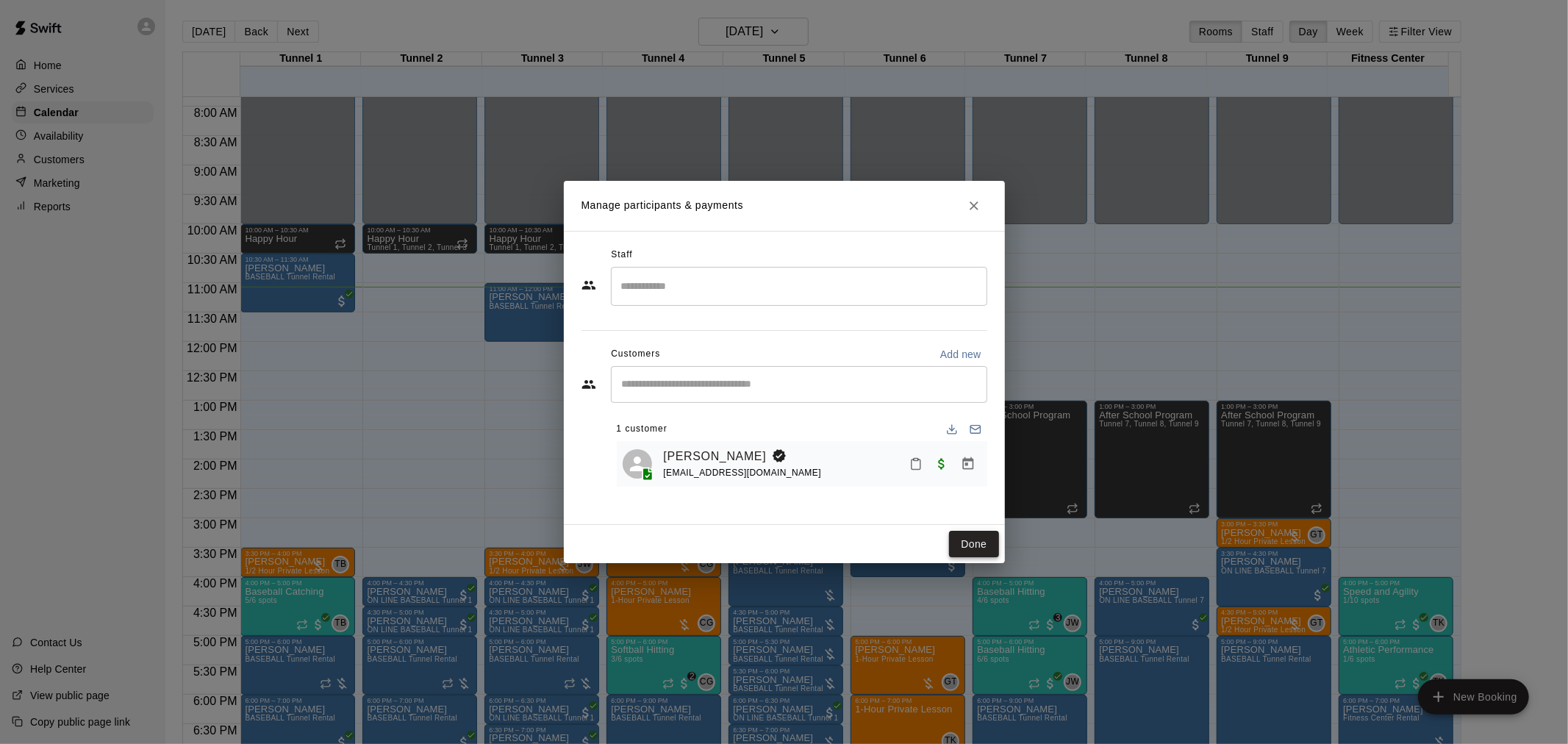
click at [960, 540] on button "Done" at bounding box center [974, 544] width 50 height 27
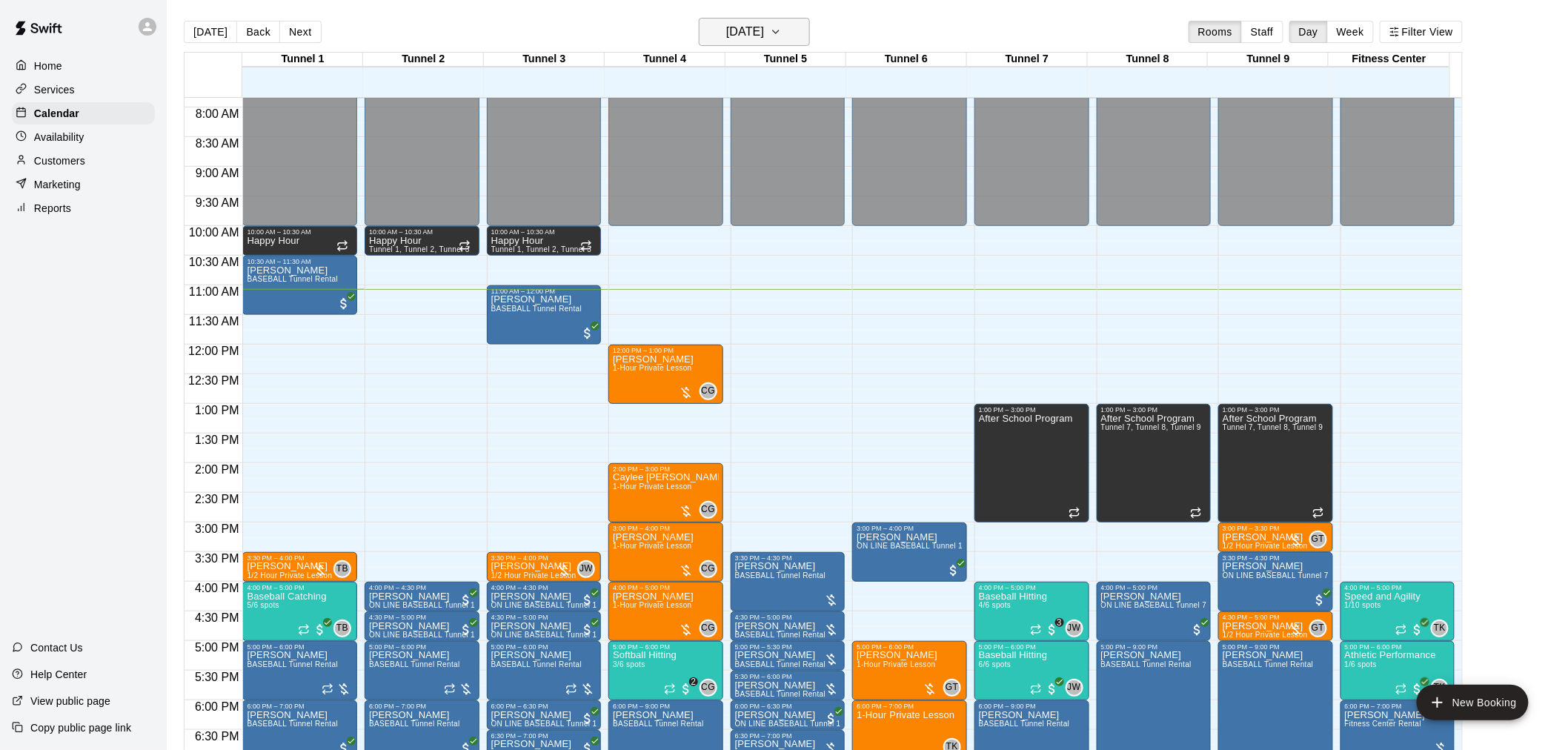
click at [764, 31] on h6 "[DATE]" at bounding box center [745, 31] width 37 height 21
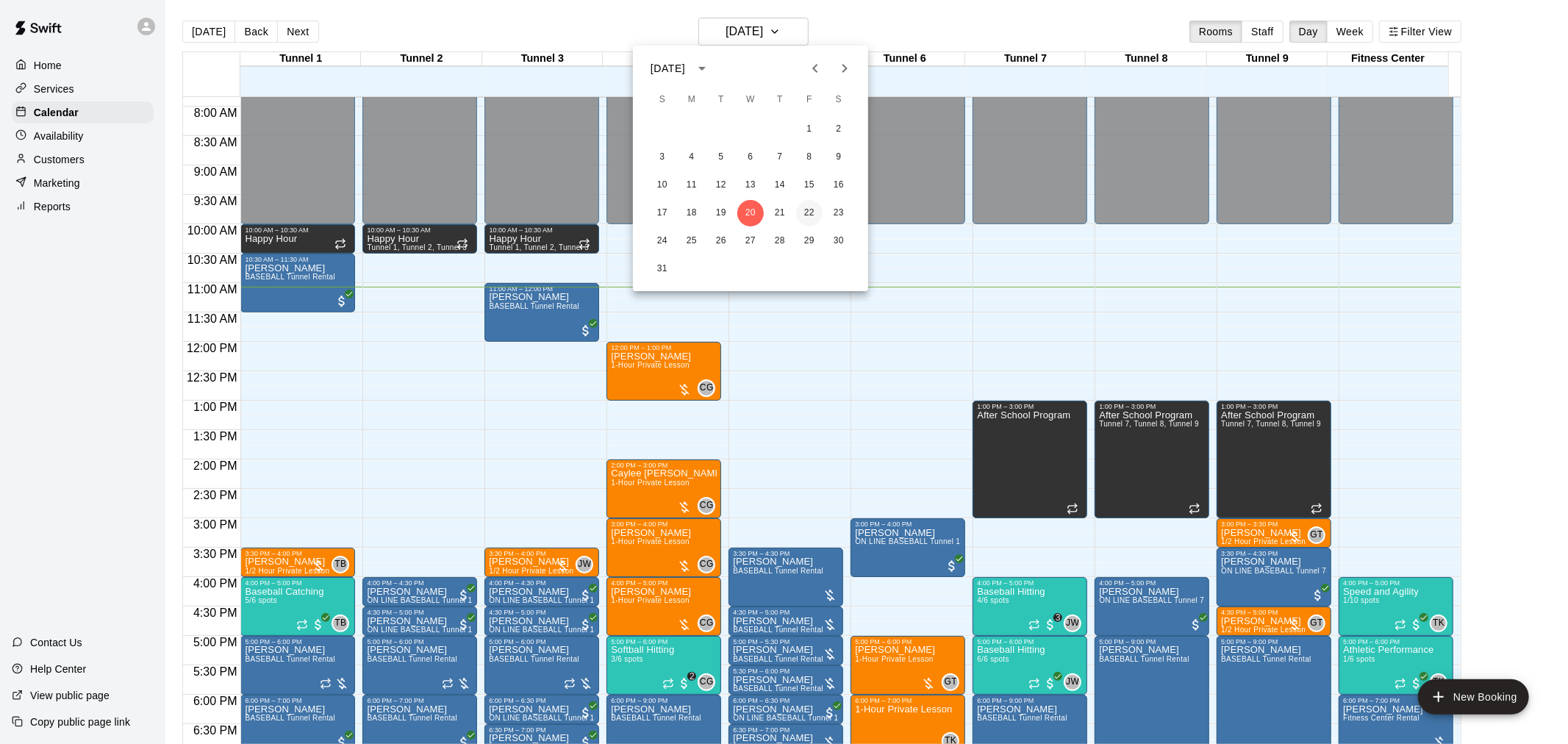
click at [808, 216] on button "22" at bounding box center [809, 213] width 27 height 27
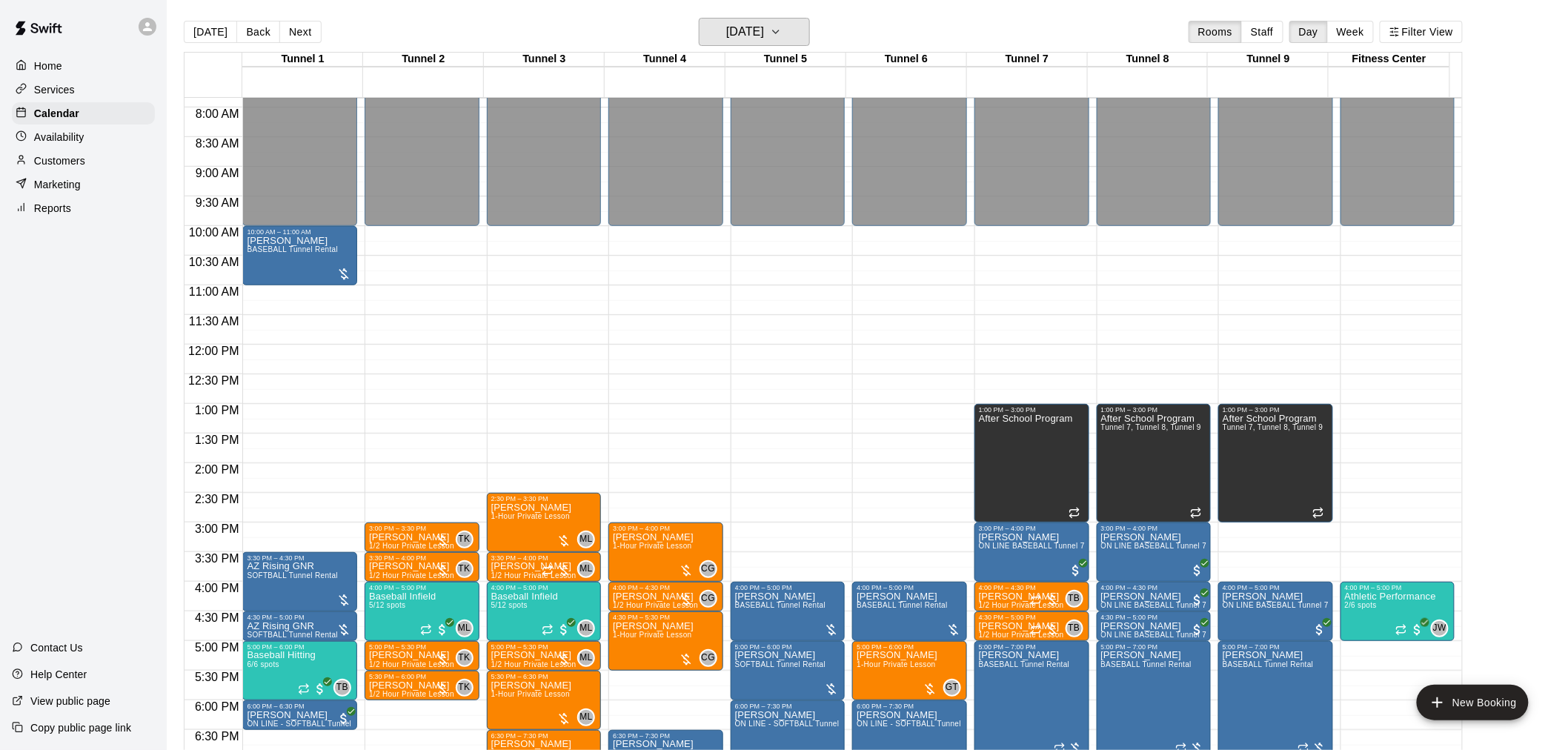
scroll to position [548, 0]
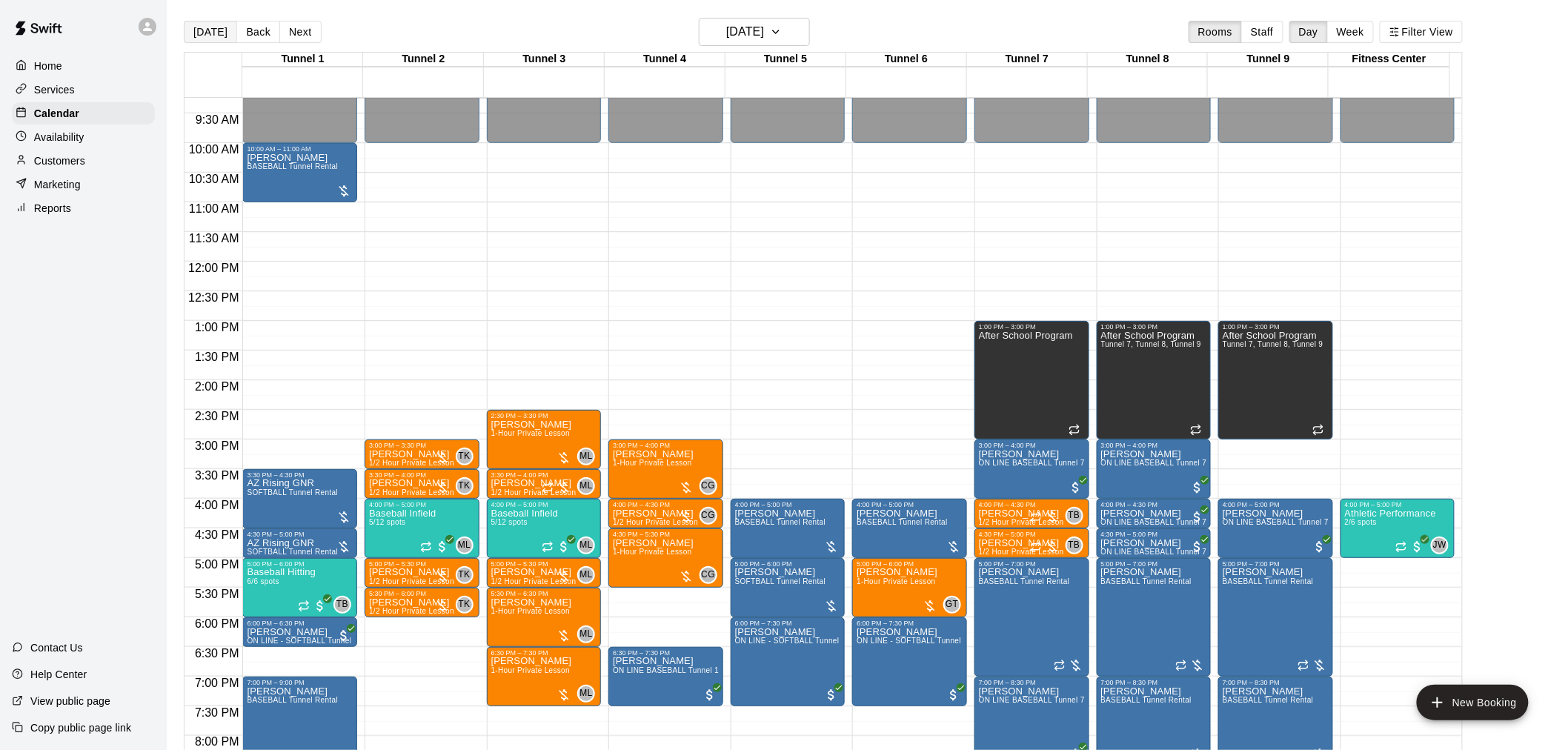
click at [213, 29] on button "[DATE]" at bounding box center [211, 31] width 54 height 22
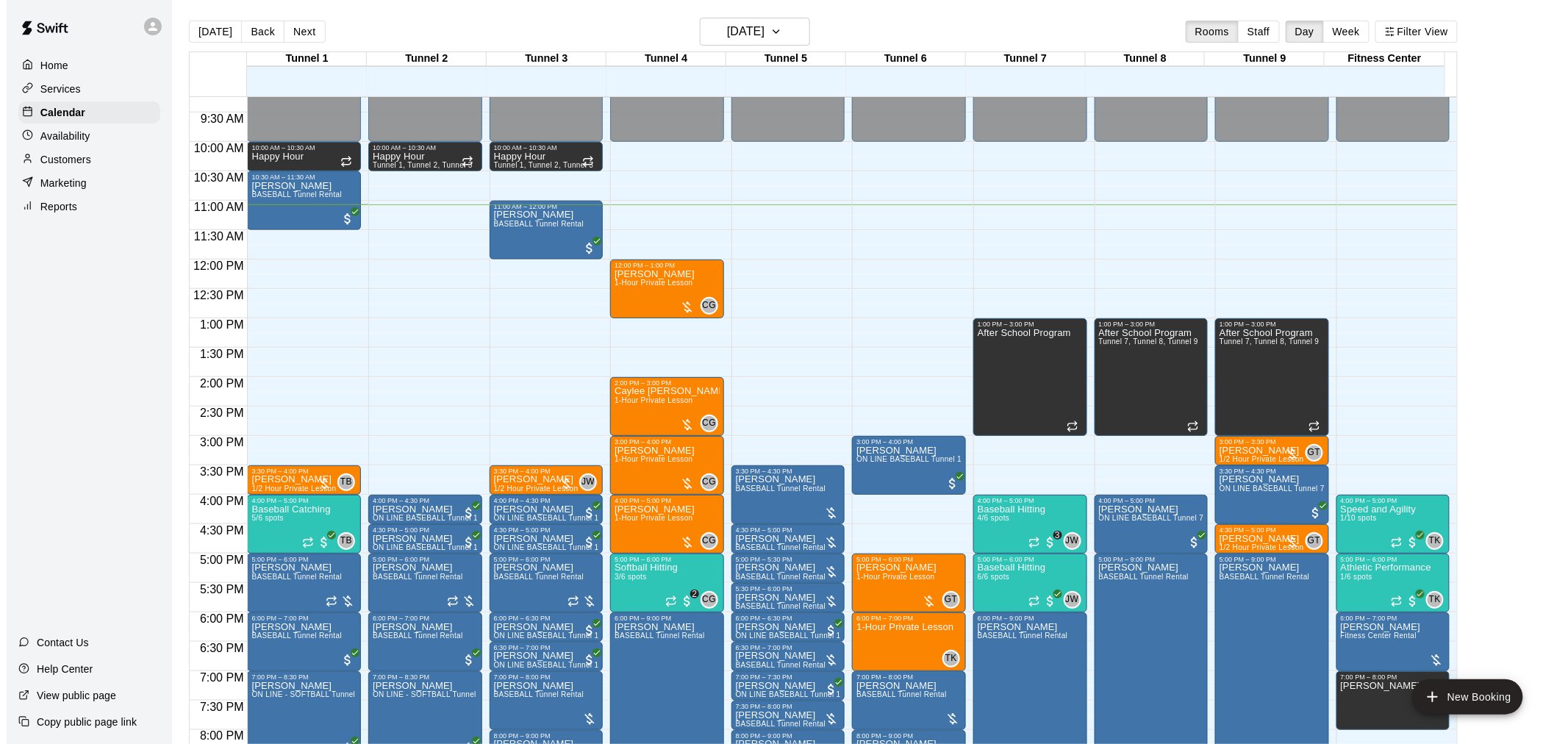
scroll to position [625, 0]
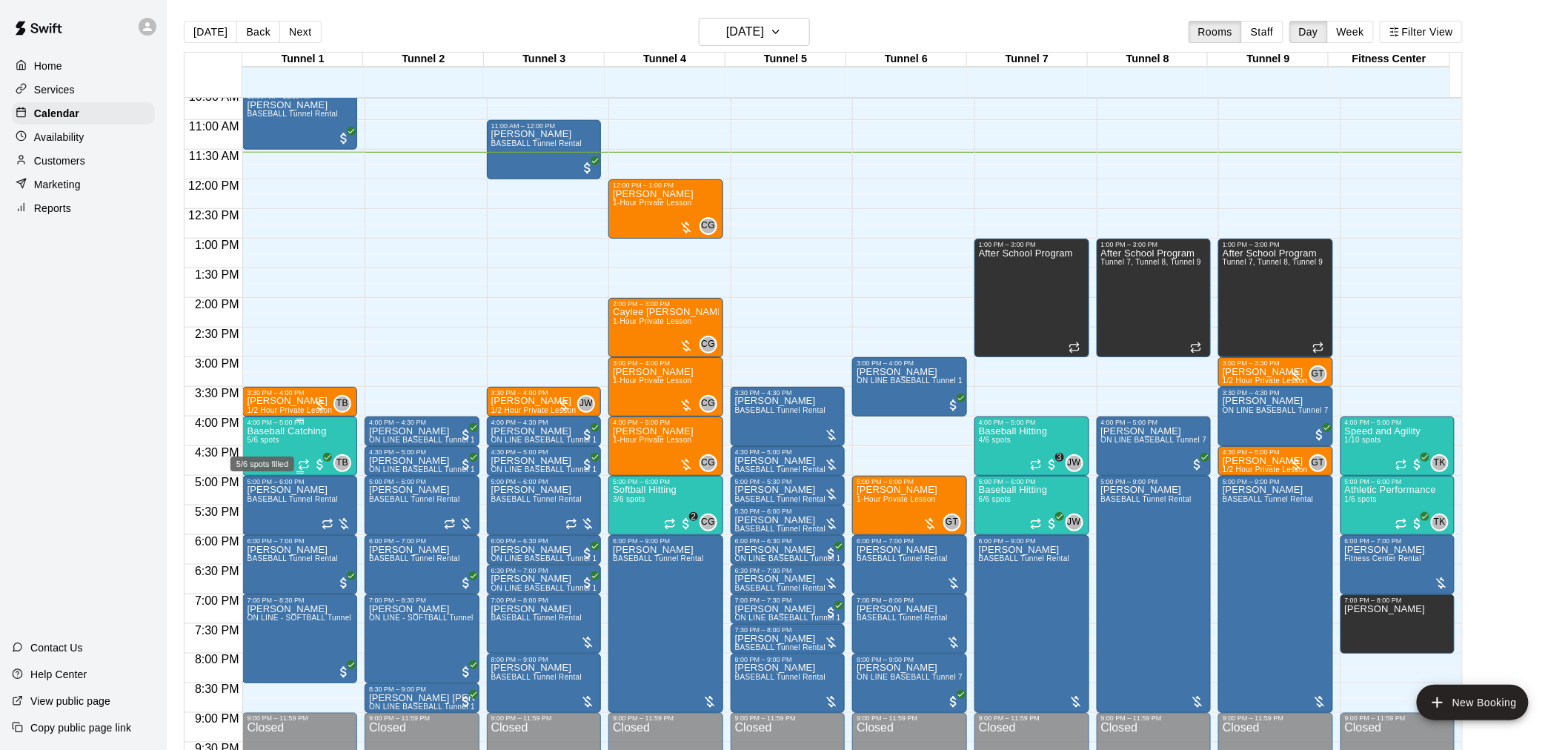
click at [260, 438] on span "5/6 spots" at bounding box center [262, 439] width 33 height 8
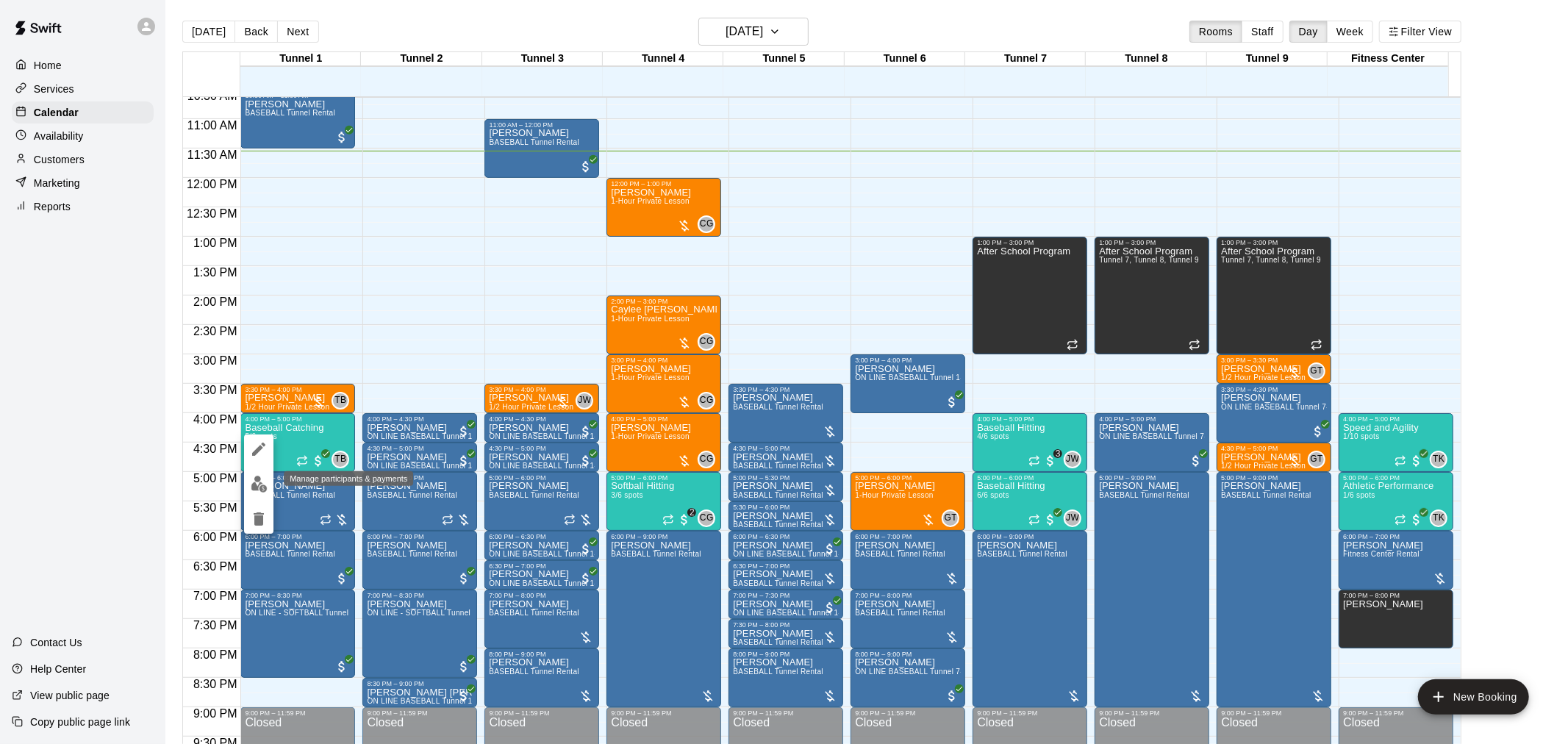
click at [258, 480] on img "edit" at bounding box center [259, 484] width 17 height 17
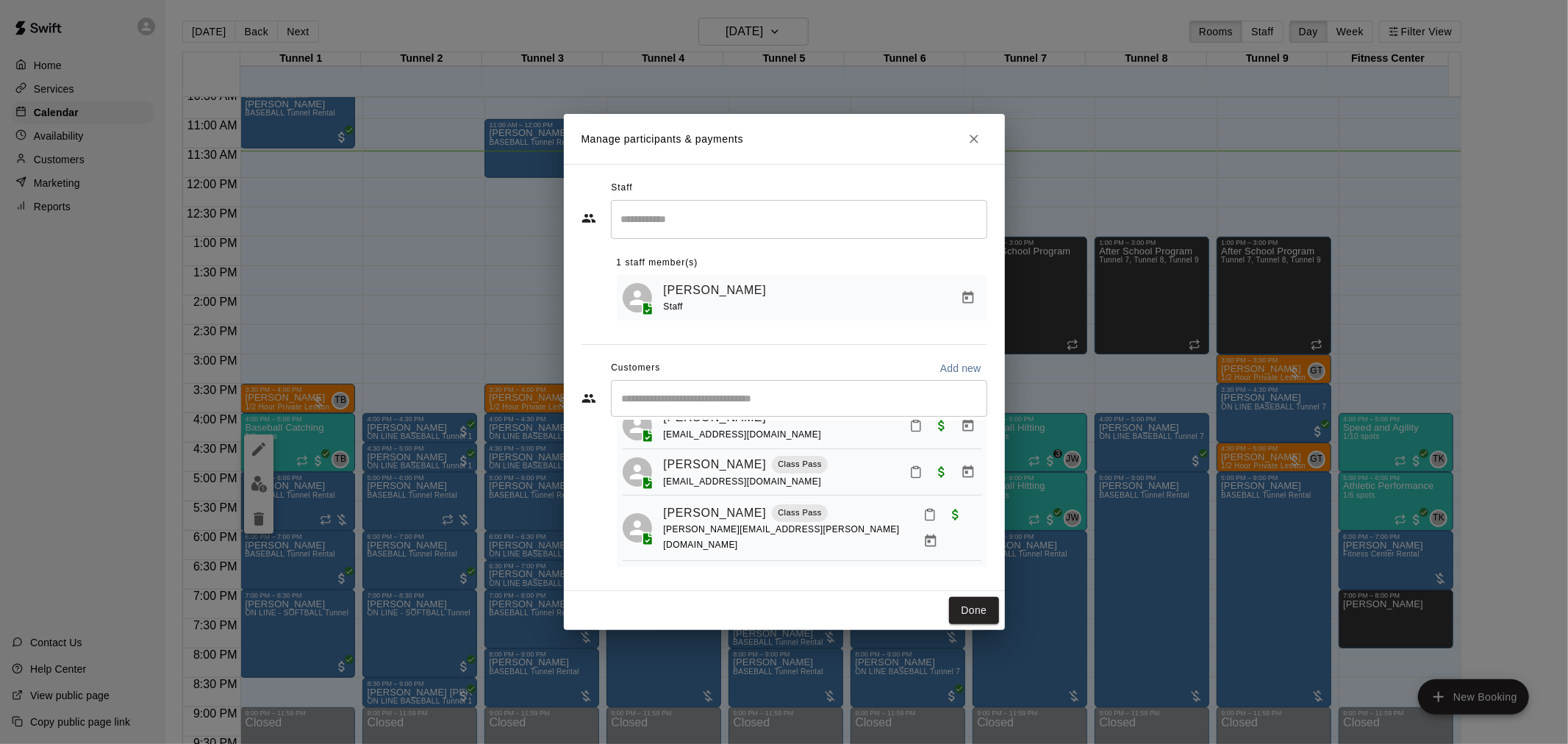
scroll to position [81, 0]
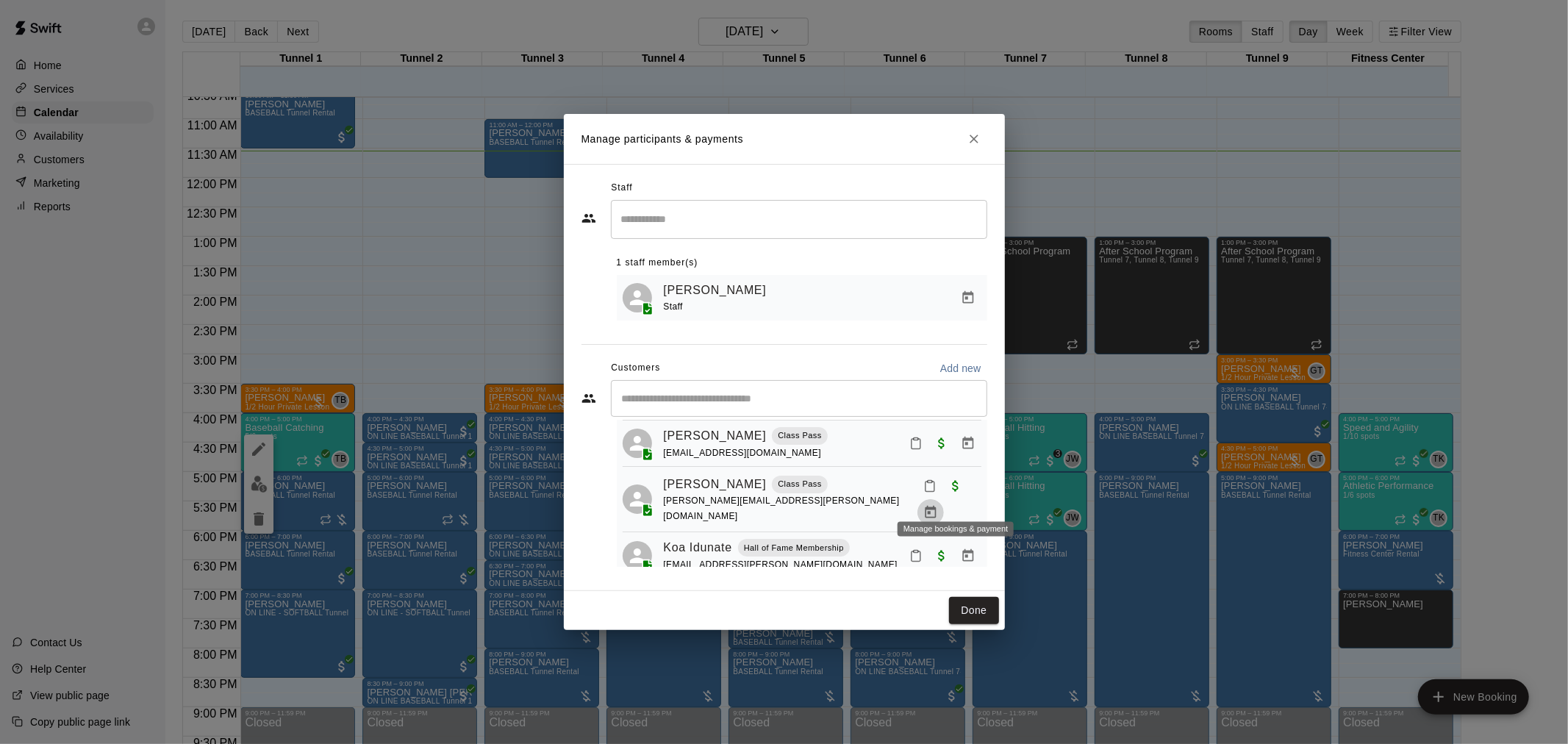
click at [938, 505] on icon "Manage bookings & payment" at bounding box center [931, 512] width 15 height 15
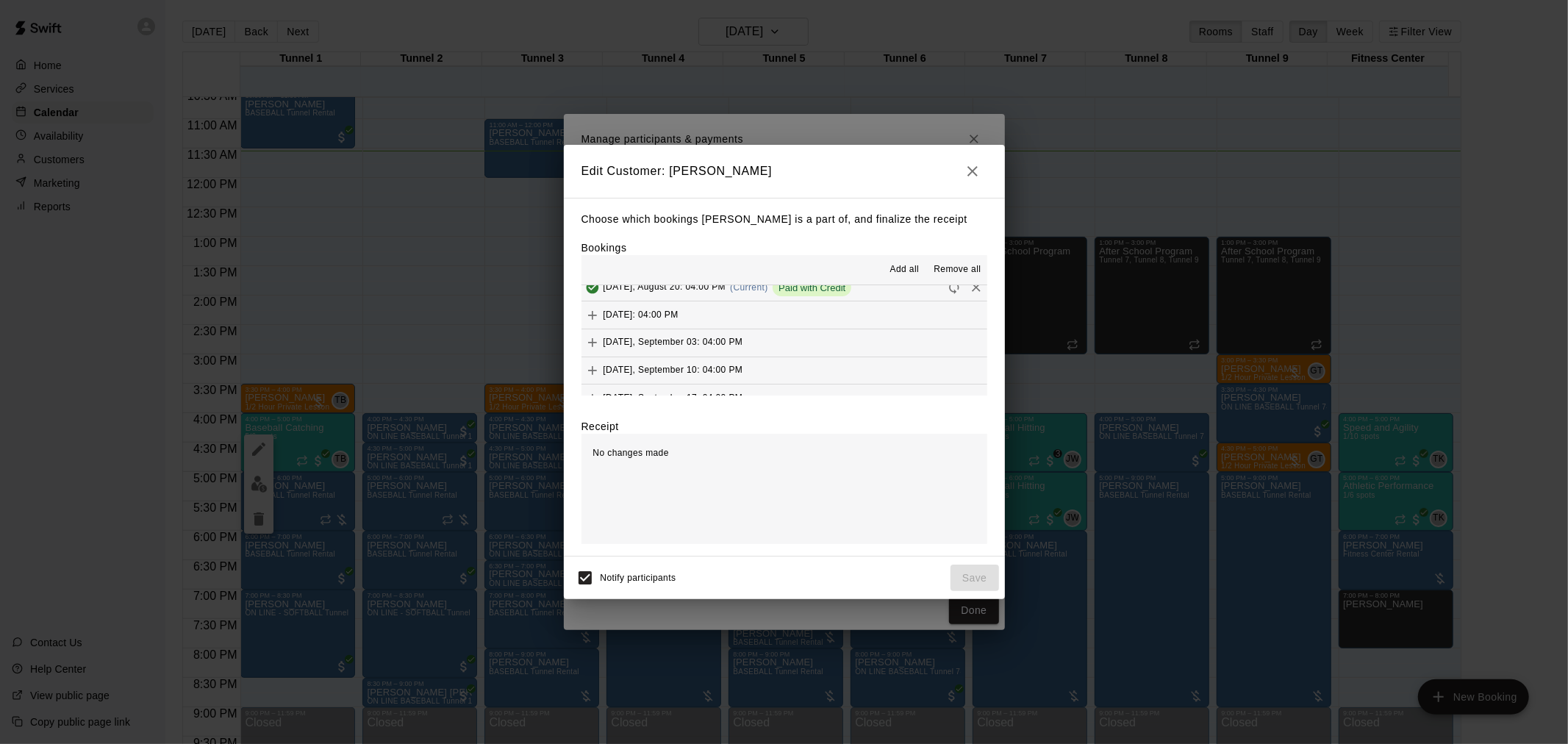
scroll to position [898, 0]
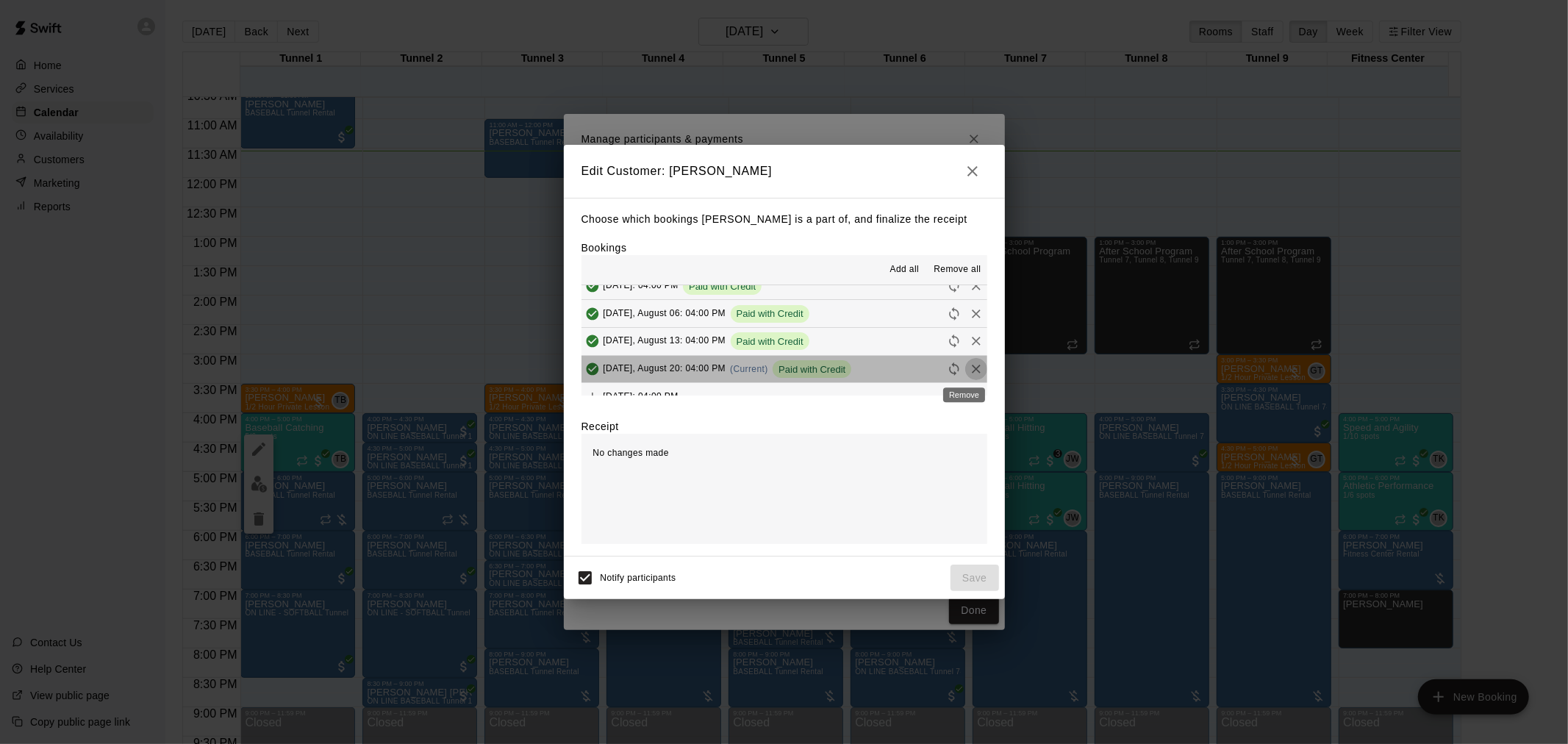
click at [969, 372] on icon "Remove" at bounding box center [976, 368] width 15 height 15
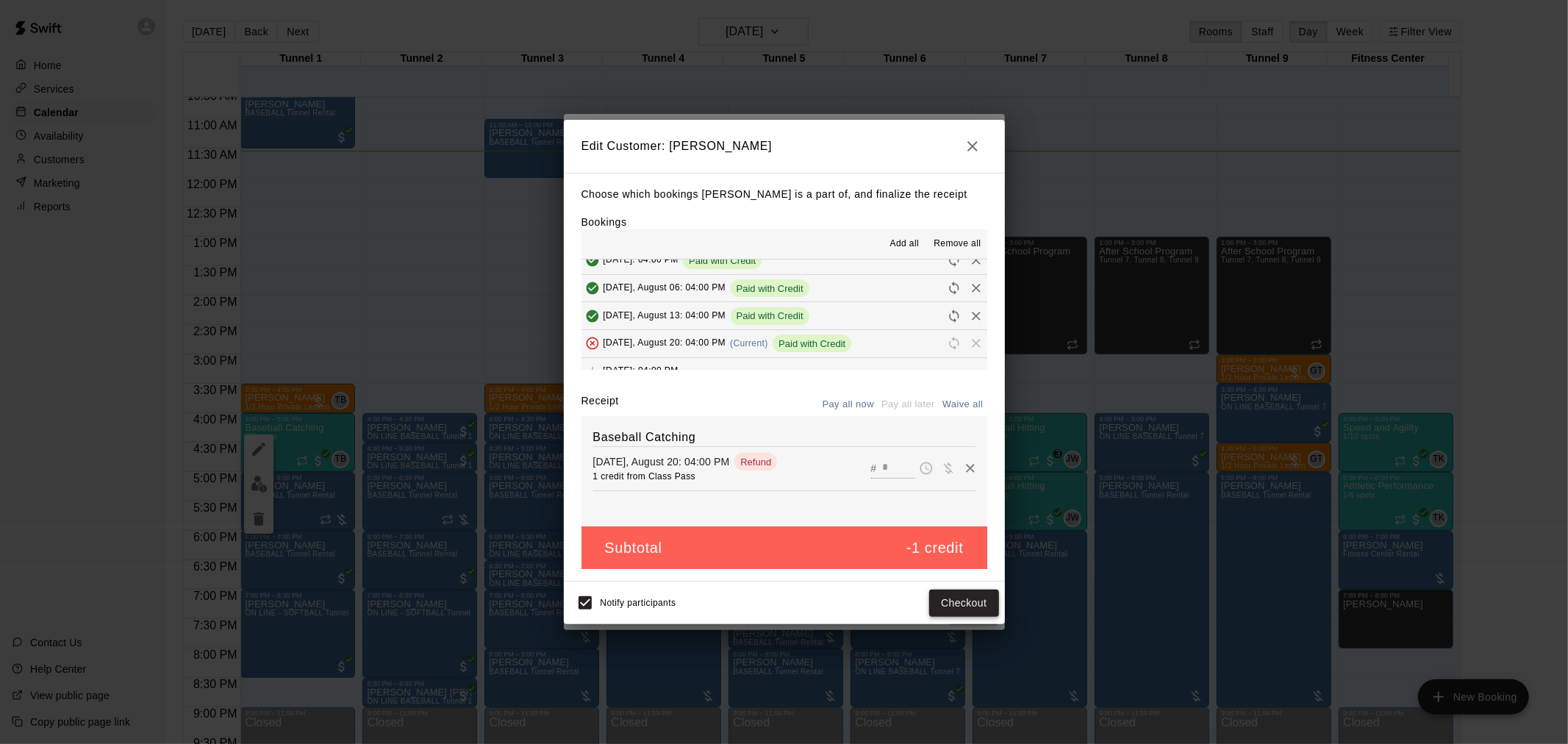
click at [961, 608] on button "Checkout" at bounding box center [963, 603] width 69 height 27
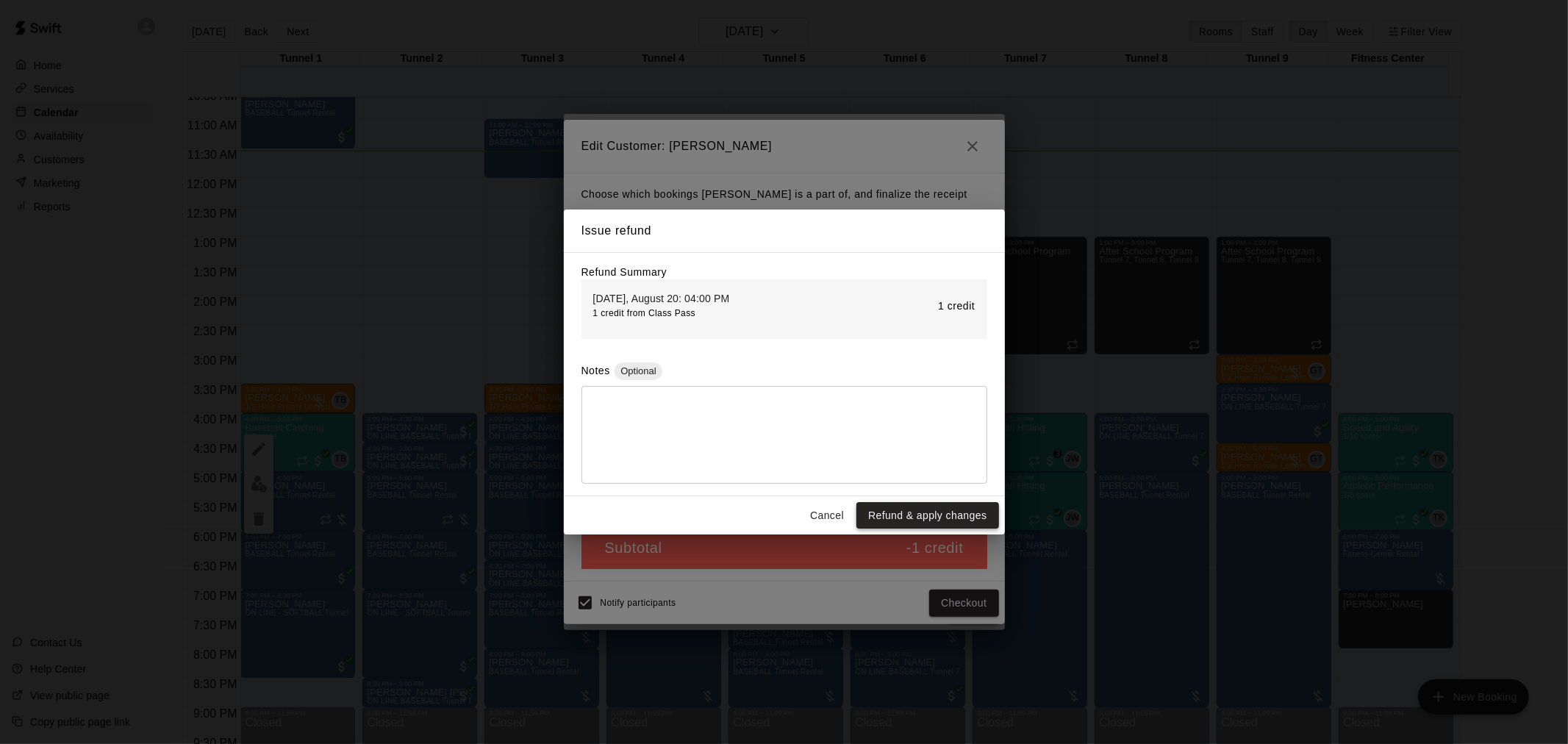
click at [954, 515] on button "Refund & apply changes" at bounding box center [927, 515] width 142 height 27
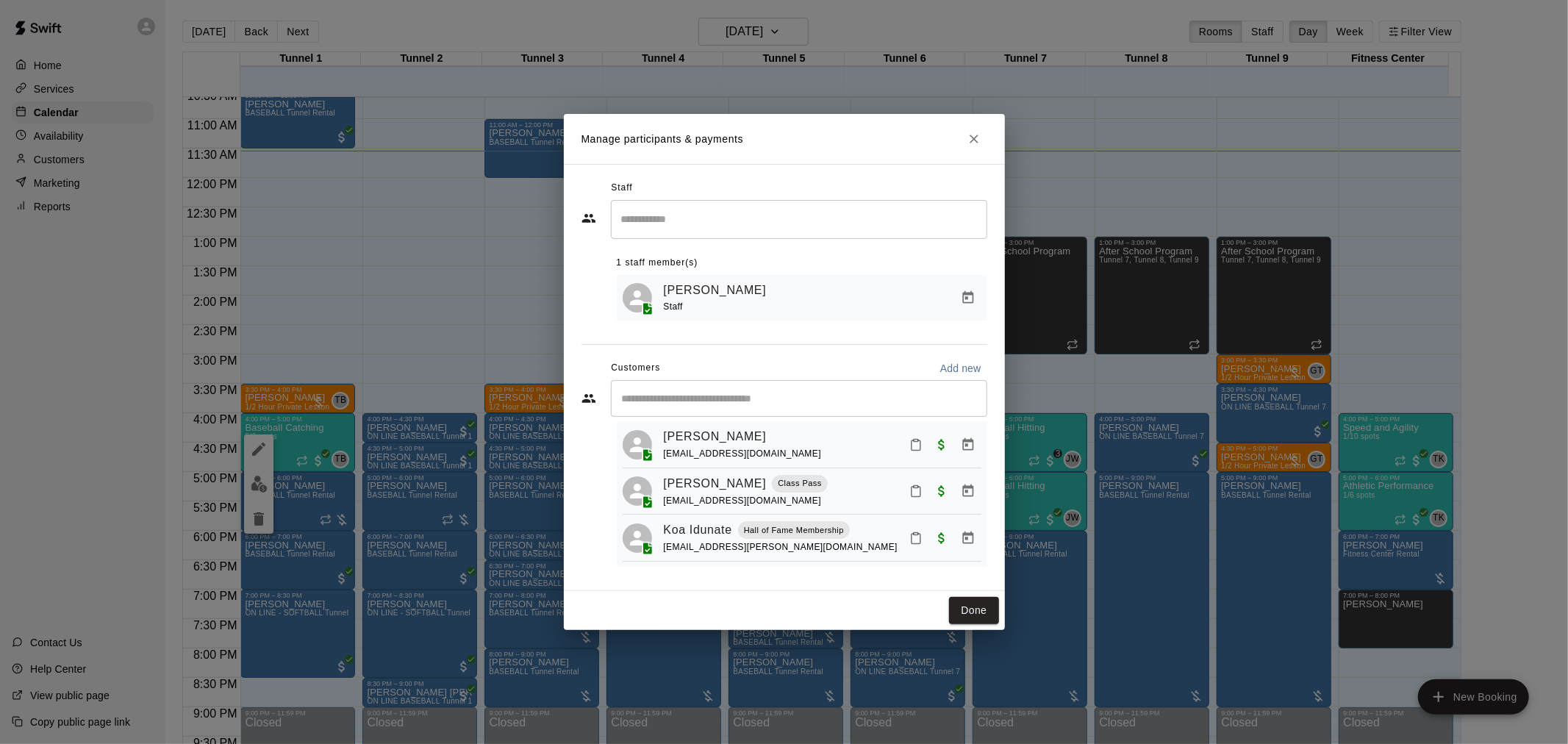
scroll to position [0, 0]
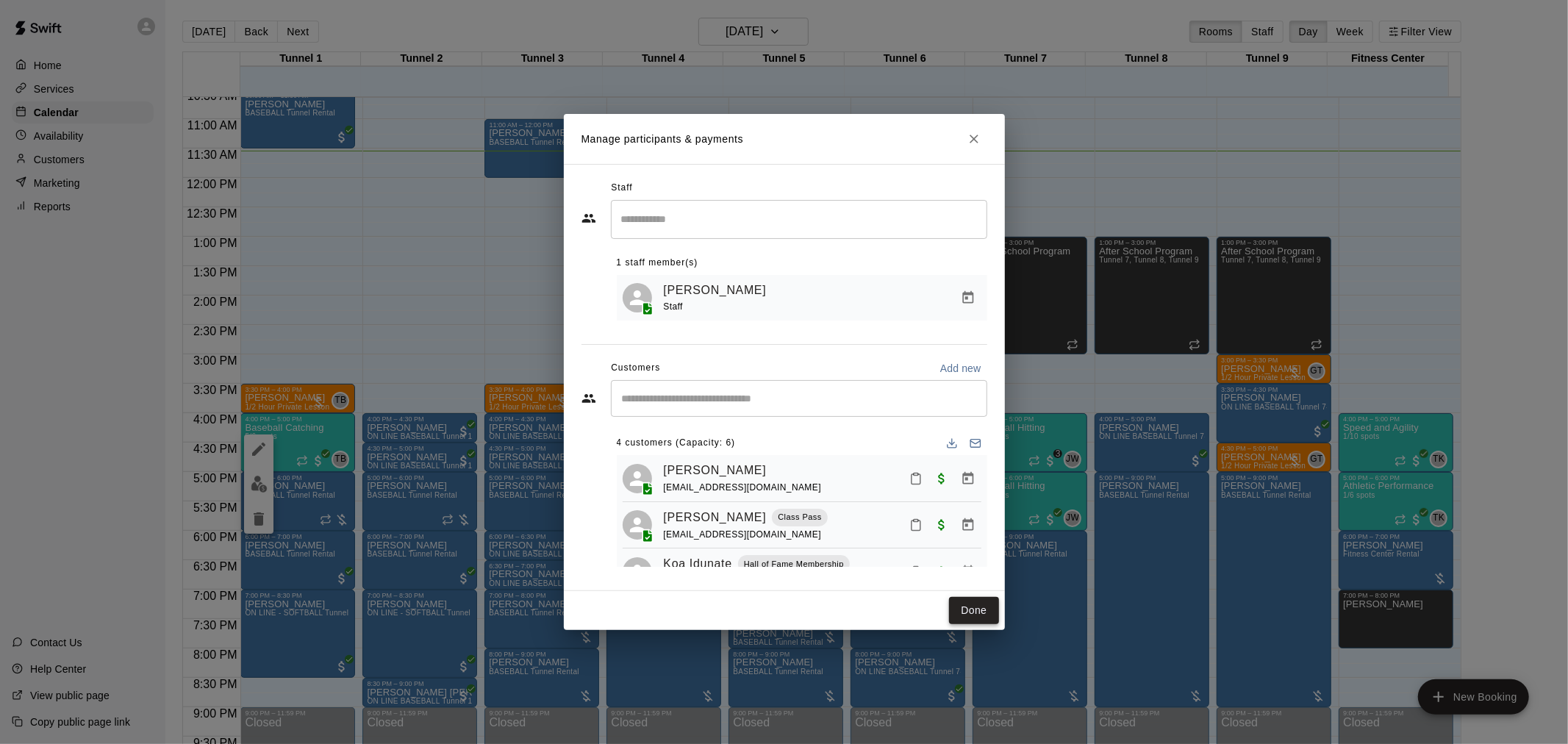
click at [985, 612] on button "Done" at bounding box center [974, 610] width 50 height 27
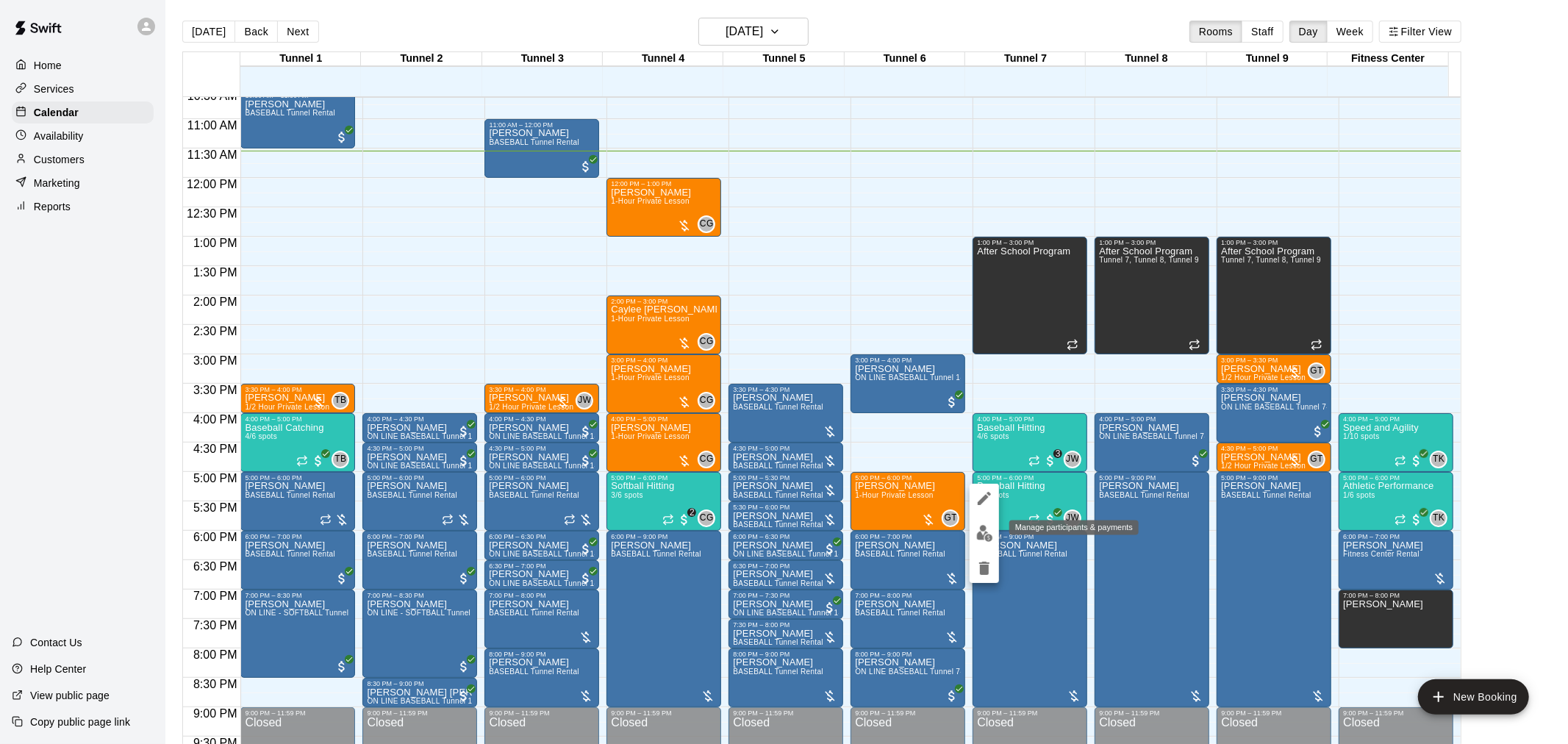
click at [988, 534] on img "edit" at bounding box center [984, 533] width 17 height 17
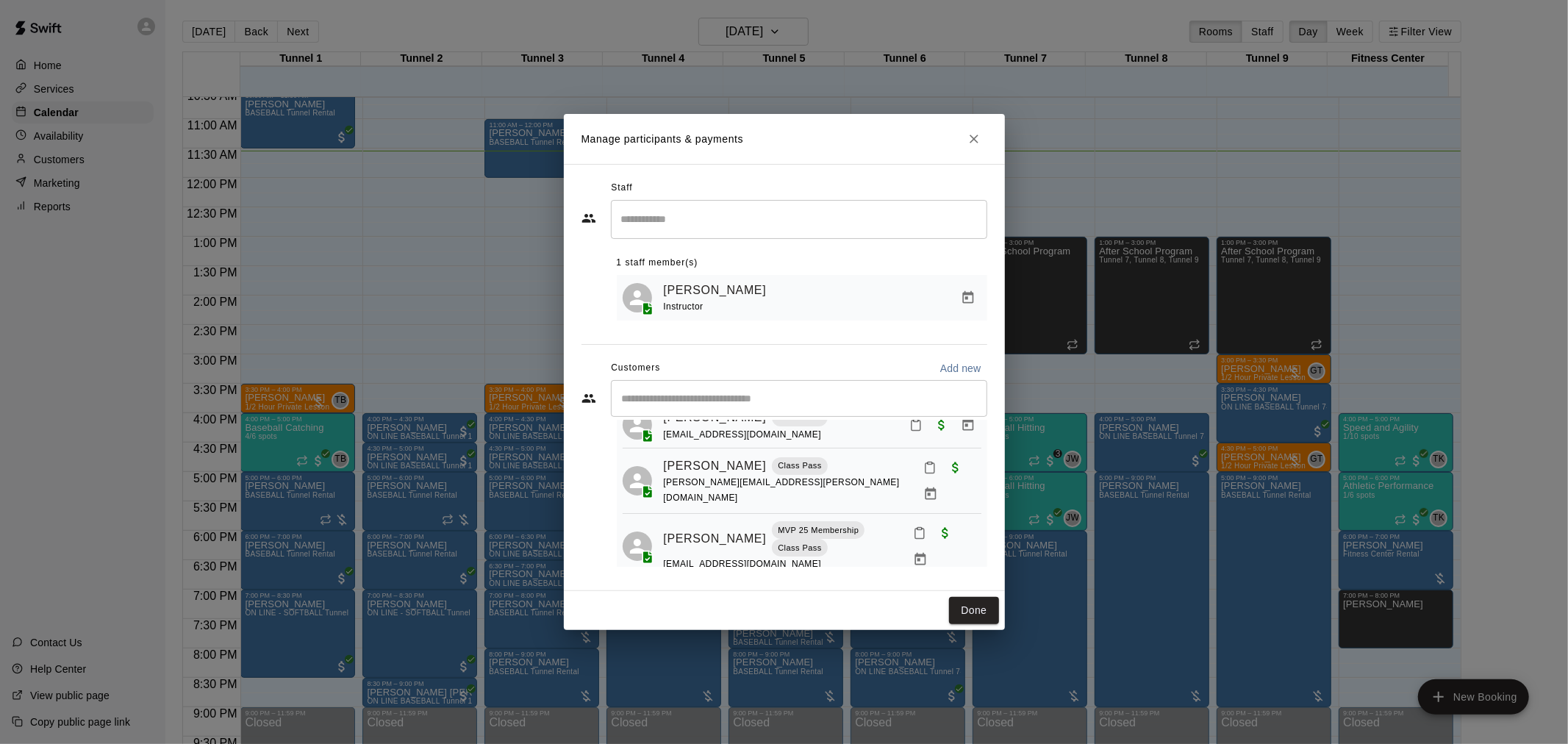
scroll to position [209, 0]
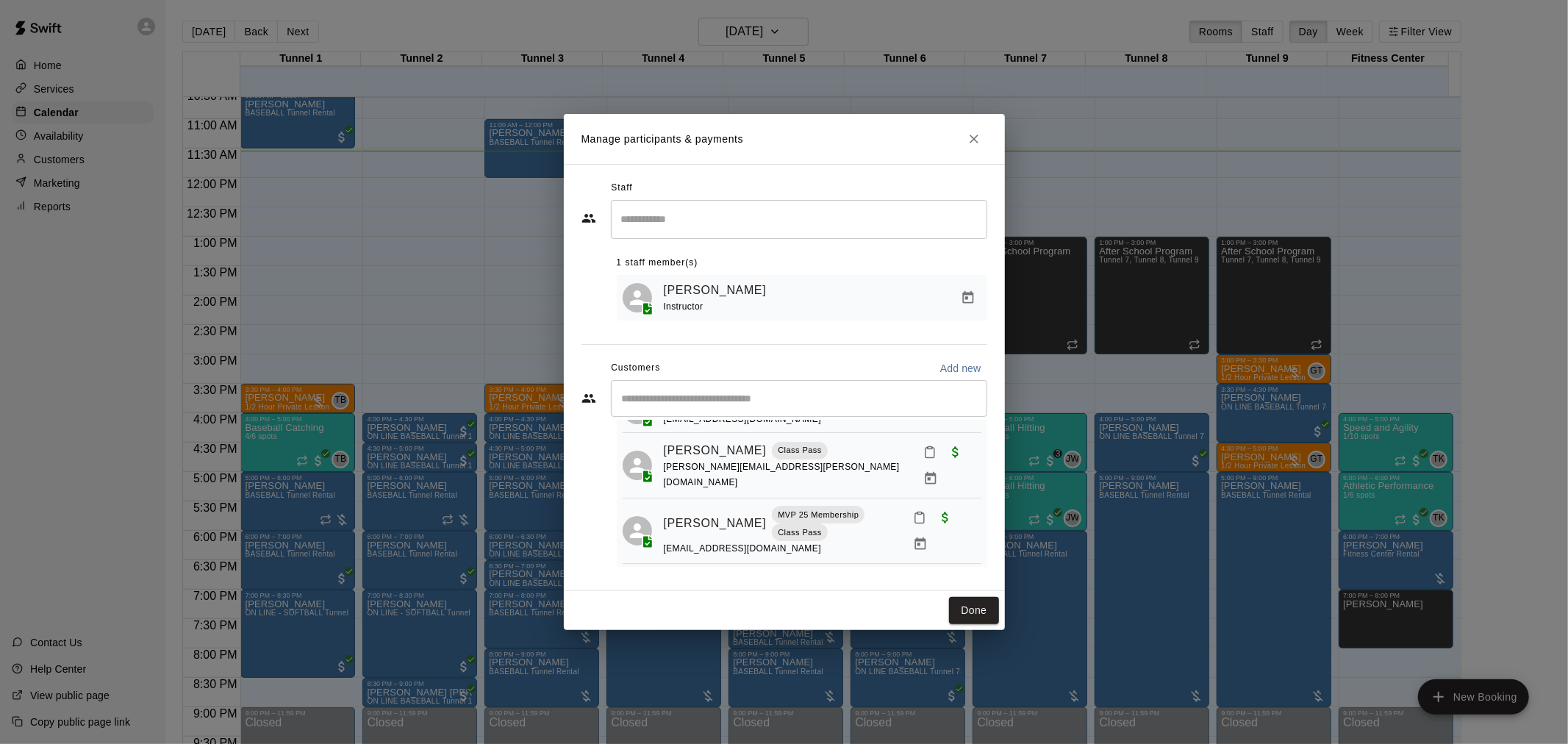
click at [936, 474] on icon "Manage bookings & payment" at bounding box center [930, 478] width 11 height 12
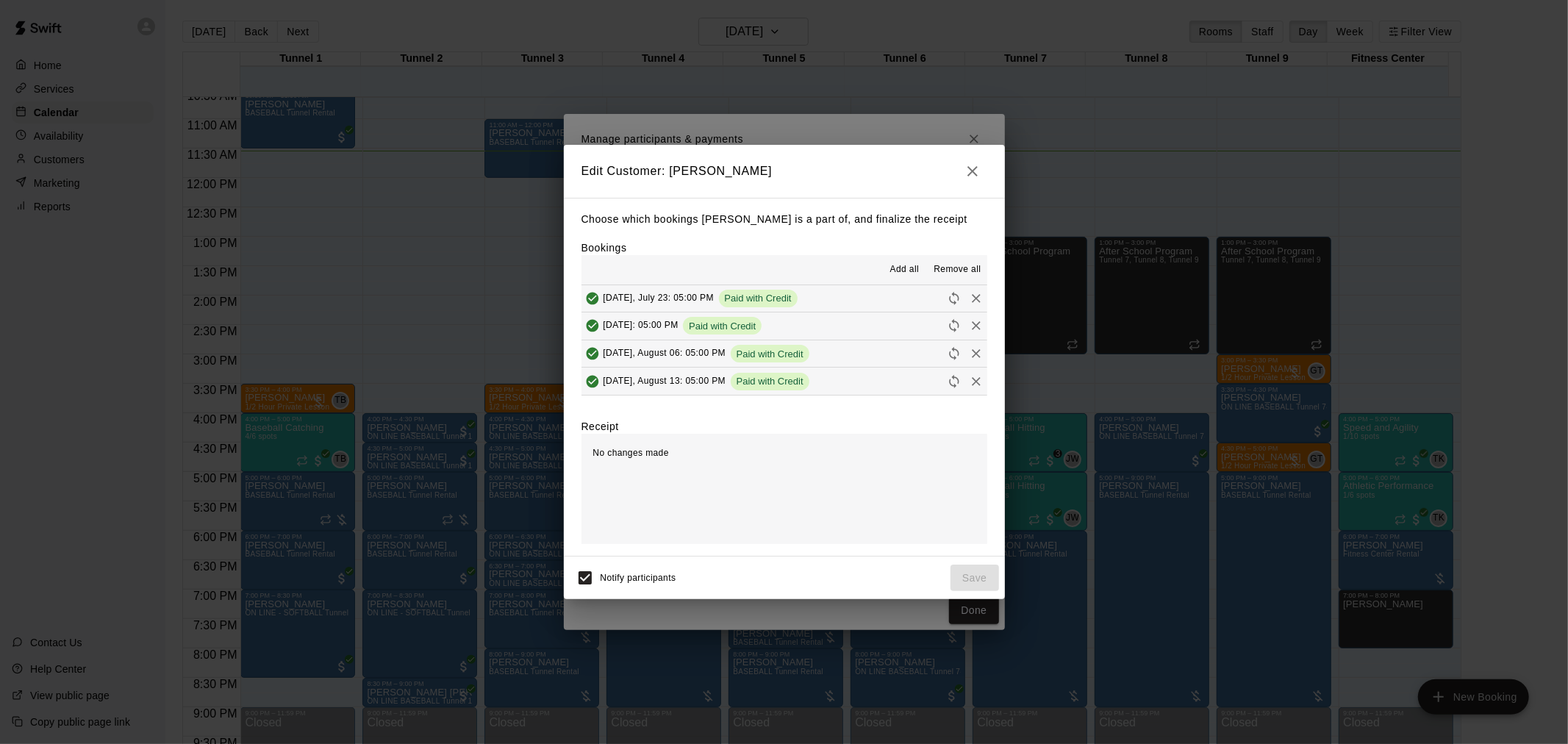
scroll to position [898, 0]
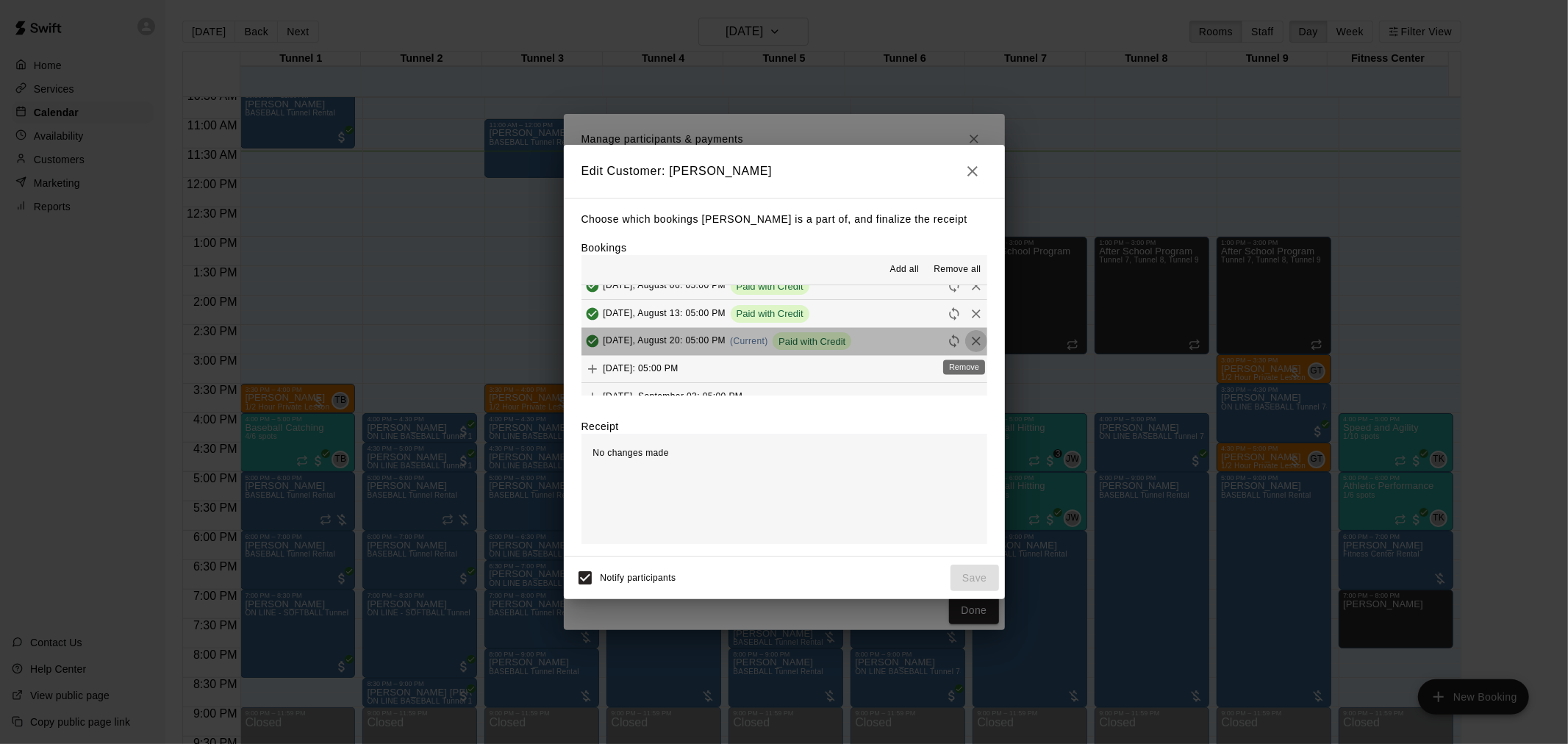
click at [969, 342] on icon "Remove" at bounding box center [976, 341] width 15 height 15
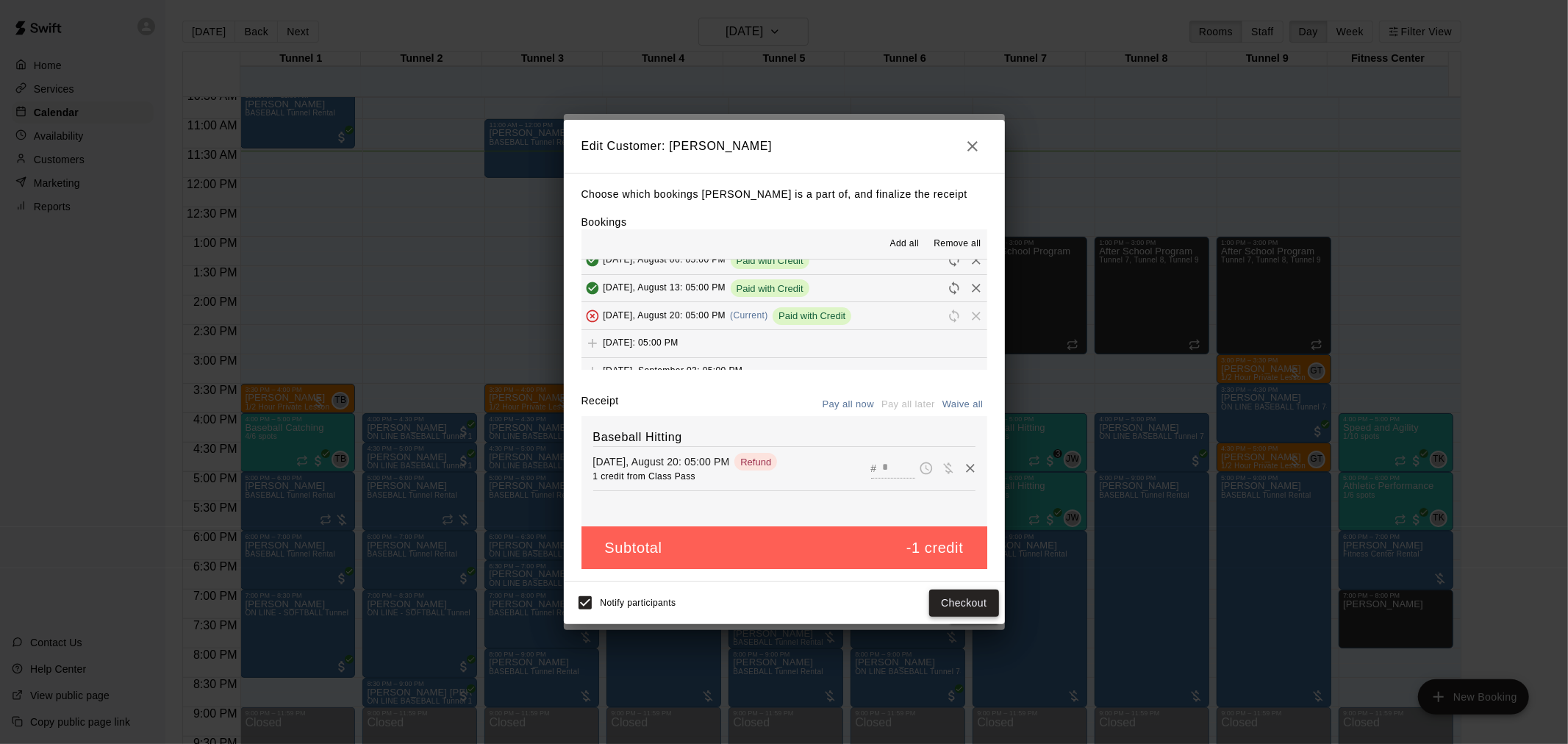
click at [969, 599] on button "Checkout" at bounding box center [963, 603] width 69 height 27
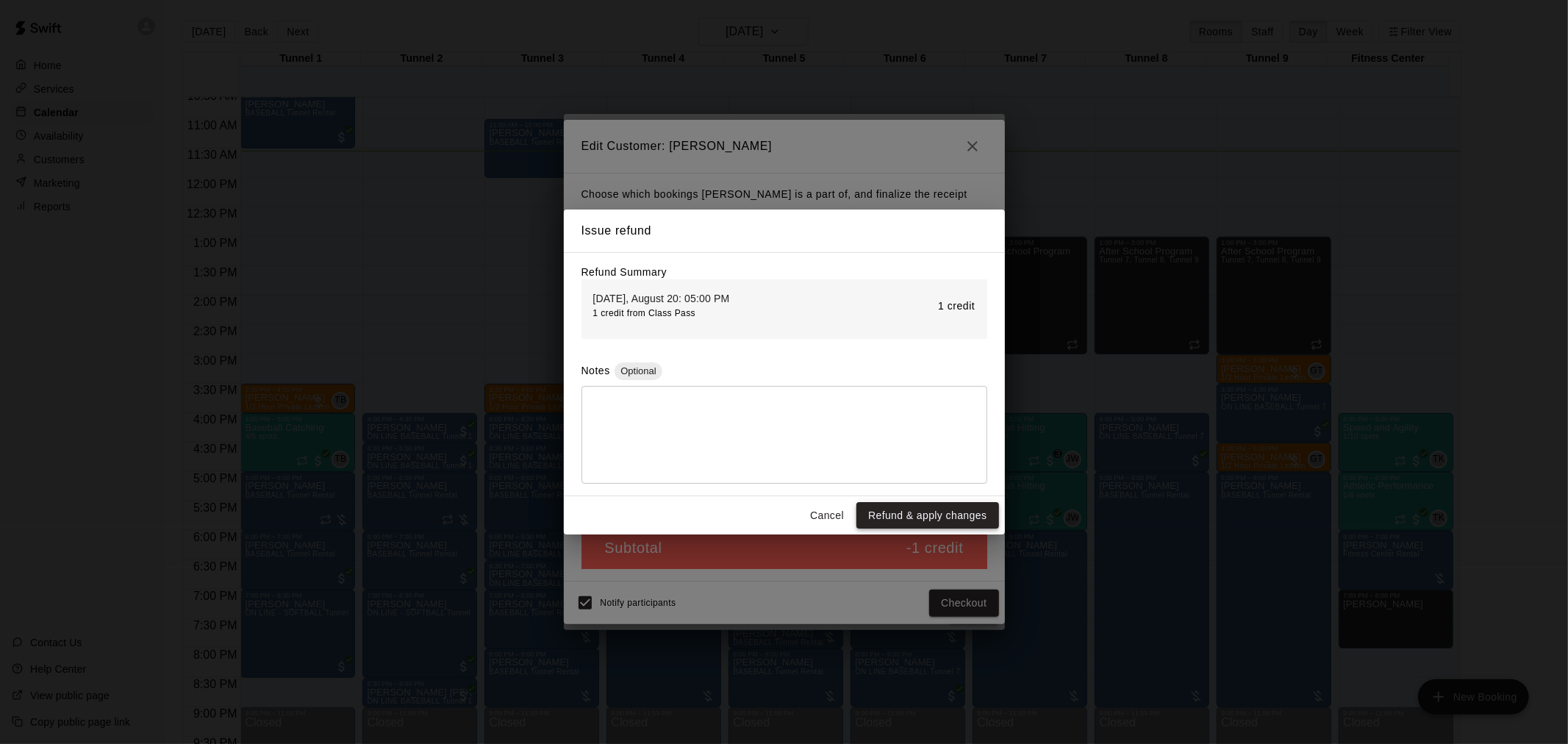
click at [924, 516] on button "Refund & apply changes" at bounding box center [927, 515] width 142 height 27
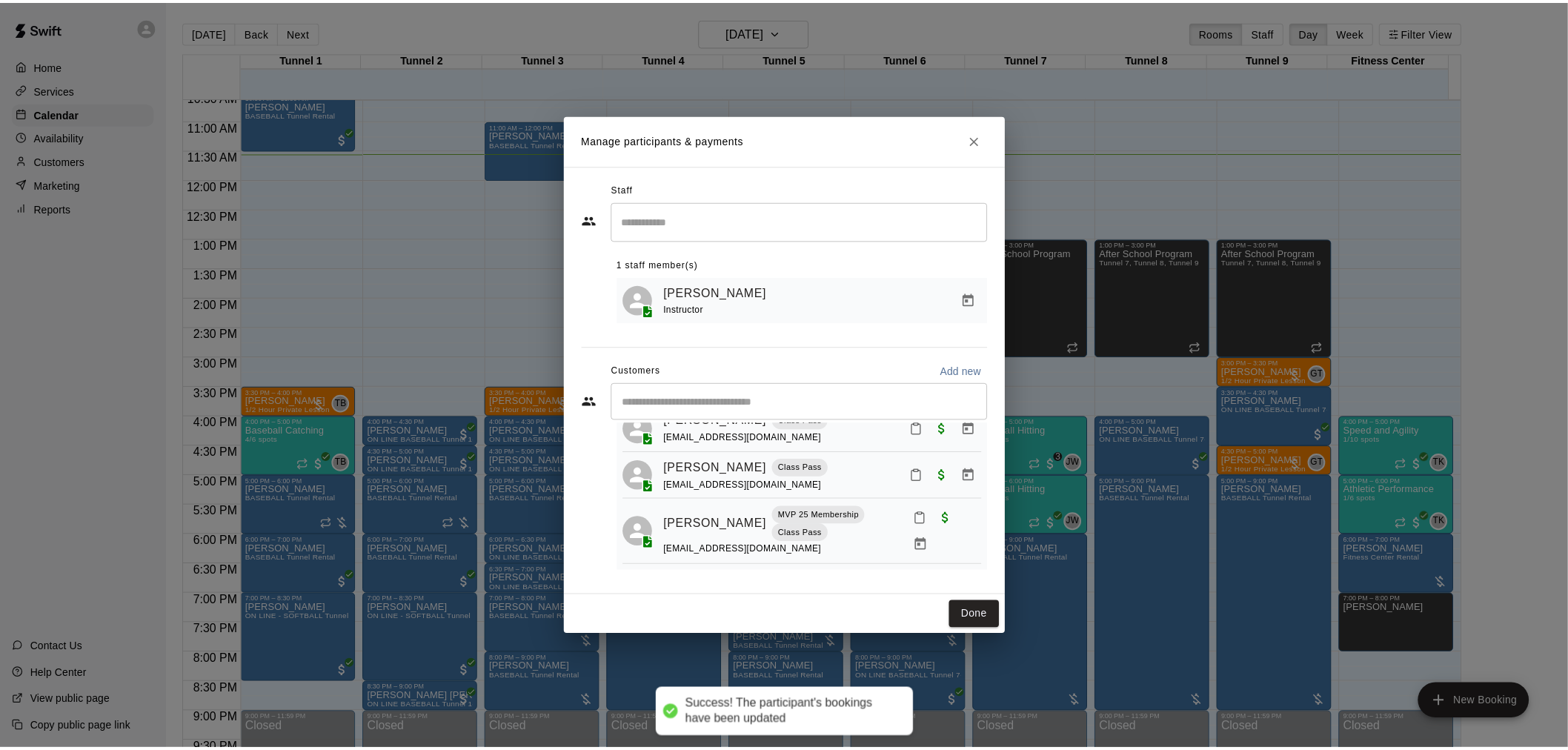
scroll to position [161, 0]
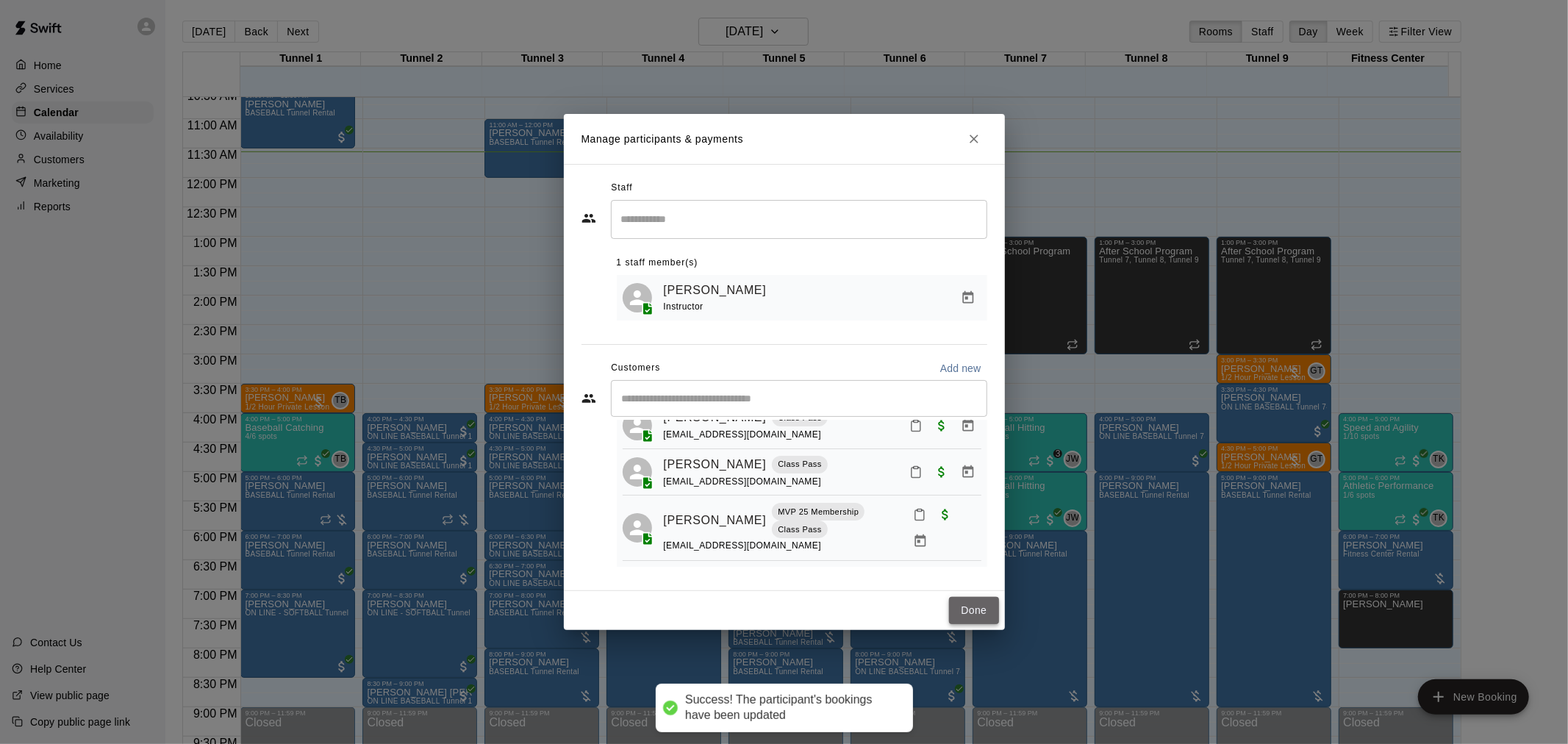
click at [971, 614] on button "Done" at bounding box center [974, 610] width 50 height 27
